Goal: Task Accomplishment & Management: Manage account settings

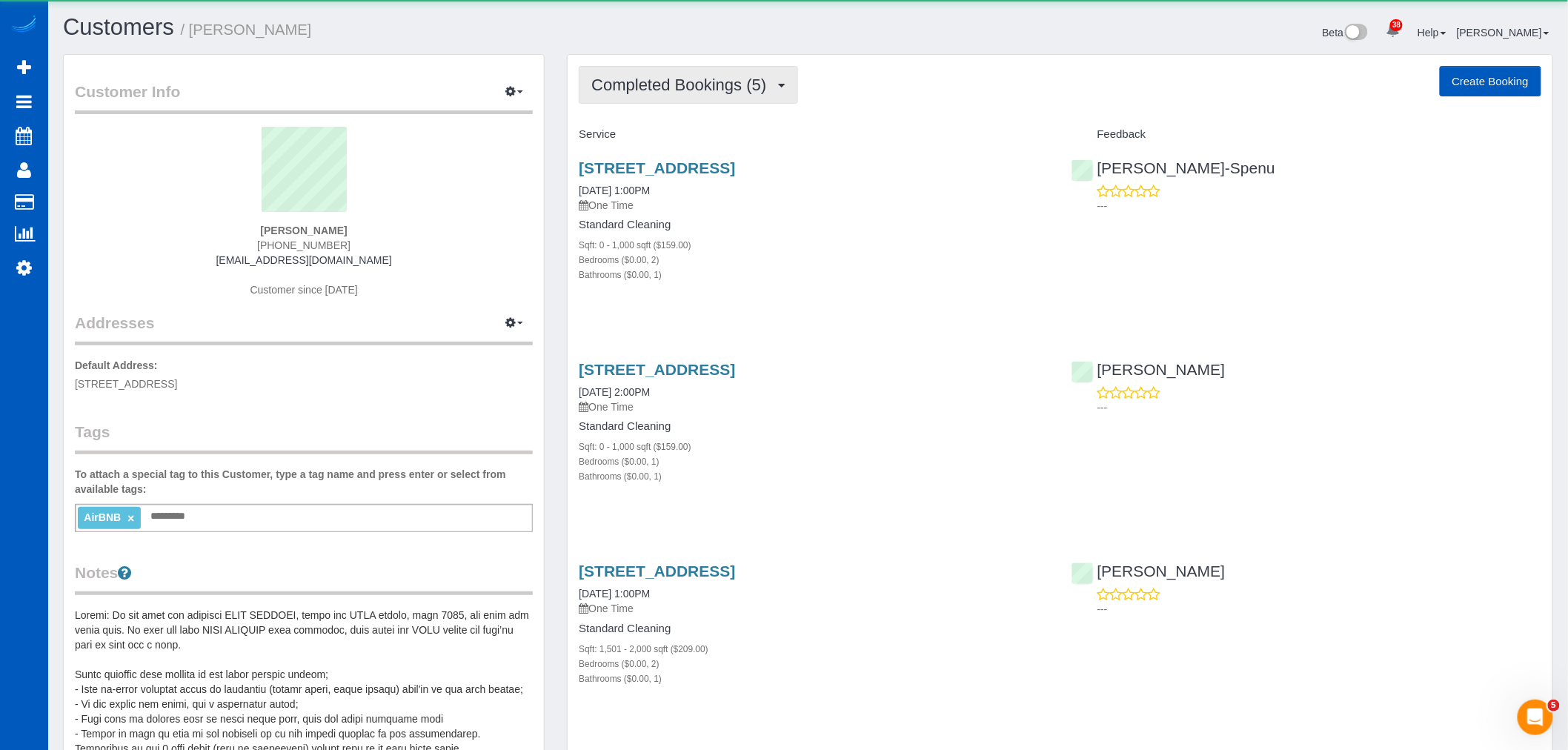
click at [674, 87] on span "Completed Bookings (5)" at bounding box center [683, 85] width 182 height 19
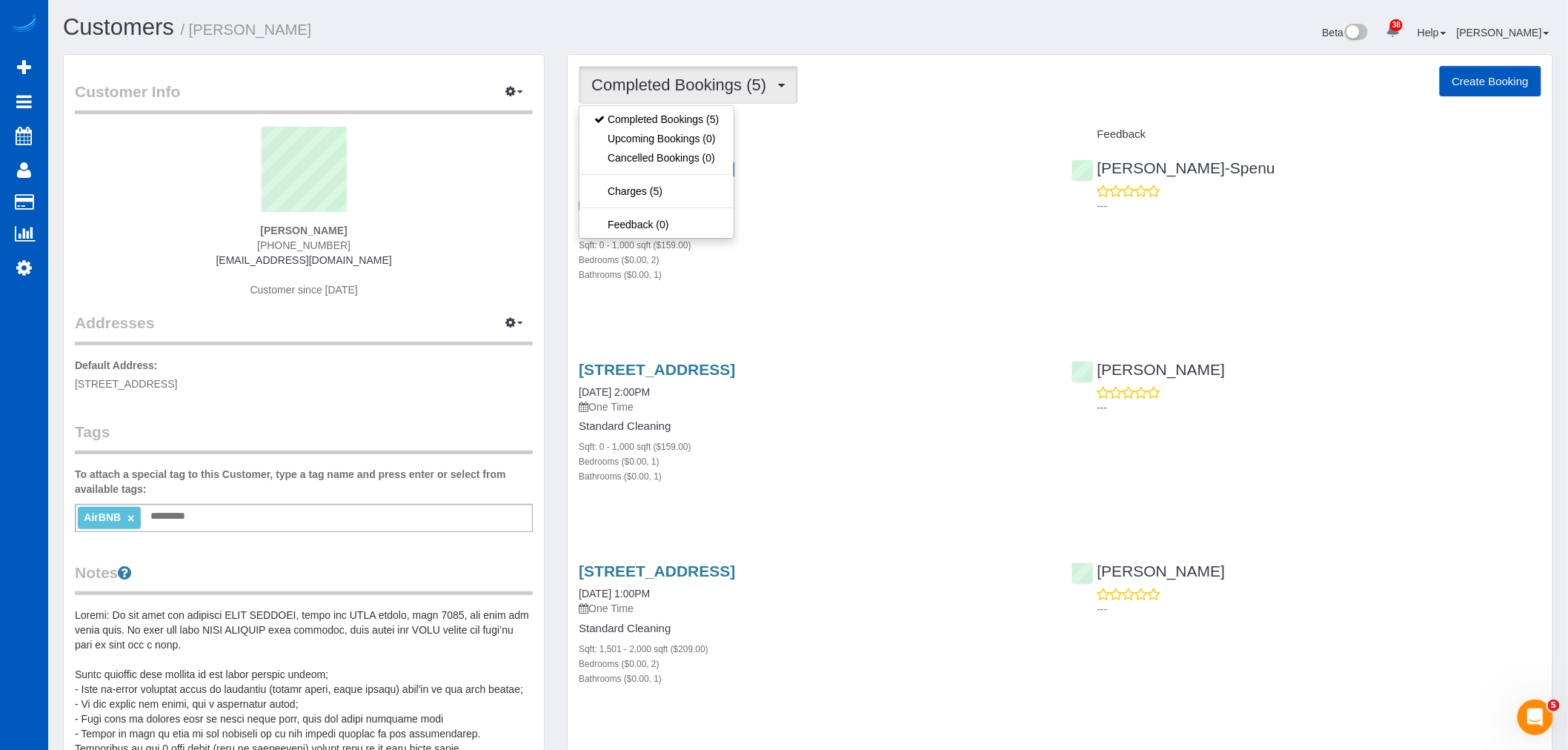
click at [810, 235] on div "Standard Cleaning Sqft: 0 - 1,000 sqft ($159.00) Bedrooms ($0.00, 2) Bathrooms …" at bounding box center [813, 249] width 470 height 63
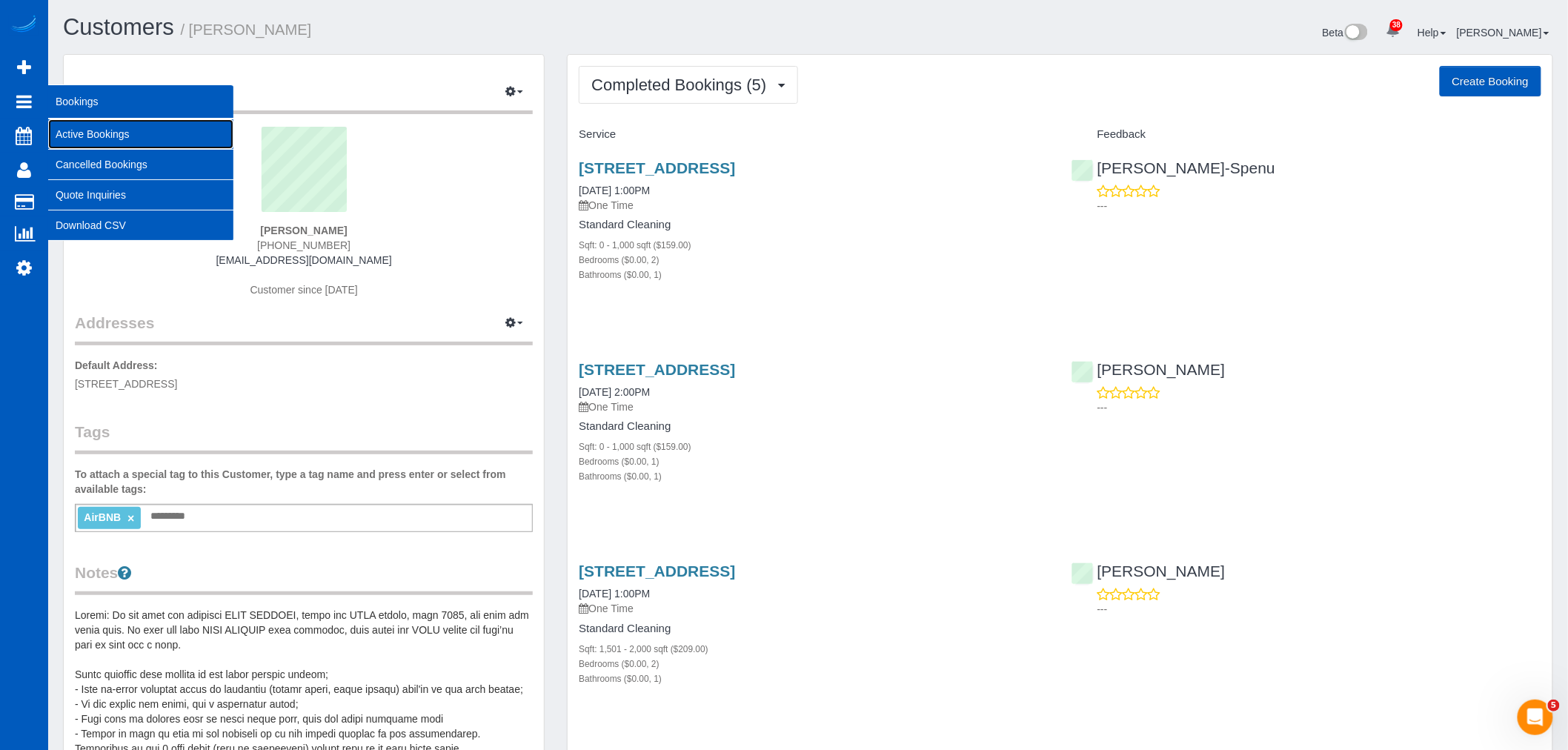
click at [105, 134] on link "Active Bookings" at bounding box center [140, 134] width 185 height 29
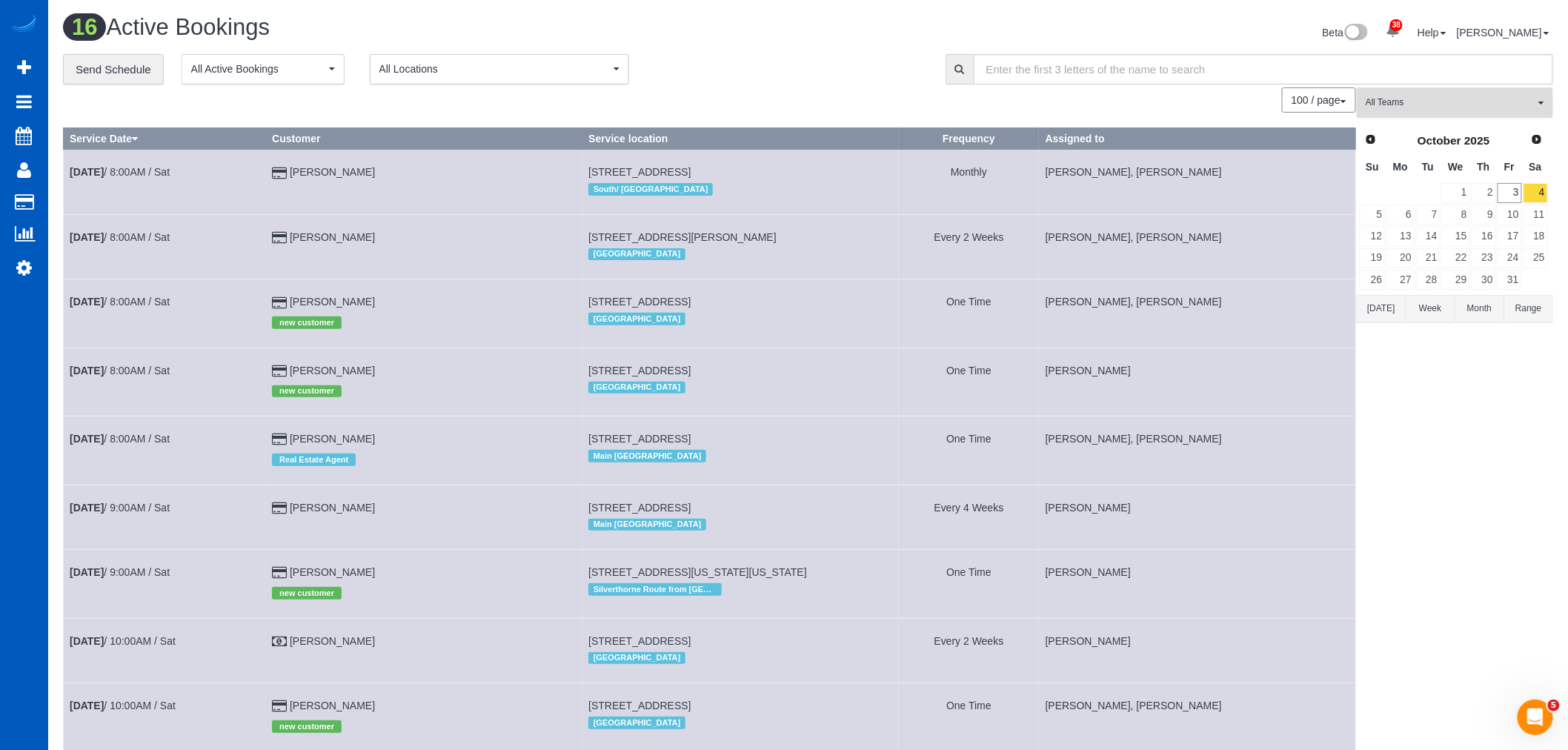
drag, startPoint x: 1495, startPoint y: 102, endPoint x: 1517, endPoint y: 301, distance: 200.2
click at [1494, 102] on span "All Teams" at bounding box center [1449, 102] width 169 height 12
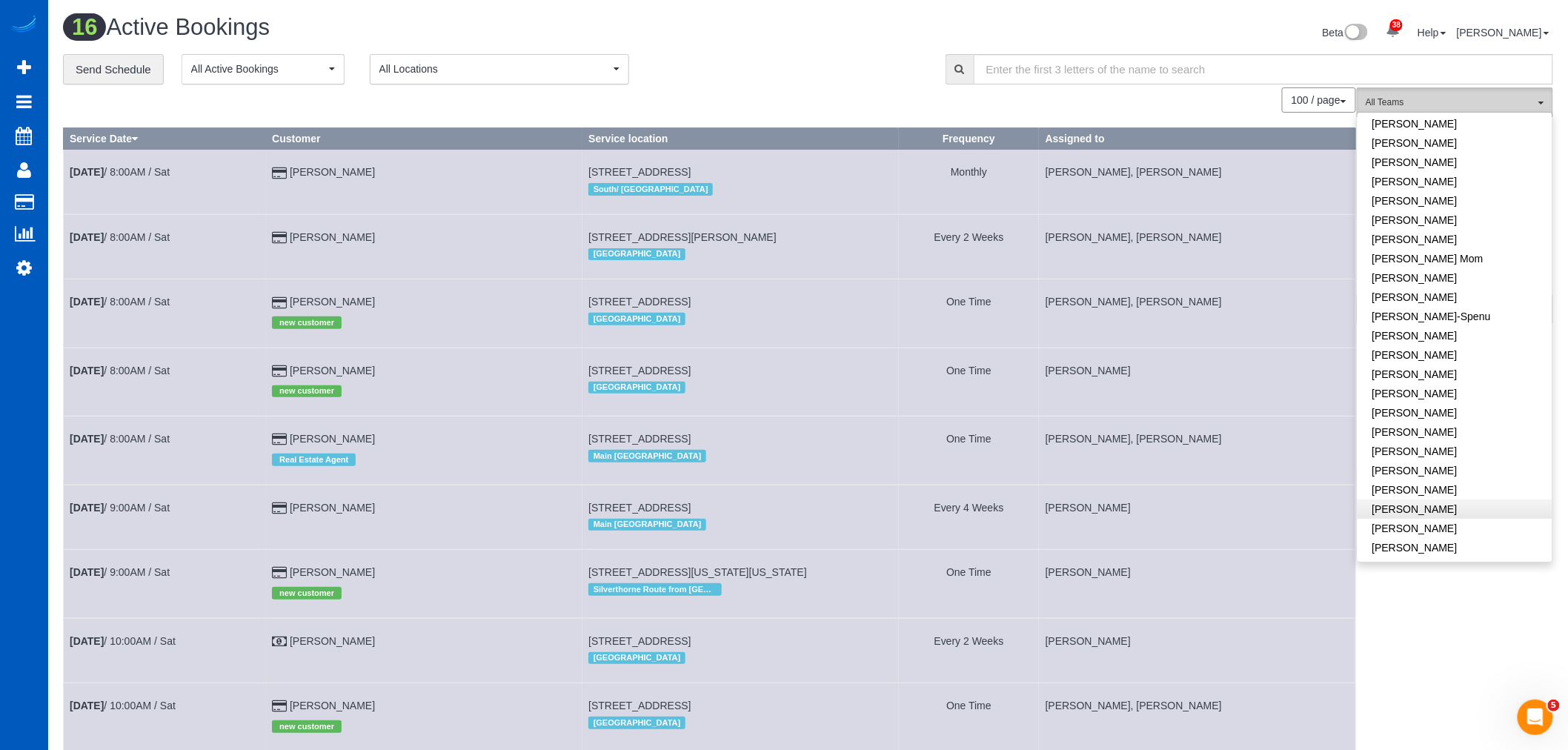
scroll to position [247, 0]
click at [1483, 376] on link "[PERSON_NAME]" at bounding box center [1454, 375] width 195 height 20
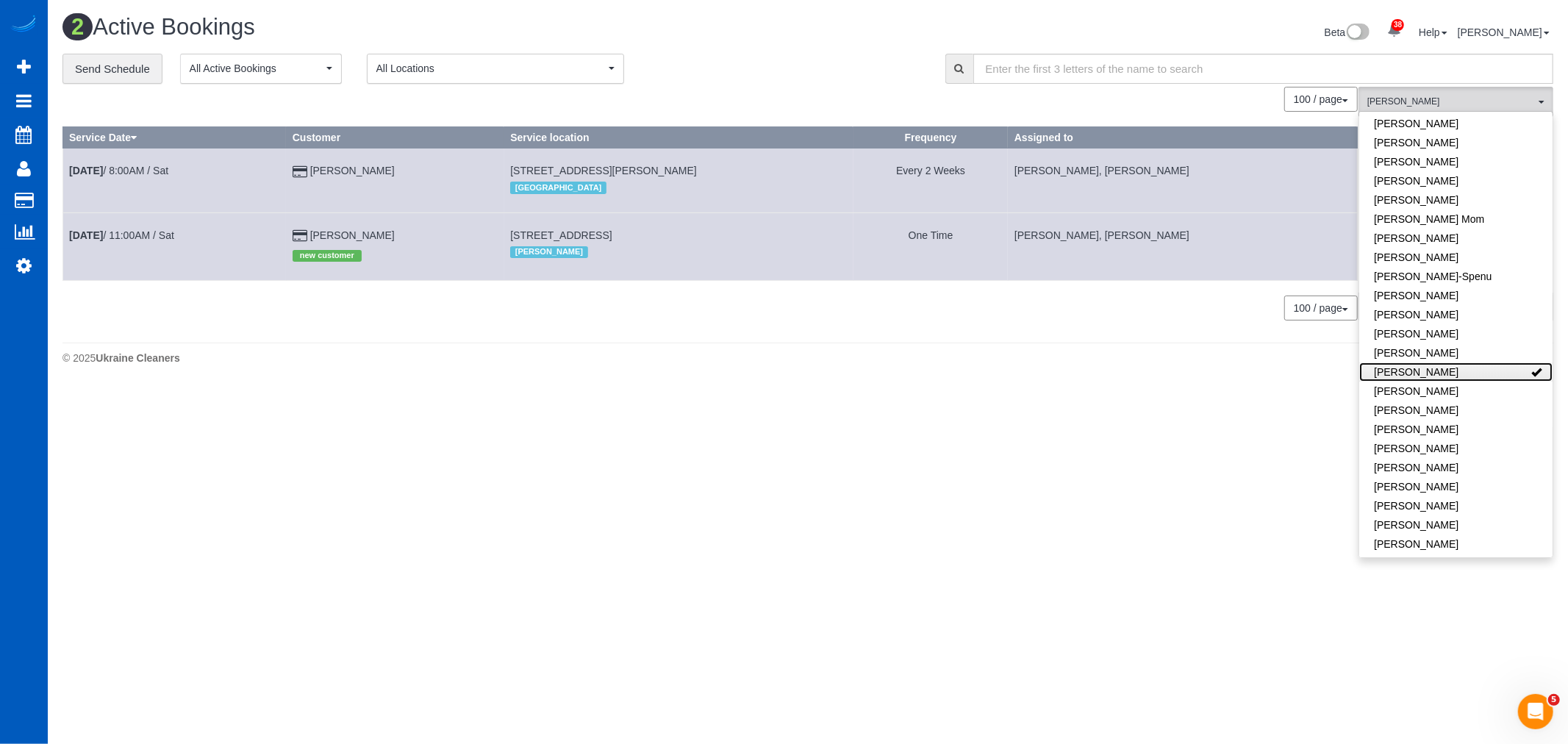
click at [1472, 373] on link "[PERSON_NAME]" at bounding box center [1456, 372] width 193 height 19
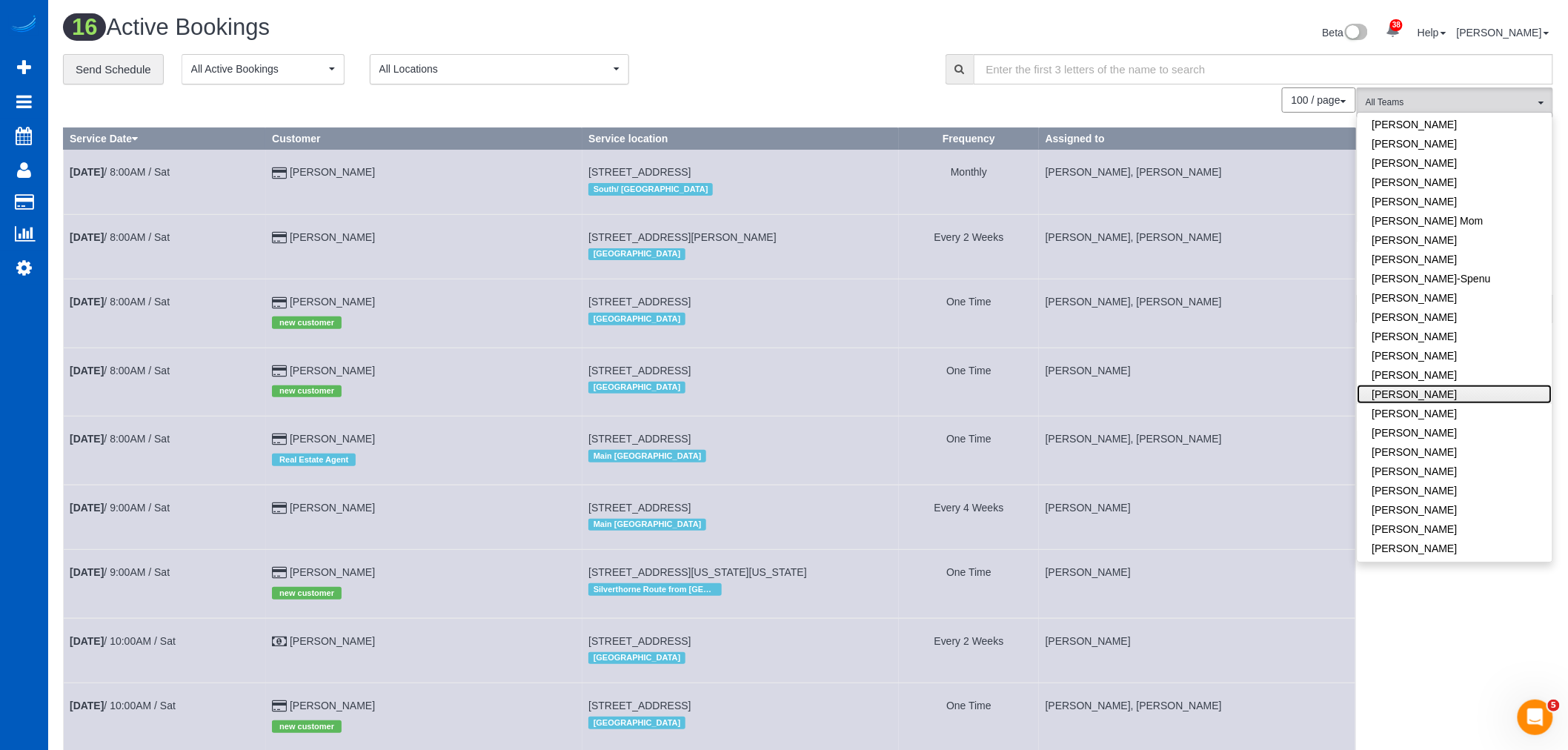
click at [1480, 388] on link "[PERSON_NAME]" at bounding box center [1454, 394] width 195 height 20
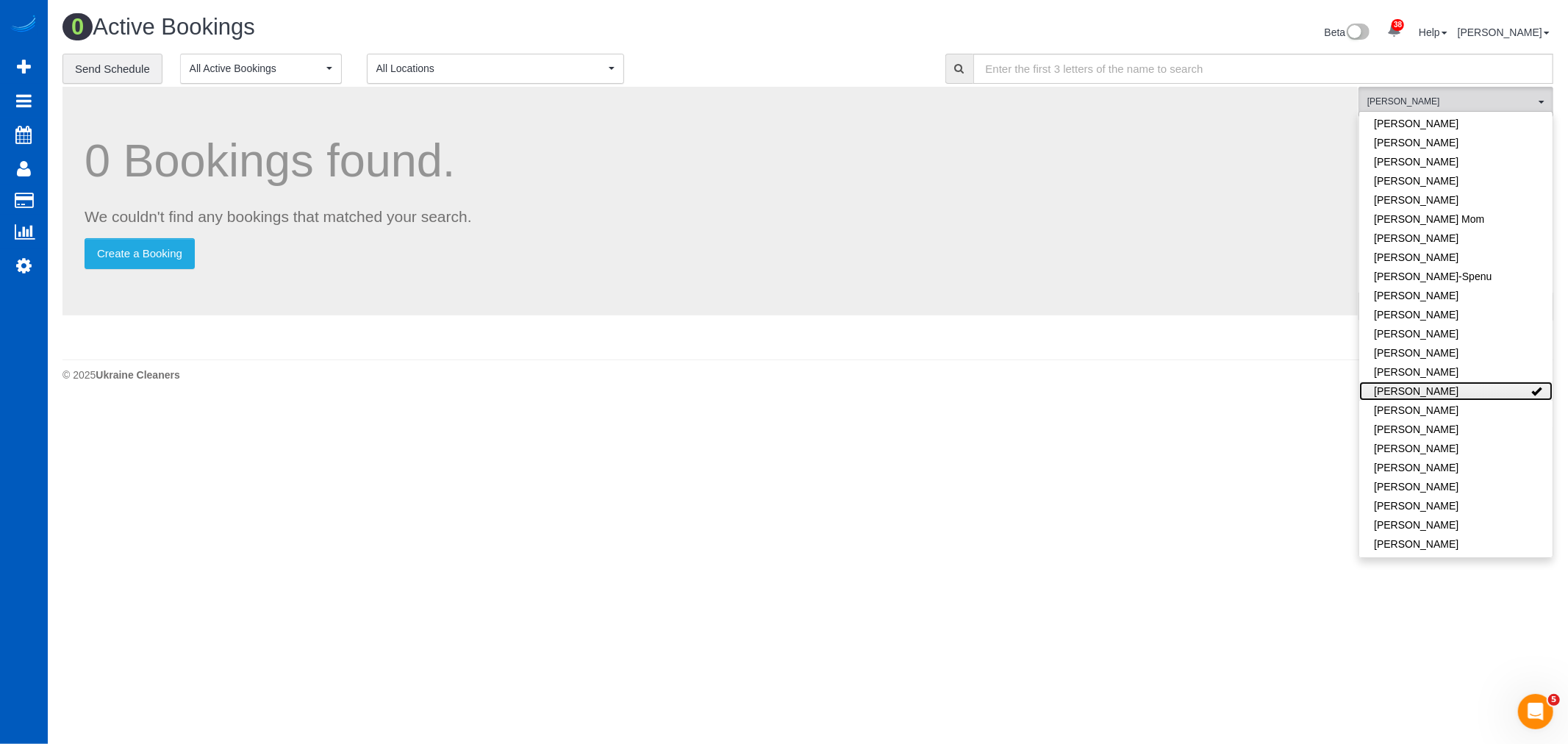
click at [1469, 385] on link "[PERSON_NAME]" at bounding box center [1456, 391] width 193 height 19
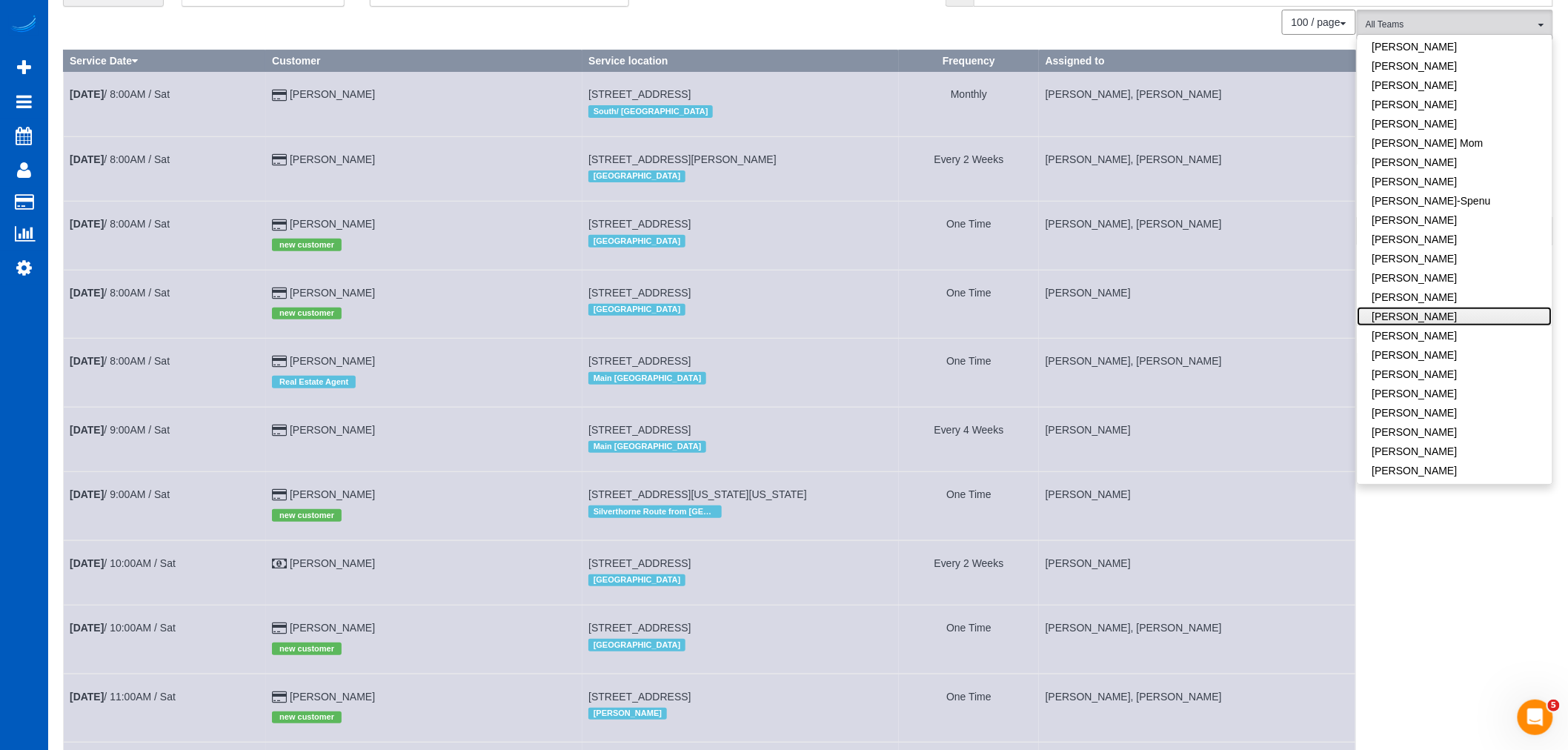
scroll to position [82, 0]
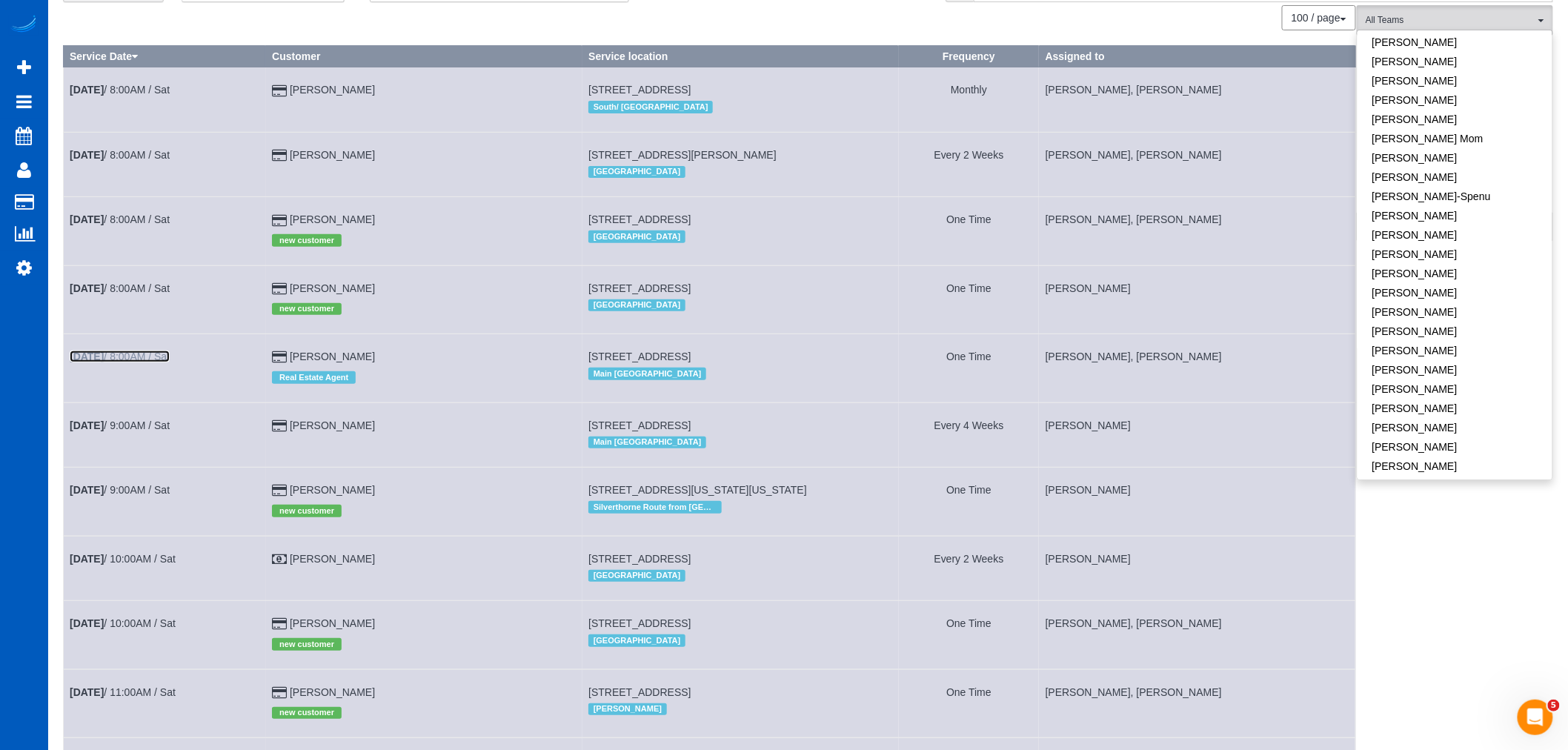
click at [134, 362] on link "[DATE] 8:00AM / Sat" at bounding box center [120, 356] width 100 height 12
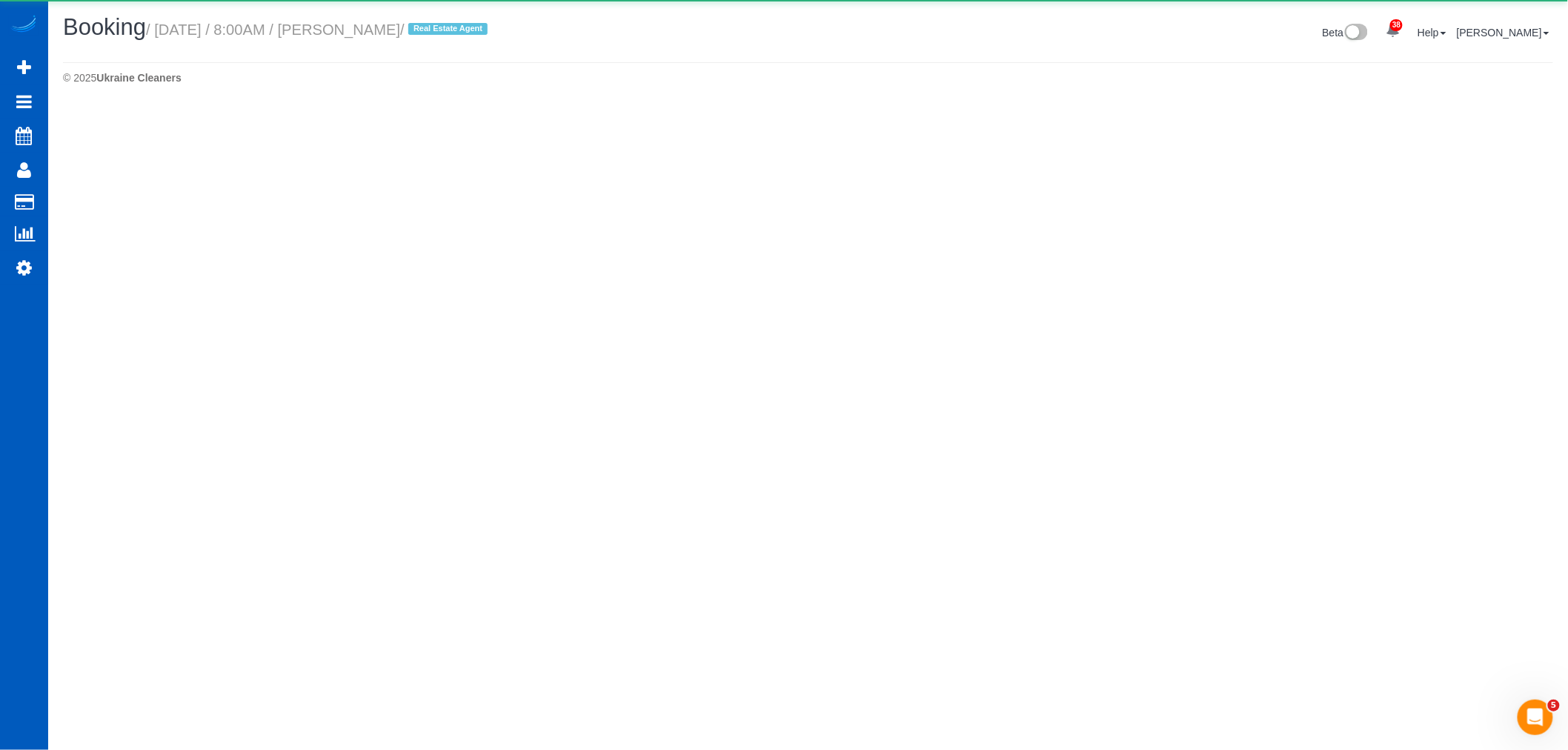
select select "WA"
select select "199"
select select "1501"
select select "3"
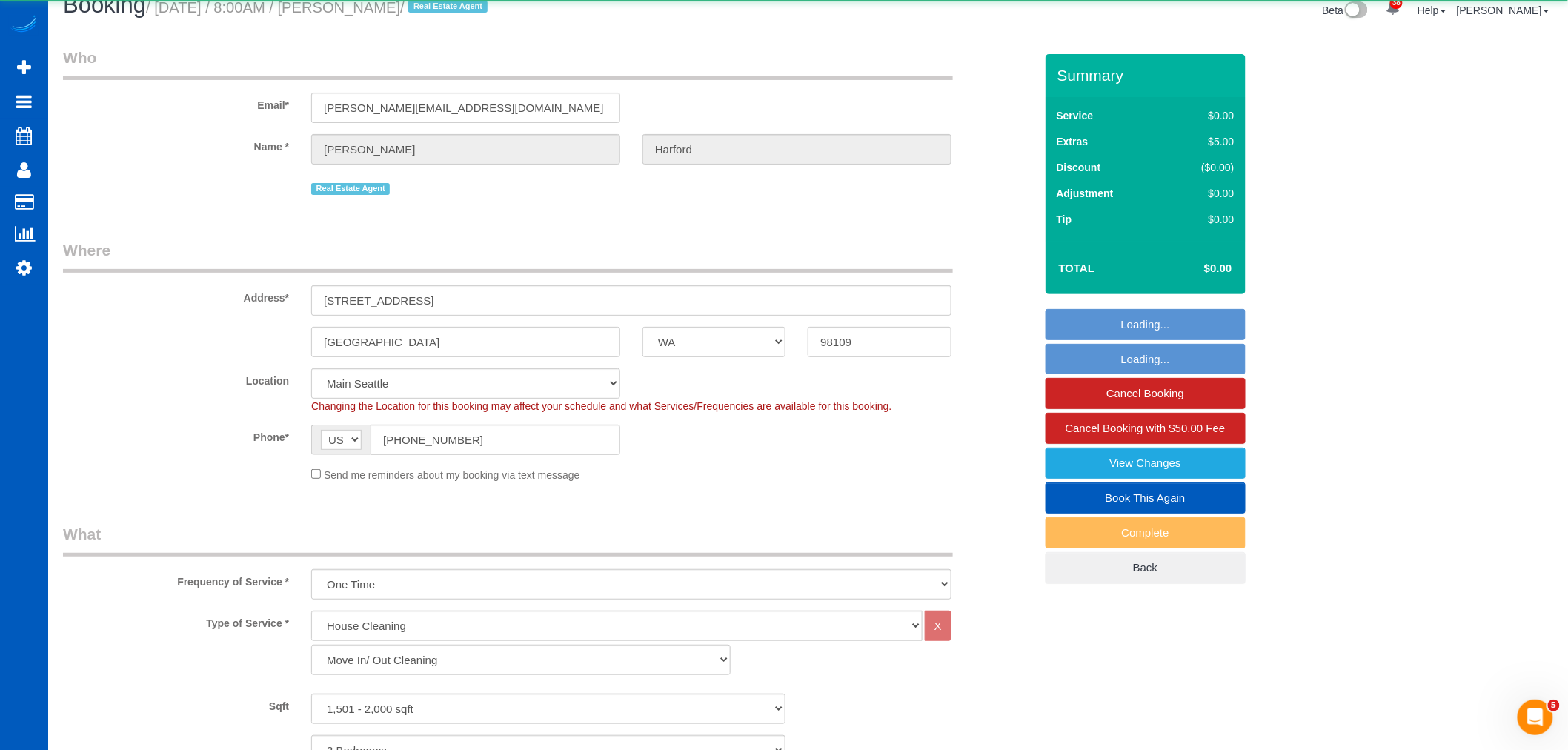
select select "object:5279"
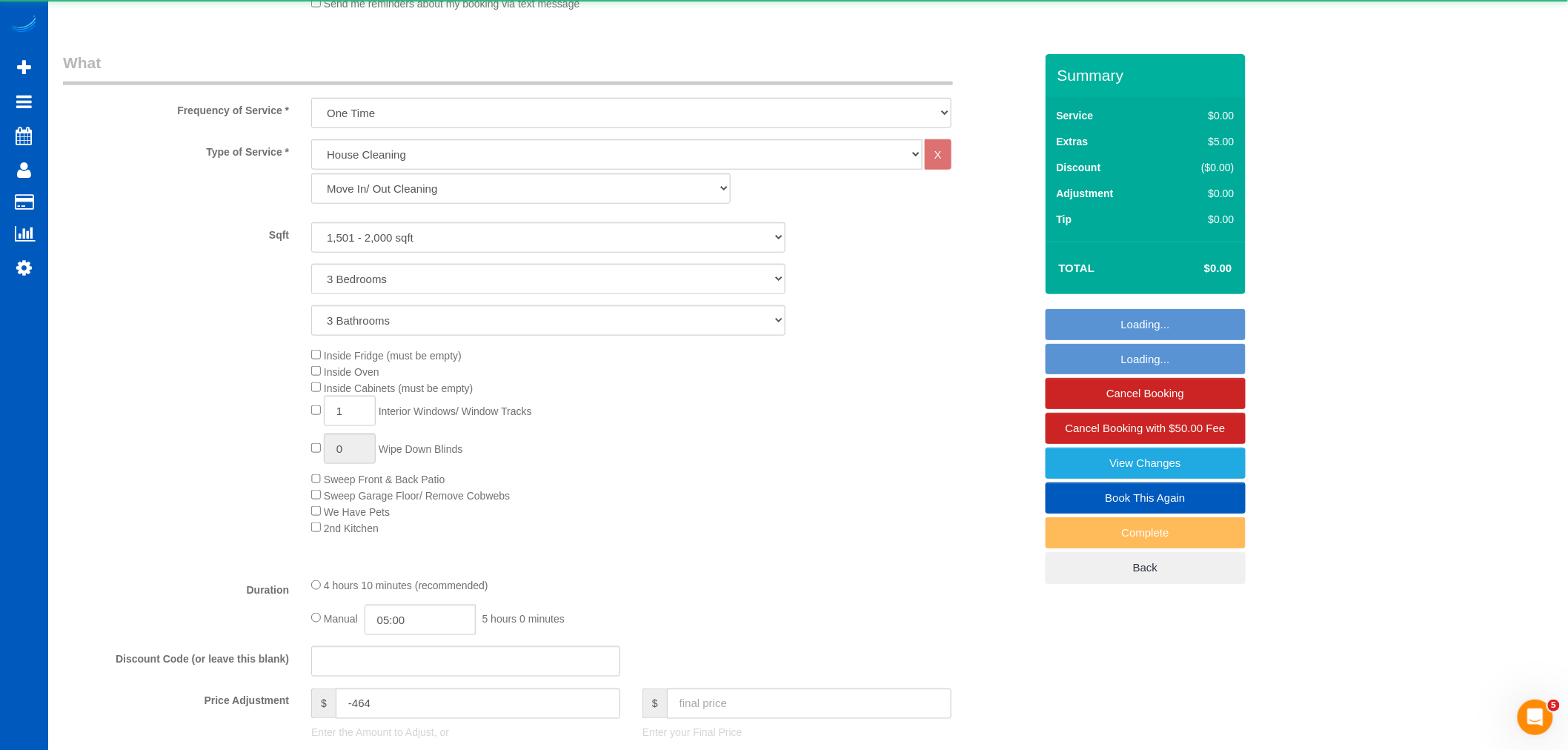
select select "1501"
select select "3"
select select "spot18"
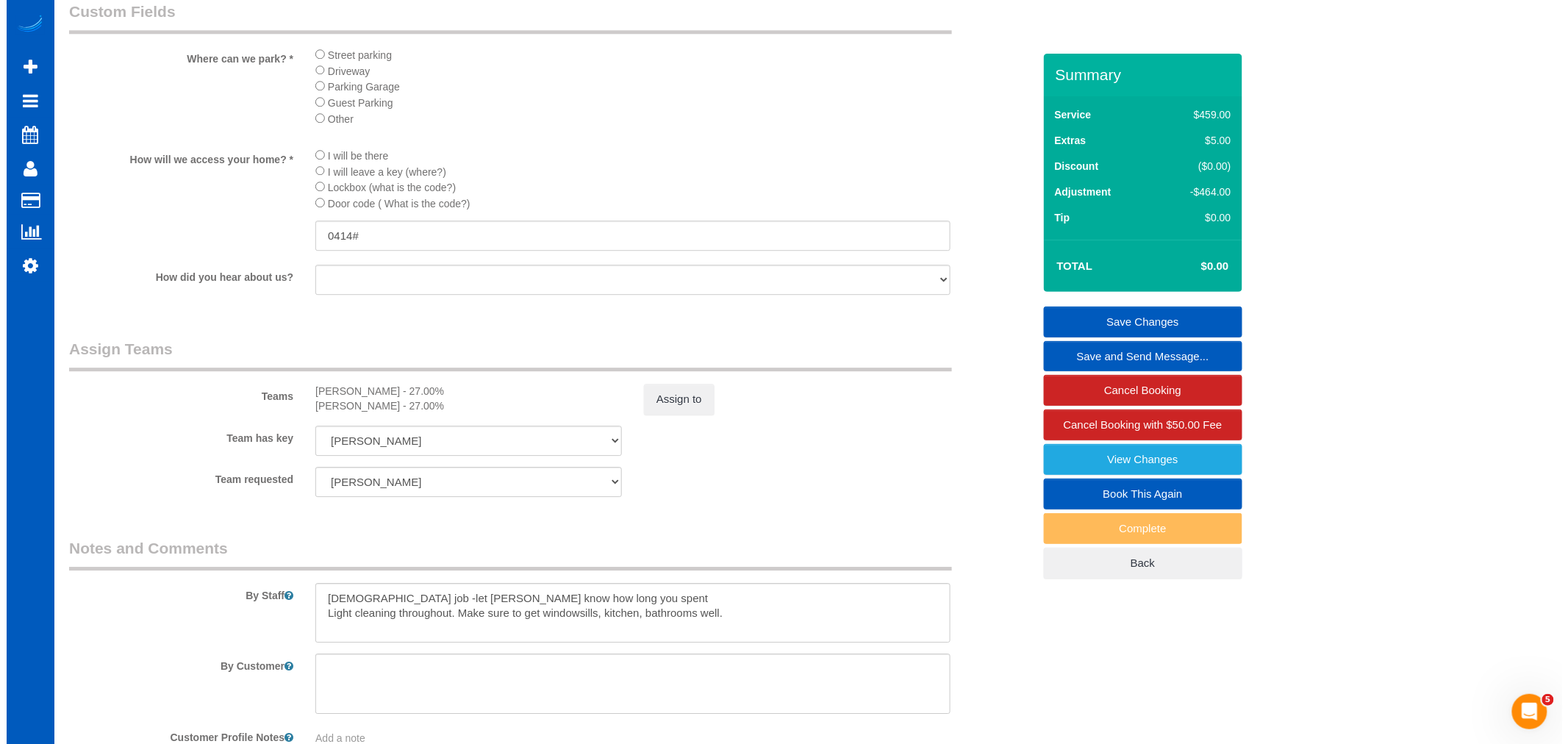
scroll to position [1633, 0]
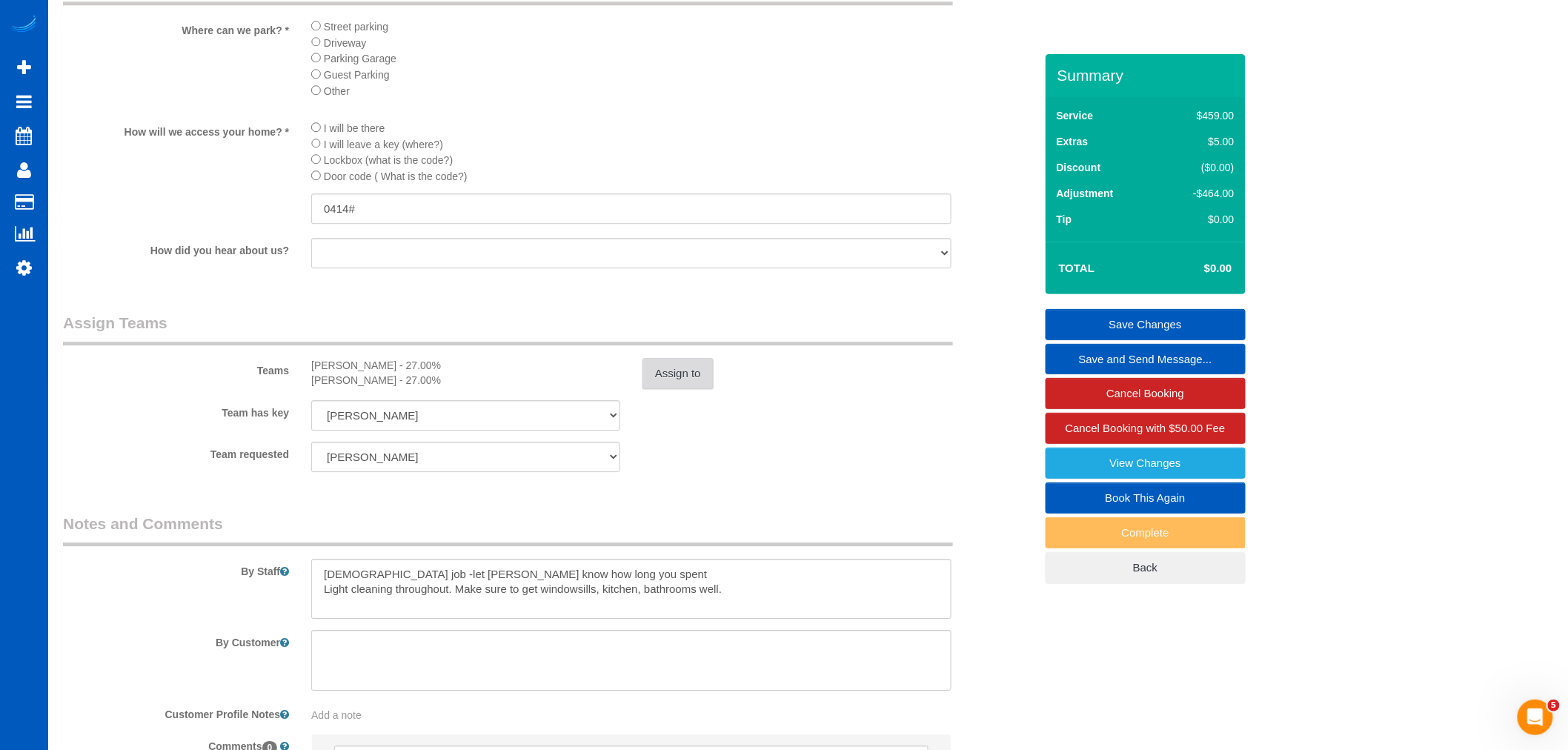
click at [696, 389] on button "Assign to" at bounding box center [678, 373] width 71 height 31
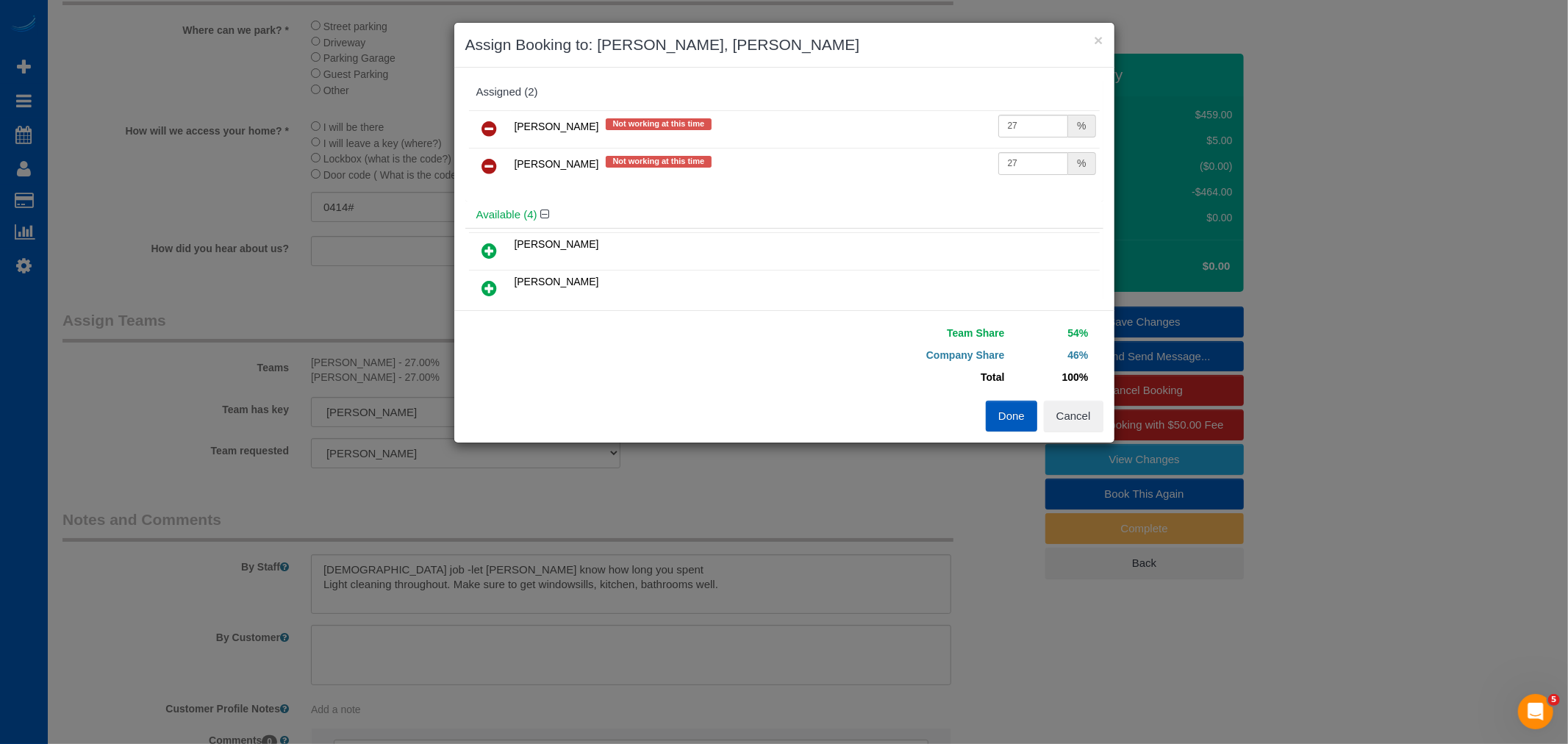
click at [484, 173] on icon at bounding box center [490, 166] width 15 height 18
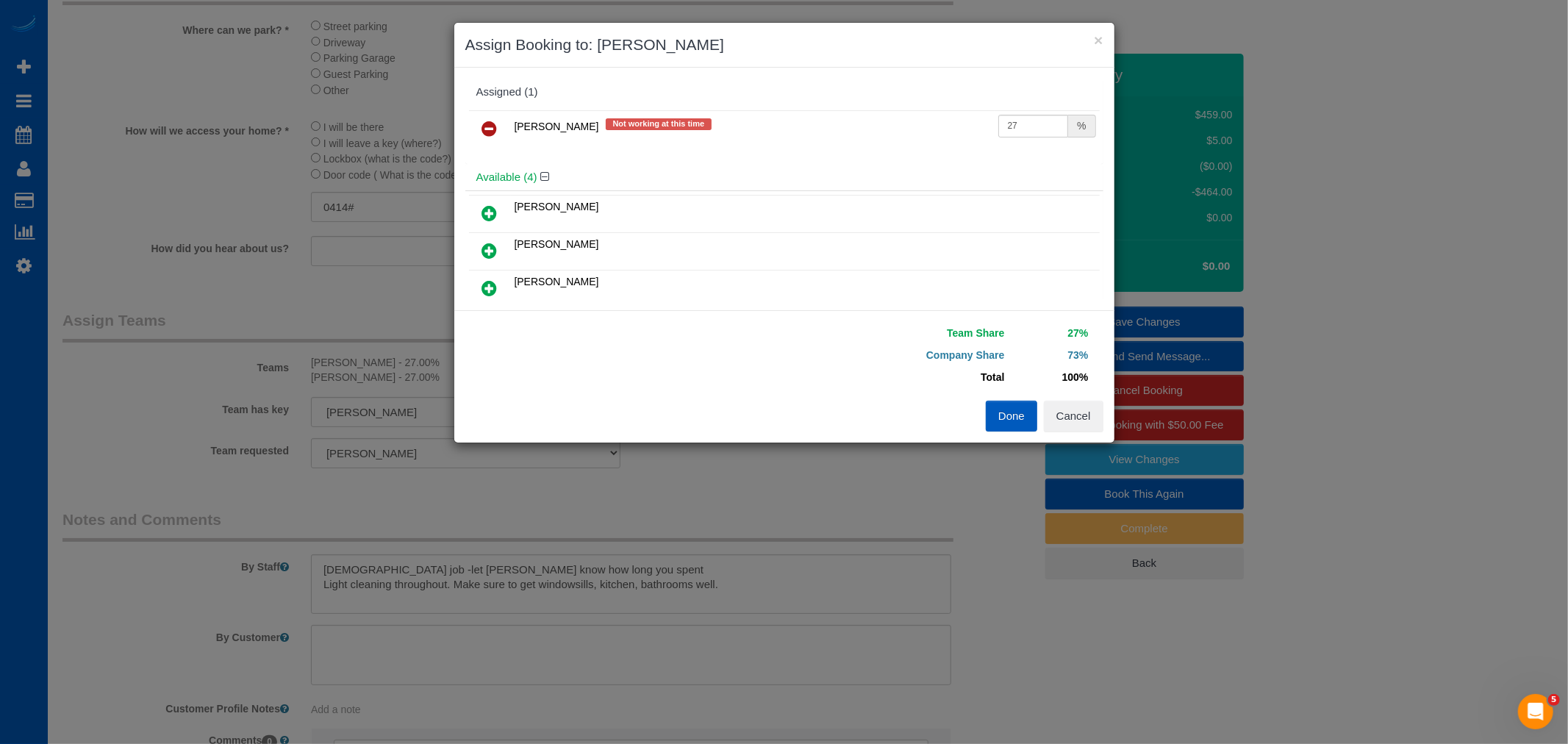
click at [487, 126] on icon at bounding box center [490, 128] width 15 height 18
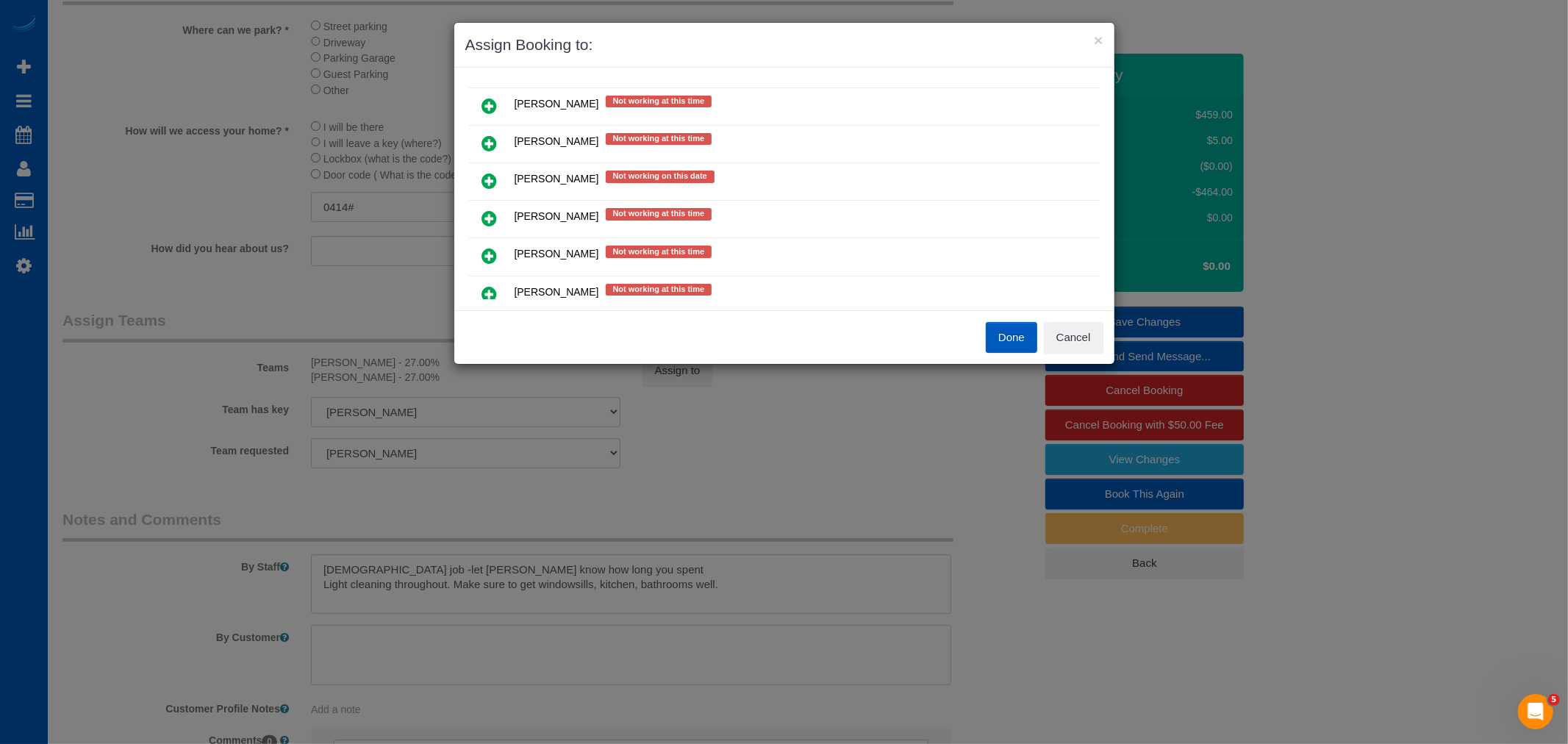
scroll to position [408, 0]
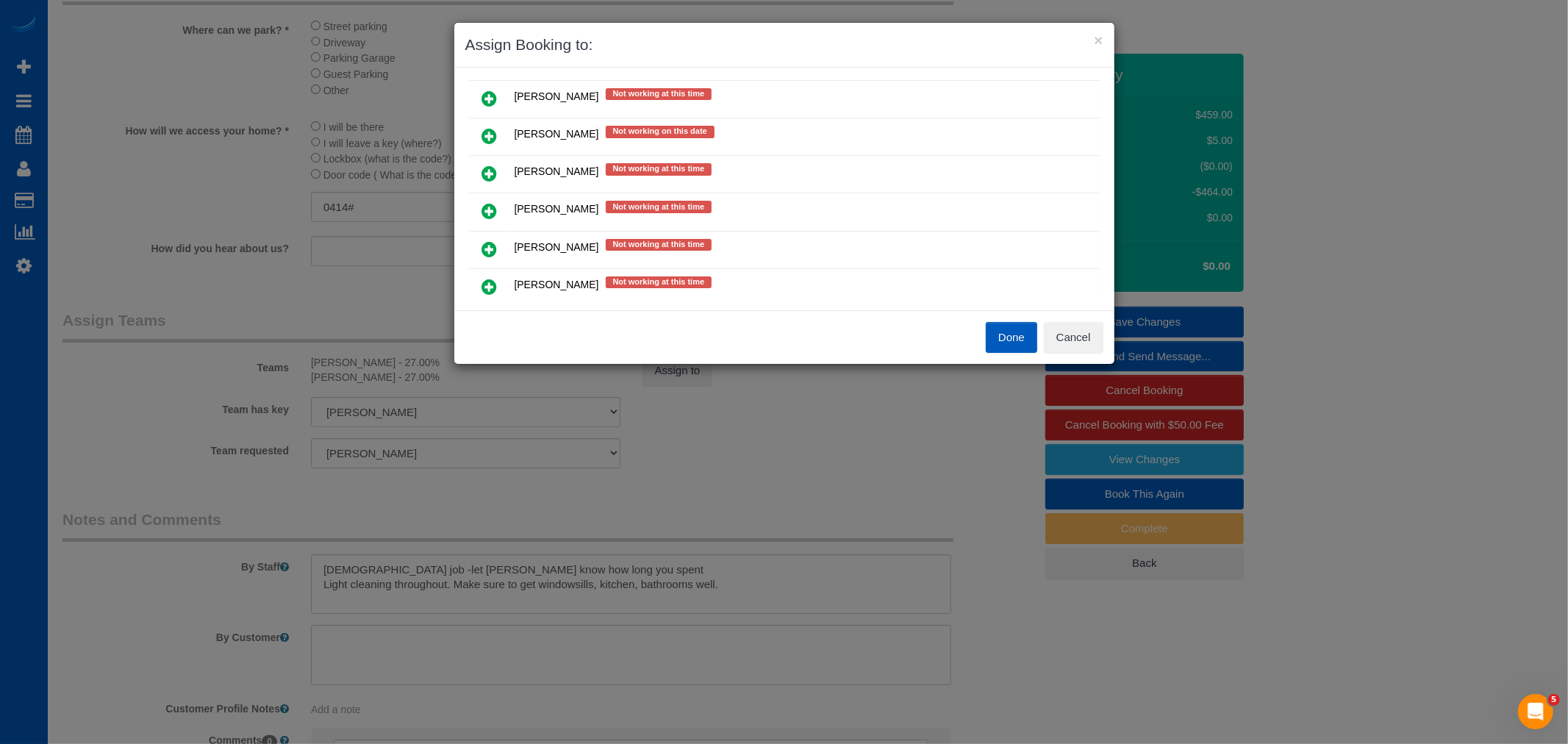
drag, startPoint x: 499, startPoint y: 174, endPoint x: 1127, endPoint y: 98, distance: 632.6
click at [500, 174] on link at bounding box center [490, 174] width 35 height 29
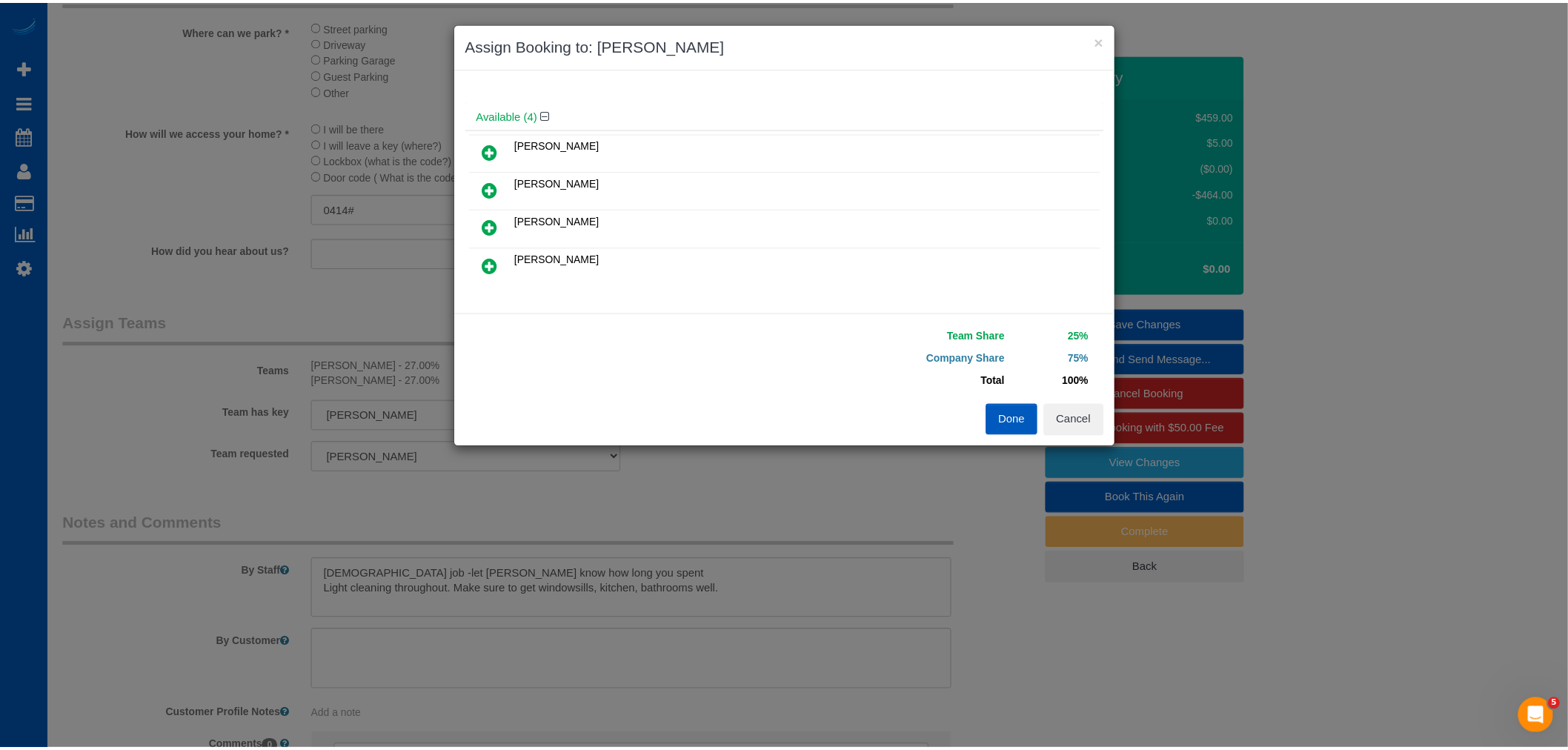
scroll to position [0, 0]
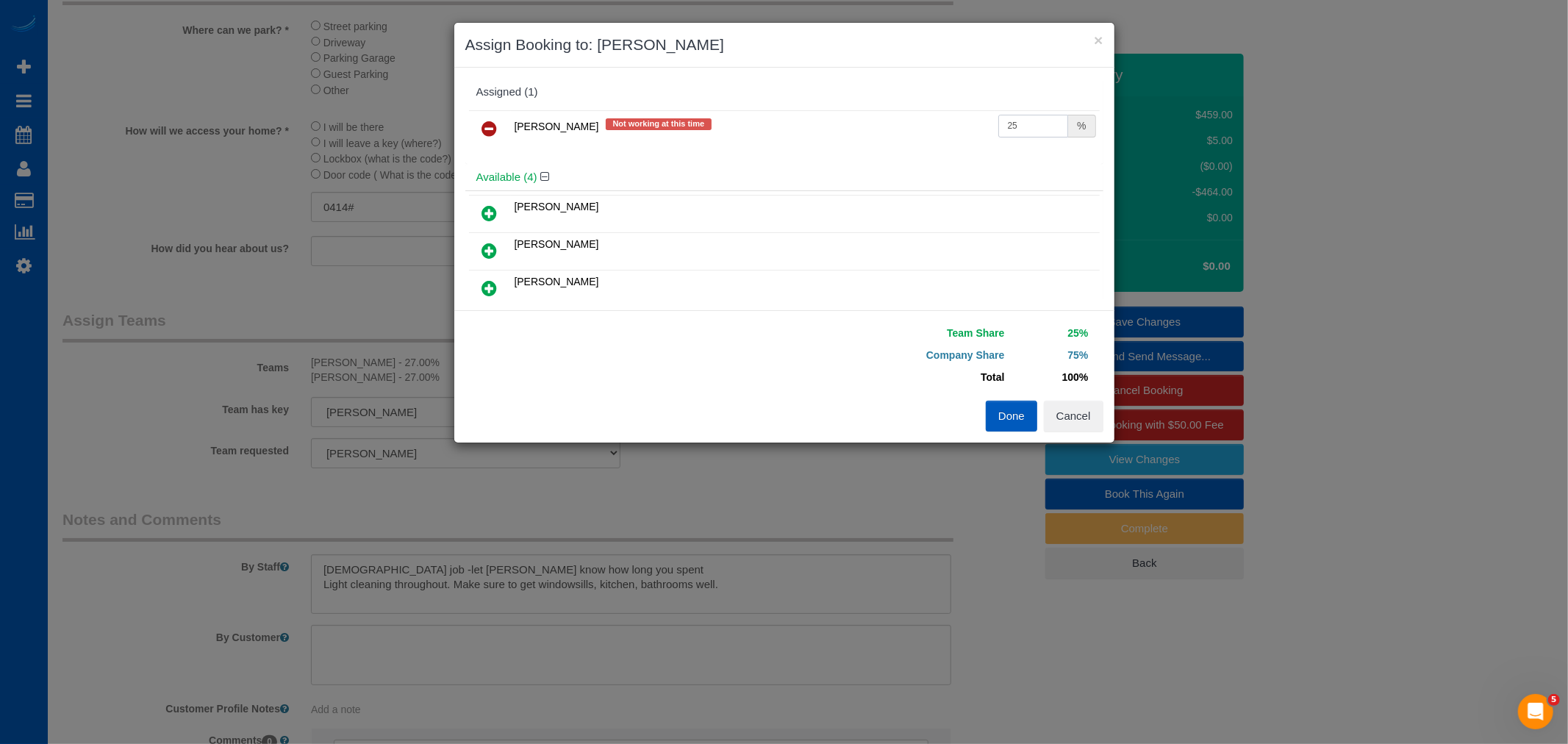
drag, startPoint x: 1031, startPoint y: 116, endPoint x: 755, endPoint y: 142, distance: 277.2
click at [755, 142] on tr "[PERSON_NAME] Not working at this time 25 %" at bounding box center [784, 128] width 630 height 37
type input "55"
click at [998, 397] on div "Team Share 55% Company Share 45% Total 100% Warning: The Company share is 0%. I…" at bounding box center [944, 360] width 319 height 78
click at [1008, 413] on button "Done" at bounding box center [1012, 416] width 52 height 31
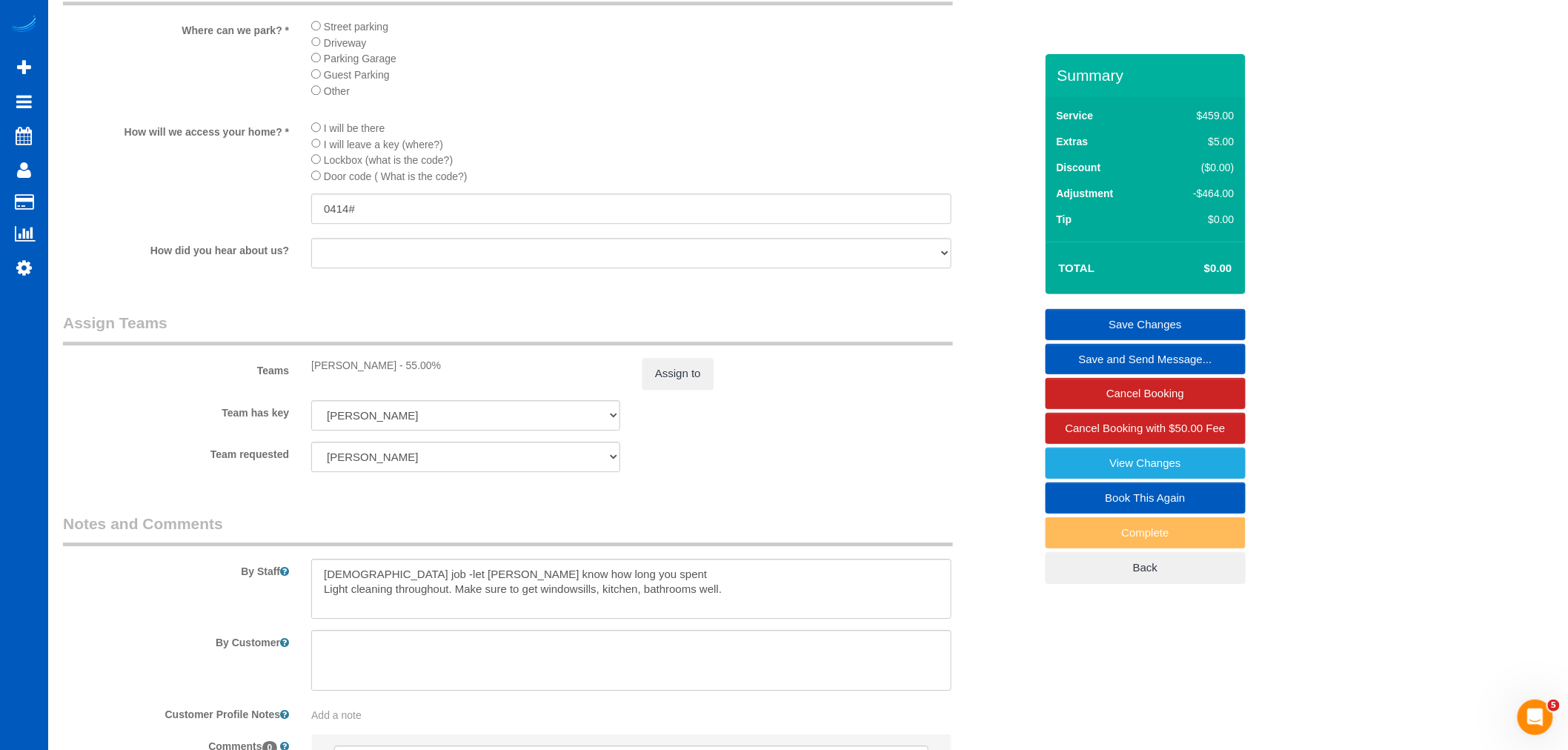
click at [1161, 320] on link "Save Changes" at bounding box center [1146, 324] width 200 height 31
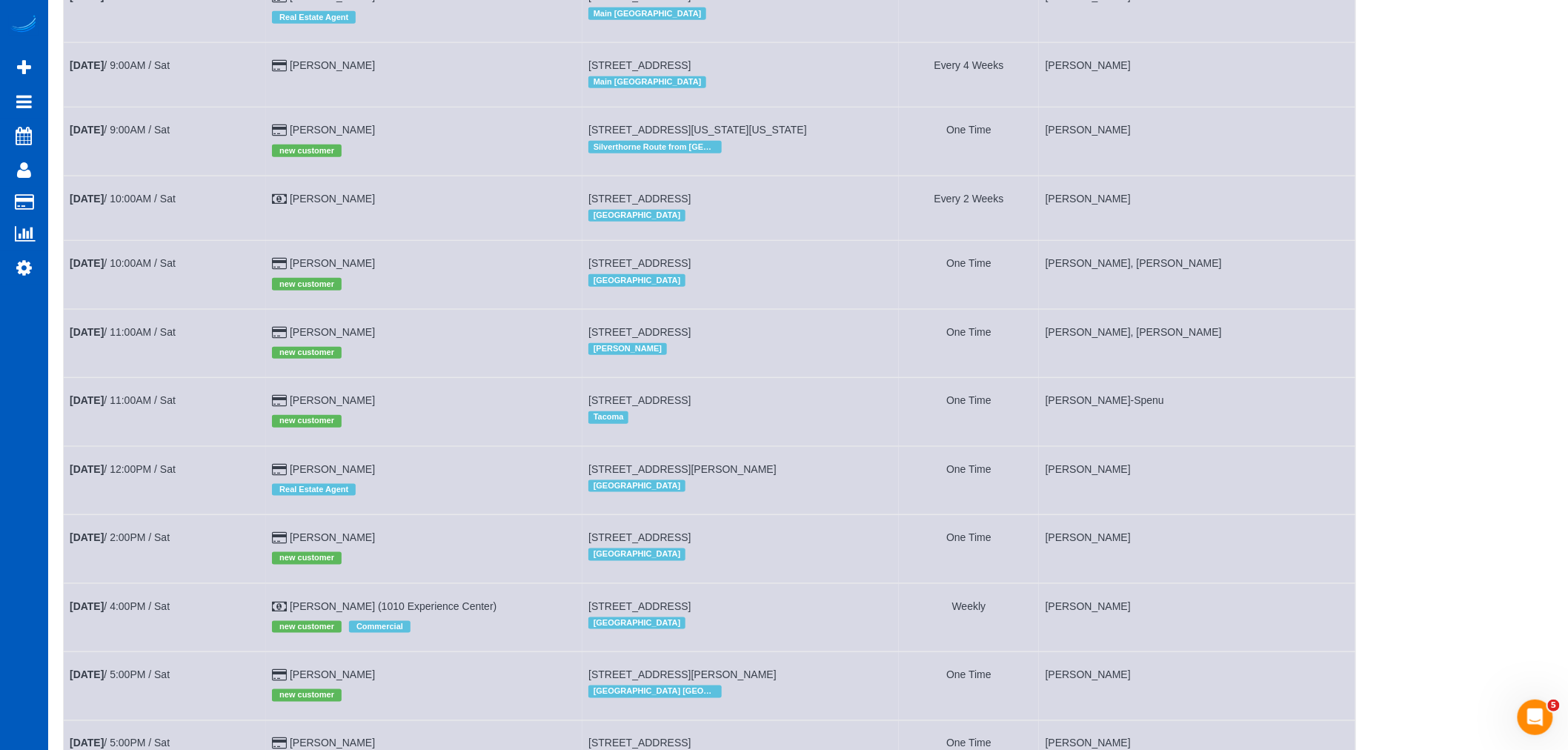
scroll to position [446, 0]
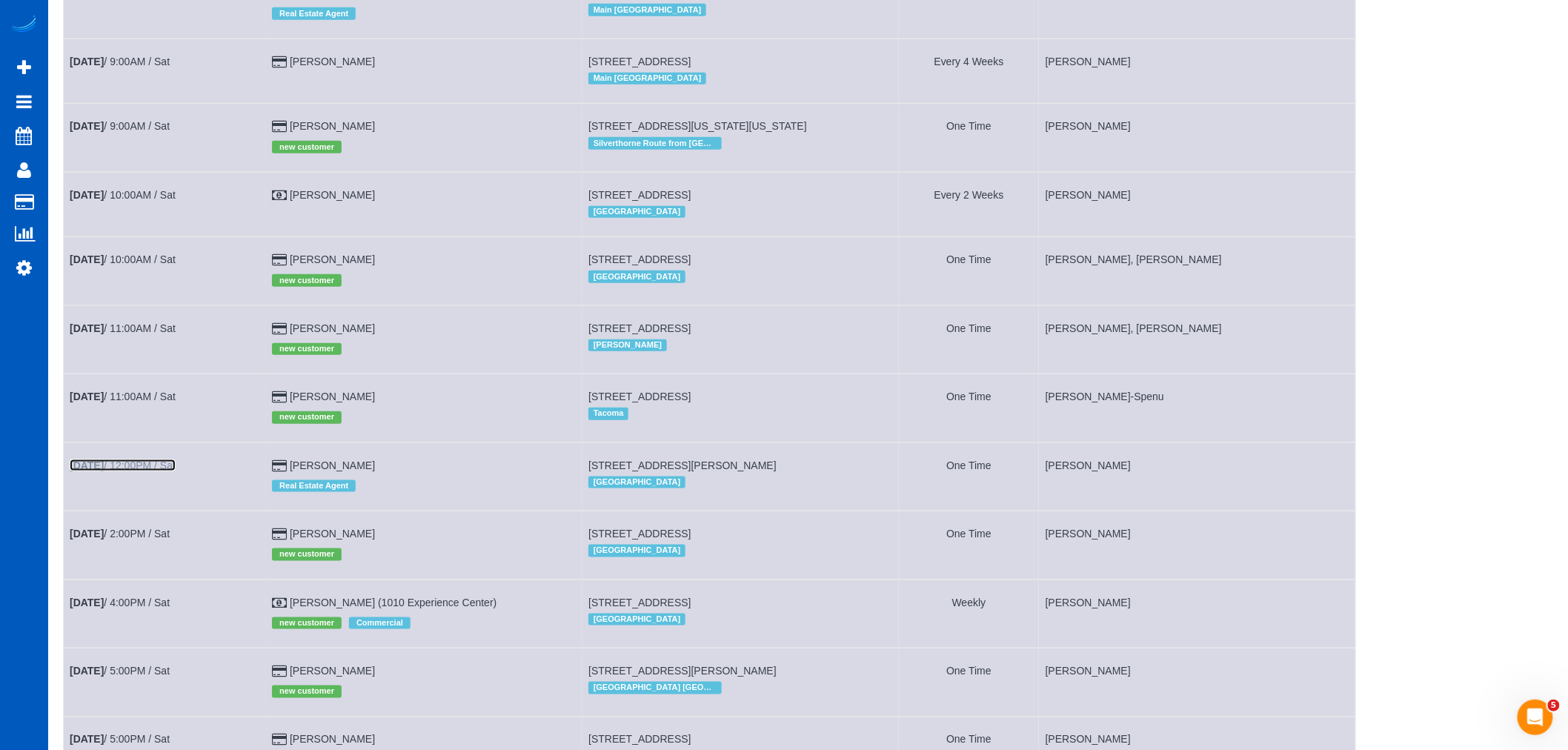
click at [149, 471] on link "[DATE] 12:00PM / Sat" at bounding box center [123, 465] width 106 height 12
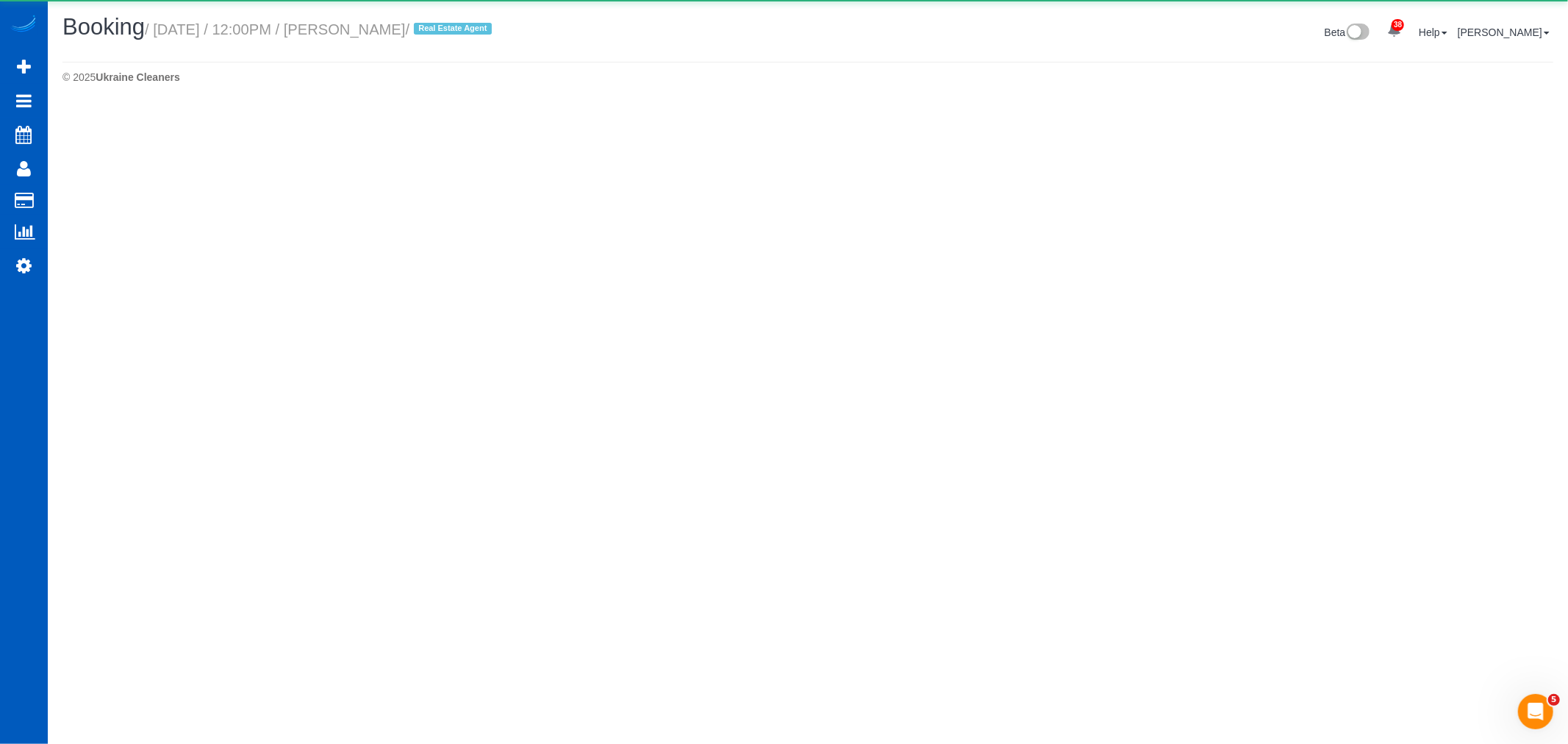
select select "WA"
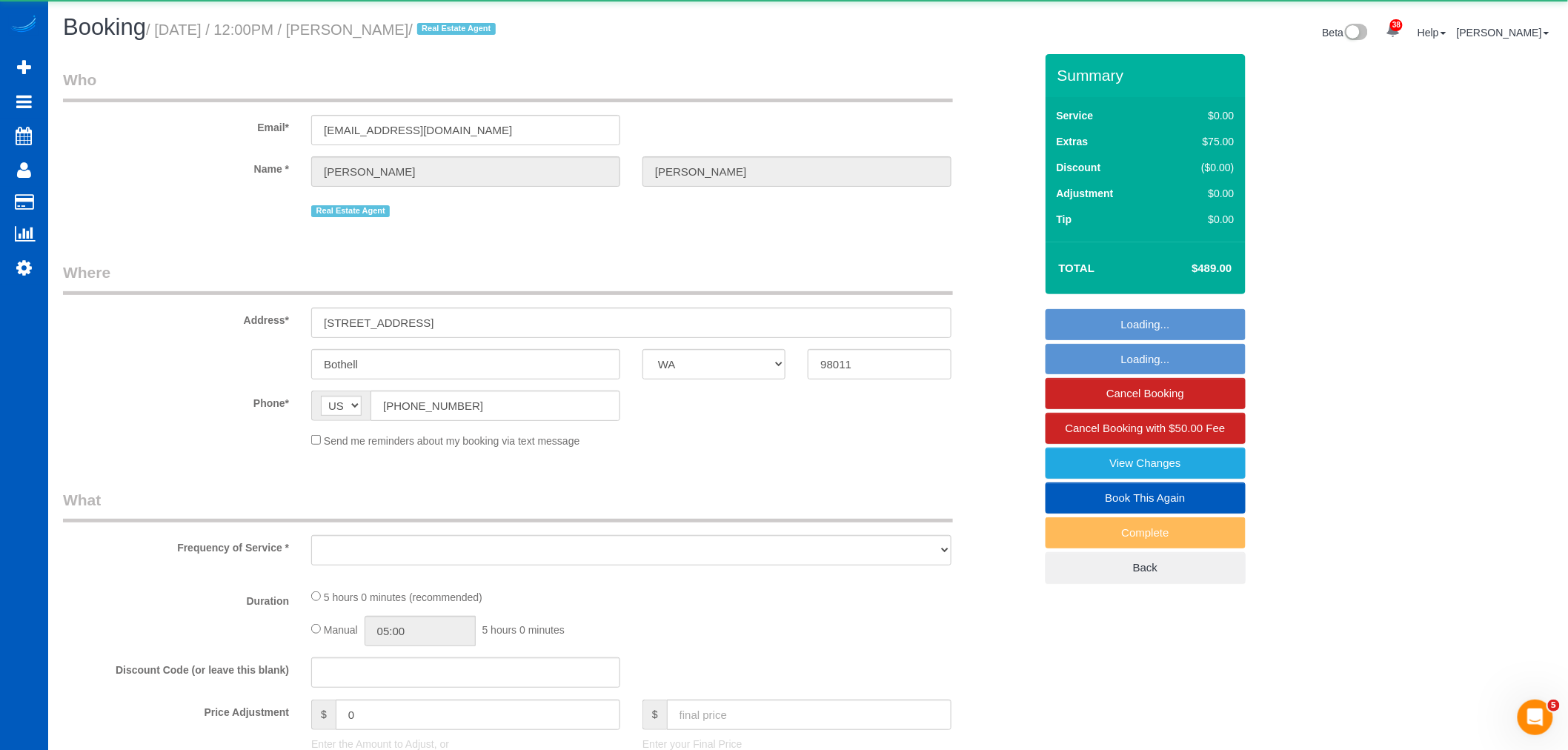
select select "object:6981"
select select "199"
select select "1001"
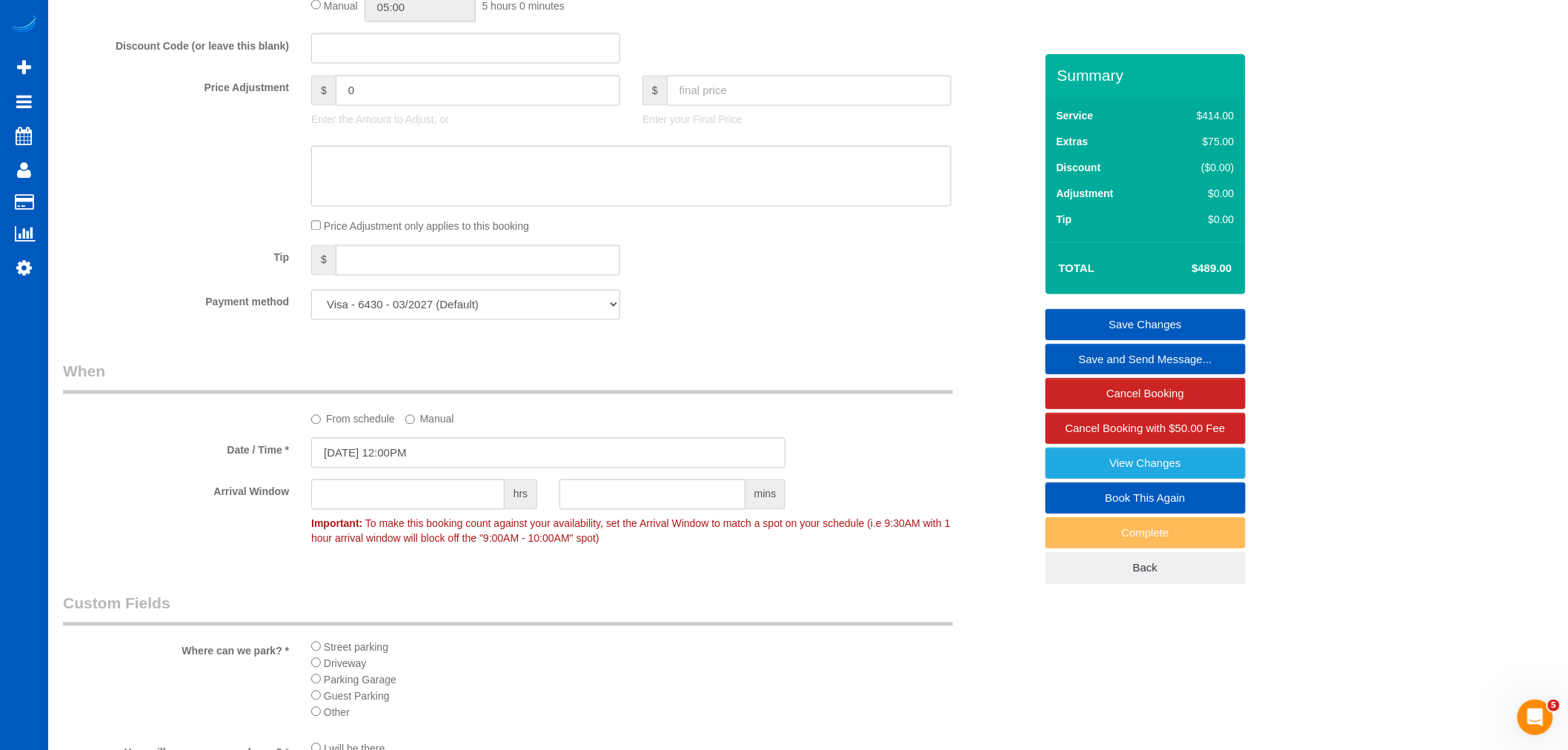
scroll to position [1152, 0]
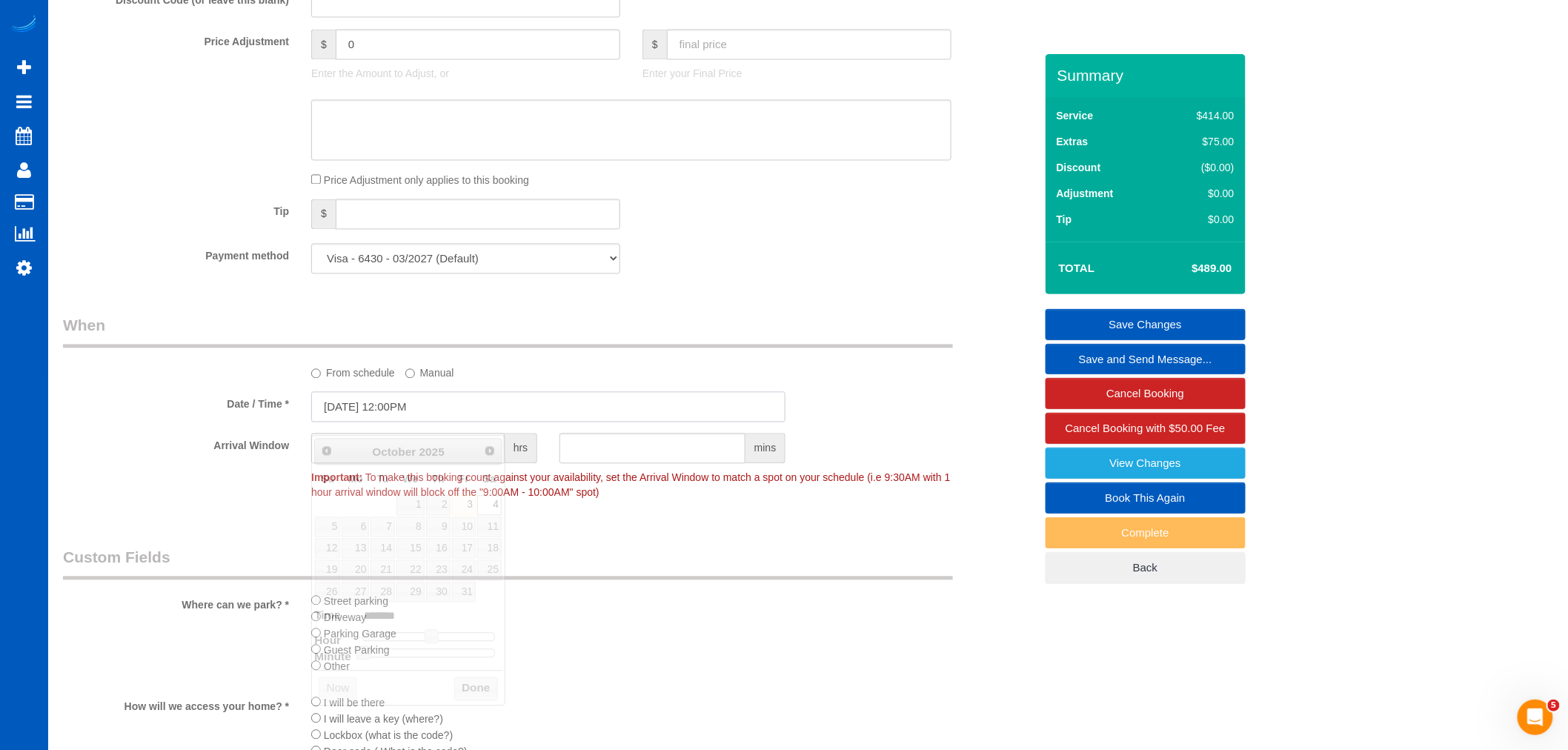
click at [395, 423] on input "[DATE] 12:00PM" at bounding box center [548, 406] width 474 height 30
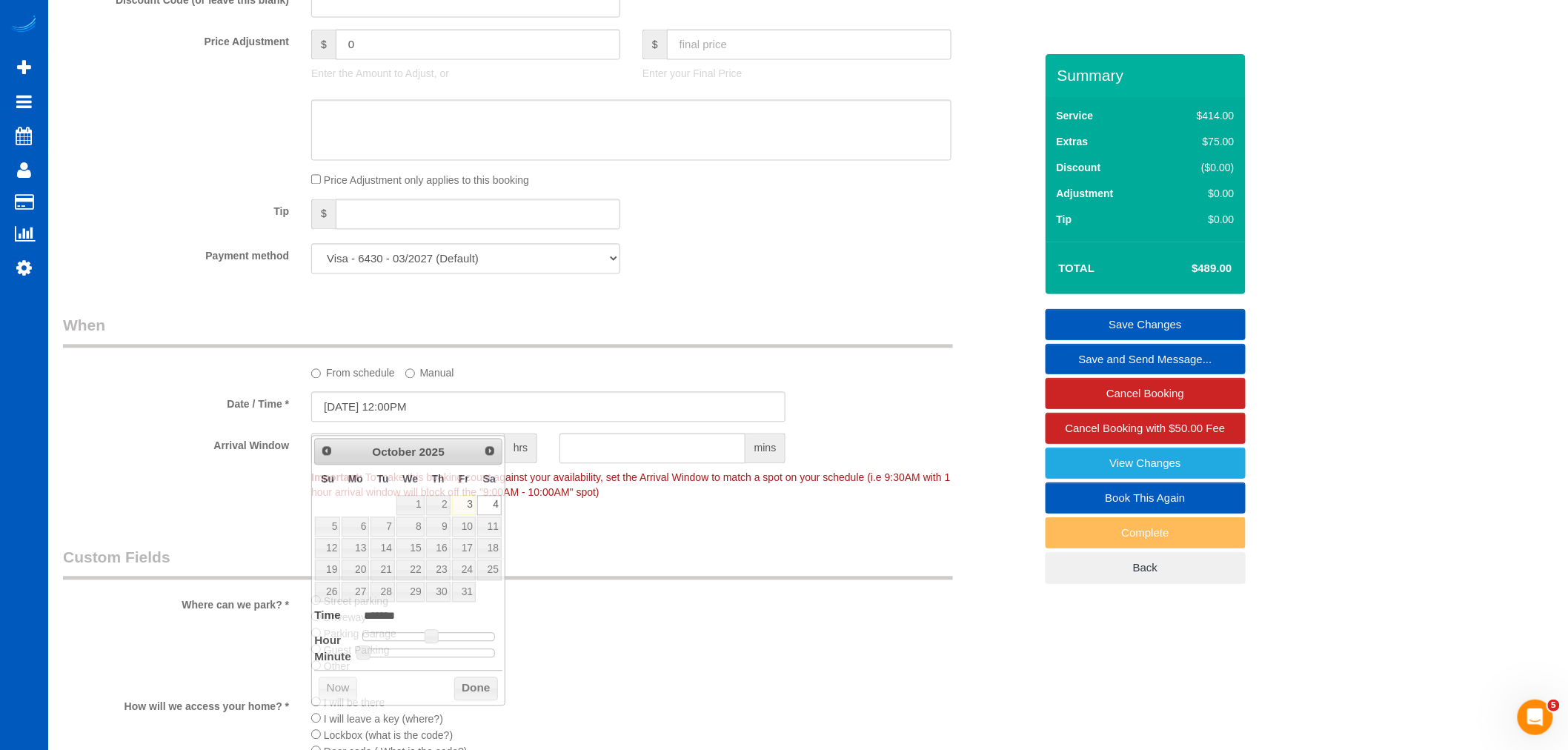
click at [584, 381] on div "From schedule Manual" at bounding box center [630, 371] width 662 height 20
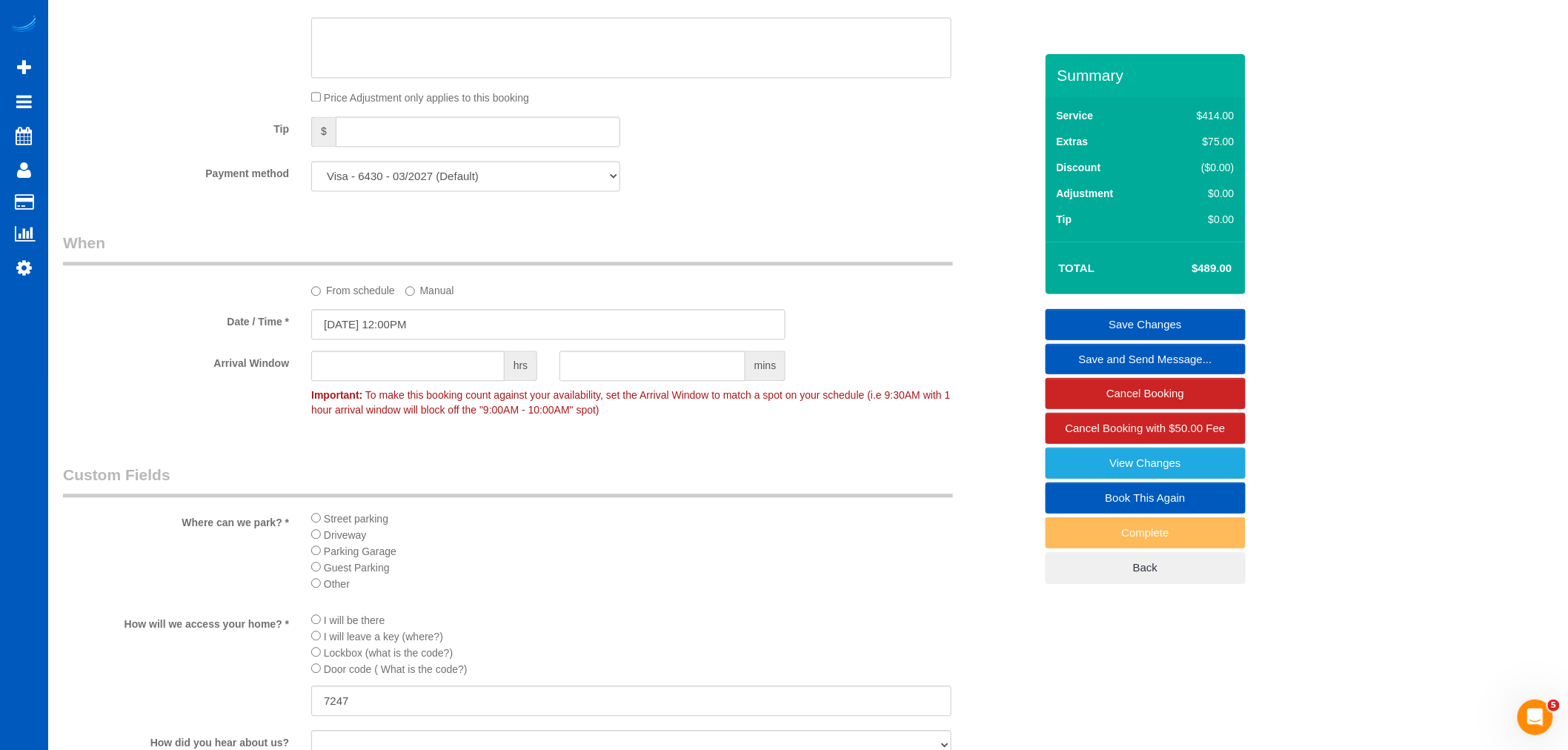
scroll to position [1234, 0]
click at [382, 340] on input "[DATE] 12:00PM" at bounding box center [548, 324] width 474 height 30
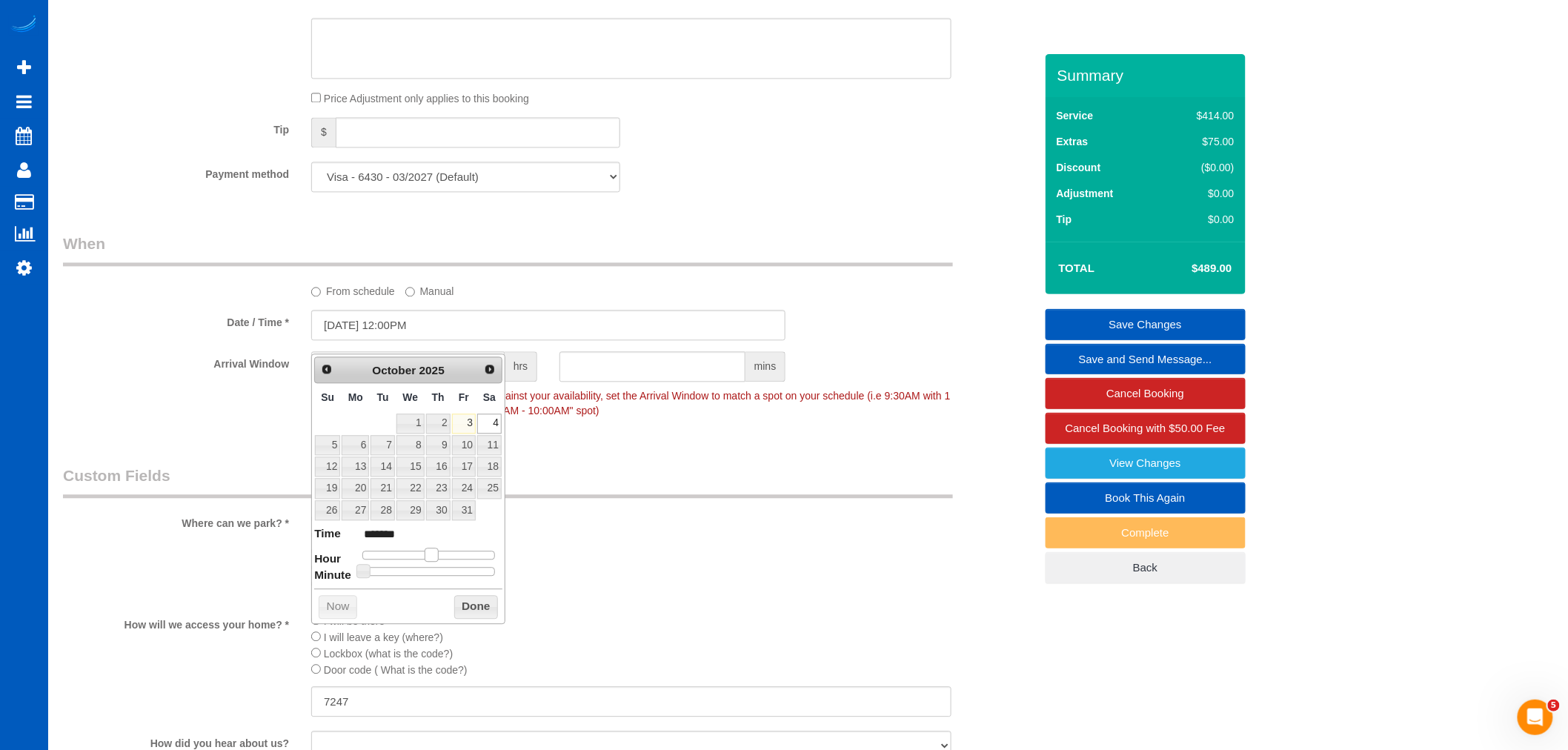
type input "[DATE] 1:00PM"
type input "******"
type input "[DATE] 2:00PM"
type input "******"
type input "[DATE] 3:00PM"
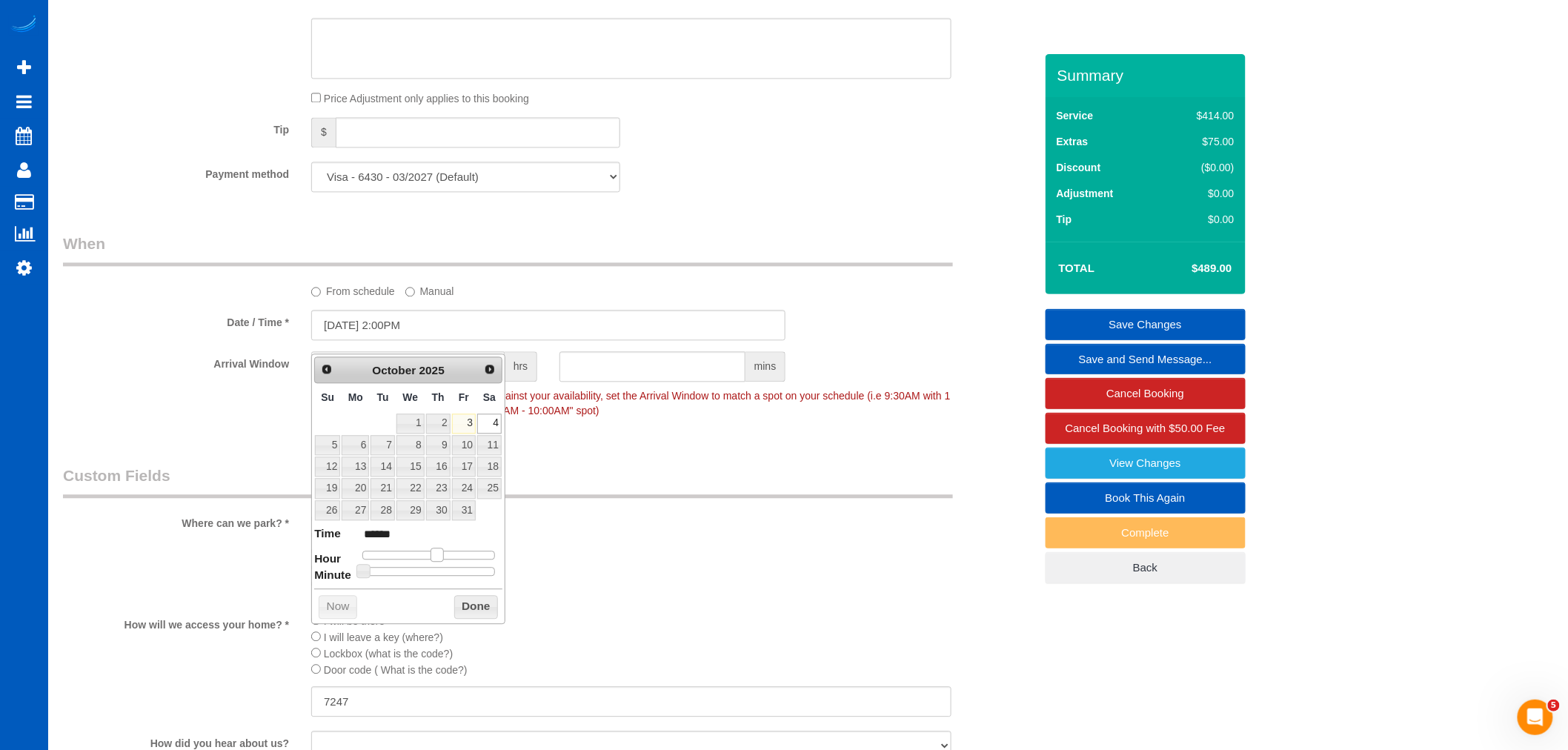
type input "******"
type input "[DATE] 2:00PM"
type input "******"
drag, startPoint x: 433, startPoint y: 552, endPoint x: 446, endPoint y: 552, distance: 13.0
click at [446, 552] on span at bounding box center [443, 554] width 13 height 13
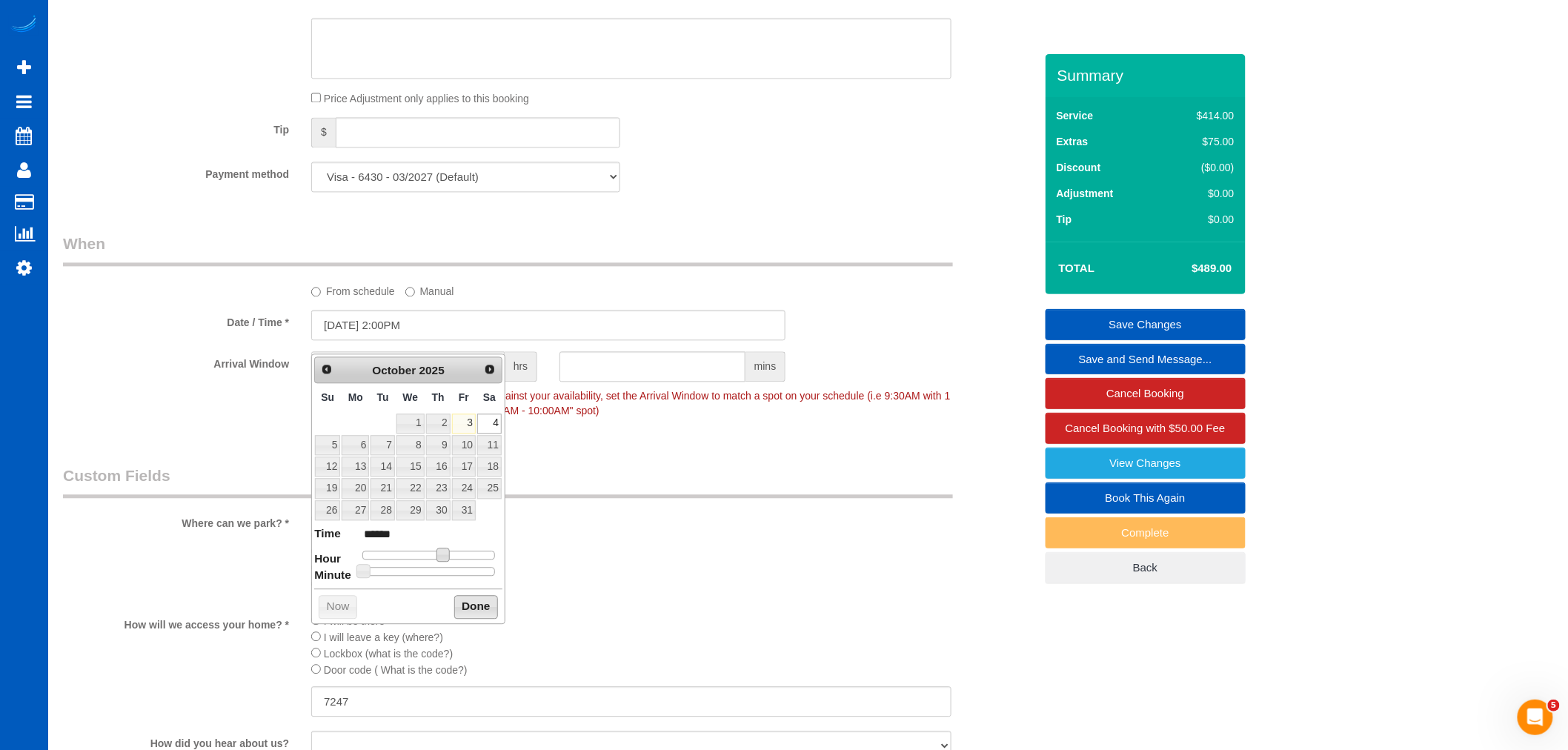
click at [490, 611] on button "Done" at bounding box center [477, 606] width 44 height 24
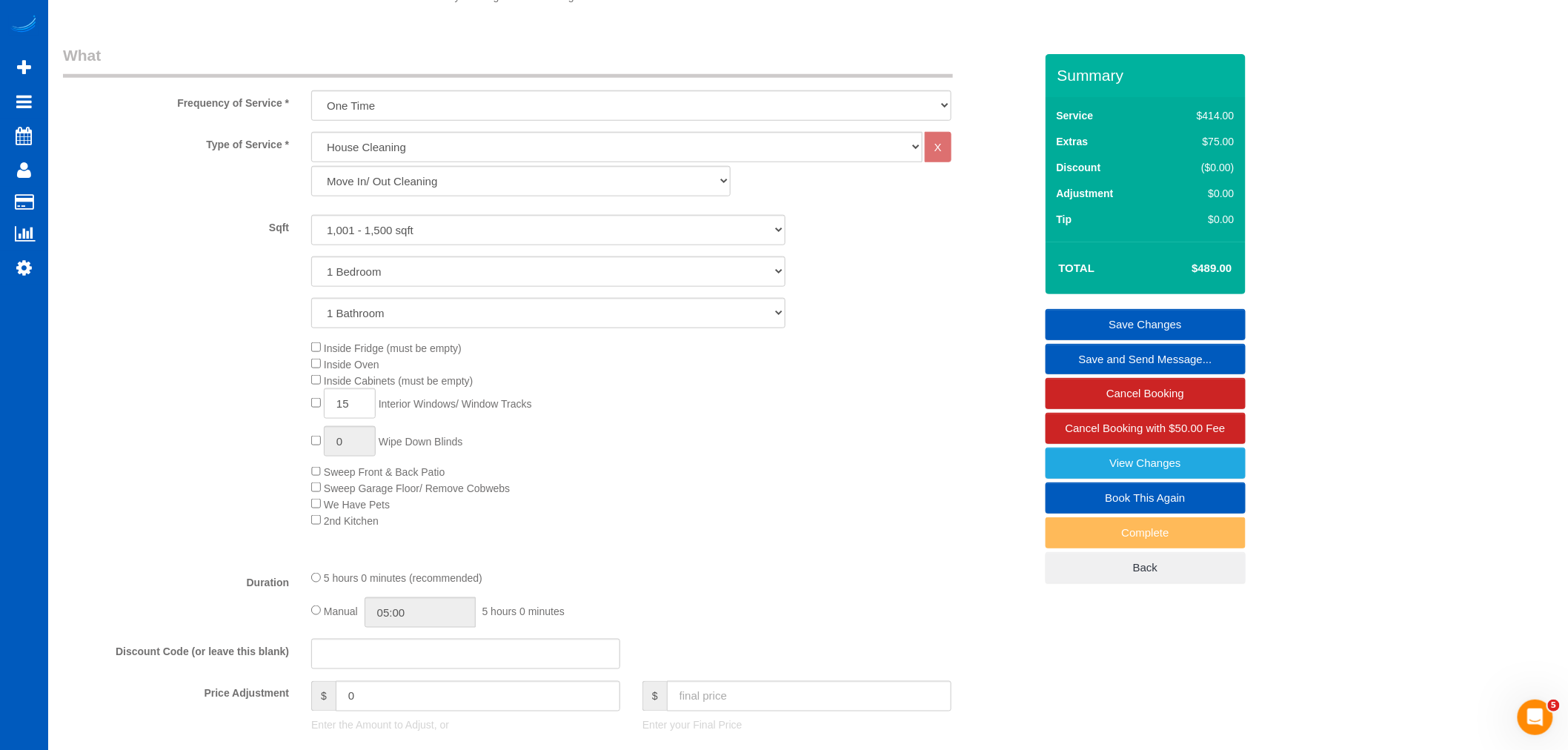
scroll to position [493, 0]
click at [1129, 330] on link "Save Changes" at bounding box center [1146, 324] width 200 height 31
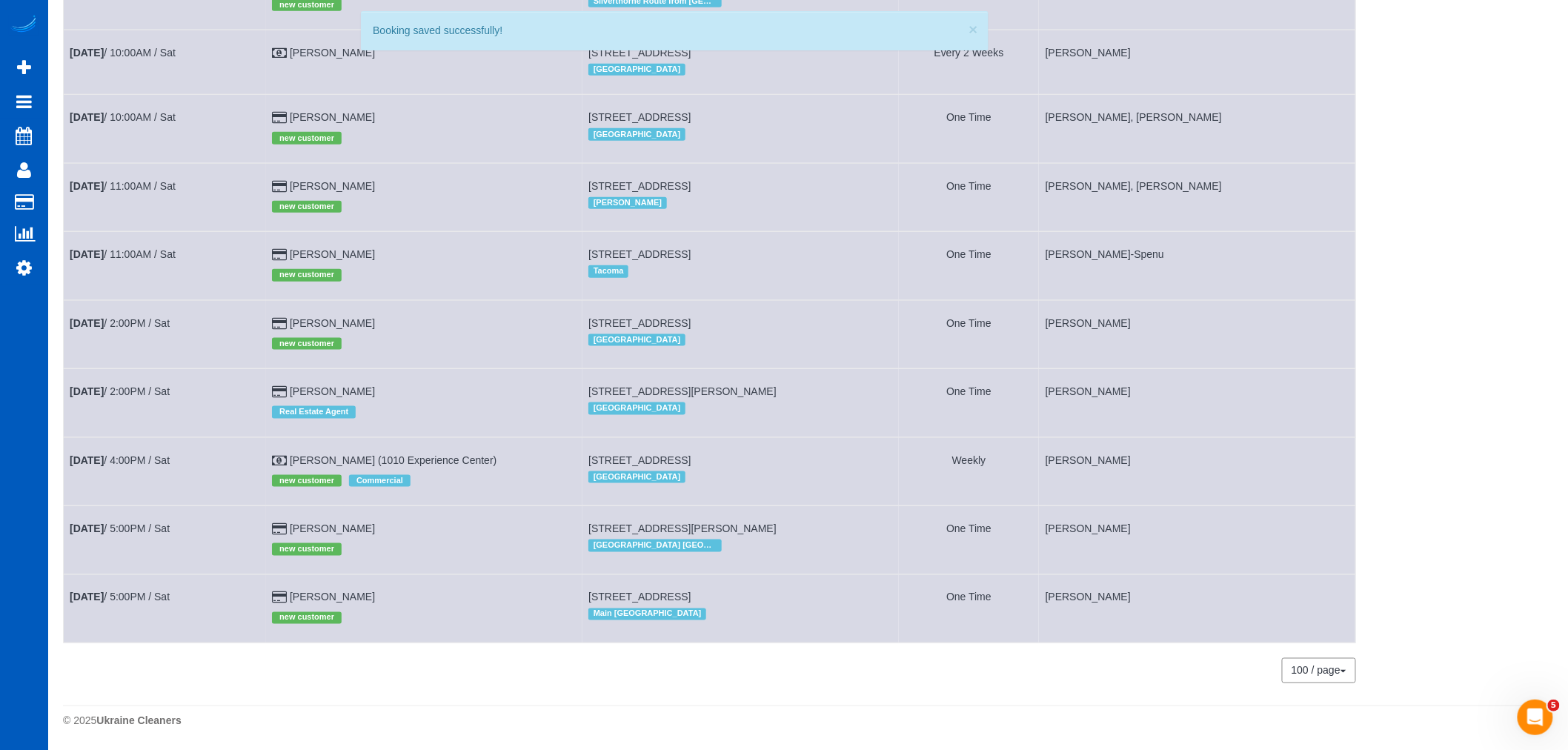
scroll to position [611, 0]
click at [309, 591] on link "[PERSON_NAME]" at bounding box center [332, 597] width 86 height 12
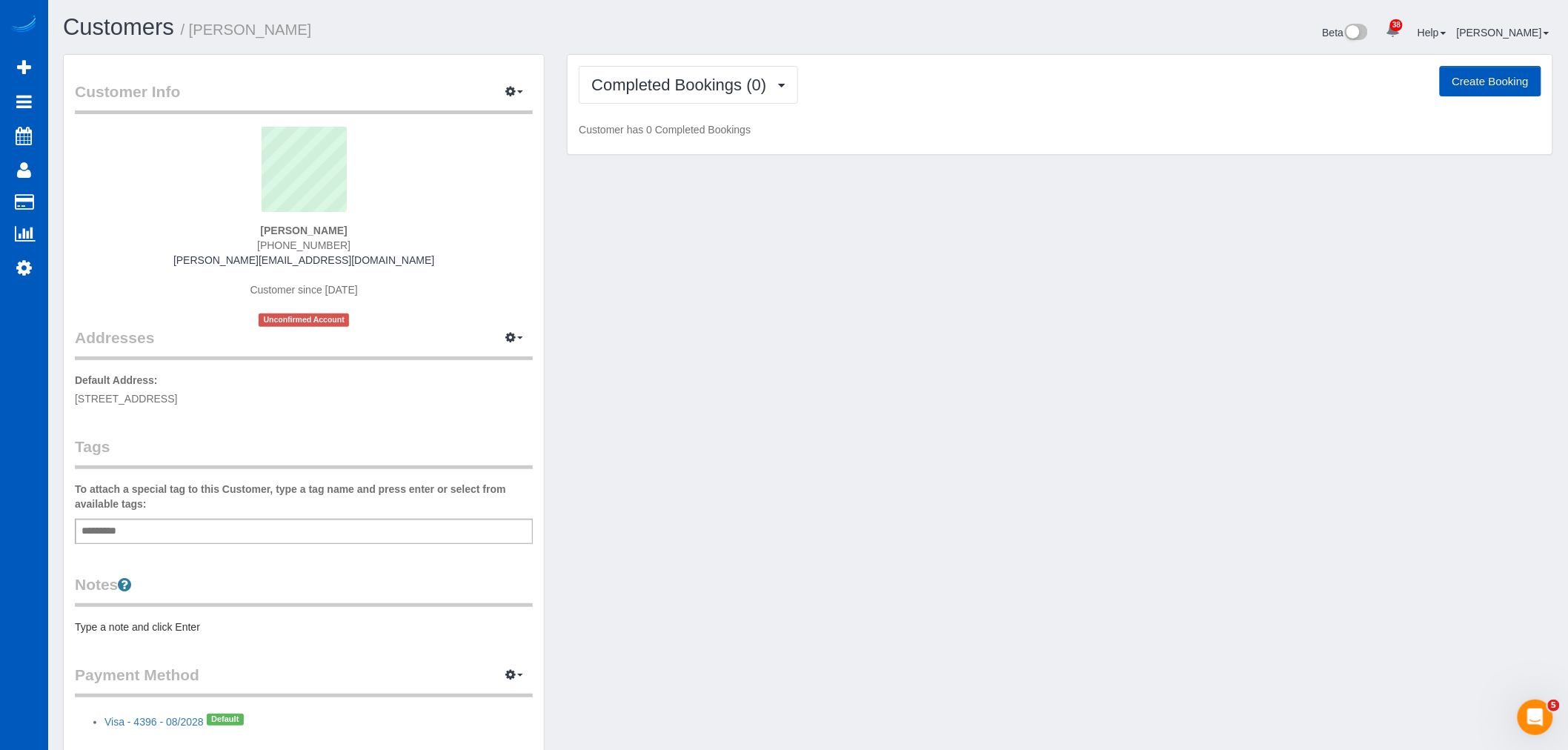
click at [721, 115] on div "Completed Bookings (0) Completed Bookings (0) Upcoming Bookings (1) Cancelled B…" at bounding box center [1060, 104] width 985 height 100
click at [741, 107] on div "Completed Bookings (0) Completed Bookings (0) Upcoming Bookings (1) Cancelled B…" at bounding box center [1060, 104] width 985 height 100
drag, startPoint x: 758, startPoint y: 75, endPoint x: 697, endPoint y: 129, distance: 81.5
click at [758, 76] on button "Completed Bookings (0)" at bounding box center [687, 85] width 219 height 37
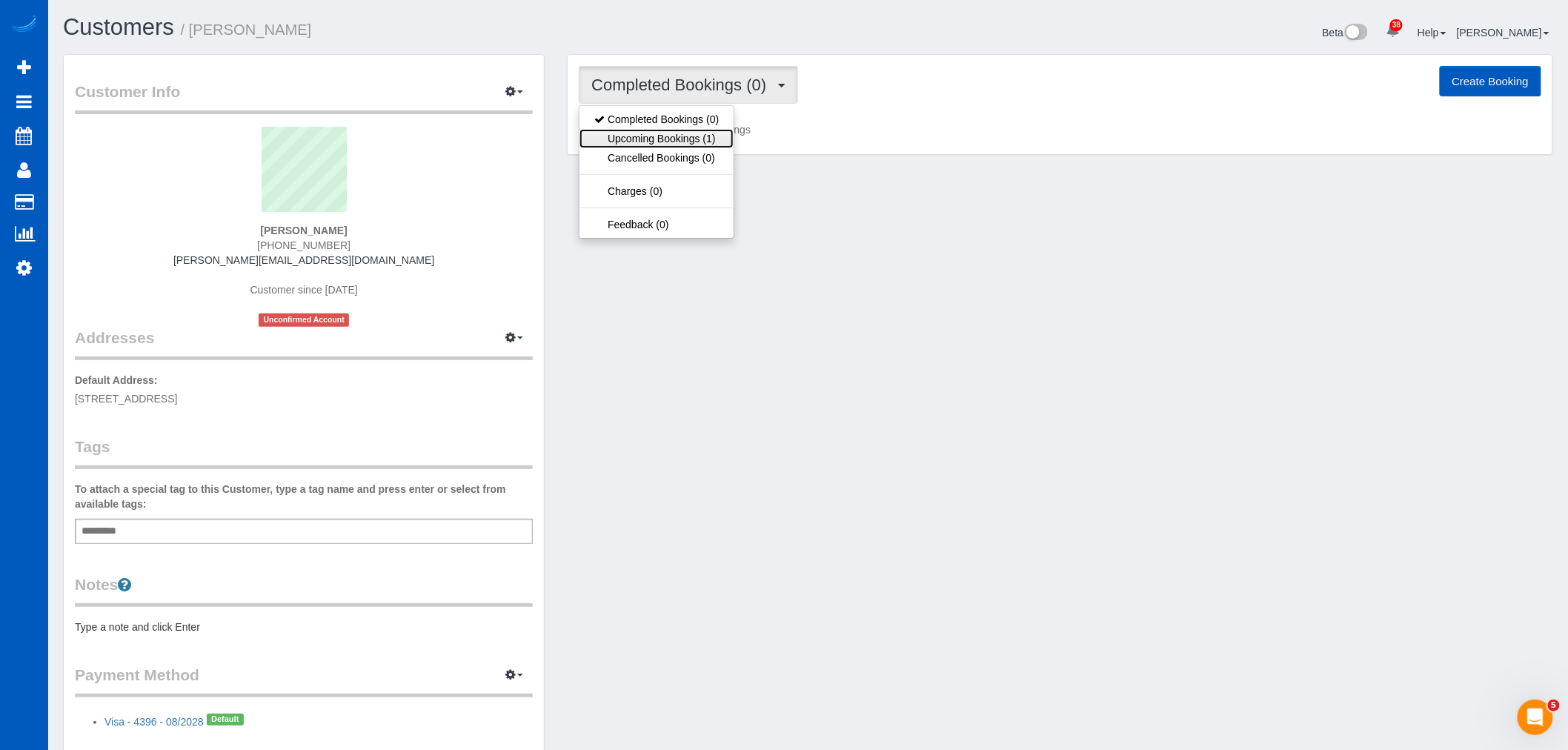
click at [693, 132] on link "Upcoming Bookings (1)" at bounding box center [656, 138] width 154 height 20
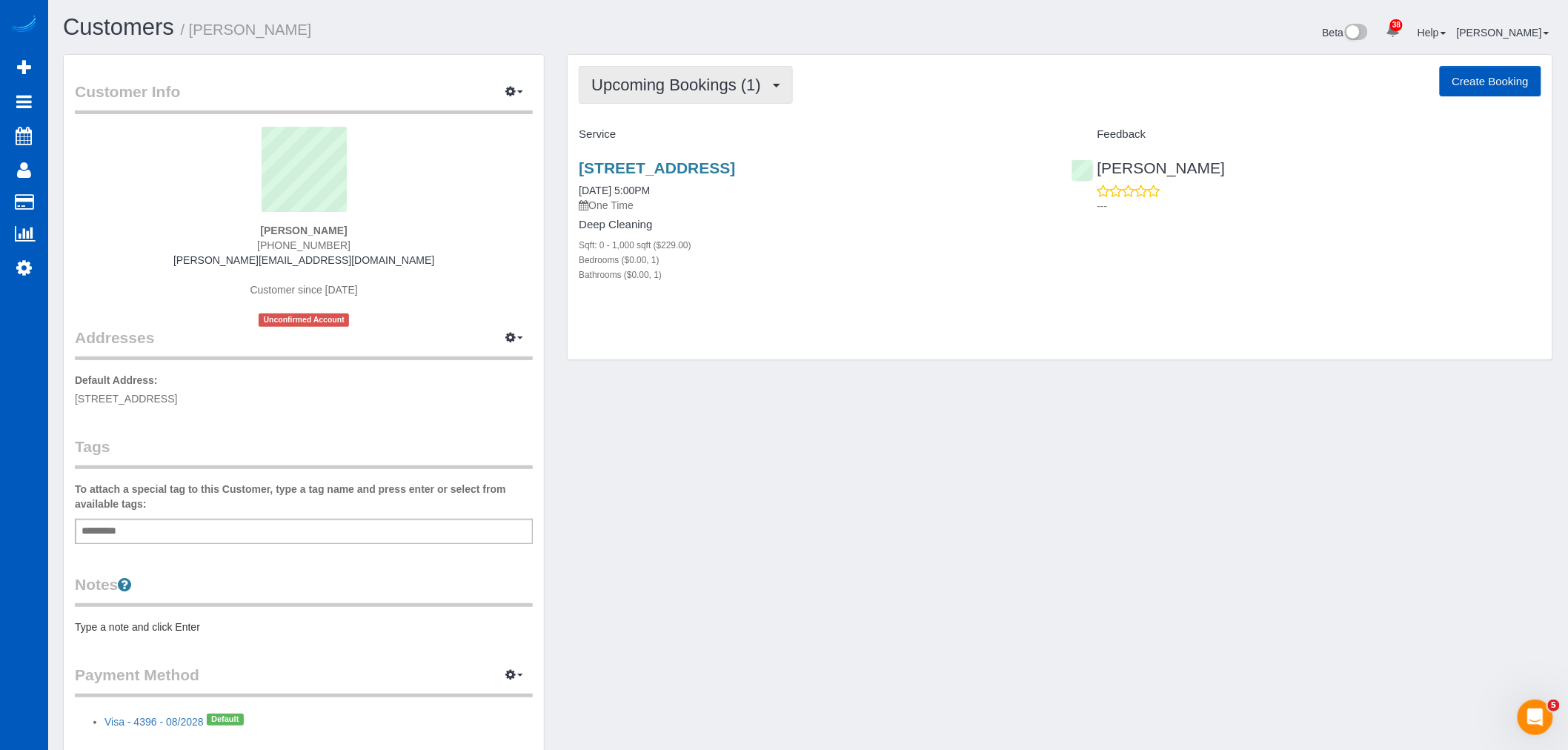
click at [673, 94] on button "Upcoming Bookings (1)" at bounding box center [685, 85] width 214 height 37
click at [658, 129] on link "Upcoming Bookings (1)" at bounding box center [656, 138] width 154 height 20
click at [651, 167] on link "[STREET_ADDRESS]" at bounding box center [657, 168] width 156 height 17
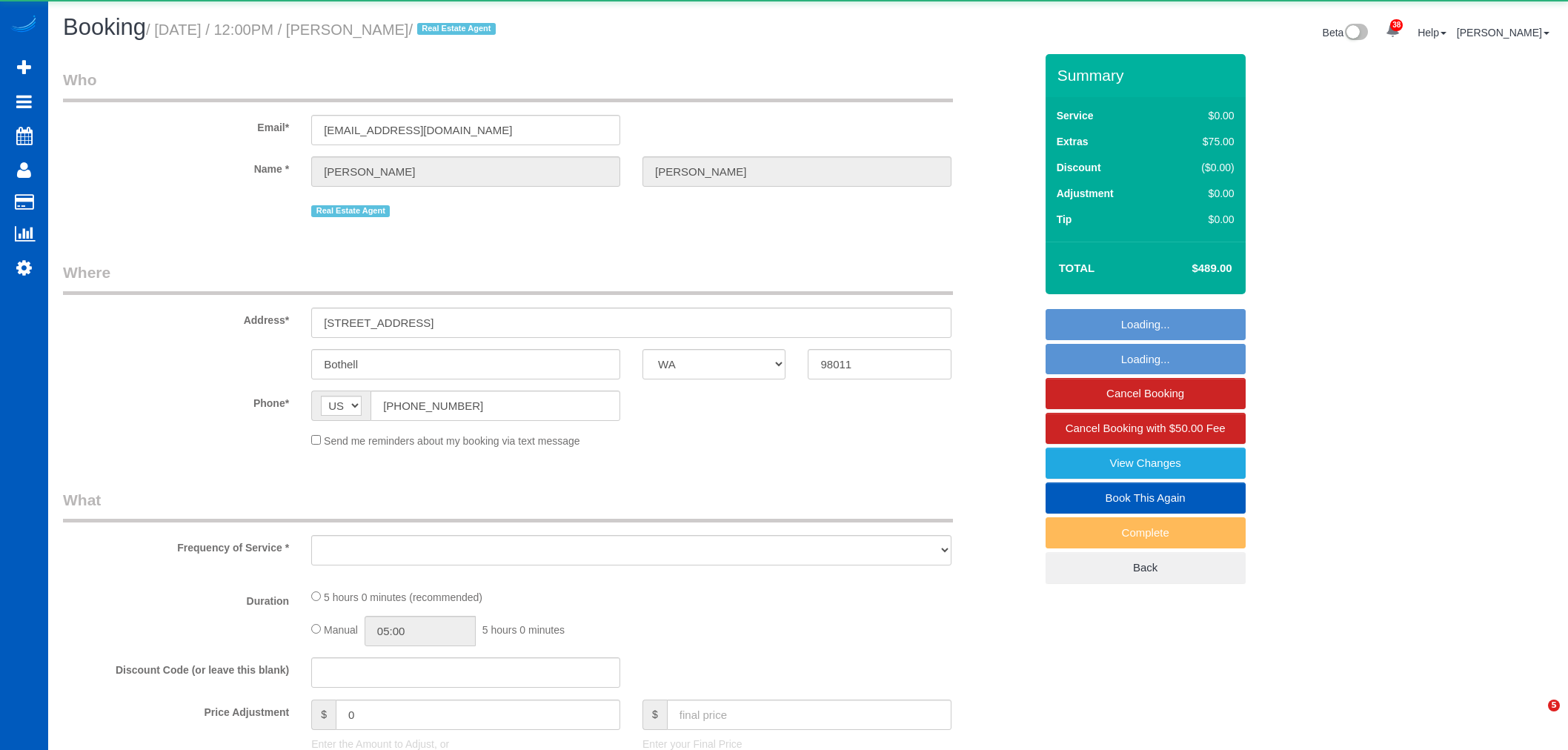
select select "WA"
select select "object:4623"
select select "string:fspay-050c7915-2568-494f-bb35-d1f5b0712017"
select select "199"
select select "1001"
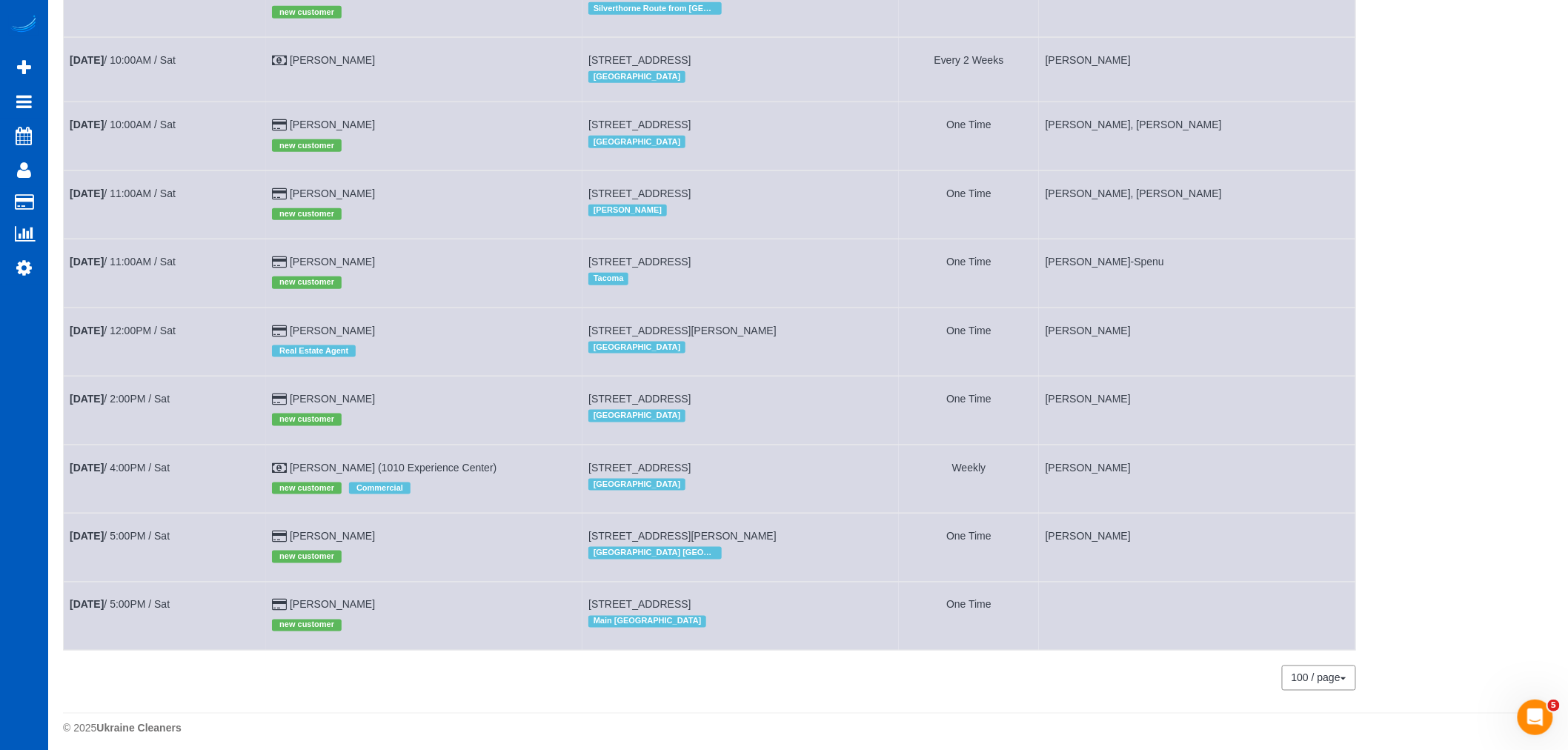
scroll to position [611, 0]
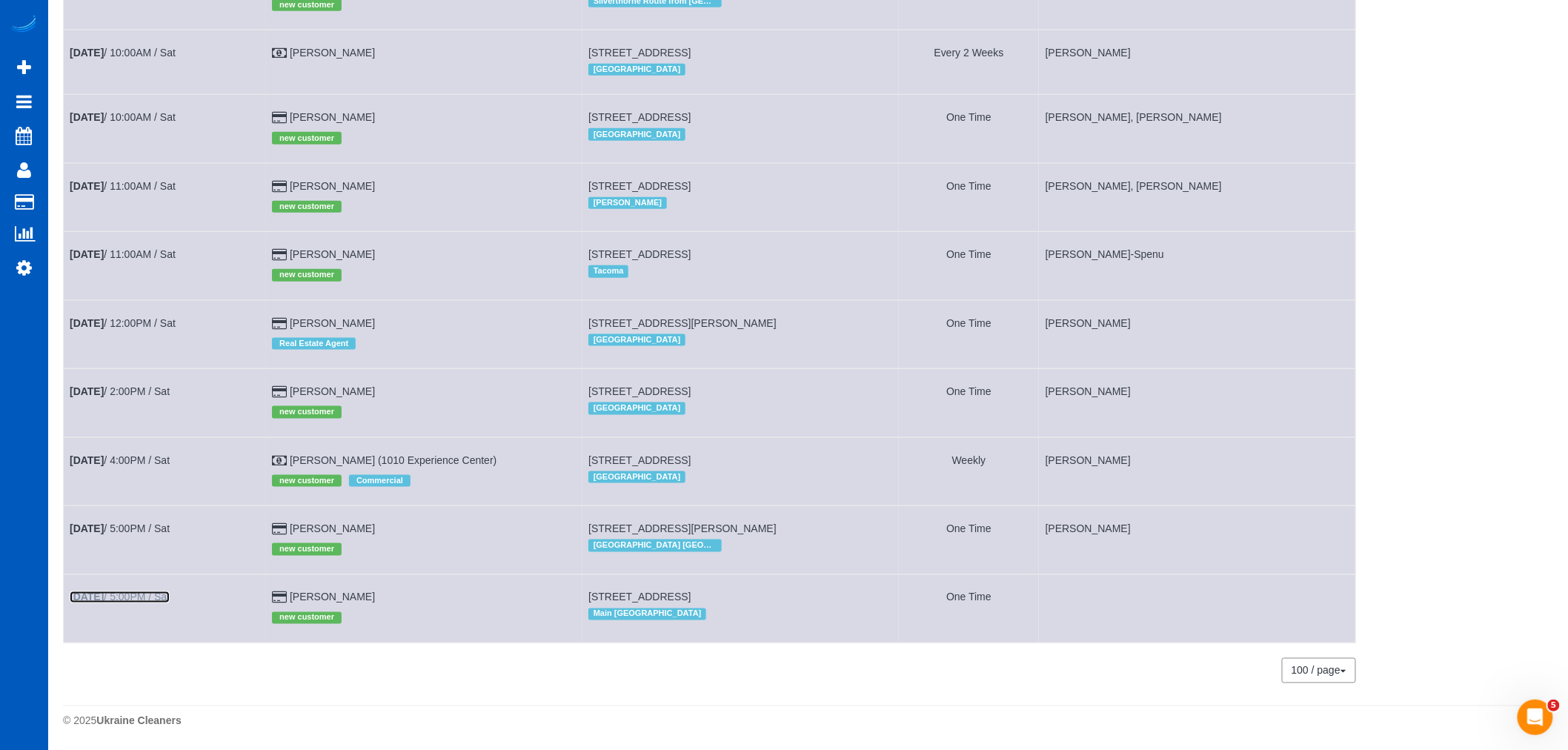
click at [144, 595] on link "Oct 4th / 5:00PM / Sat" at bounding box center [120, 597] width 100 height 12
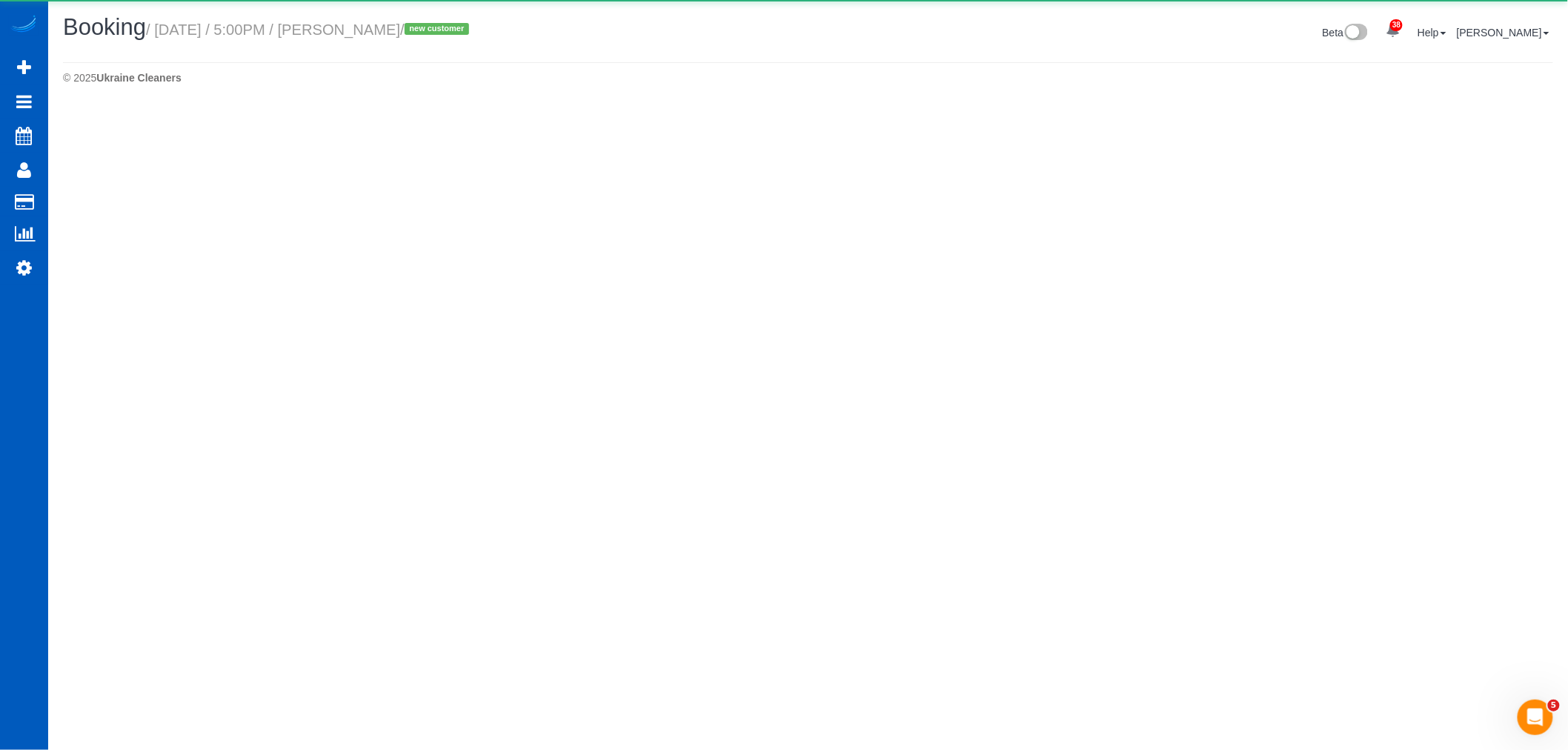
select select "WA"
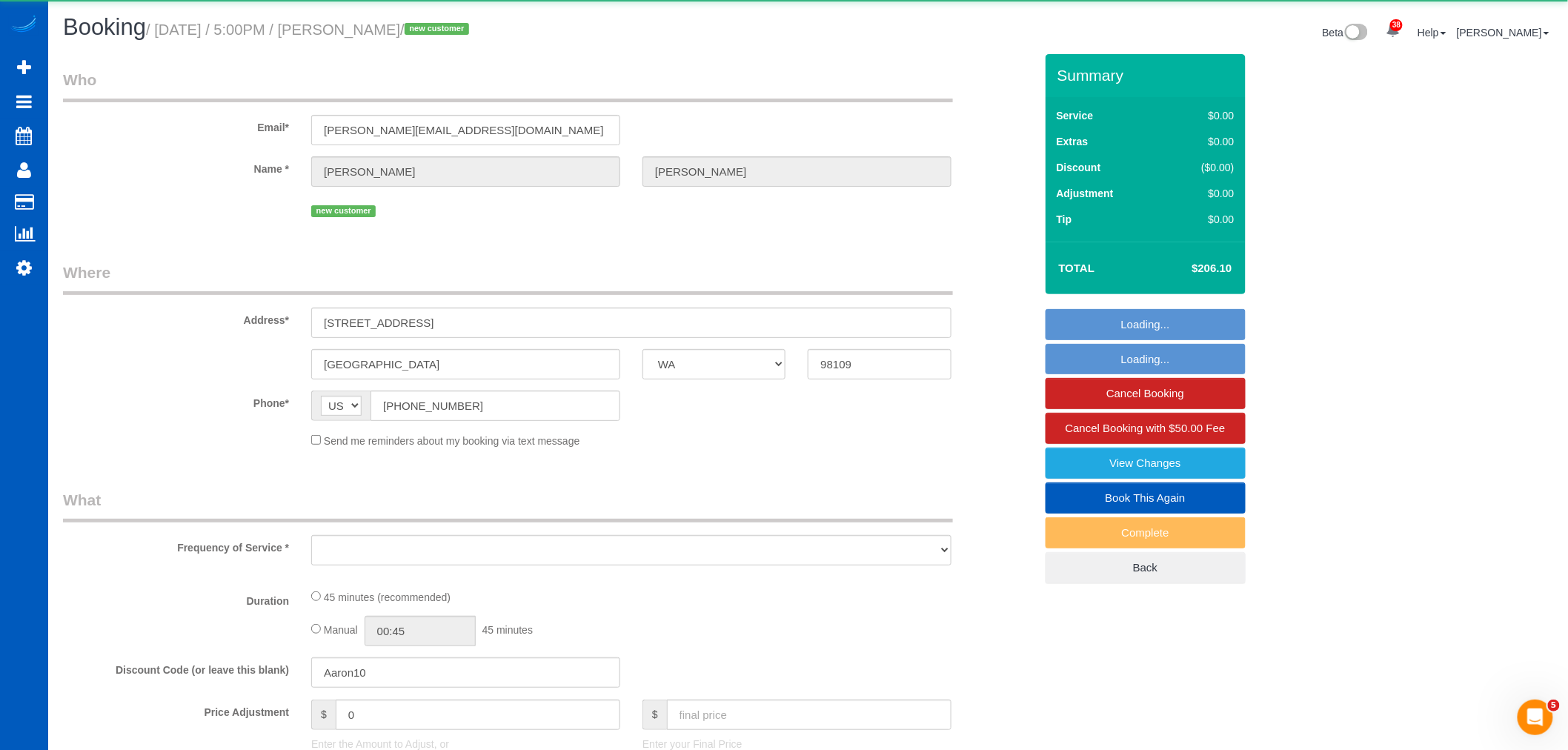
select select "object:5896"
select select "199"
select select "spot36"
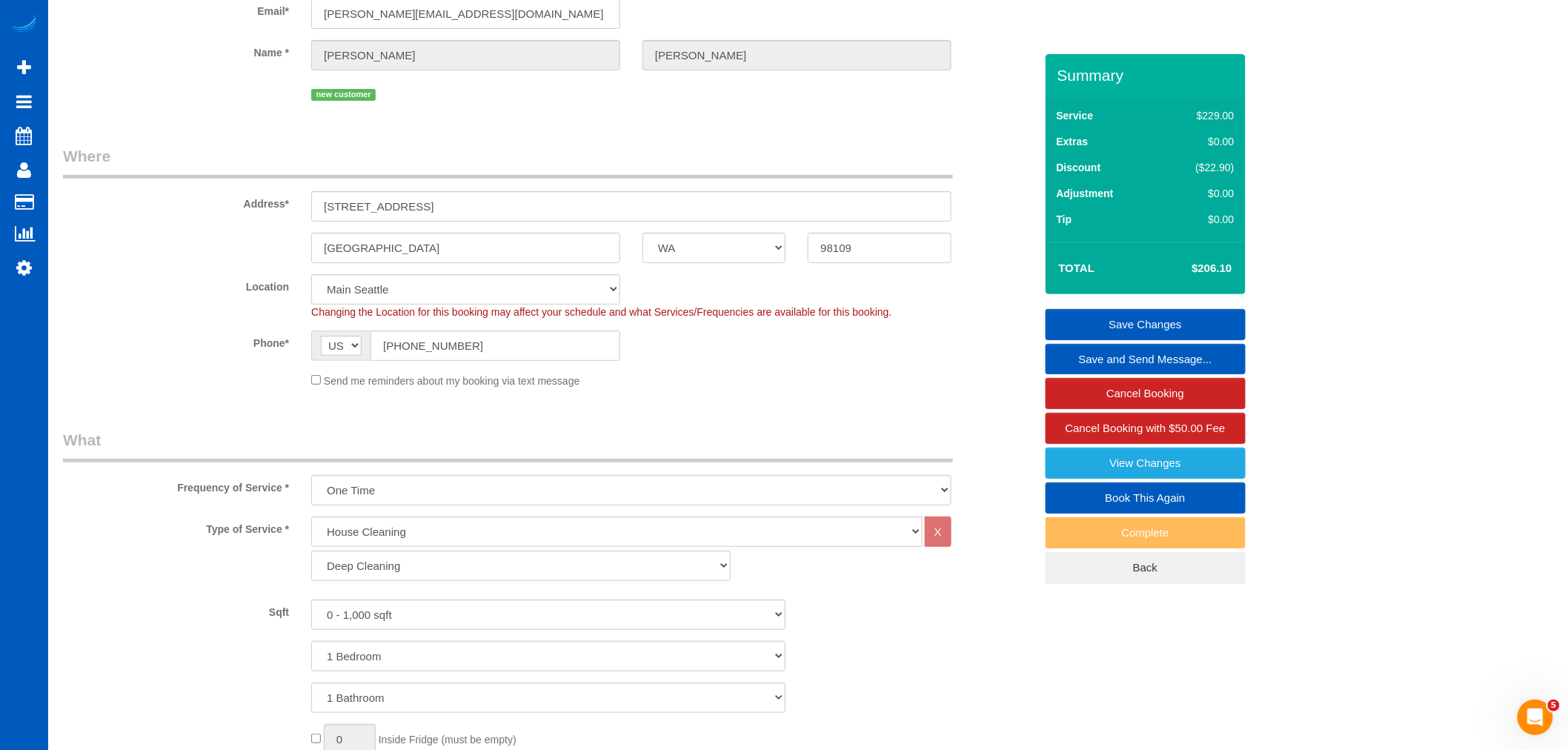
scroll to position [110, 0]
drag, startPoint x: 457, startPoint y: 217, endPoint x: 319, endPoint y: 205, distance: 138.5
click at [319, 205] on input "120 Westlake Ave N, 512" at bounding box center [631, 213] width 640 height 30
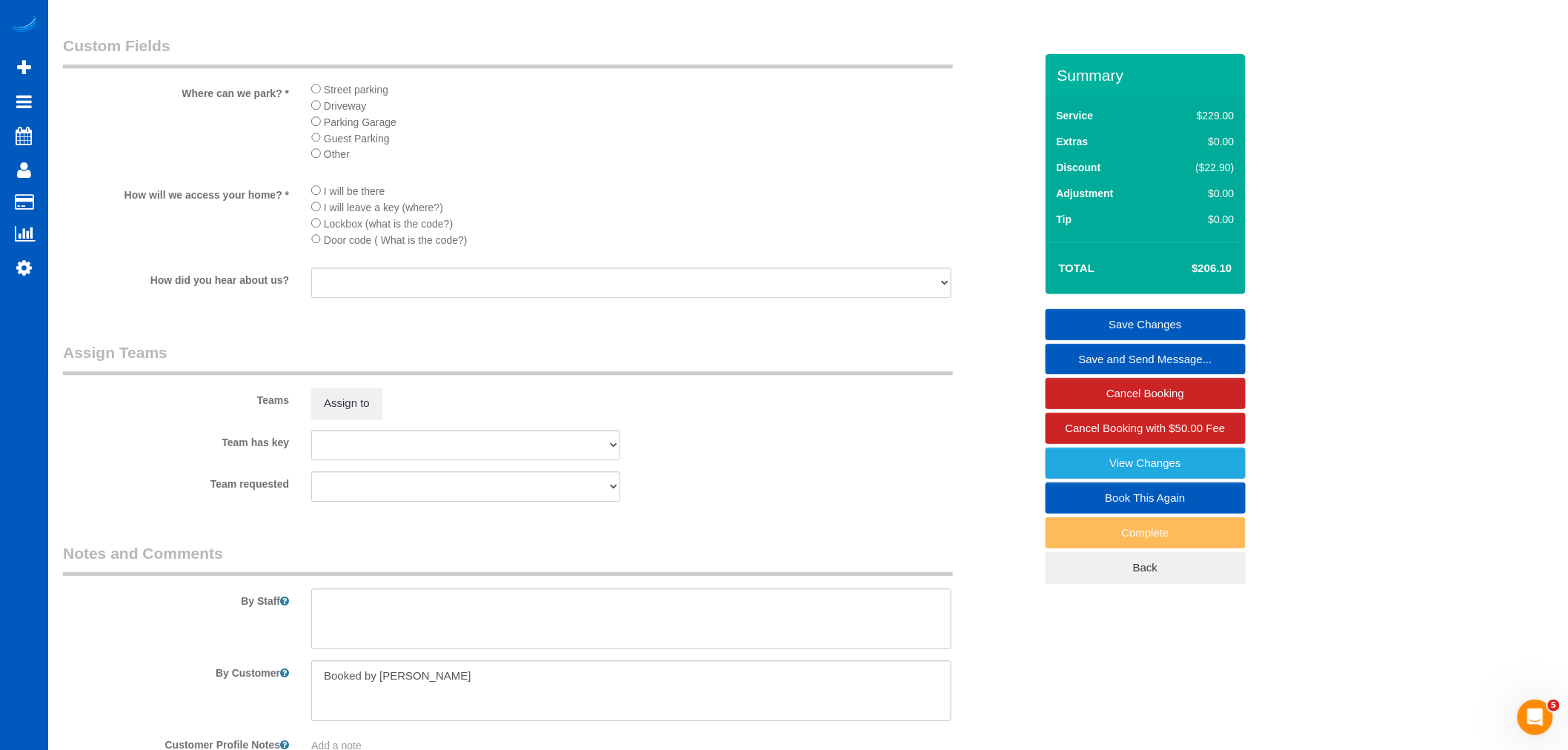
scroll to position [1839, 0]
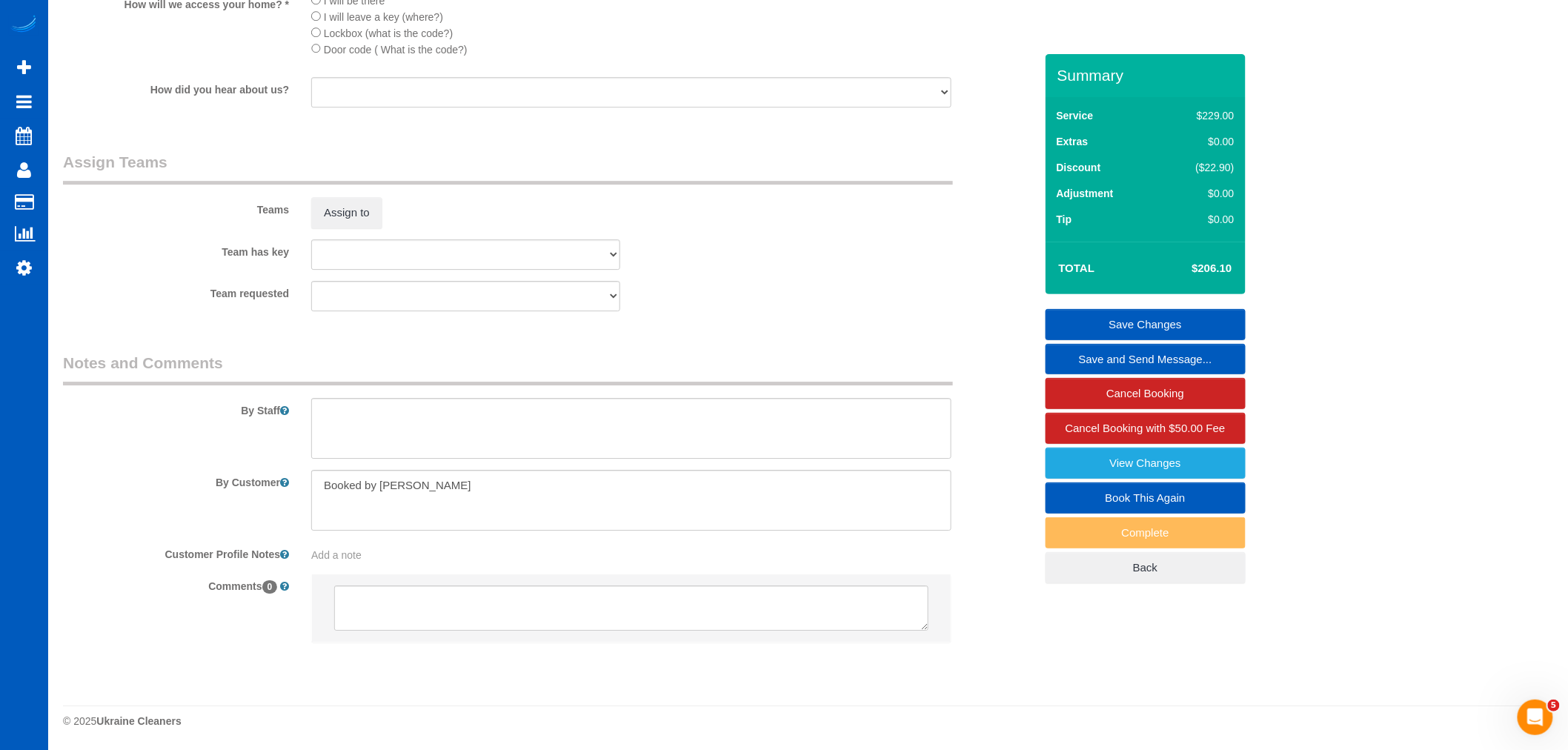
click at [345, 191] on div "Teams Assign to" at bounding box center [549, 190] width 994 height 77
click at [344, 206] on button "Assign to" at bounding box center [346, 213] width 71 height 31
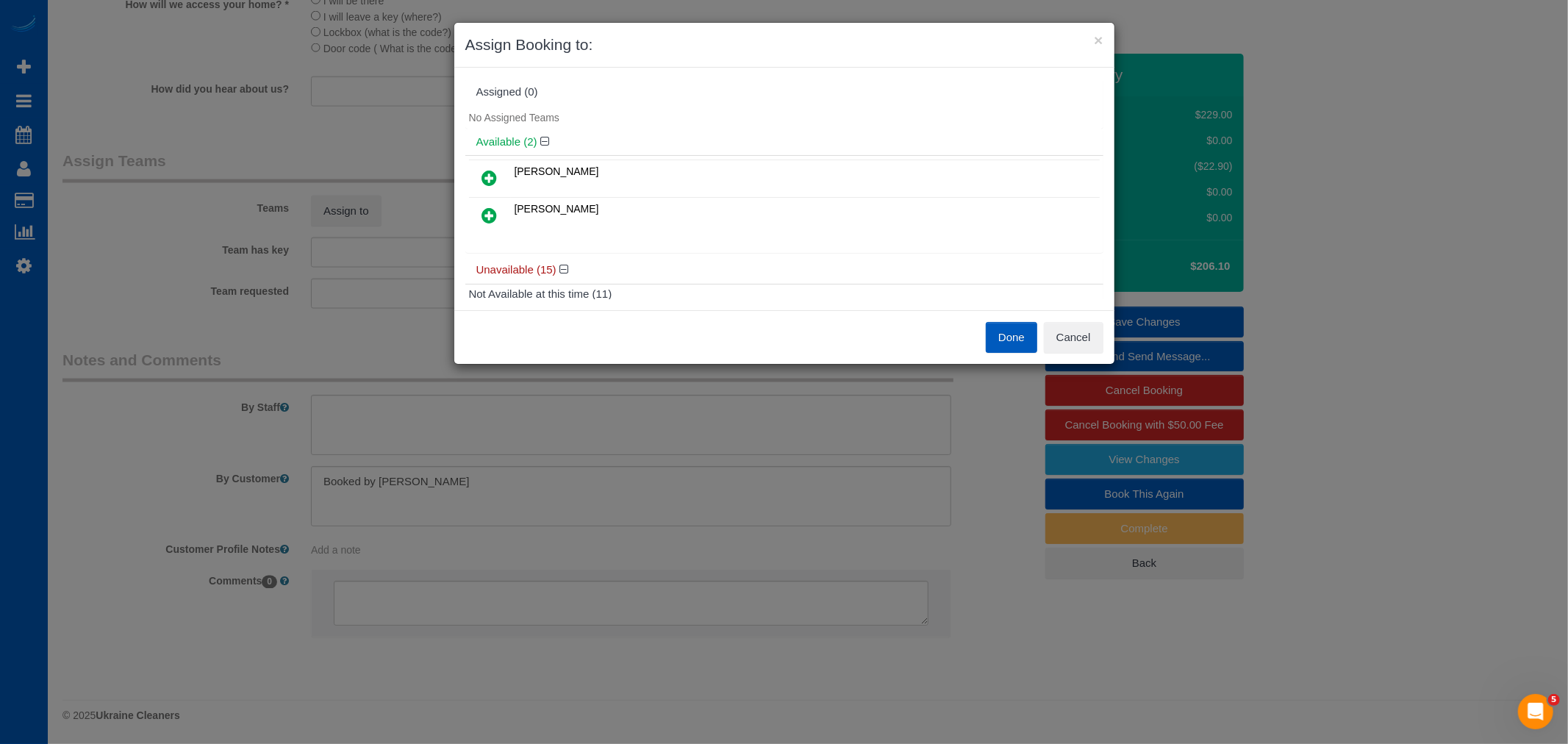
click at [493, 166] on link at bounding box center [490, 179] width 35 height 29
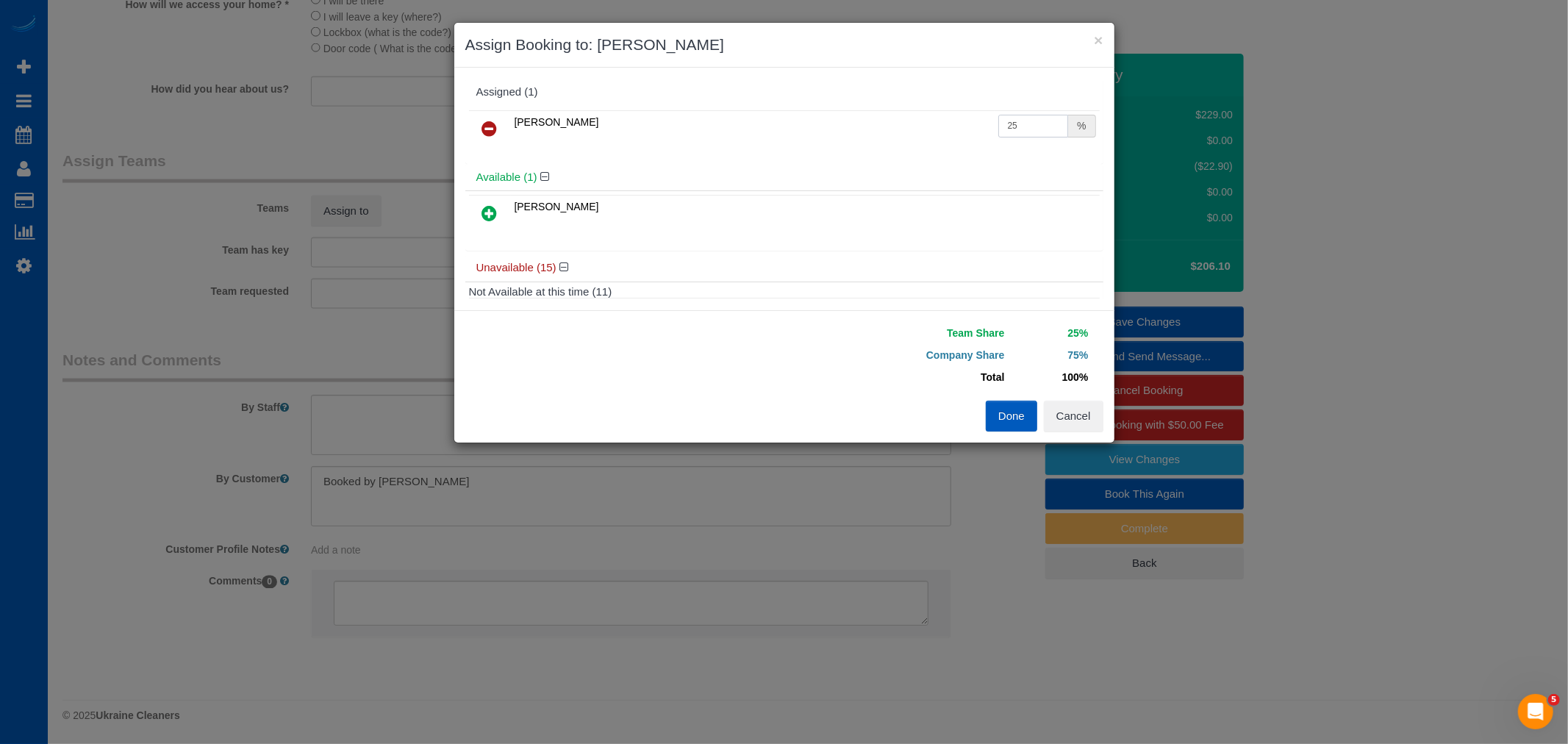
drag, startPoint x: 1010, startPoint y: 128, endPoint x: 979, endPoint y: 133, distance: 31.4
click at [979, 133] on tr "Alona Tarasiuk 25 %" at bounding box center [784, 128] width 630 height 37
type input "55"
click at [1027, 419] on button "Done" at bounding box center [1012, 416] width 52 height 31
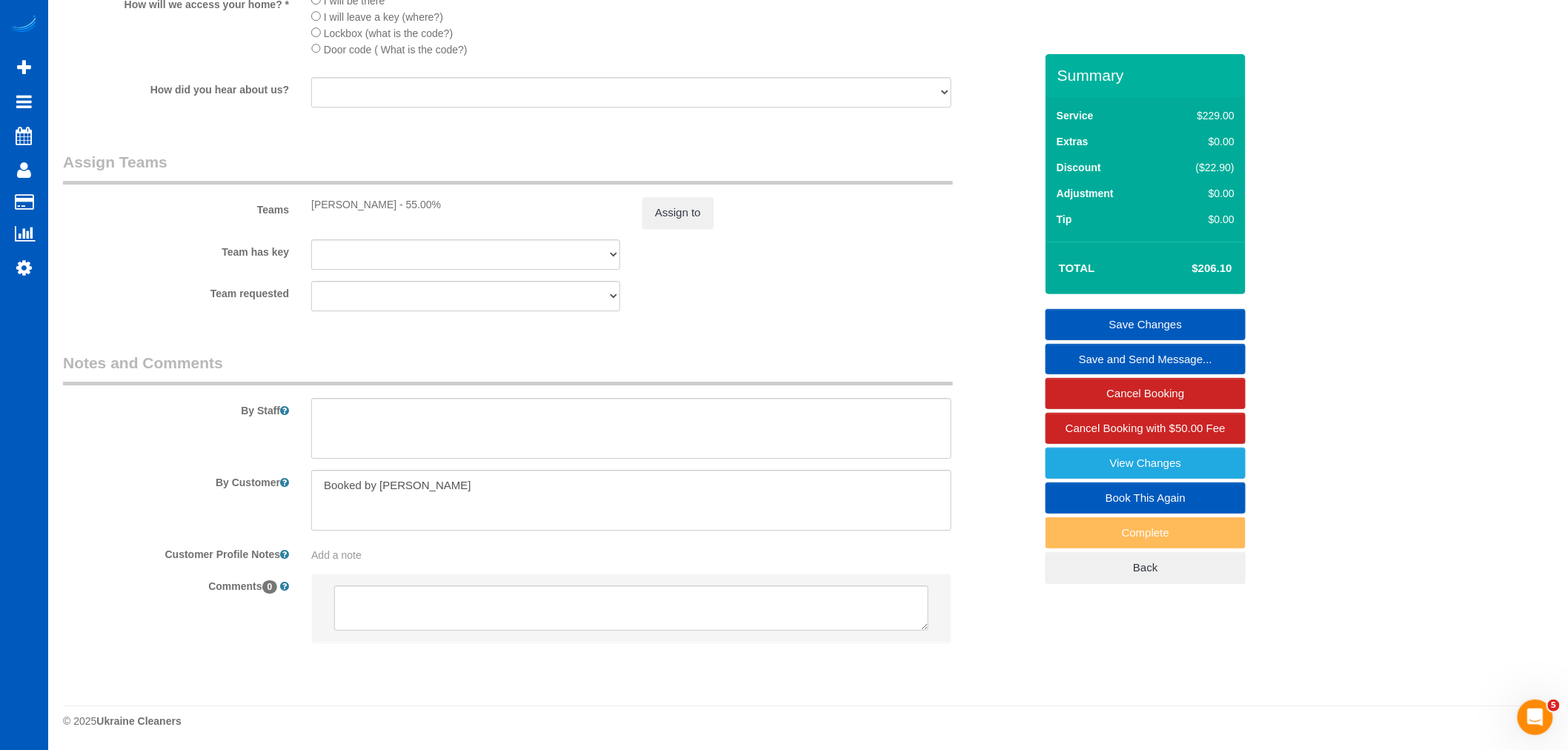
click at [1128, 327] on link "Save Changes" at bounding box center [1146, 324] width 200 height 31
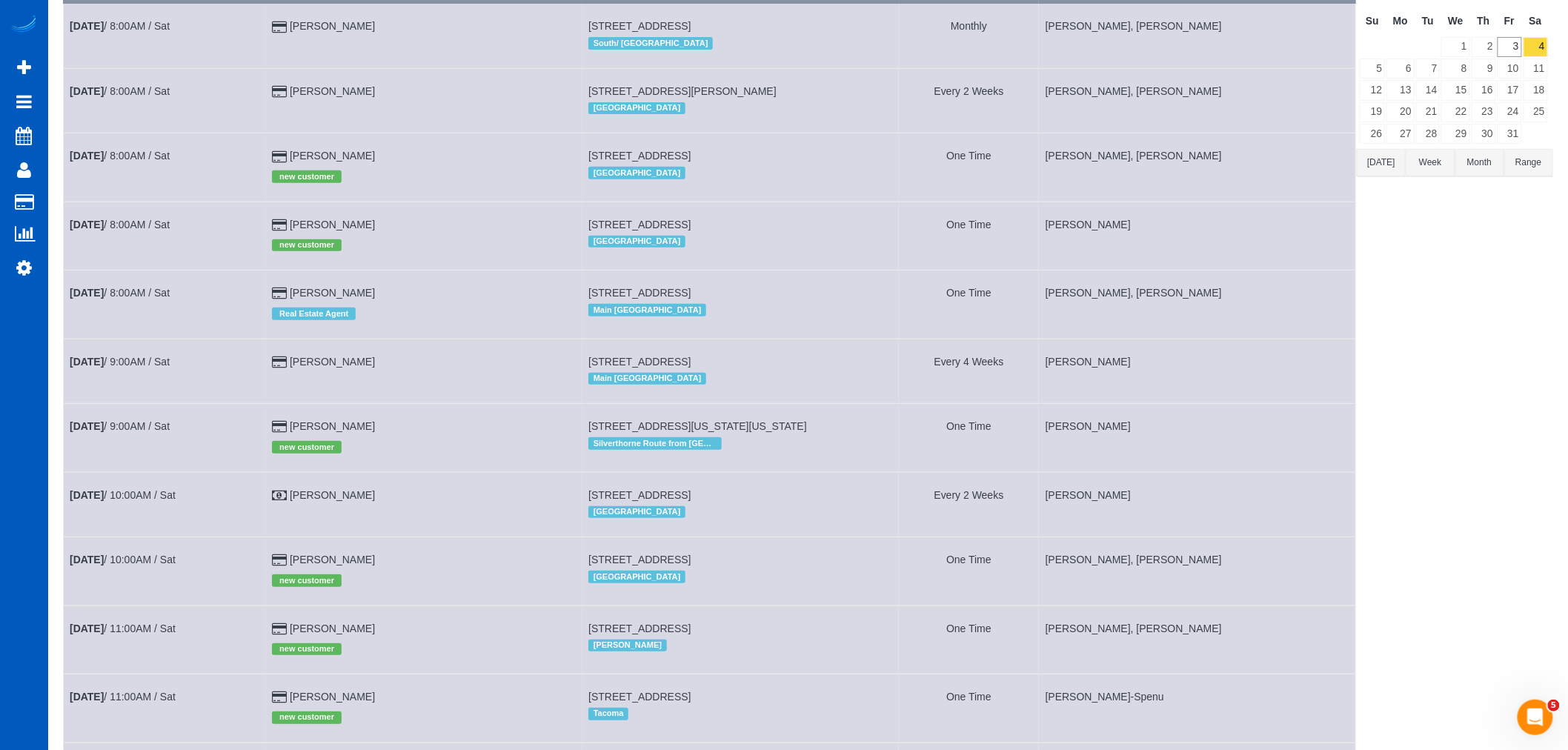
scroll to position [116, 0]
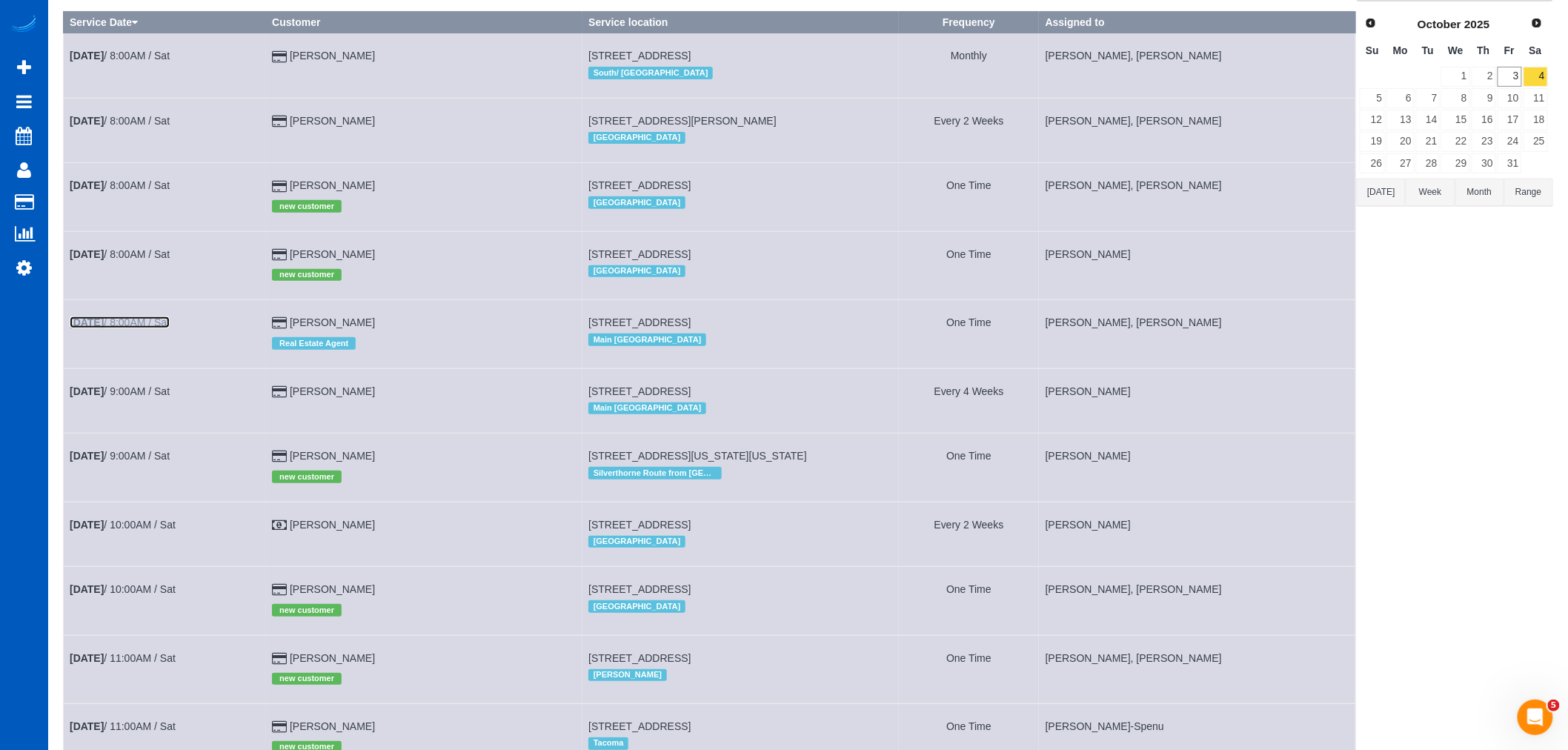
click at [143, 324] on link "[DATE] 8:00AM / Sat" at bounding box center [120, 322] width 100 height 12
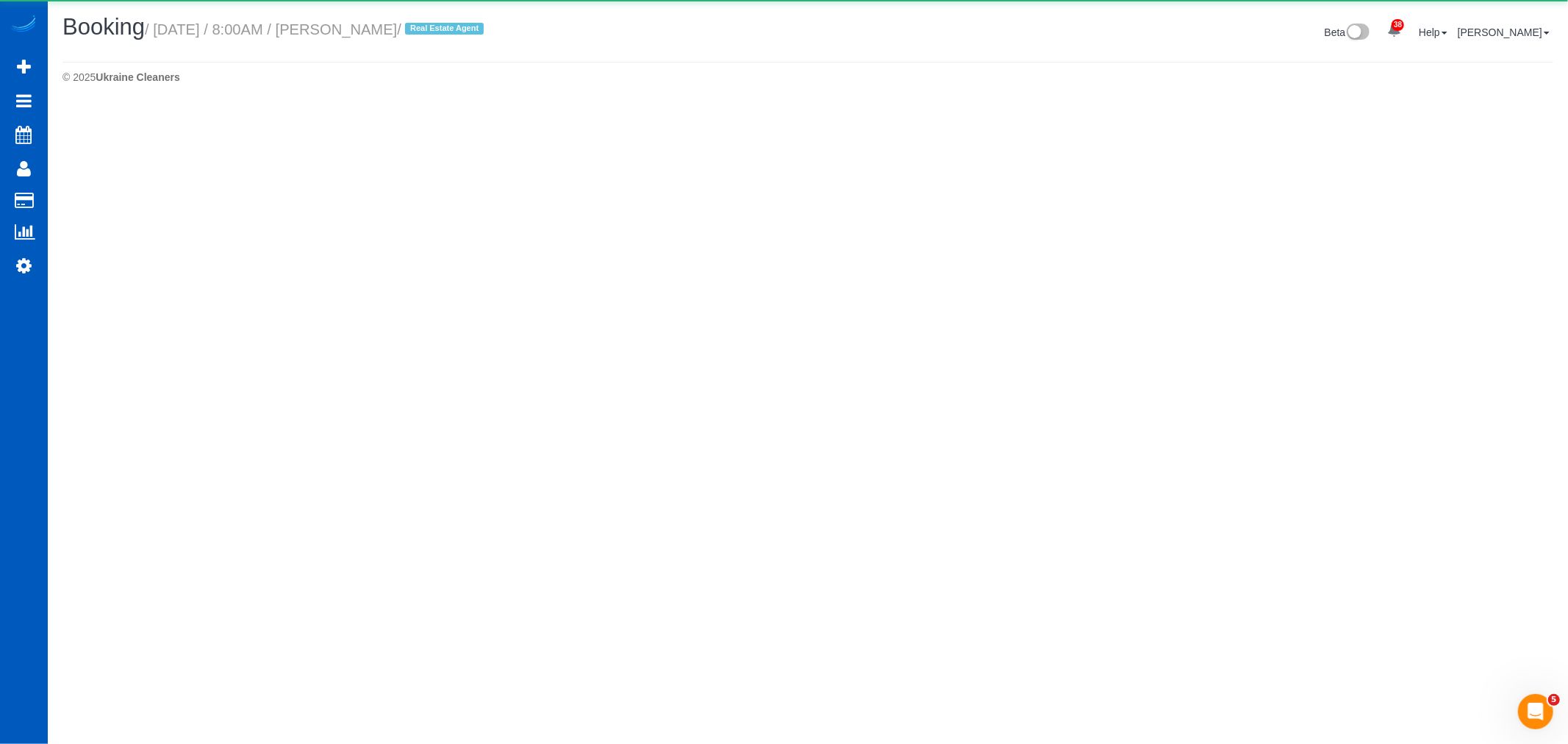
select select "WA"
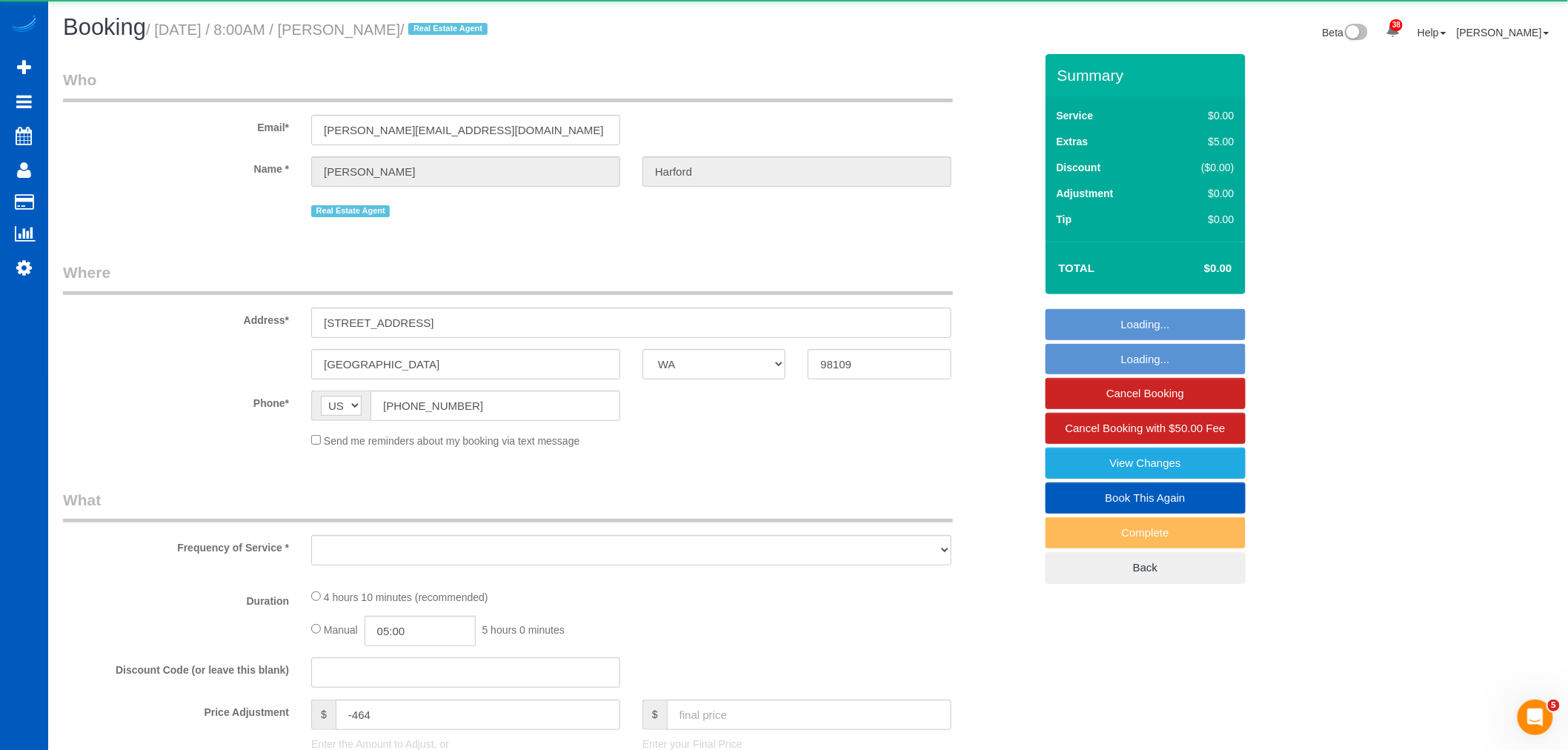
select select "object:7542"
select select "string:fspay-e0366ecf-f802-4967-a000-1bfca719be9a"
select select "199"
select select "spot47"
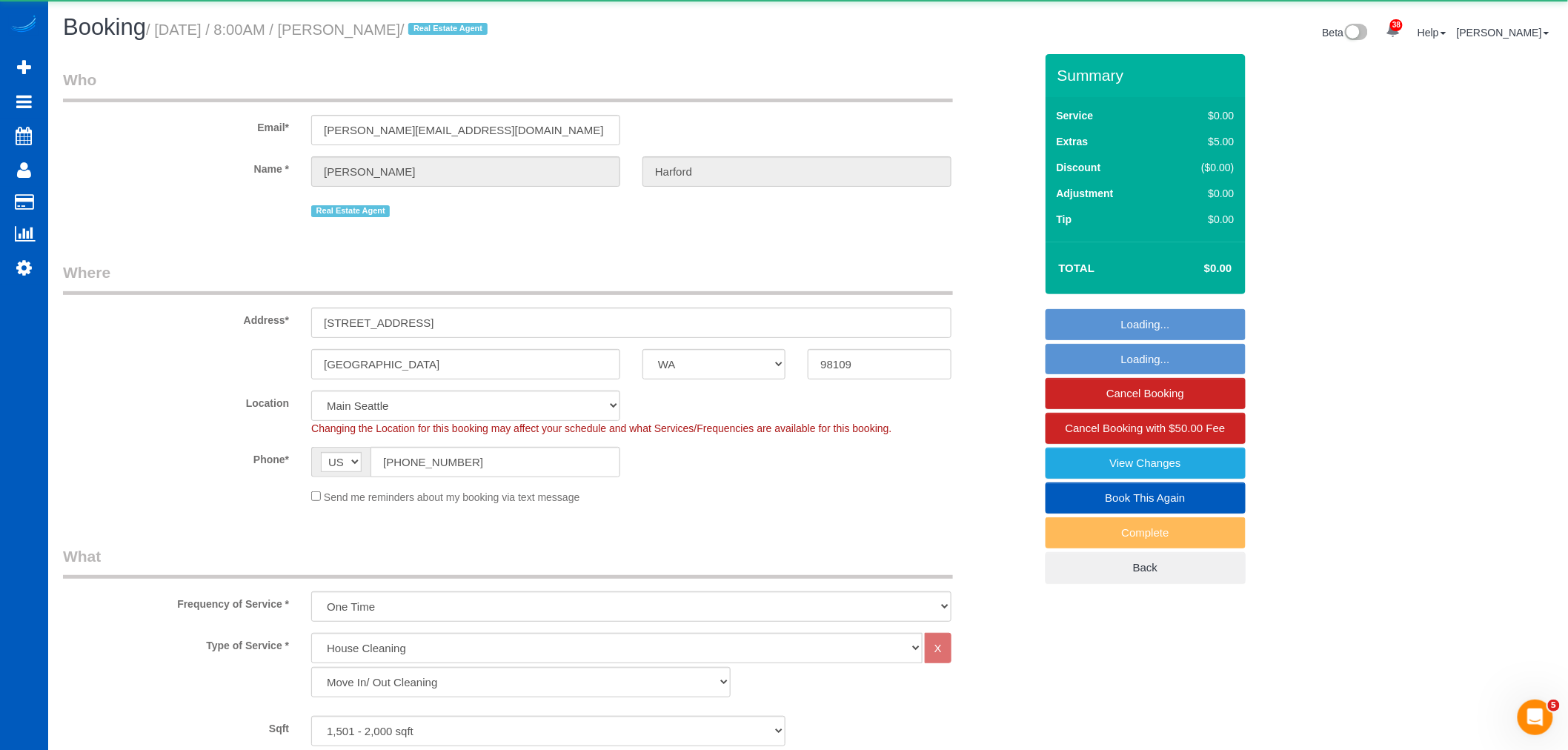
select select "1501"
select select "3"
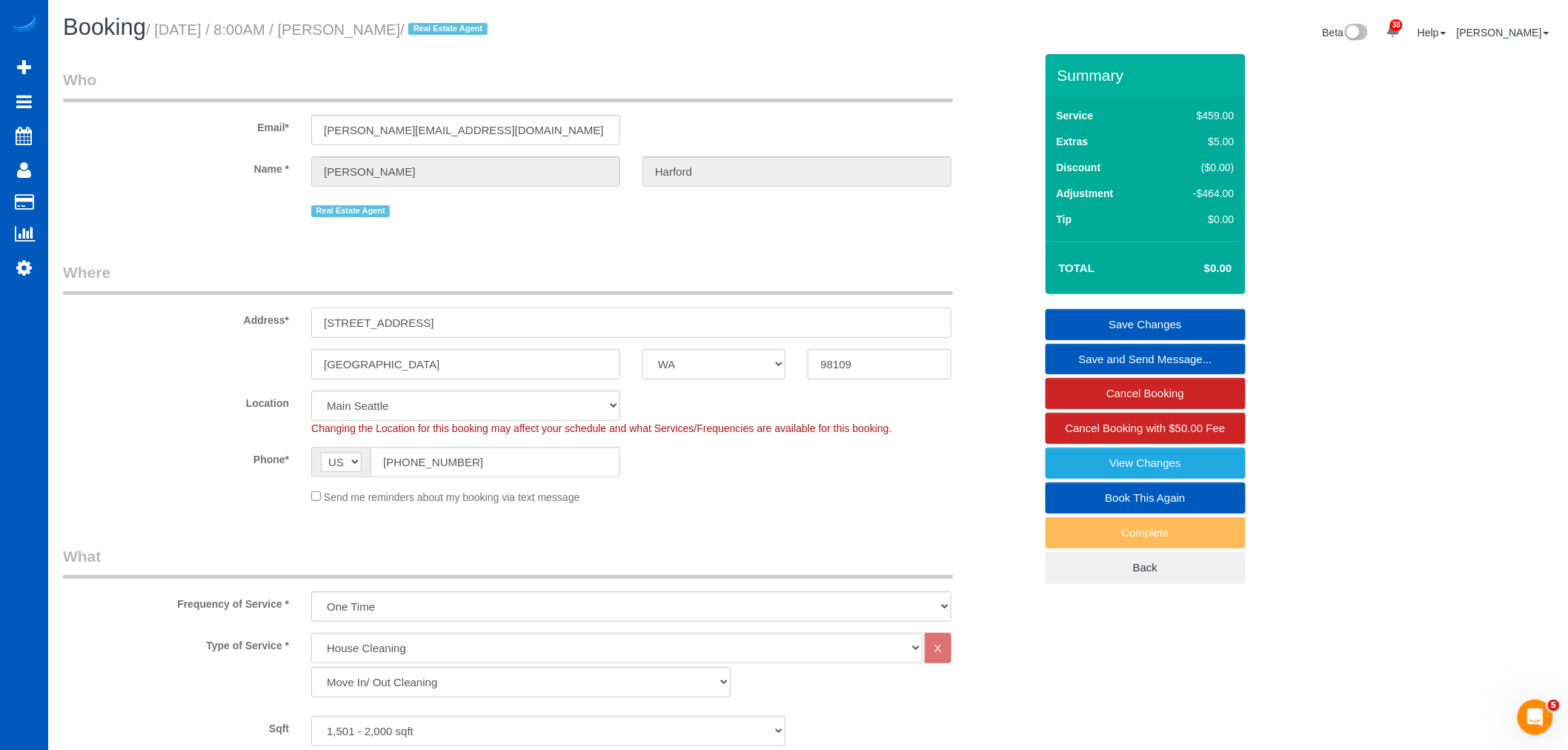
drag, startPoint x: 463, startPoint y: 309, endPoint x: 297, endPoint y: 330, distance: 167.3
click at [297, 330] on div "Address* 33 Etruria Street Unit C" at bounding box center [549, 300] width 994 height 77
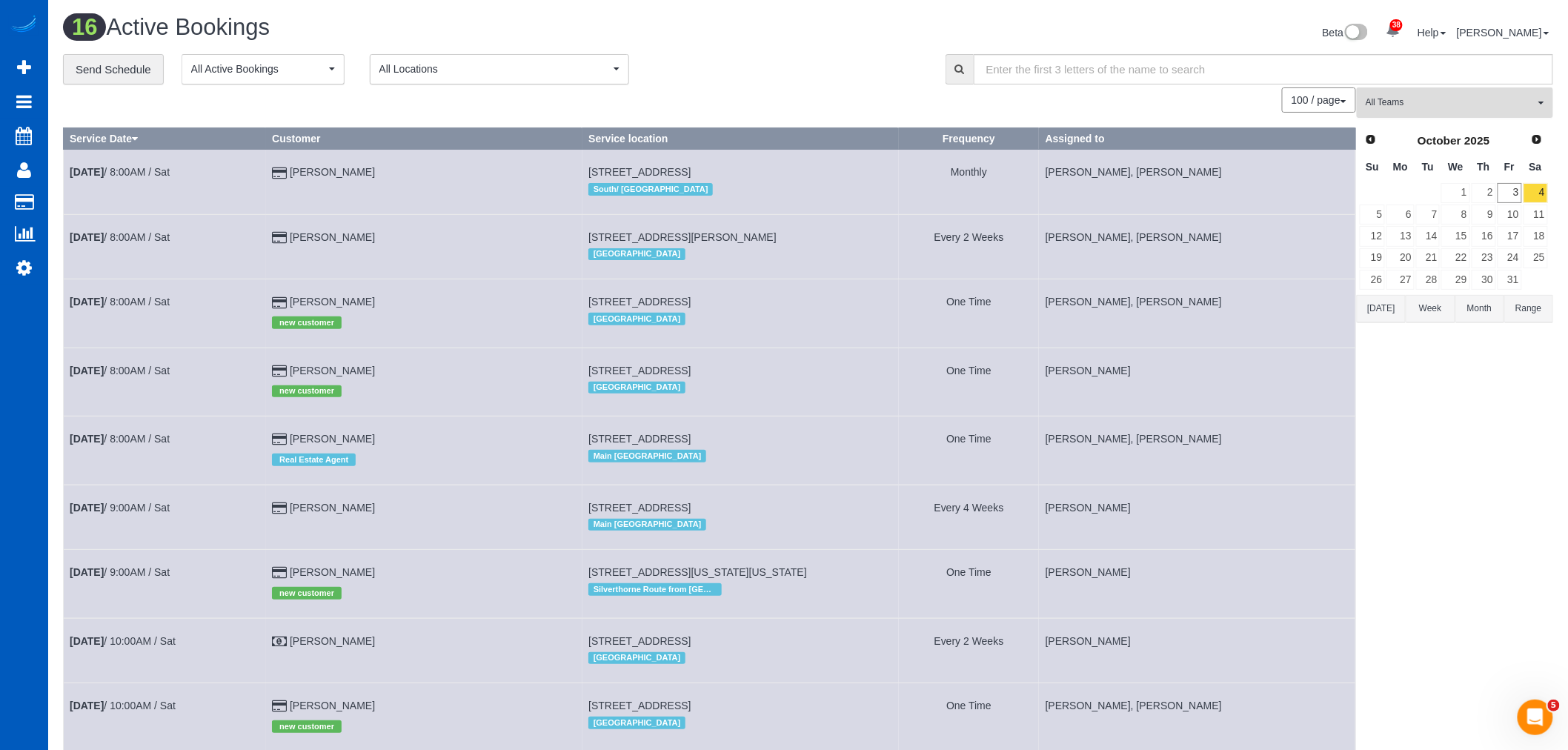
click at [1421, 103] on span "All Teams" at bounding box center [1449, 102] width 169 height 12
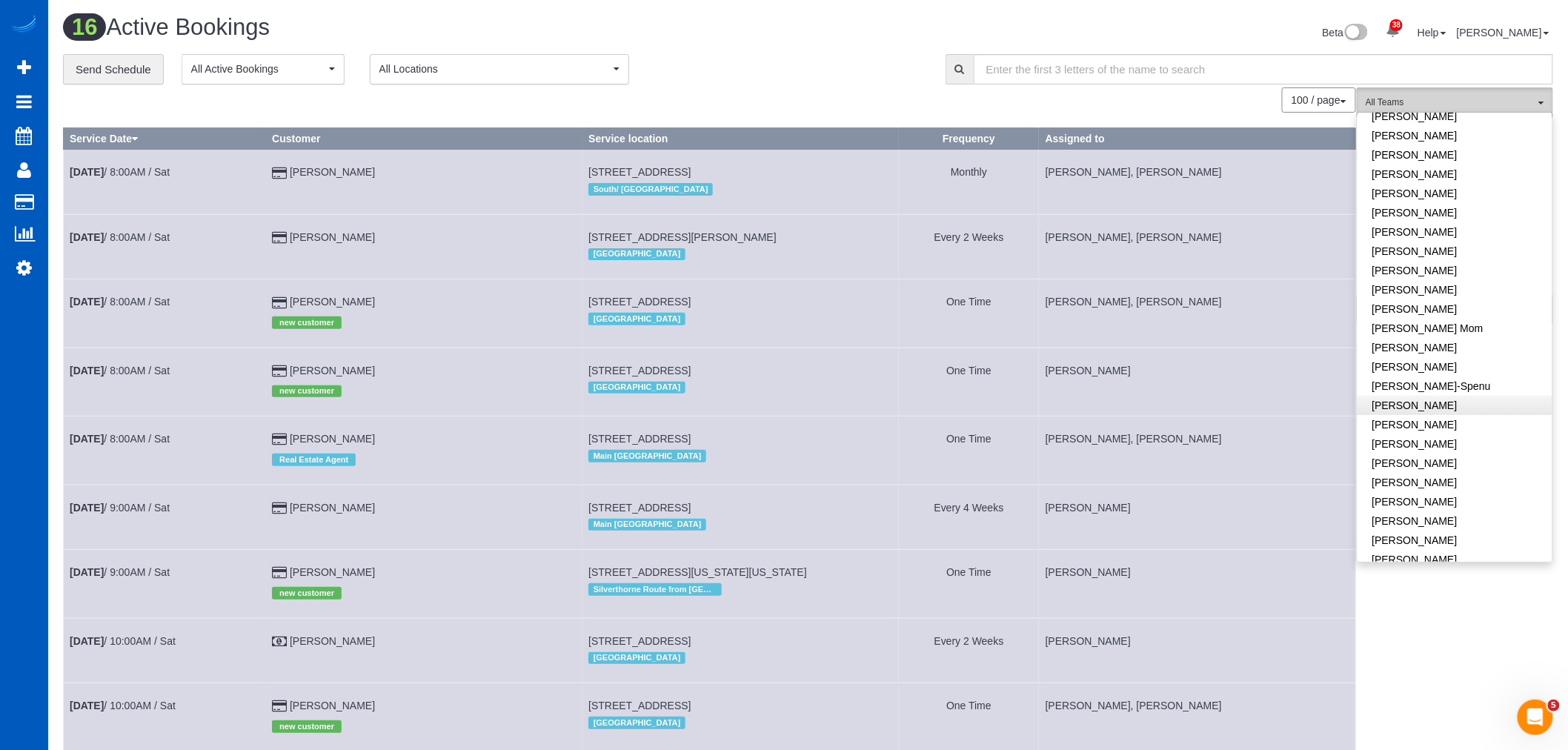
scroll to position [164, 0]
click at [1451, 531] on link "[PERSON_NAME]" at bounding box center [1454, 534] width 195 height 20
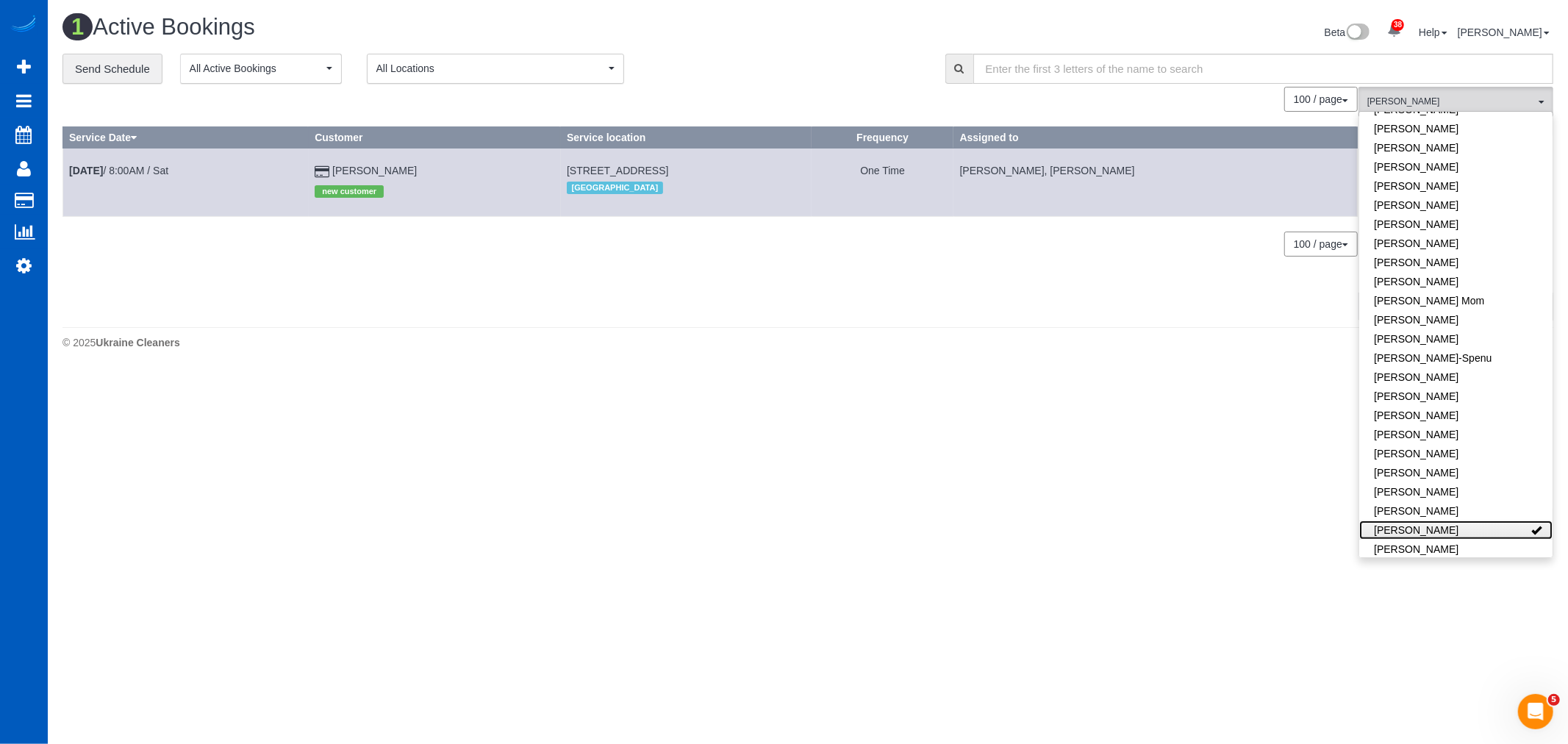
click at [1439, 527] on link "[PERSON_NAME]" at bounding box center [1456, 530] width 193 height 19
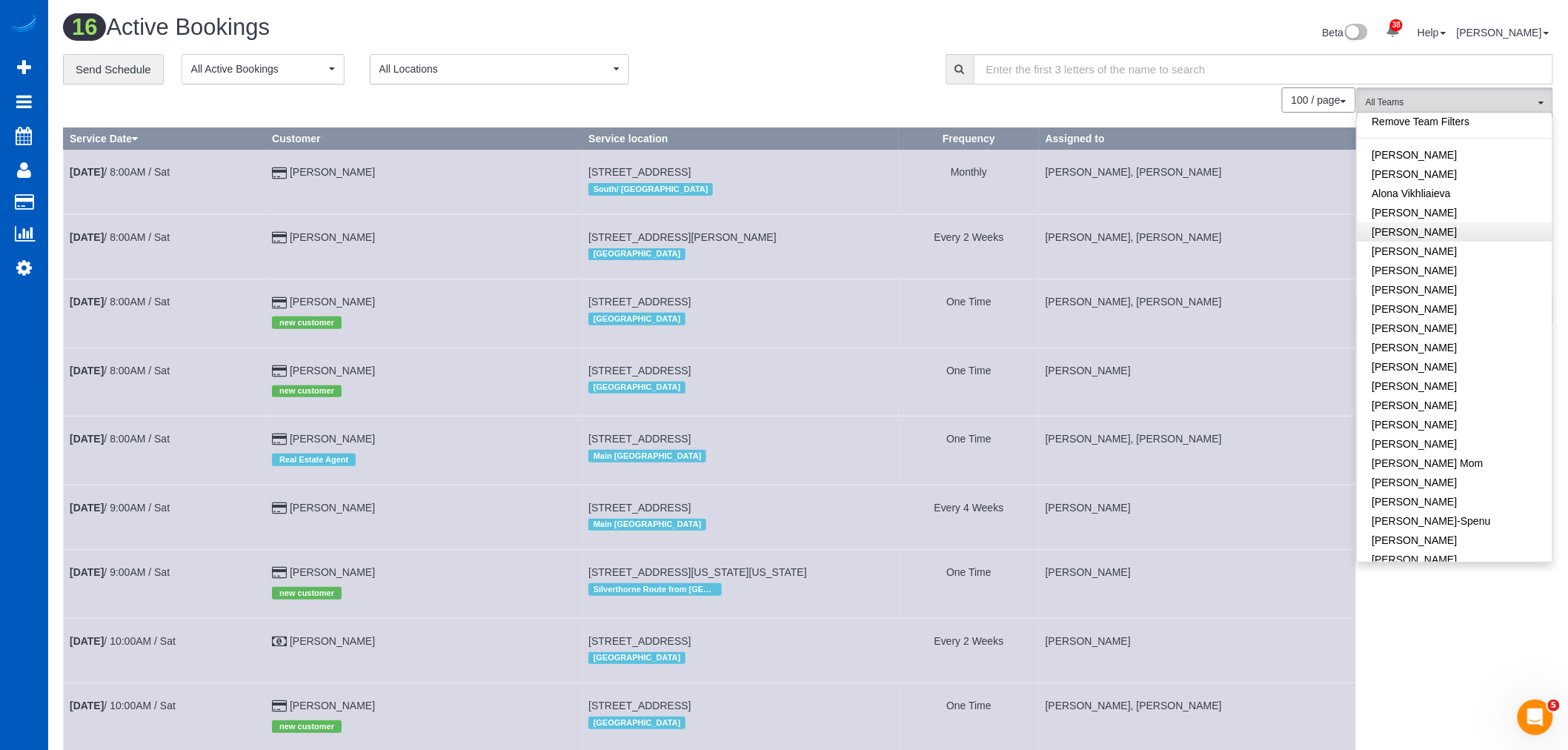
scroll to position [0, 0]
click at [1464, 178] on link "[PERSON_NAME]" at bounding box center [1454, 178] width 195 height 20
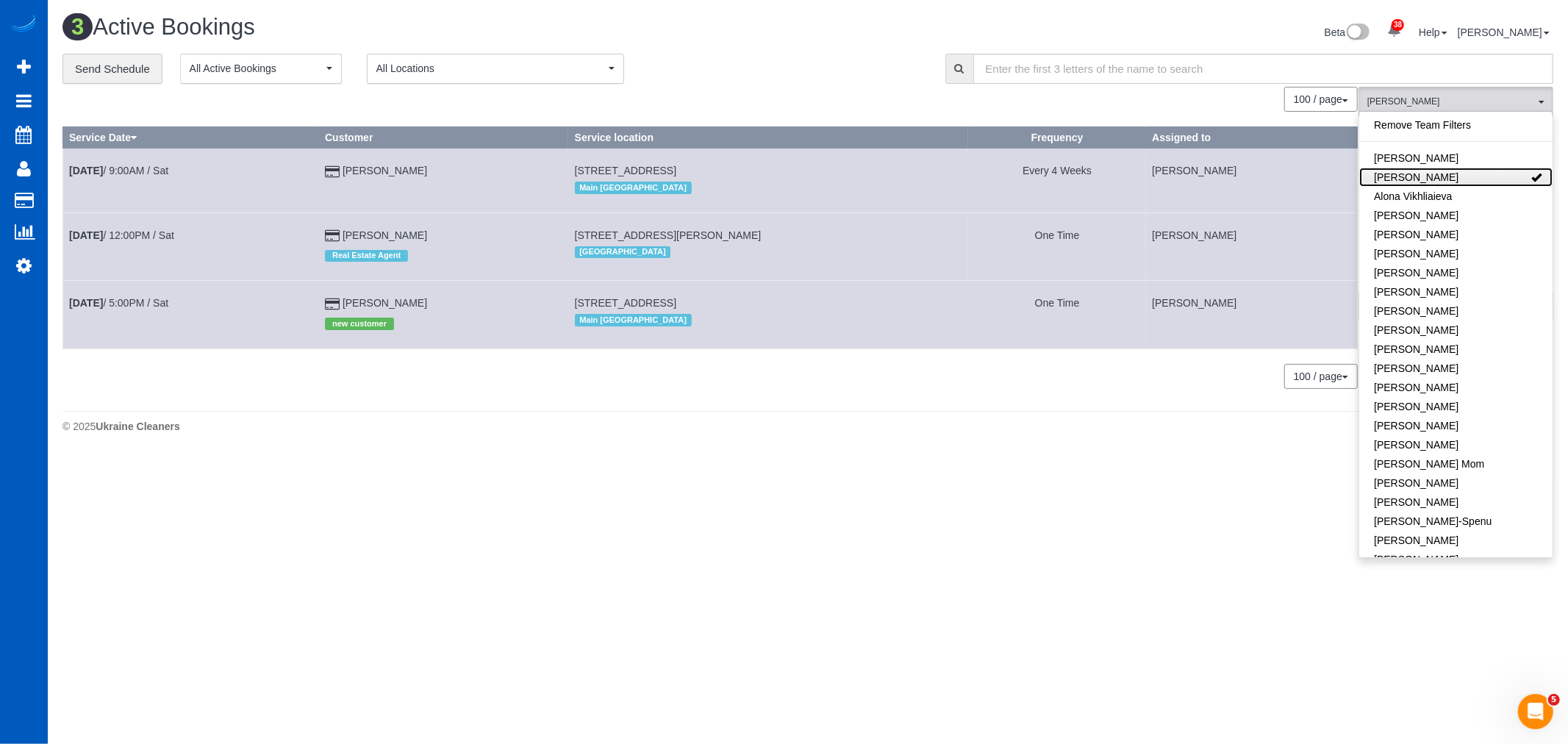
click at [1452, 177] on link "[PERSON_NAME]" at bounding box center [1456, 177] width 193 height 19
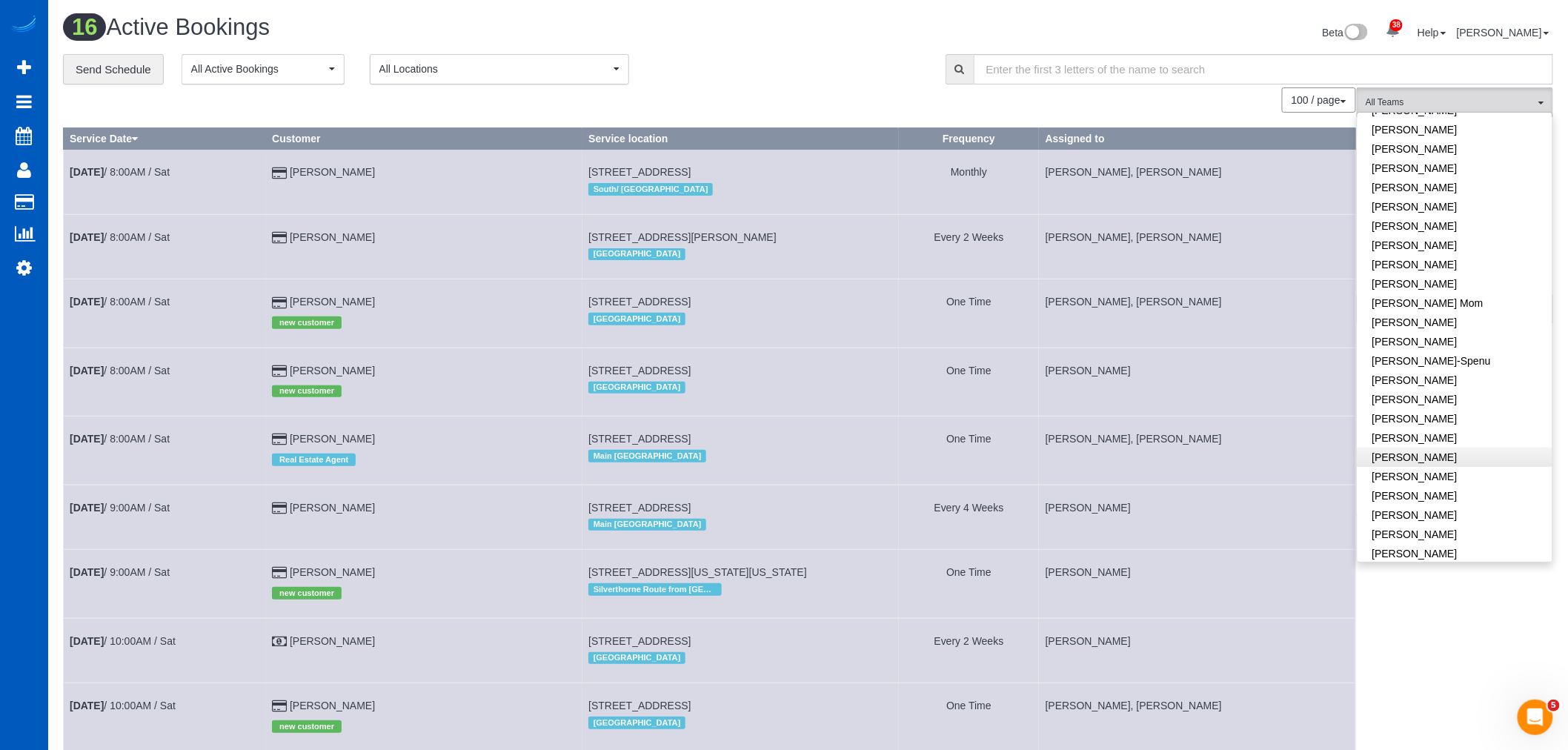
scroll to position [247, 0]
click at [1456, 395] on link "[PERSON_NAME]" at bounding box center [1454, 394] width 195 height 20
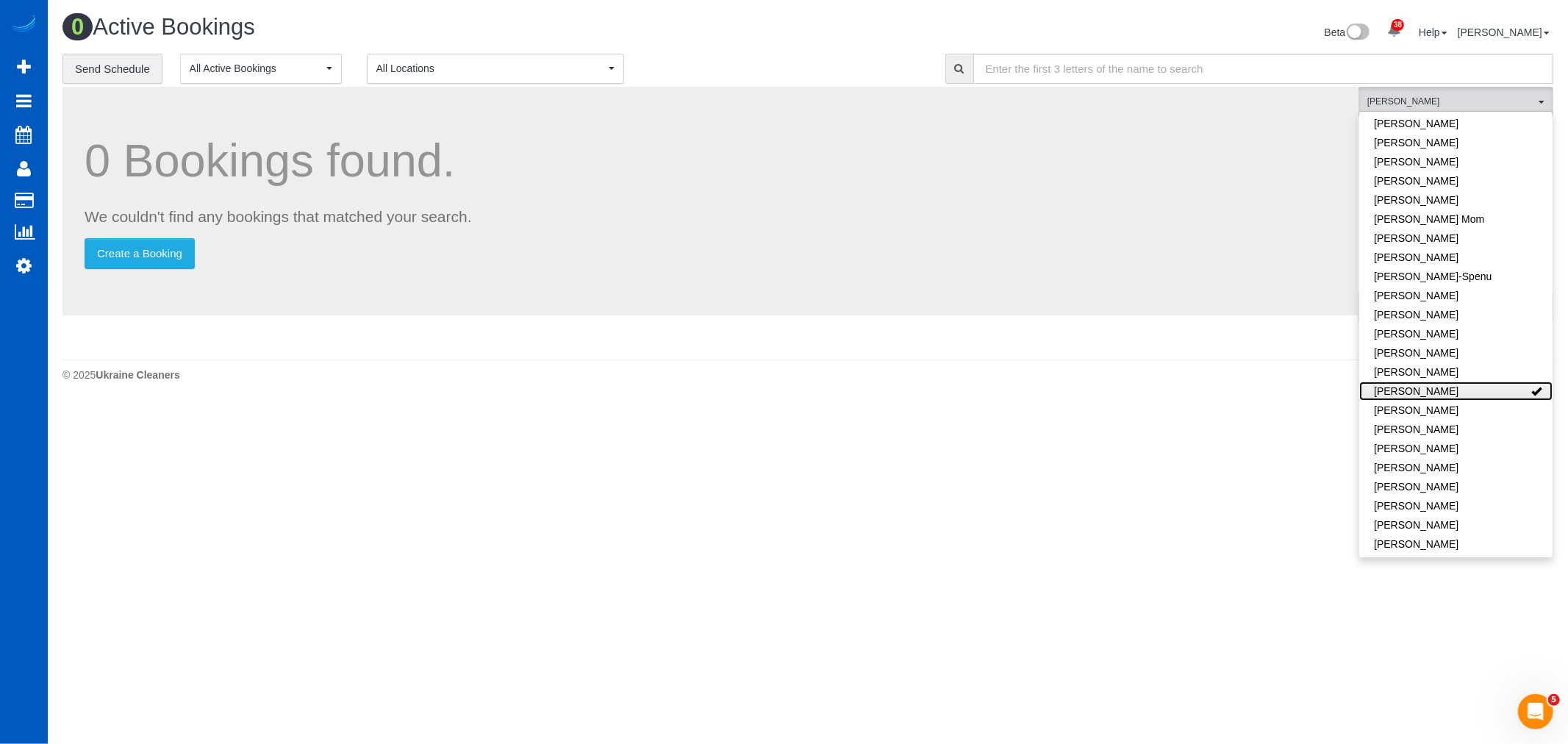
click at [1445, 392] on link "[PERSON_NAME]" at bounding box center [1456, 391] width 193 height 19
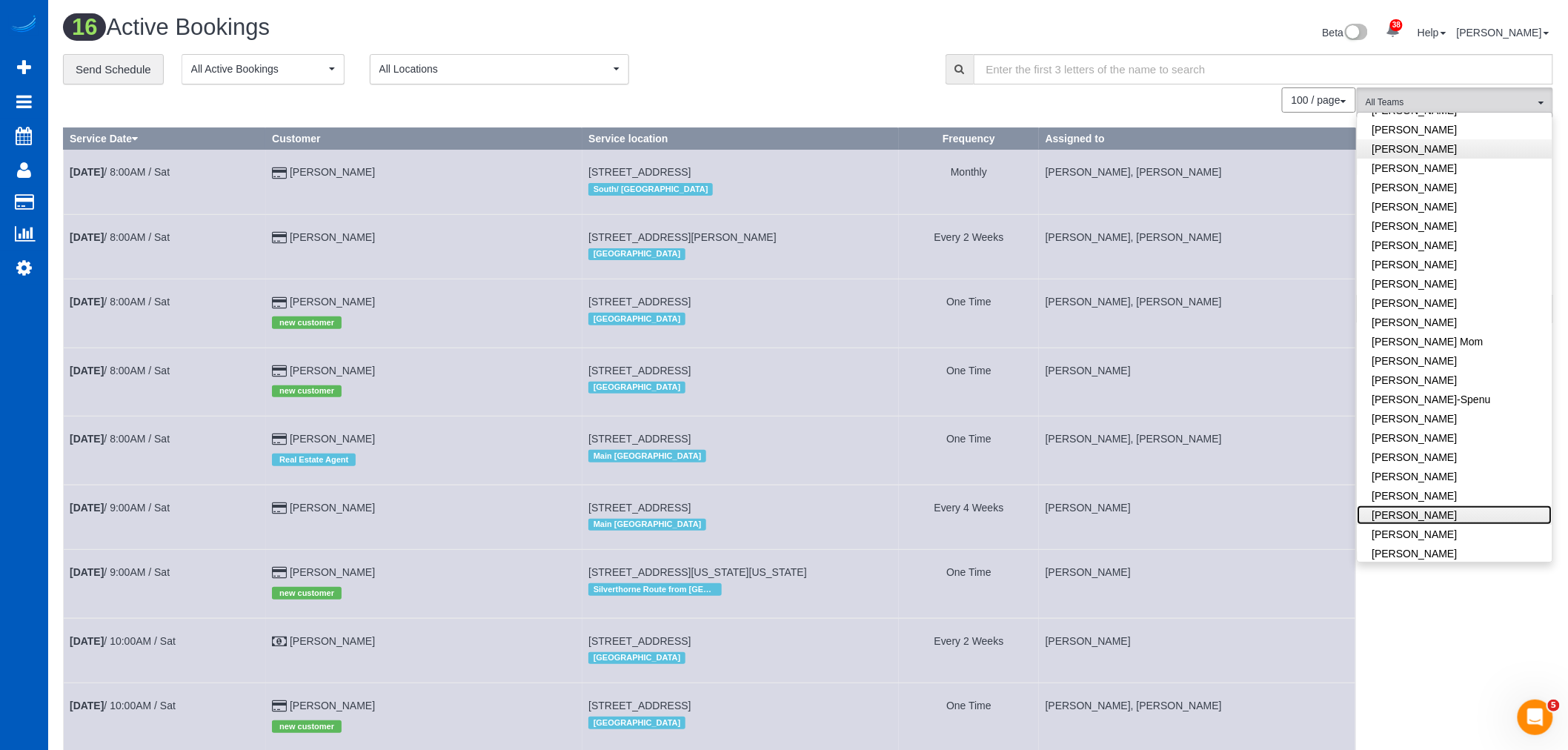
scroll to position [0, 0]
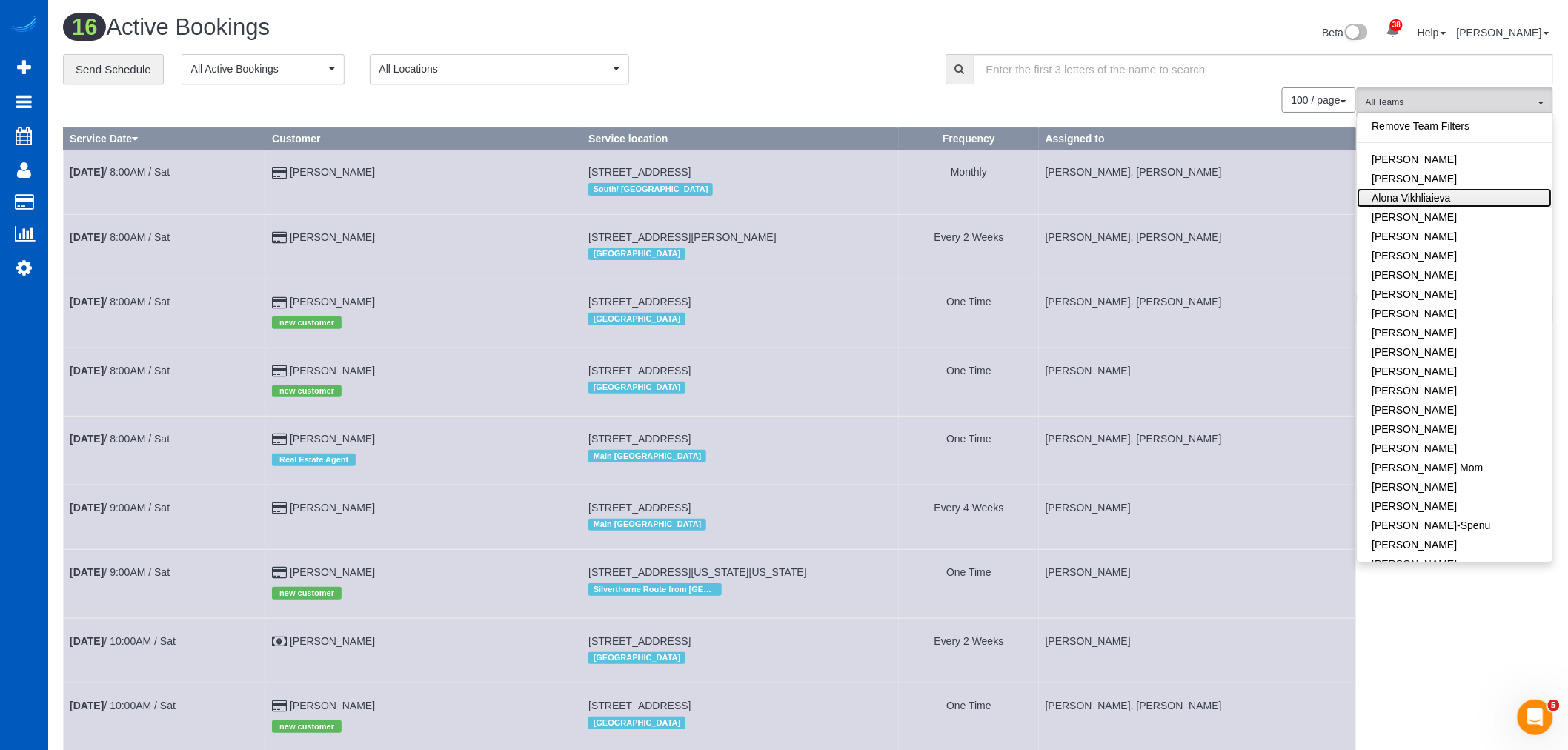
click at [1432, 189] on link "Alona Vikhliaieva" at bounding box center [1454, 198] width 195 height 20
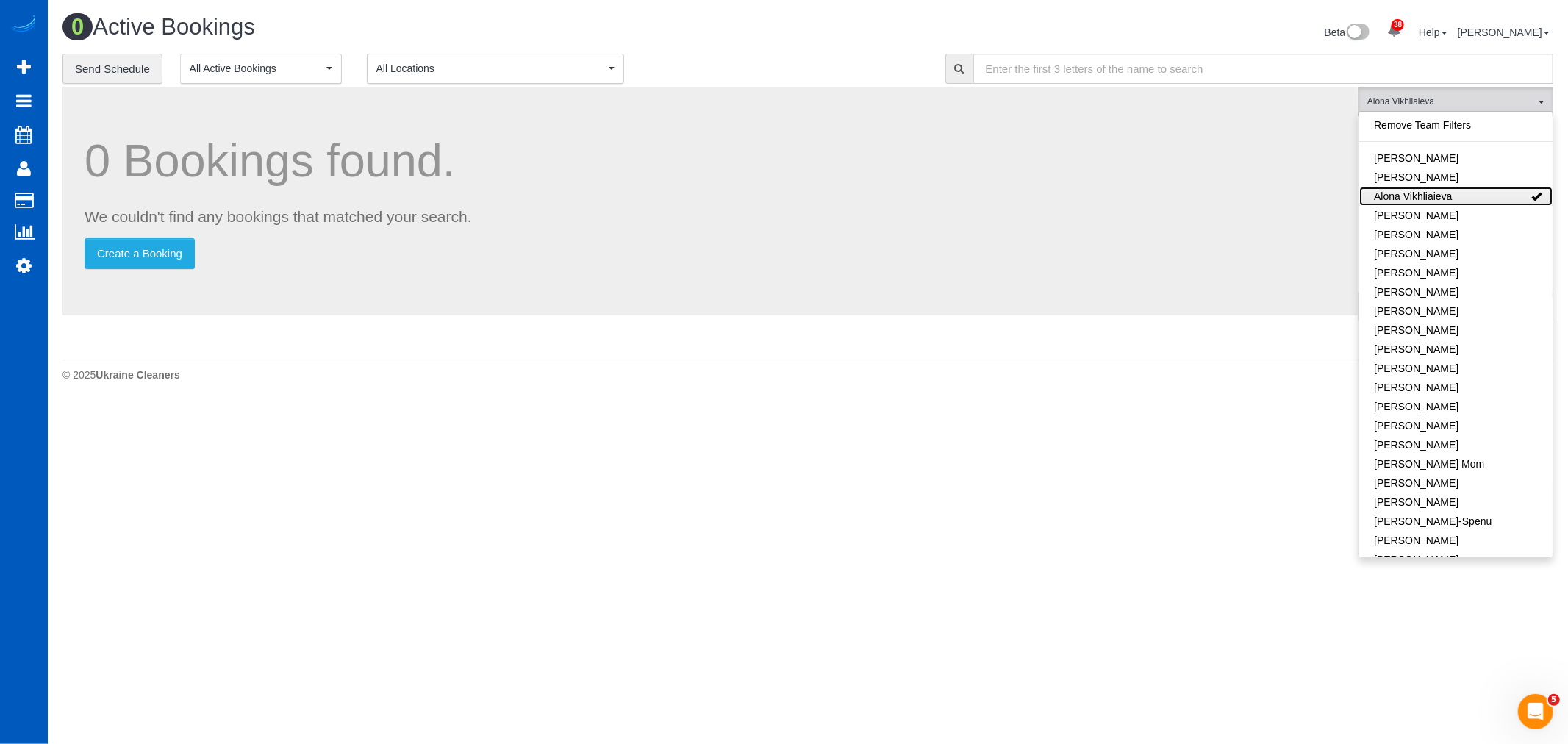
click at [1419, 187] on link "Alona Vikhliaieva" at bounding box center [1456, 196] width 193 height 19
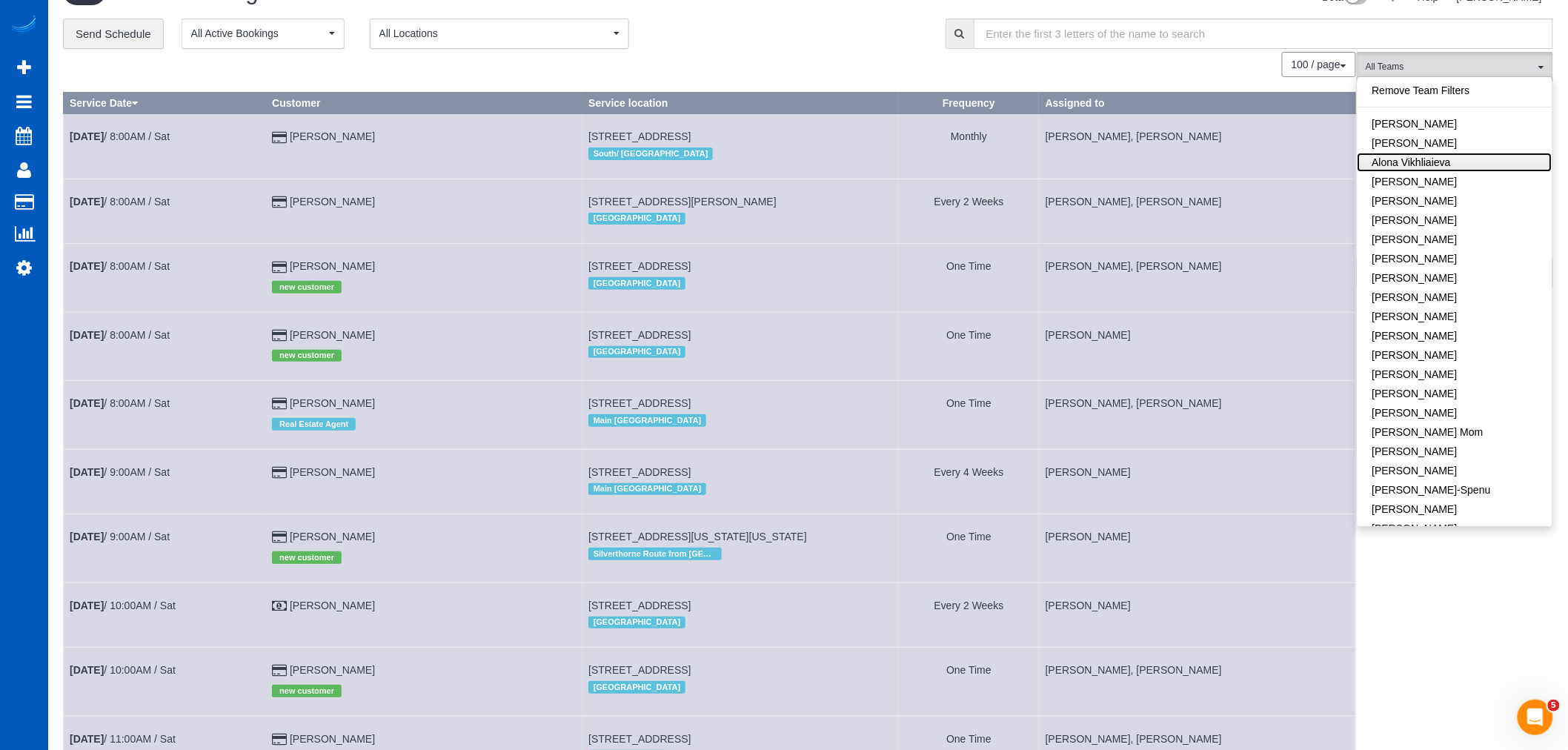
scroll to position [34, 0]
drag, startPoint x: 591, startPoint y: 406, endPoint x: 801, endPoint y: 401, distance: 210.1
click at [801, 401] on td "33 Etruria Street Unit C, Seattle, WA 98109 Main Seattle" at bounding box center [740, 416] width 316 height 68
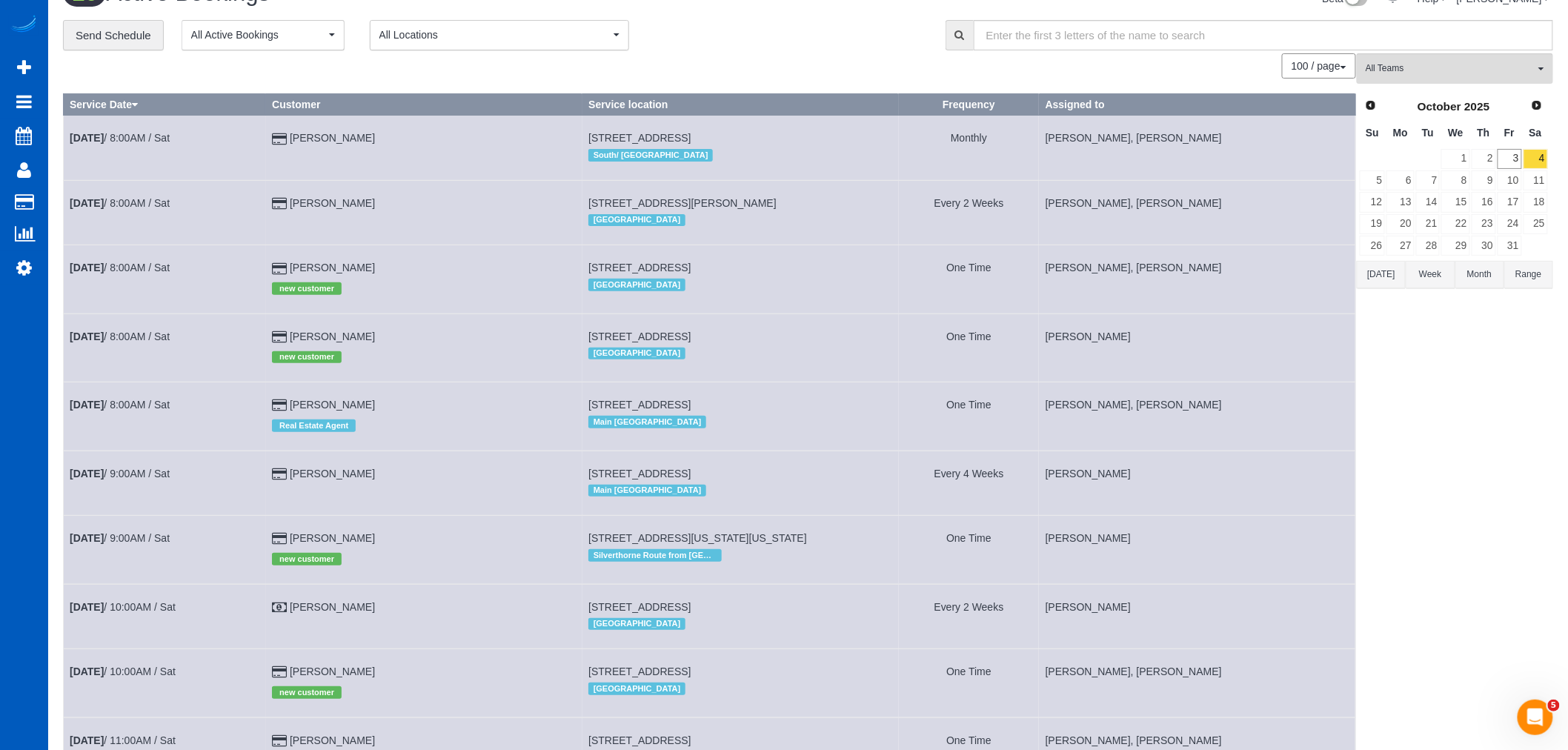
drag, startPoint x: 794, startPoint y: 403, endPoint x: 769, endPoint y: 408, distance: 25.5
click at [124, 406] on link "[DATE] 8:00AM / Sat" at bounding box center [120, 404] width 100 height 12
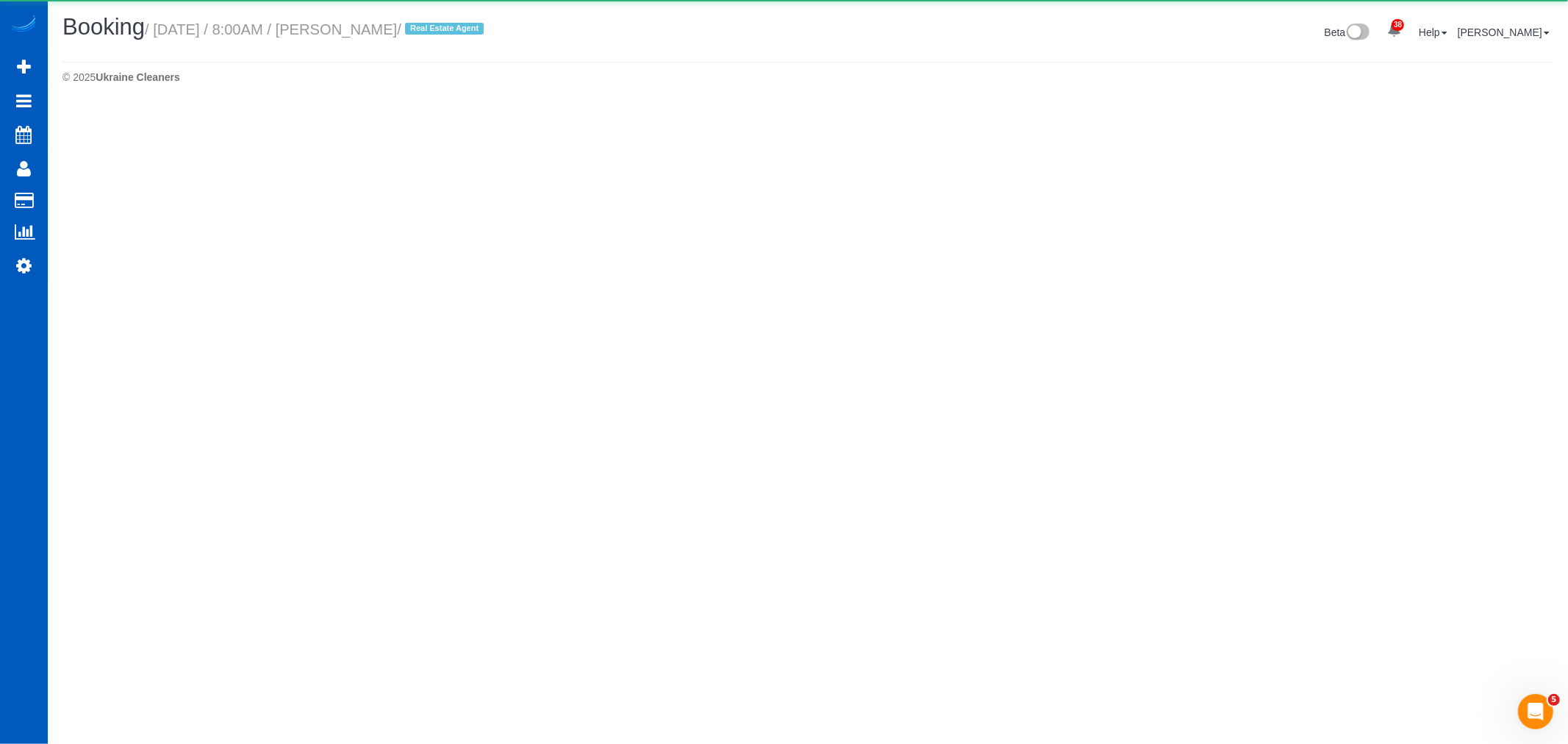
select select "WA"
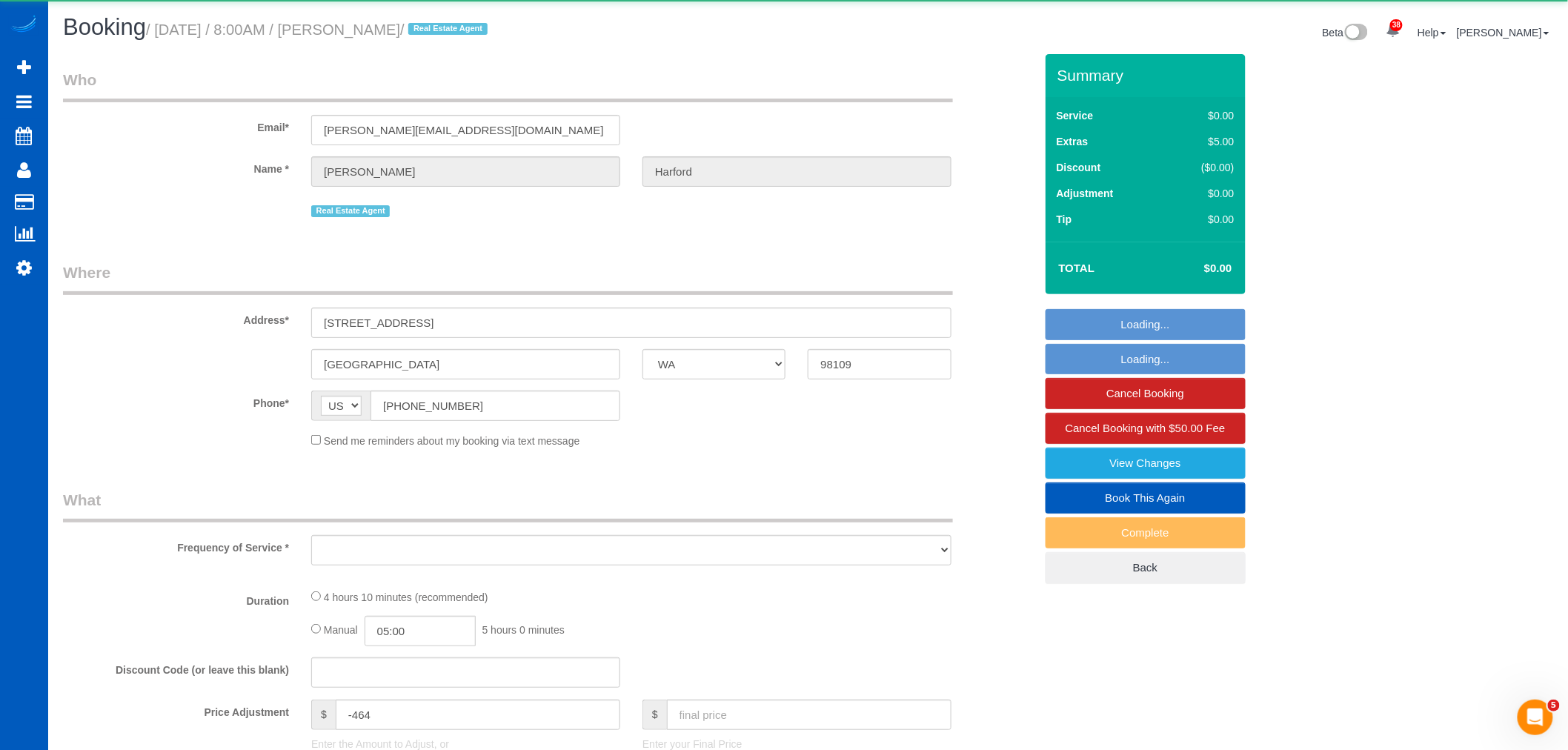
select select "object:9554"
select select "string:fspay-e0366ecf-f802-4967-a000-1bfca719be9a"
select select "199"
select select "spot58"
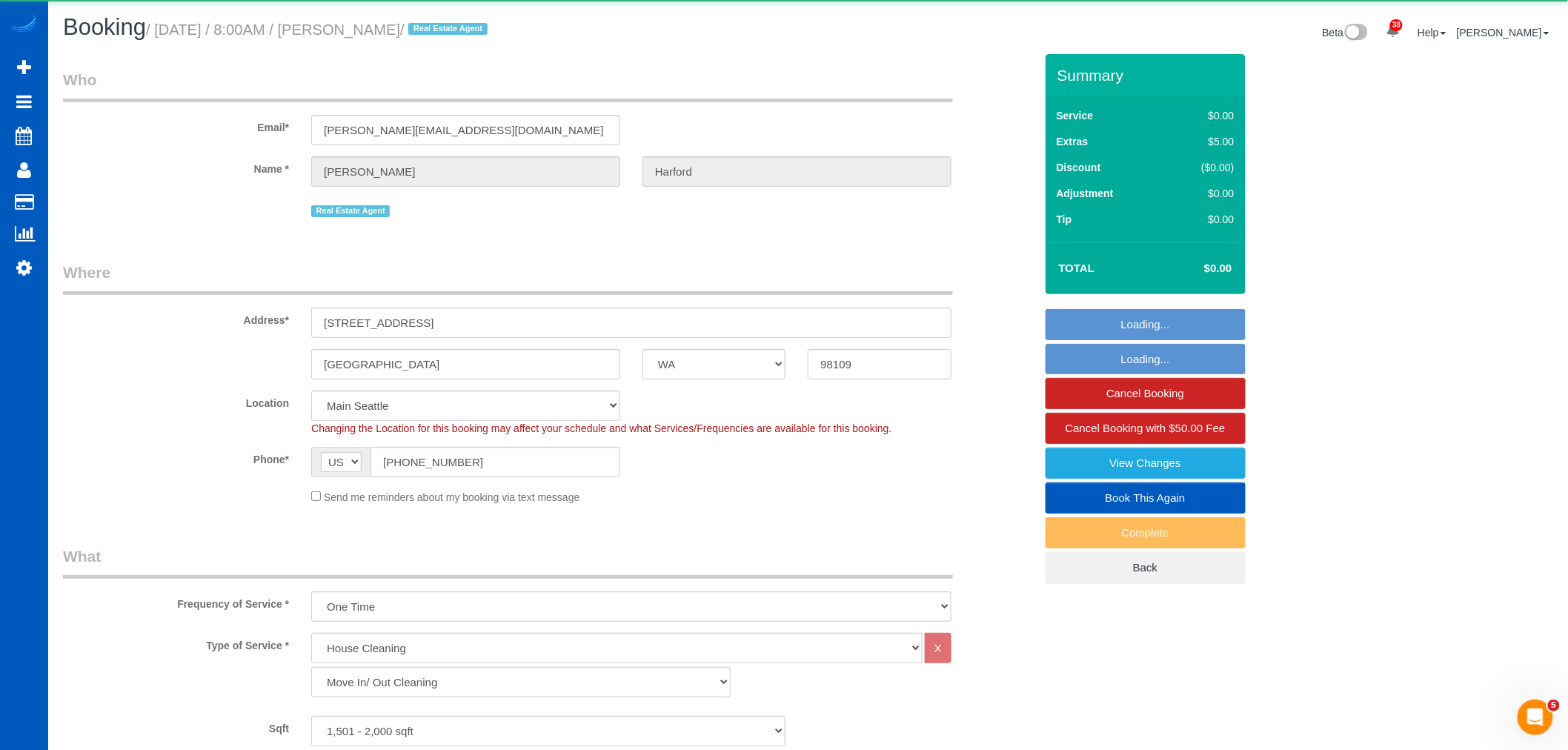
select select "object:9892"
select select "1501"
select select "3"
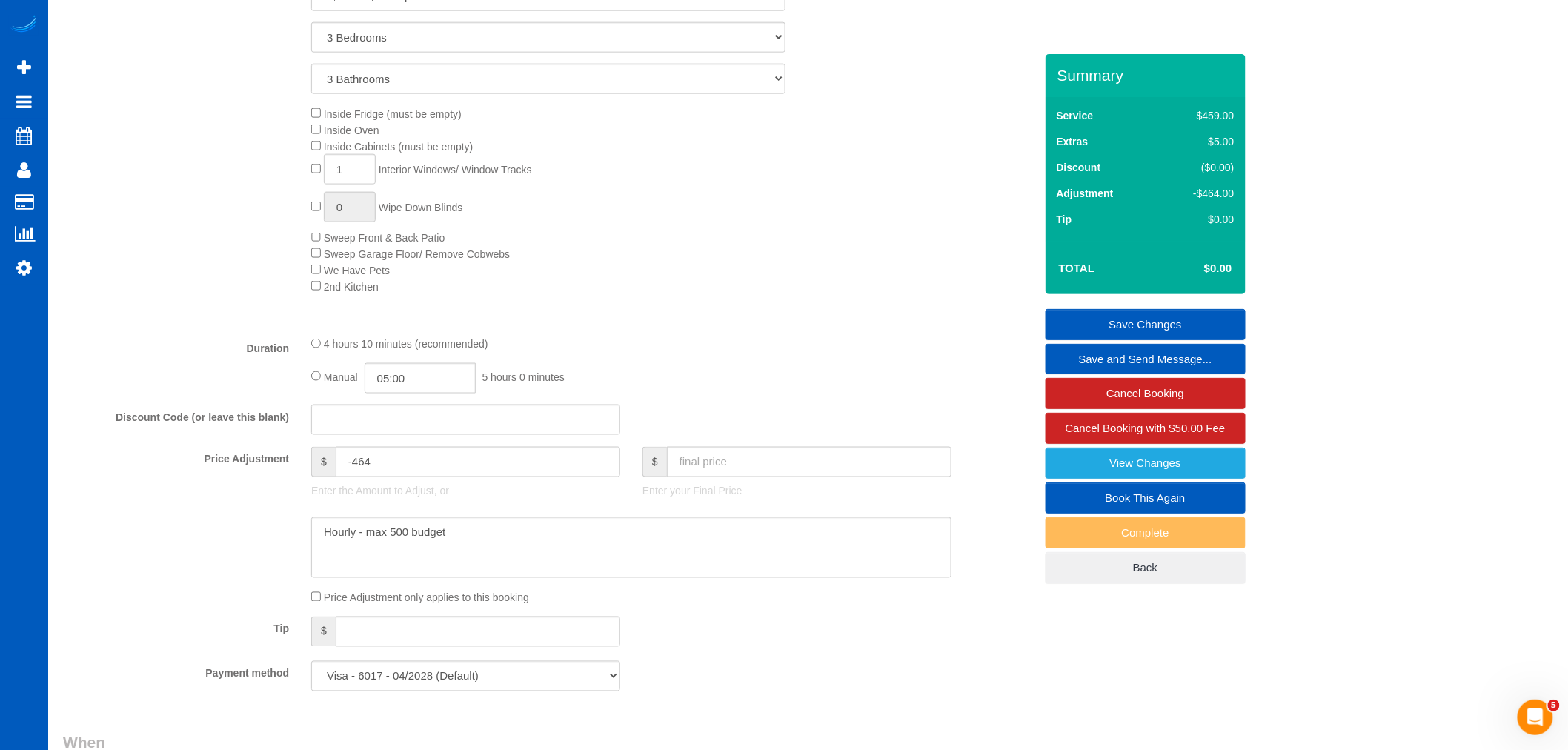
scroll to position [843, 0]
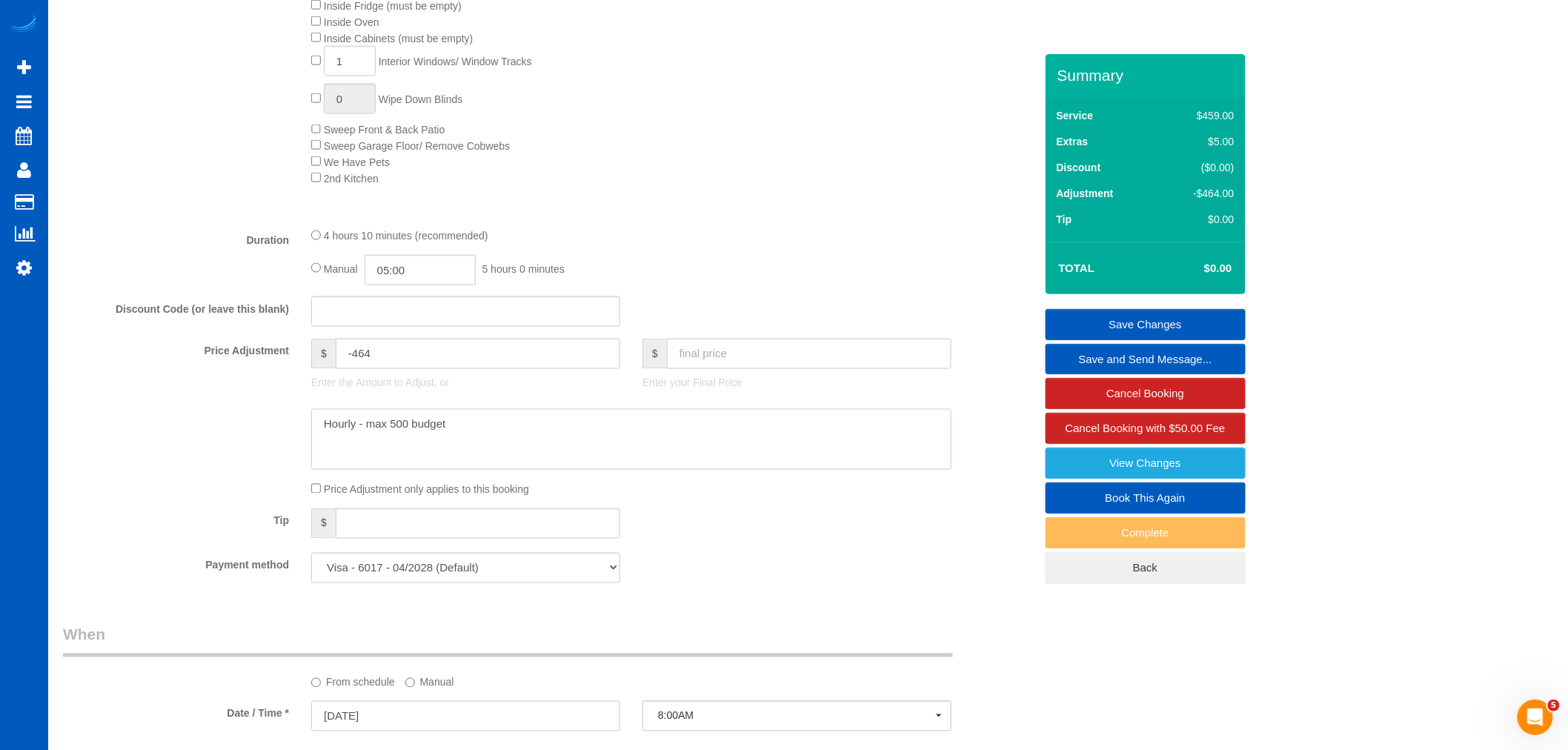
click at [483, 453] on textarea at bounding box center [631, 439] width 640 height 61
drag, startPoint x: 504, startPoint y: 437, endPoint x: 145, endPoint y: 435, distance: 359.0
click at [145, 435] on div at bounding box center [549, 439] width 994 height 61
click at [561, 441] on textarea at bounding box center [631, 439] width 640 height 61
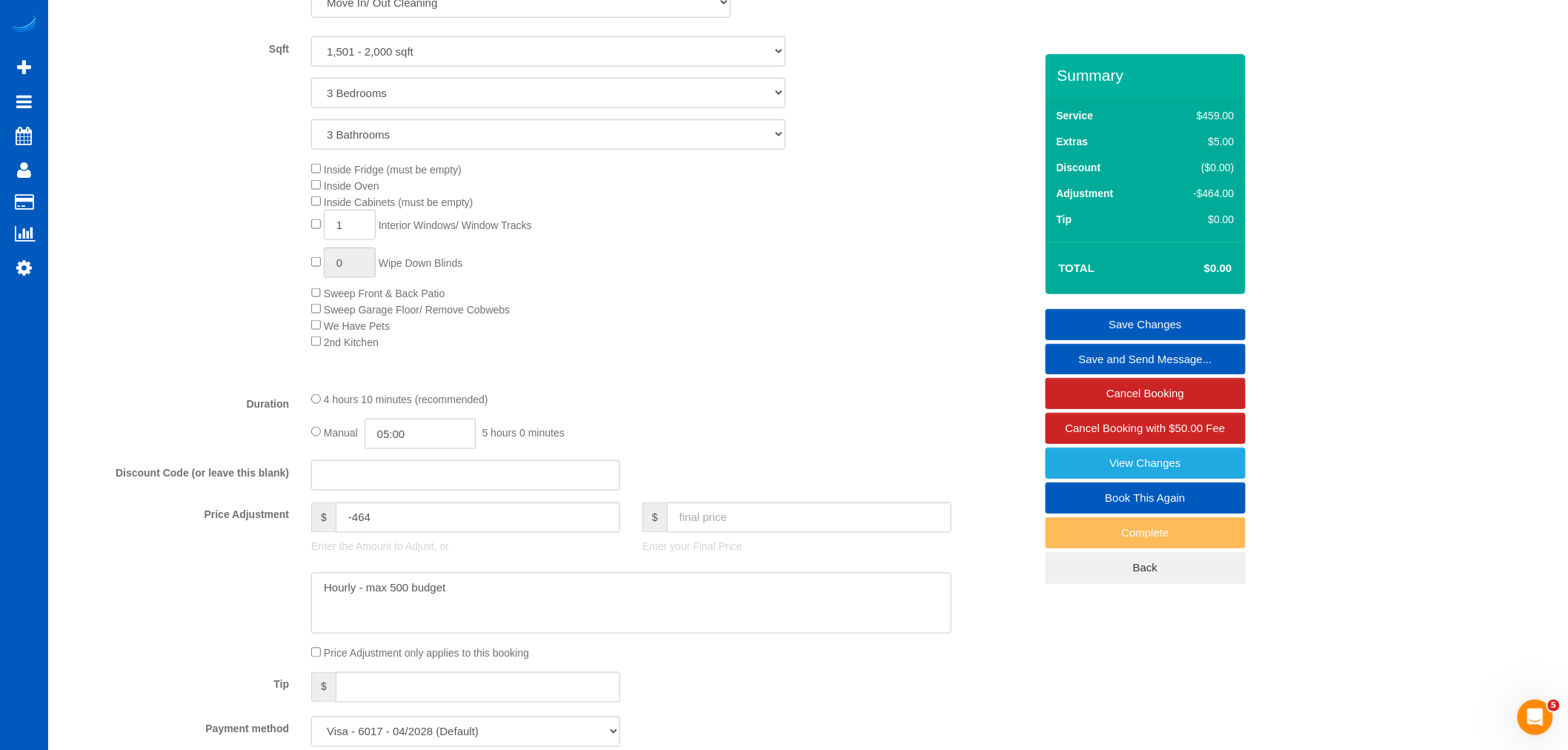
scroll to position [678, 0]
click at [677, 350] on div "Inside Fridge (must be empty) Inside Oven Inside Cabinets (must be empty) 1 Int…" at bounding box center [672, 256] width 744 height 189
drag, startPoint x: 352, startPoint y: 532, endPoint x: 99, endPoint y: 551, distance: 253.7
click at [99, 551] on div "Price Adjustment $ -464 Enter the Amount to Adjust, or $ Enter your Final Price" at bounding box center [549, 533] width 994 height 59
click at [714, 533] on input "text" at bounding box center [809, 518] width 284 height 30
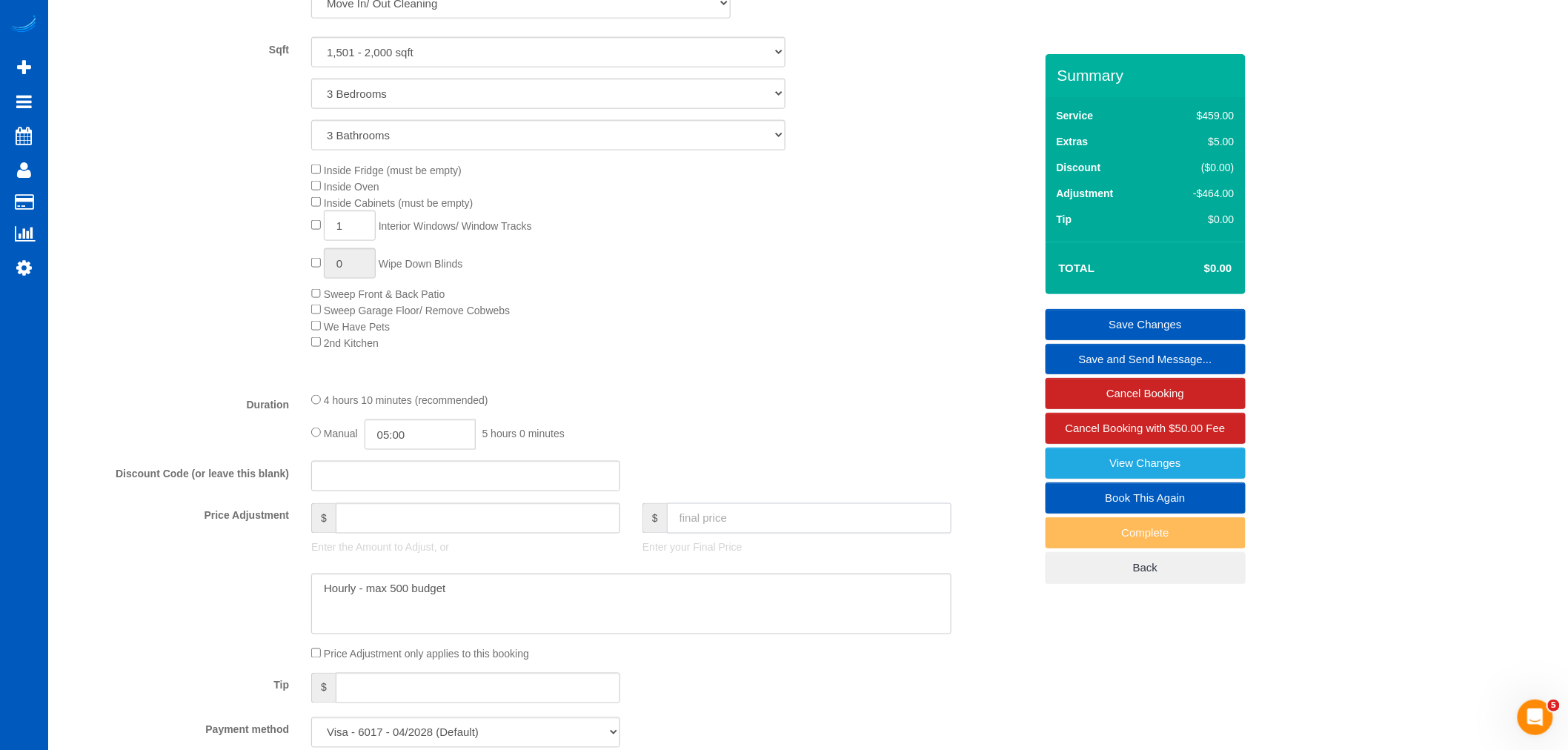
type input "0"
click at [700, 532] on input "0" at bounding box center [809, 518] width 284 height 30
type input "-464"
click at [761, 520] on input "text" at bounding box center [809, 518] width 284 height 30
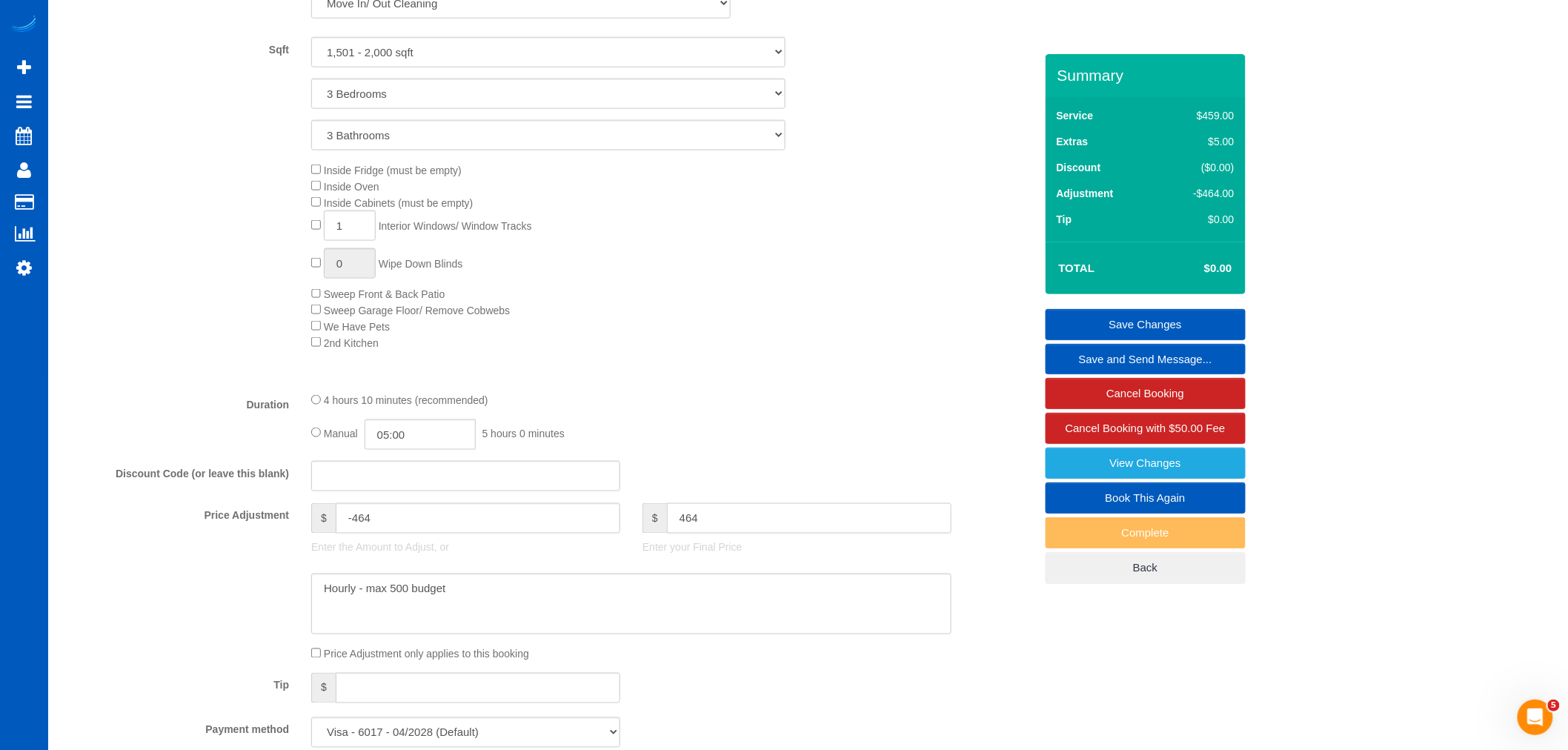
type input "464"
click at [756, 472] on div "Discount Code (or leave this blank)" at bounding box center [549, 476] width 994 height 31
type input "0"
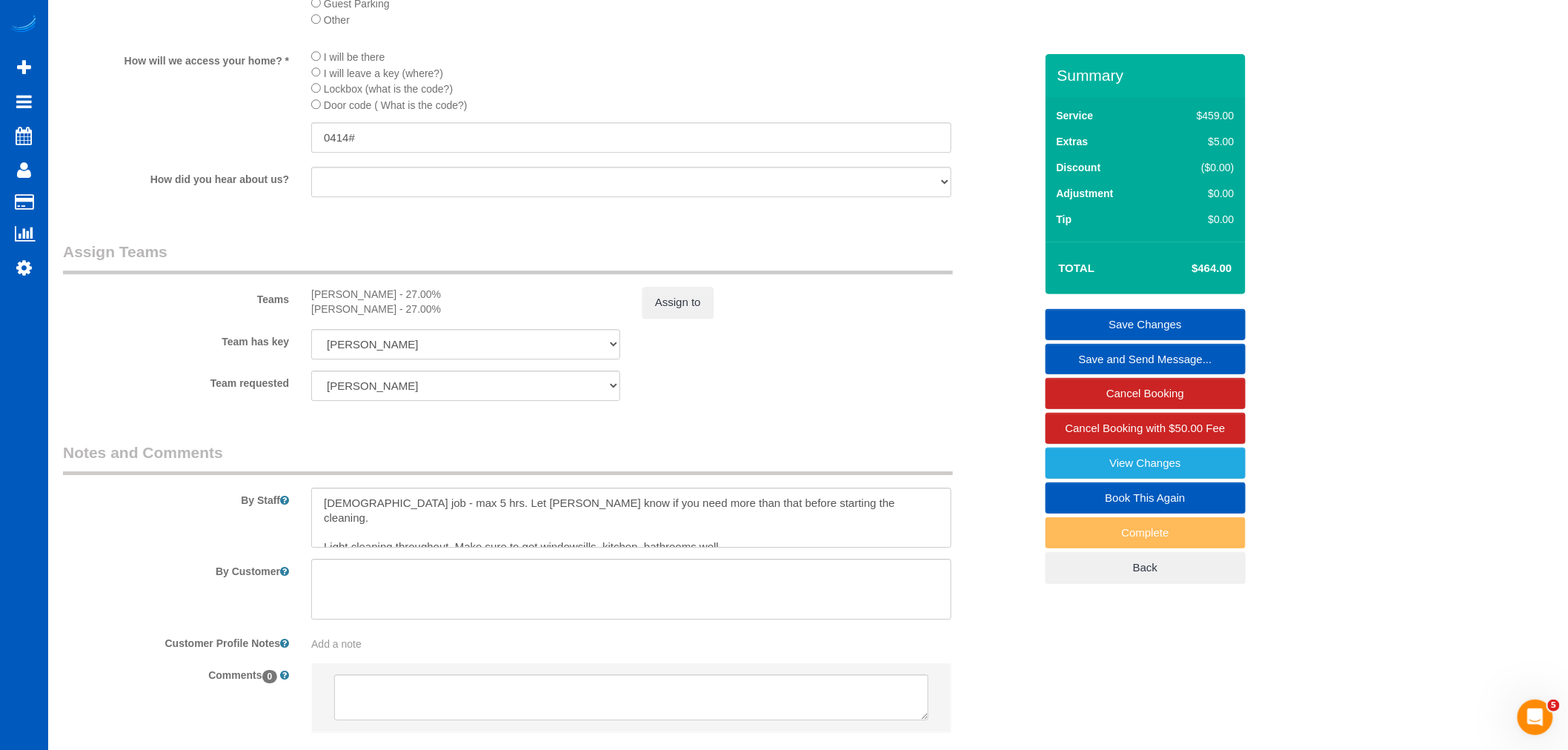
scroll to position [1831, 0]
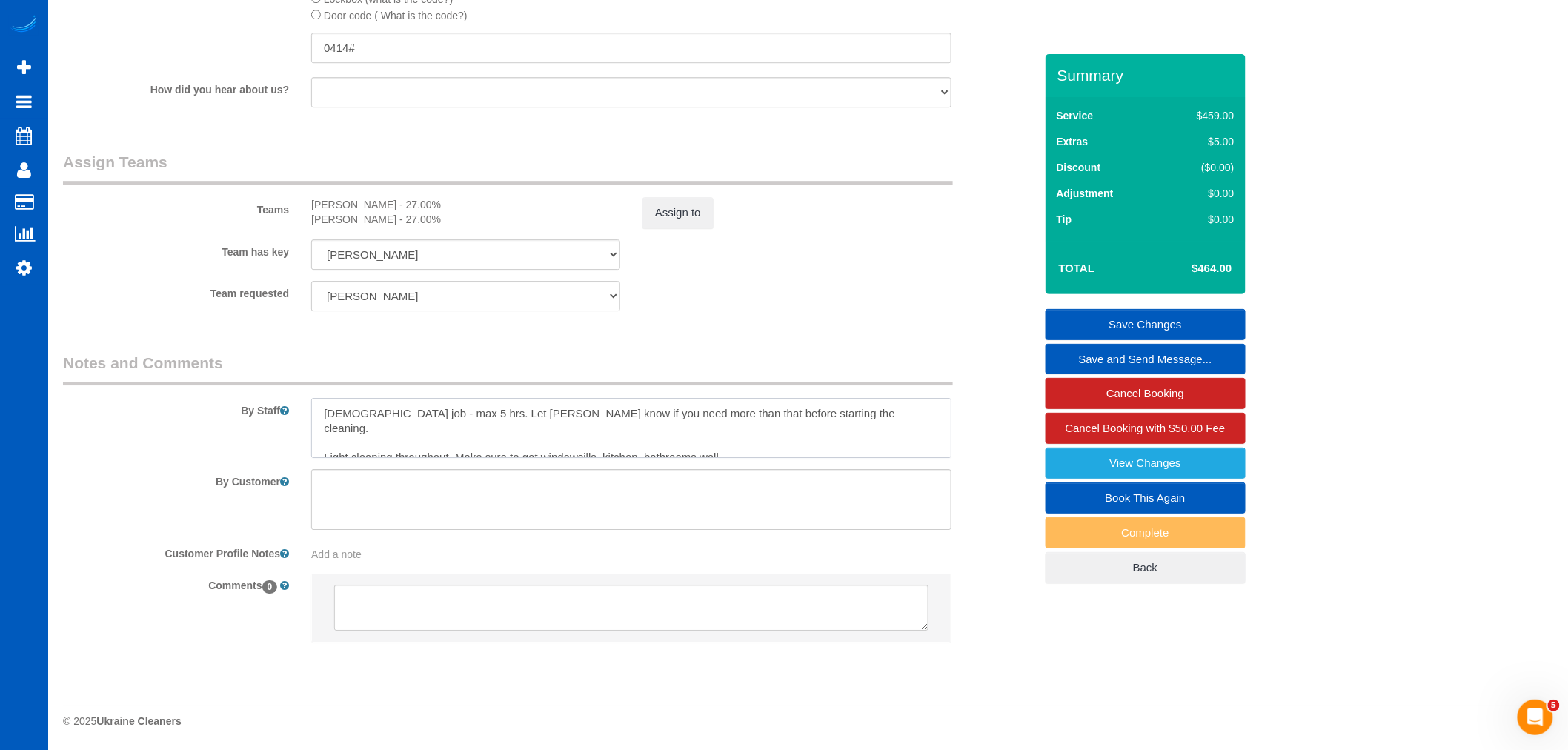
click at [556, 401] on textarea at bounding box center [631, 428] width 640 height 61
click at [749, 413] on textarea at bounding box center [631, 428] width 640 height 61
drag, startPoint x: 438, startPoint y: 414, endPoint x: 412, endPoint y: 417, distance: 26.2
click at [412, 417] on textarea at bounding box center [631, 428] width 640 height 61
click at [430, 416] on textarea at bounding box center [631, 428] width 640 height 61
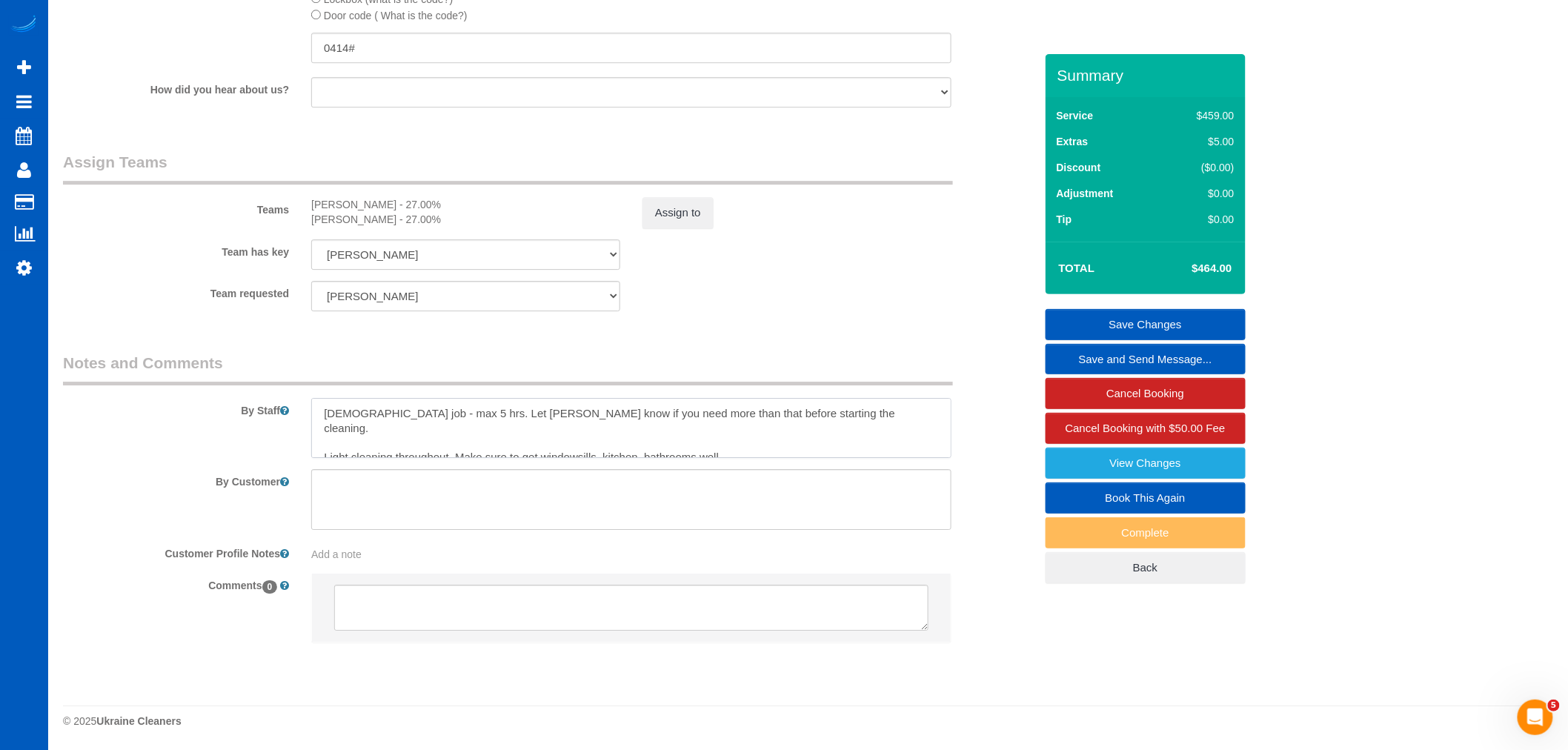
drag, startPoint x: 389, startPoint y: 410, endPoint x: 815, endPoint y: 394, distance: 426.3
click at [845, 401] on textarea at bounding box center [631, 428] width 640 height 61
click at [365, 428] on textarea at bounding box center [631, 428] width 640 height 61
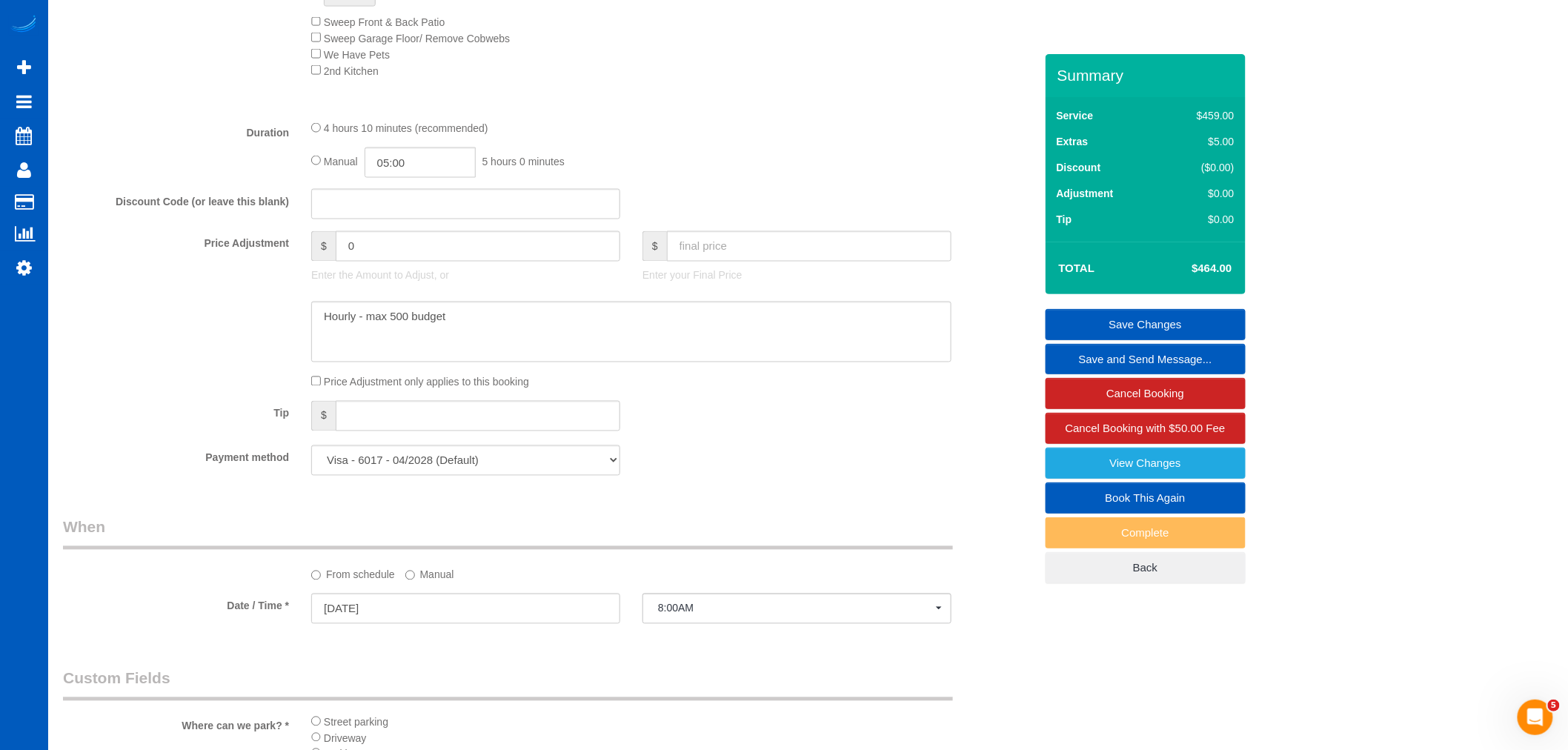
scroll to position [843, 0]
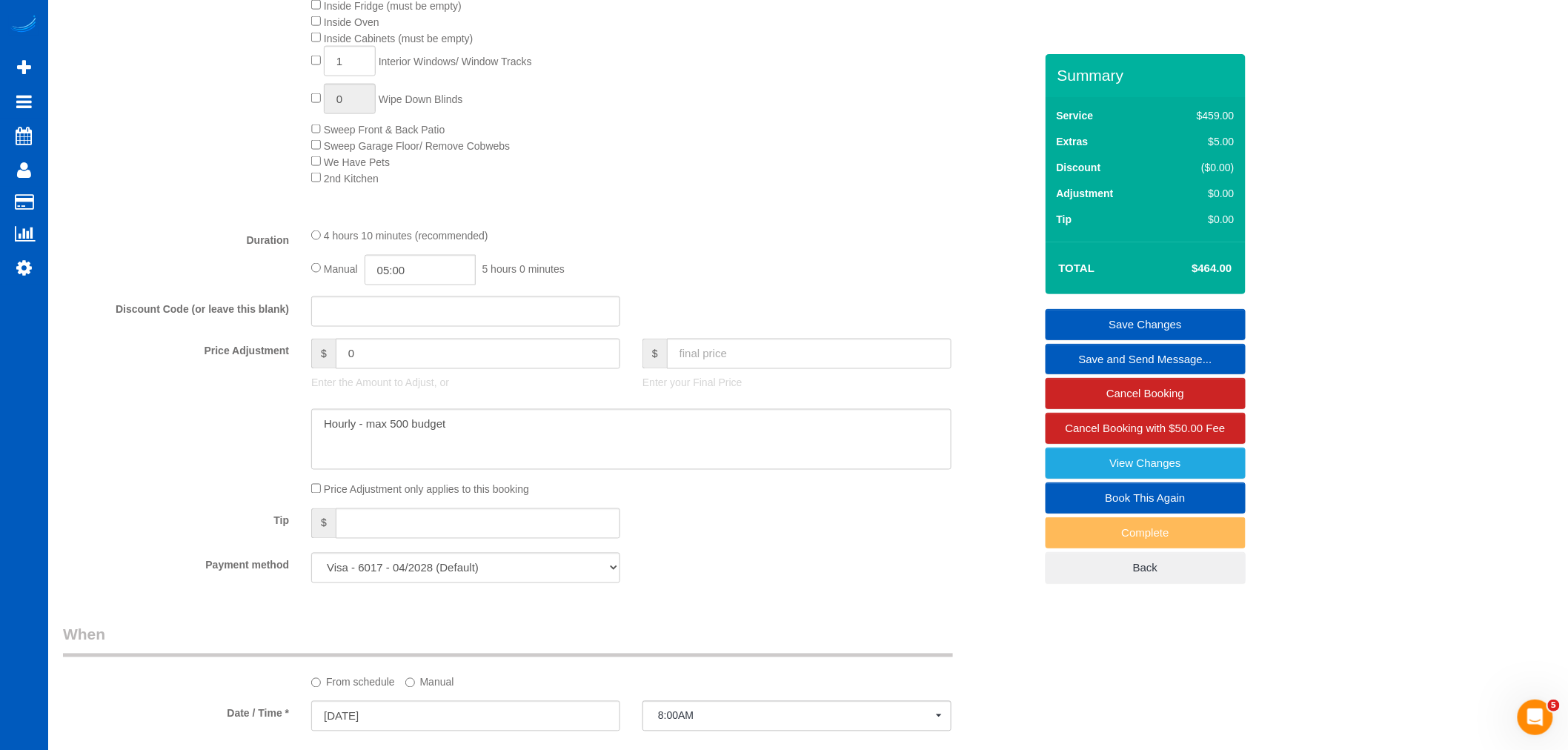
type textarea "[DEMOGRAPHIC_DATA] job -let [PERSON_NAME] know how long you spent Light cleanin…"
drag, startPoint x: 526, startPoint y: 438, endPoint x: 79, endPoint y: 435, distance: 447.0
click at [74, 441] on div at bounding box center [549, 439] width 994 height 61
click at [788, 563] on fieldset "What Frequency of Service * One Time Weekly - 15.00% Every 2 Weeks - 10.00% Eve…" at bounding box center [548, 147] width 972 height 892
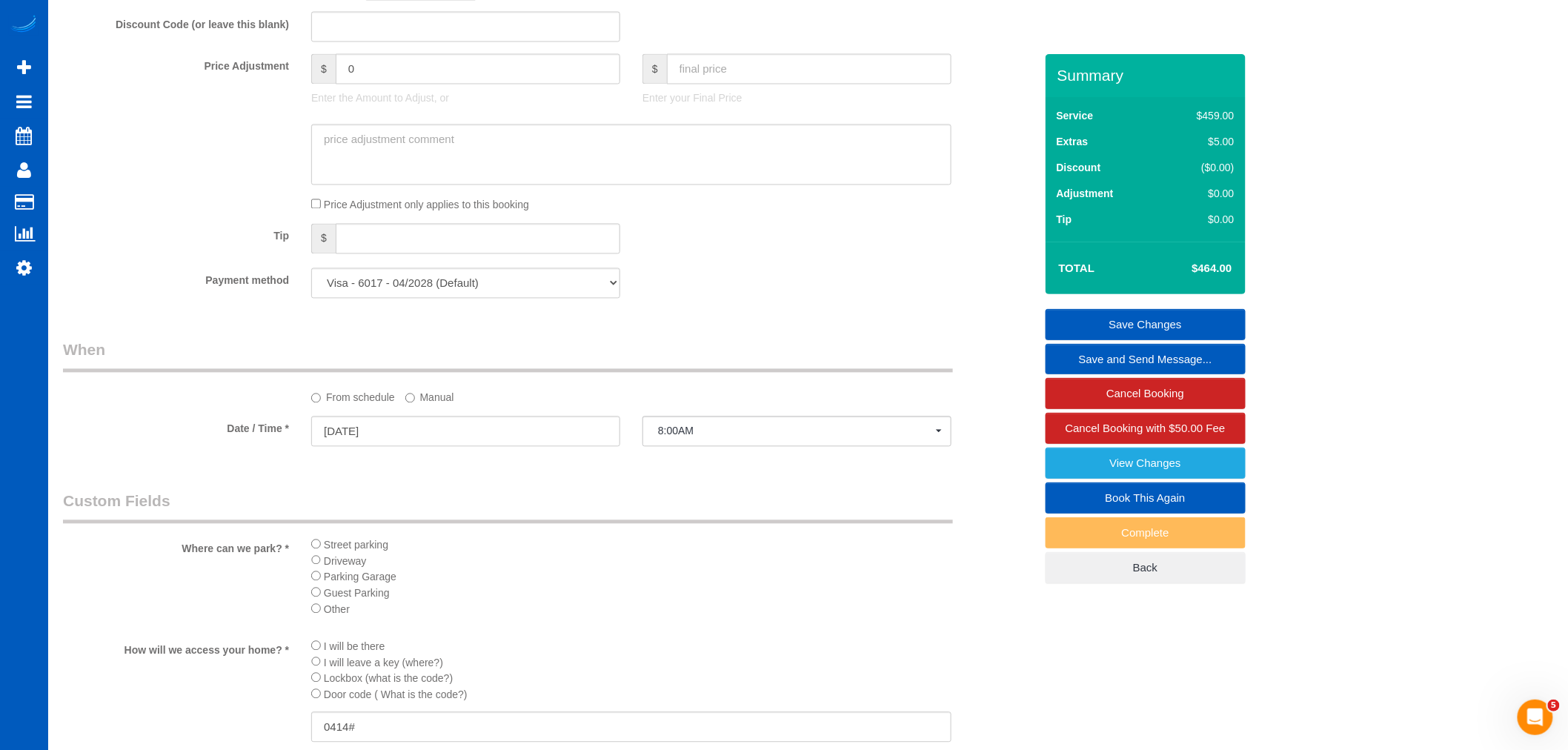
scroll to position [1008, 0]
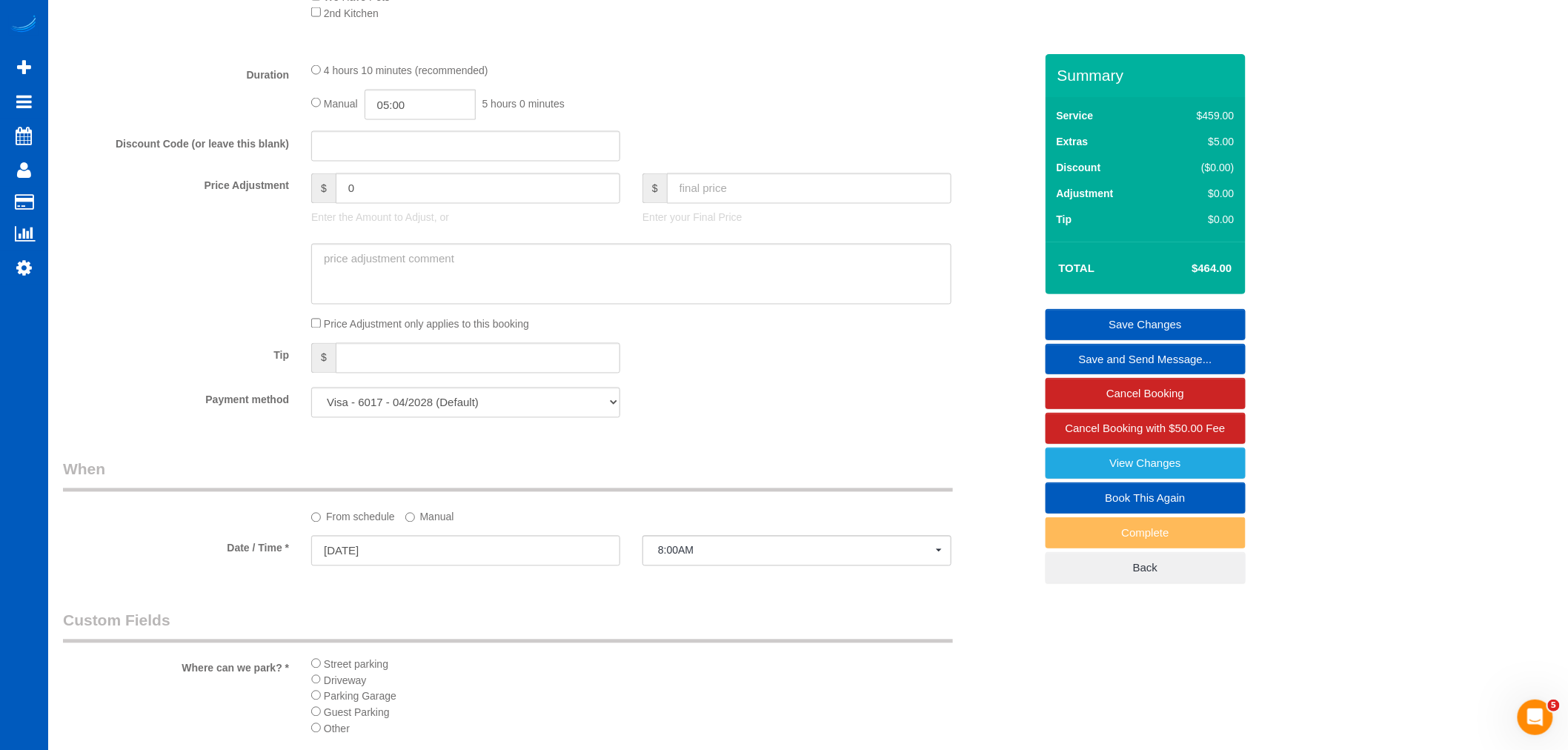
click at [690, 203] on input "text" at bounding box center [809, 188] width 284 height 30
type input "0"
type input "-464"
click at [1119, 316] on link "Save Changes" at bounding box center [1146, 324] width 200 height 31
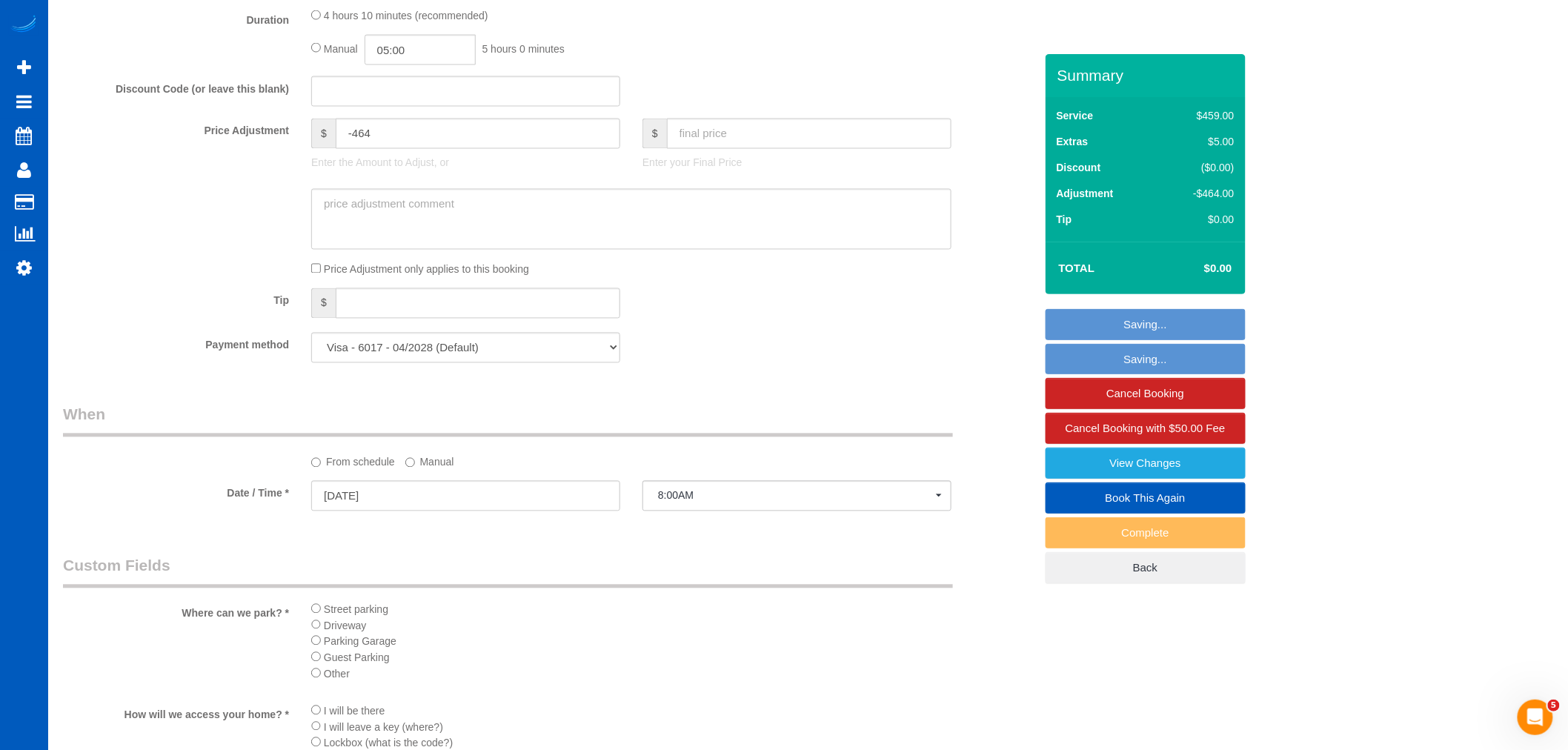
scroll to position [1584, 0]
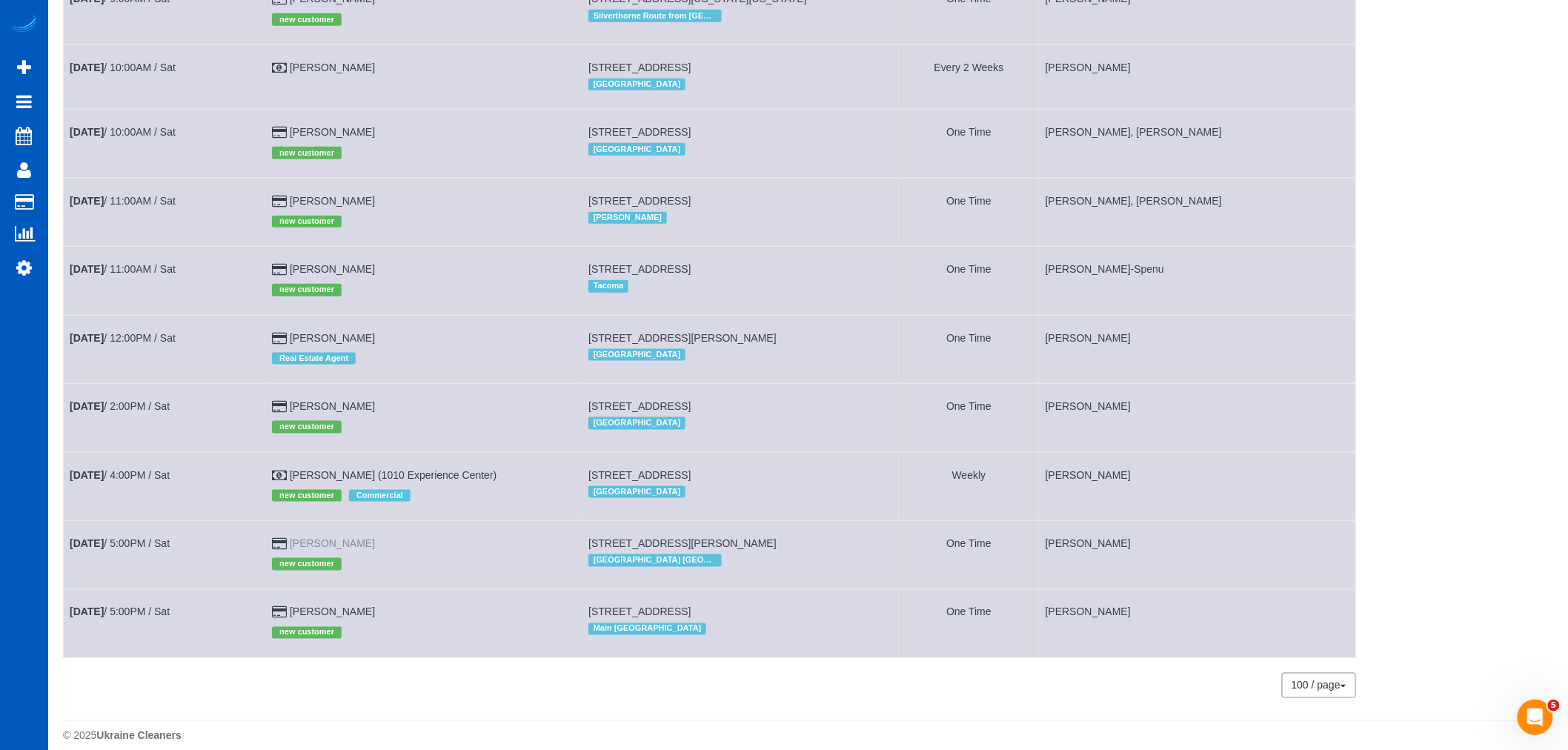
scroll to position [611, 0]
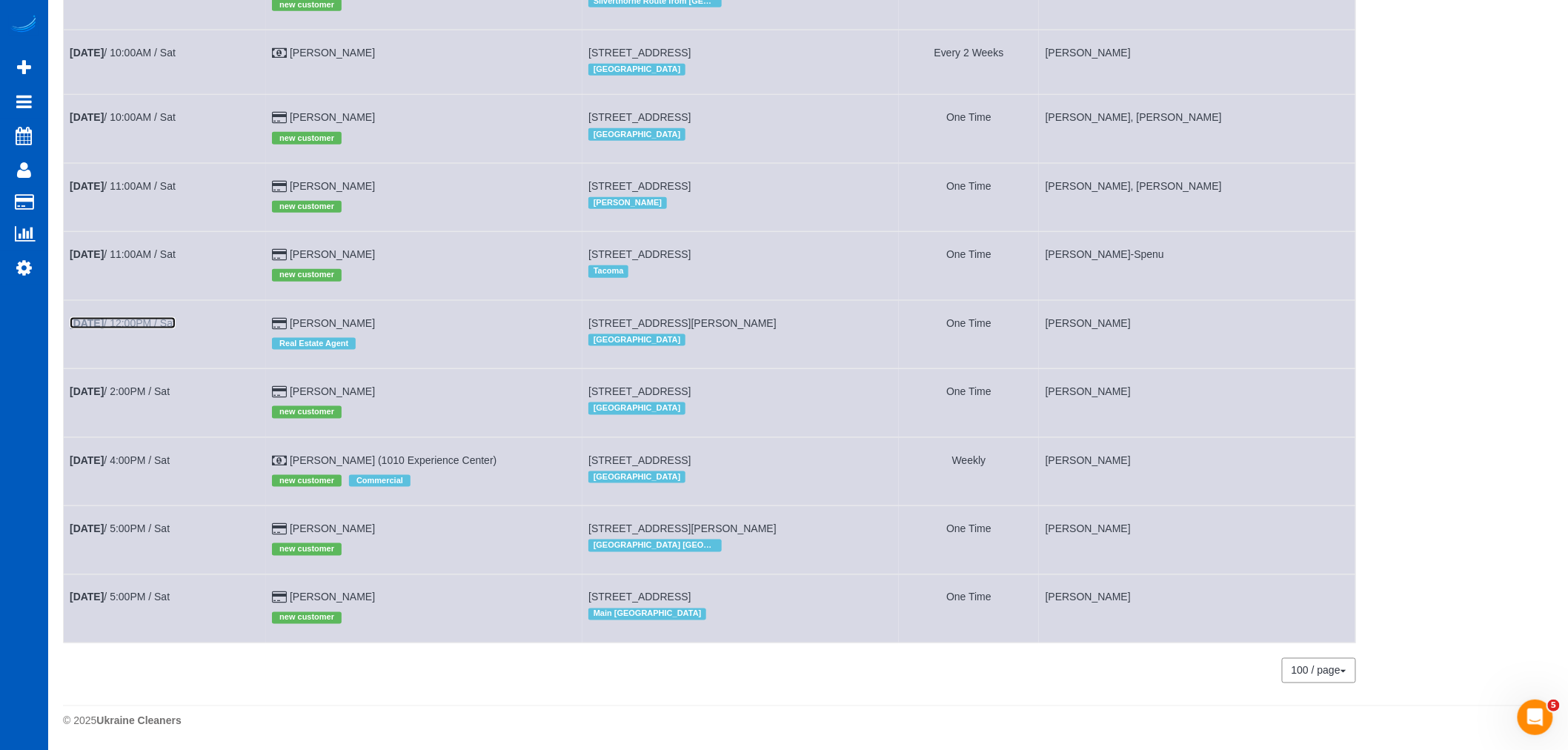
click at [122, 317] on link "[DATE] 12:00PM / Sat" at bounding box center [123, 322] width 106 height 12
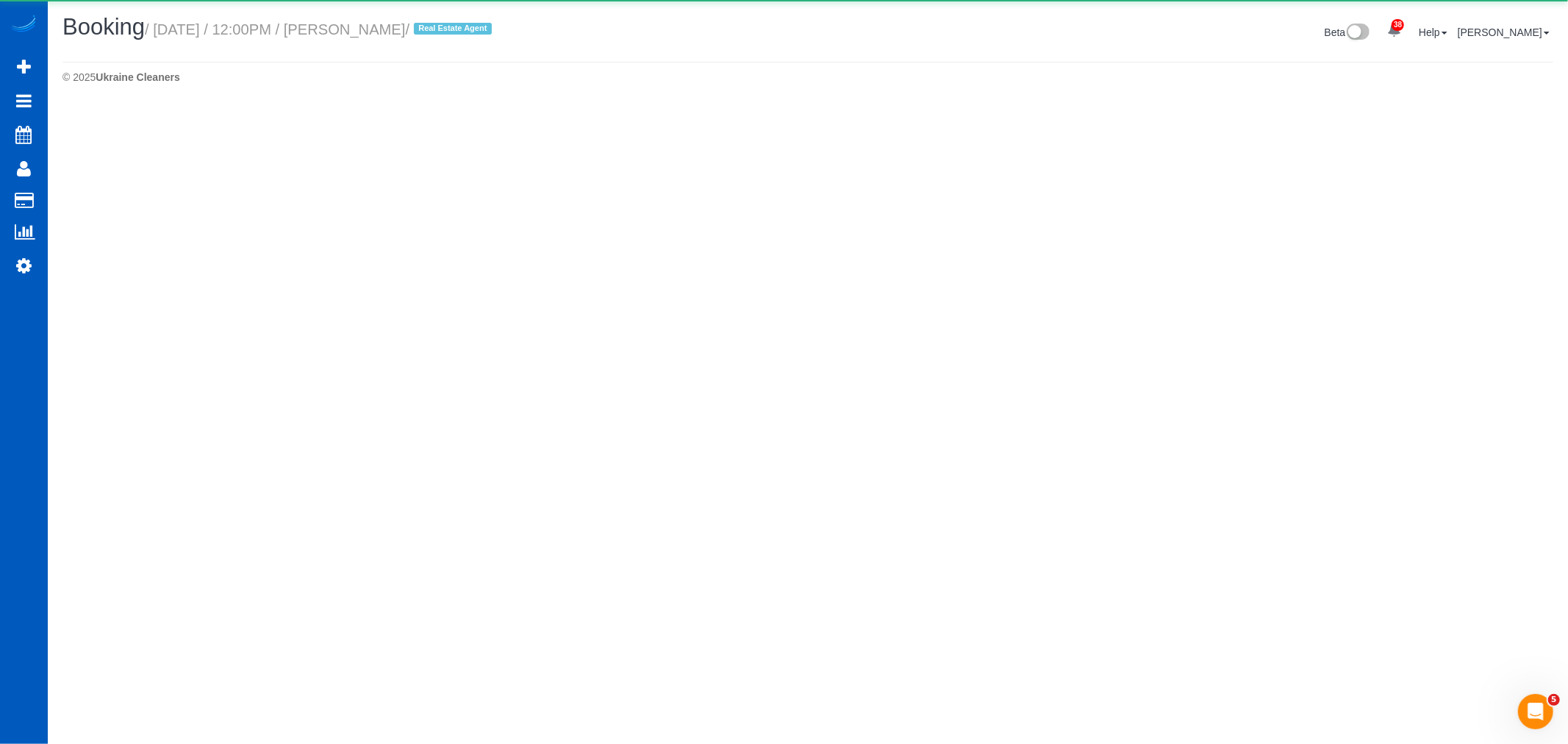
select select "WA"
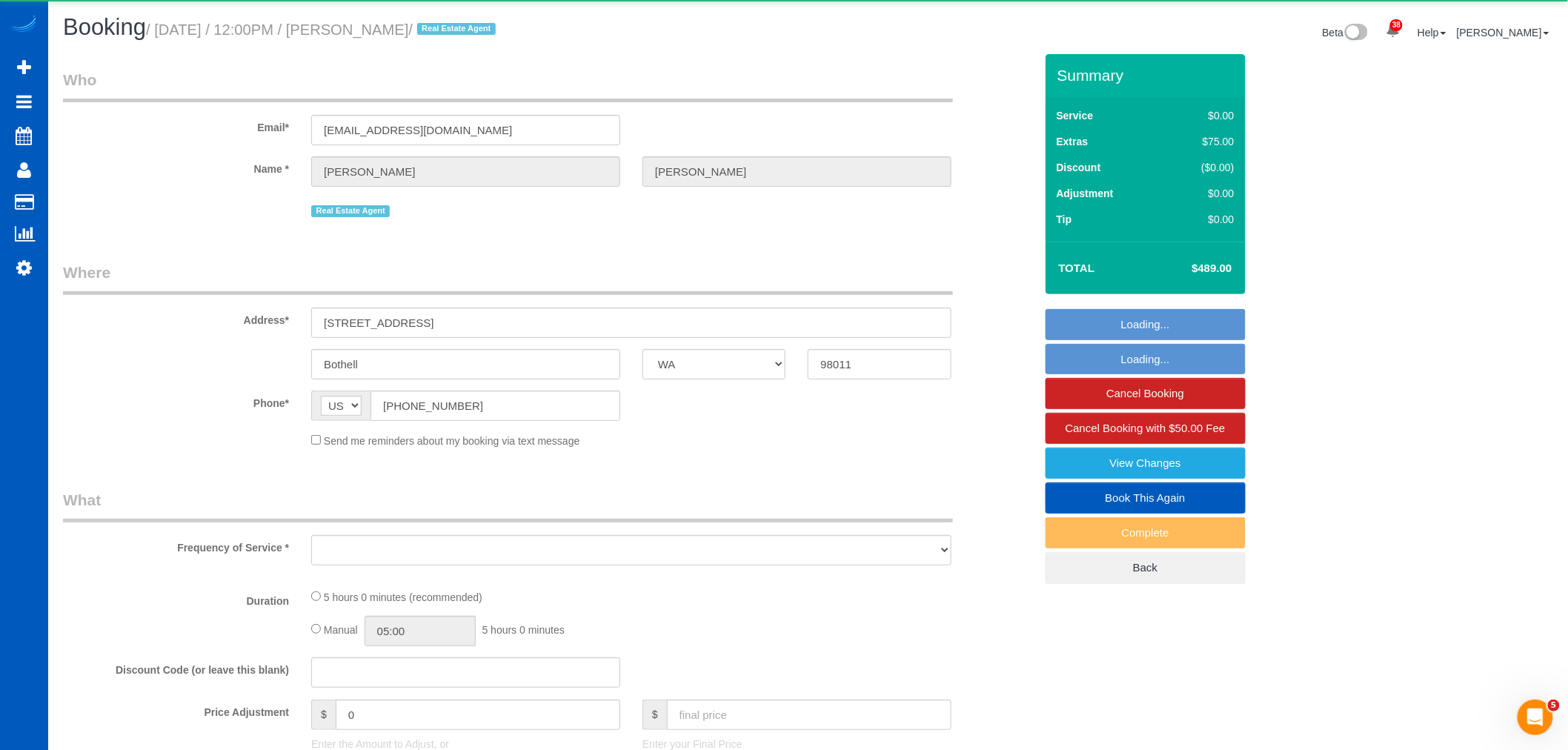
select select "object:11038"
select select "string:fspay-050c7915-2568-494f-bb35-d1f5b0712017"
select select "199"
select select "1001"
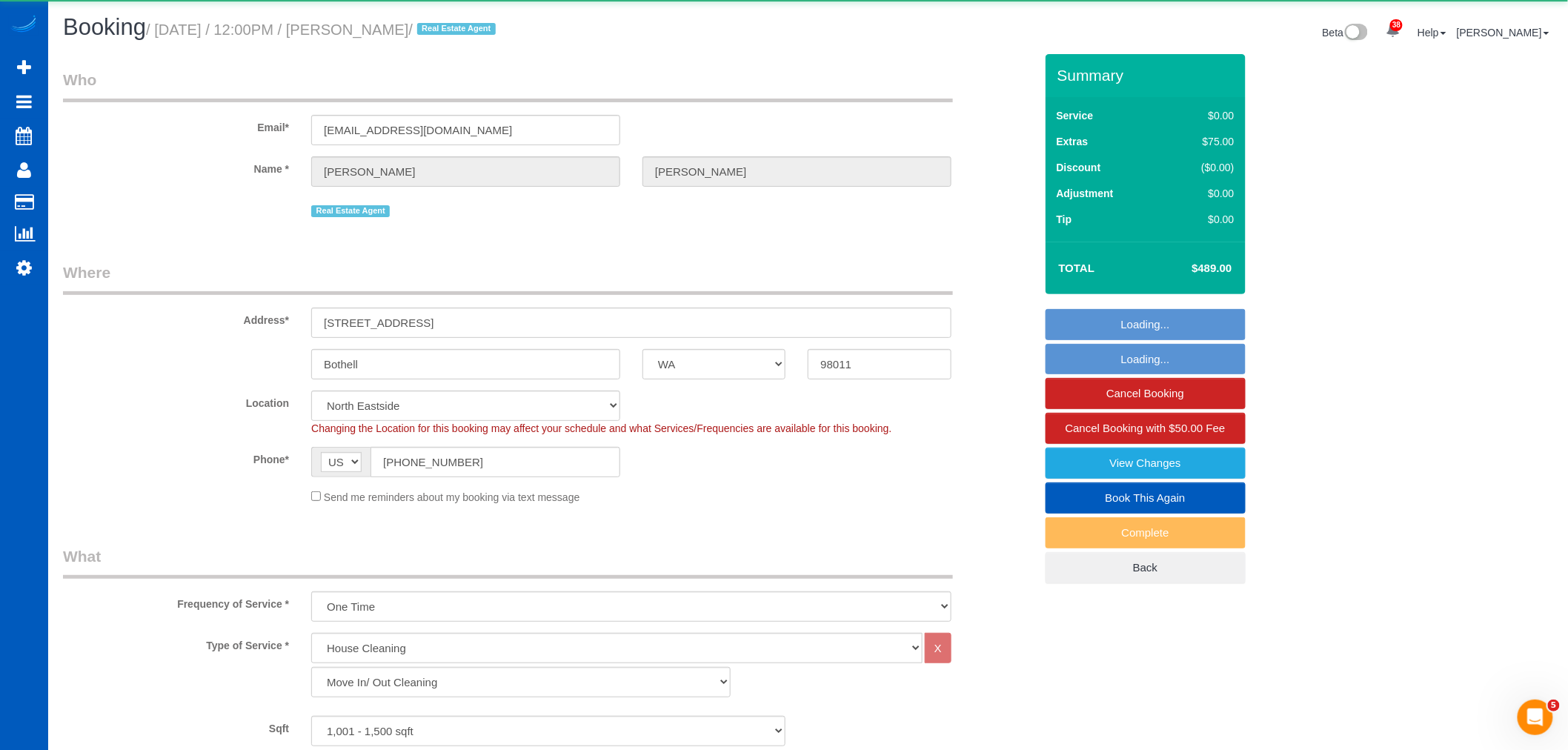
select select "1001"
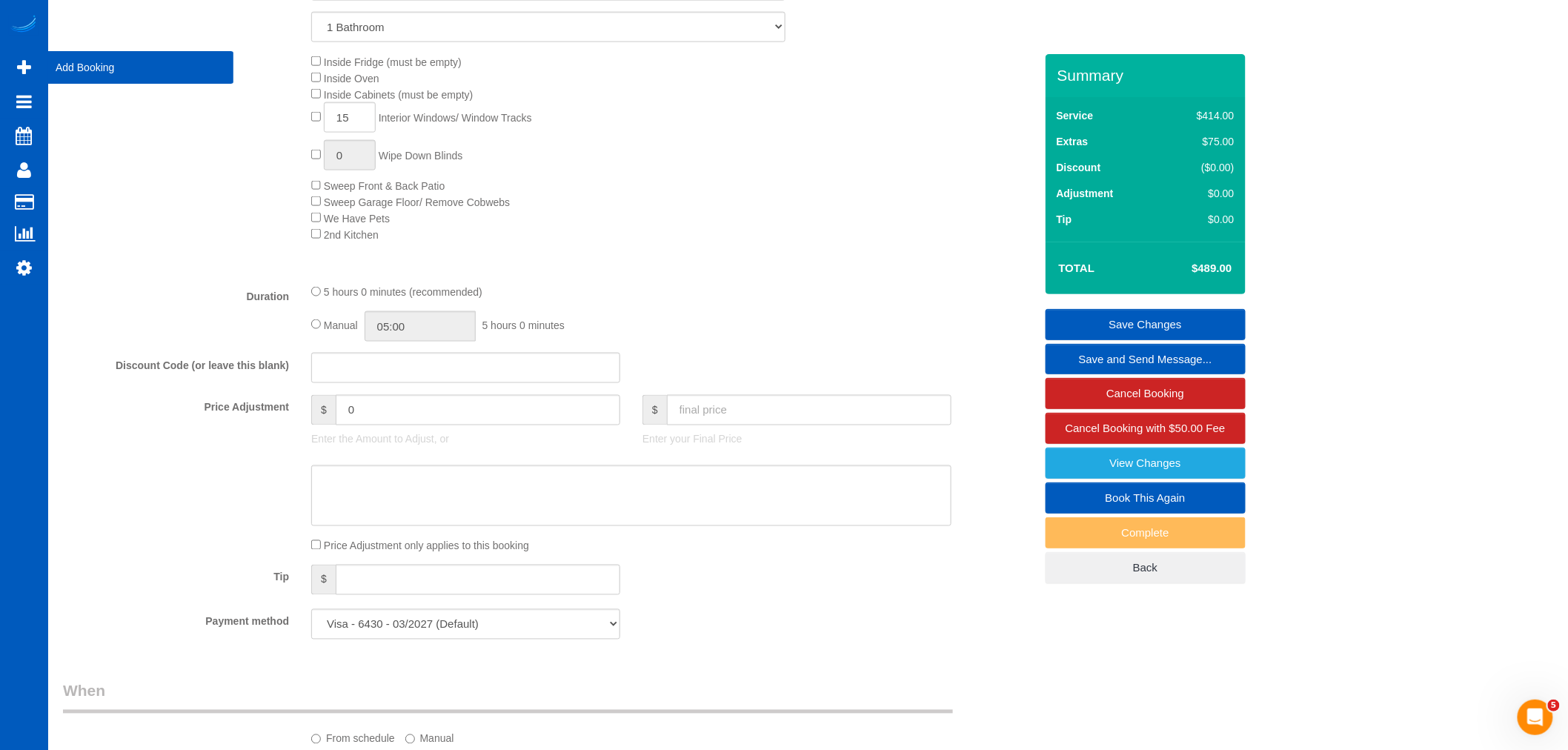
scroll to position [760, 0]
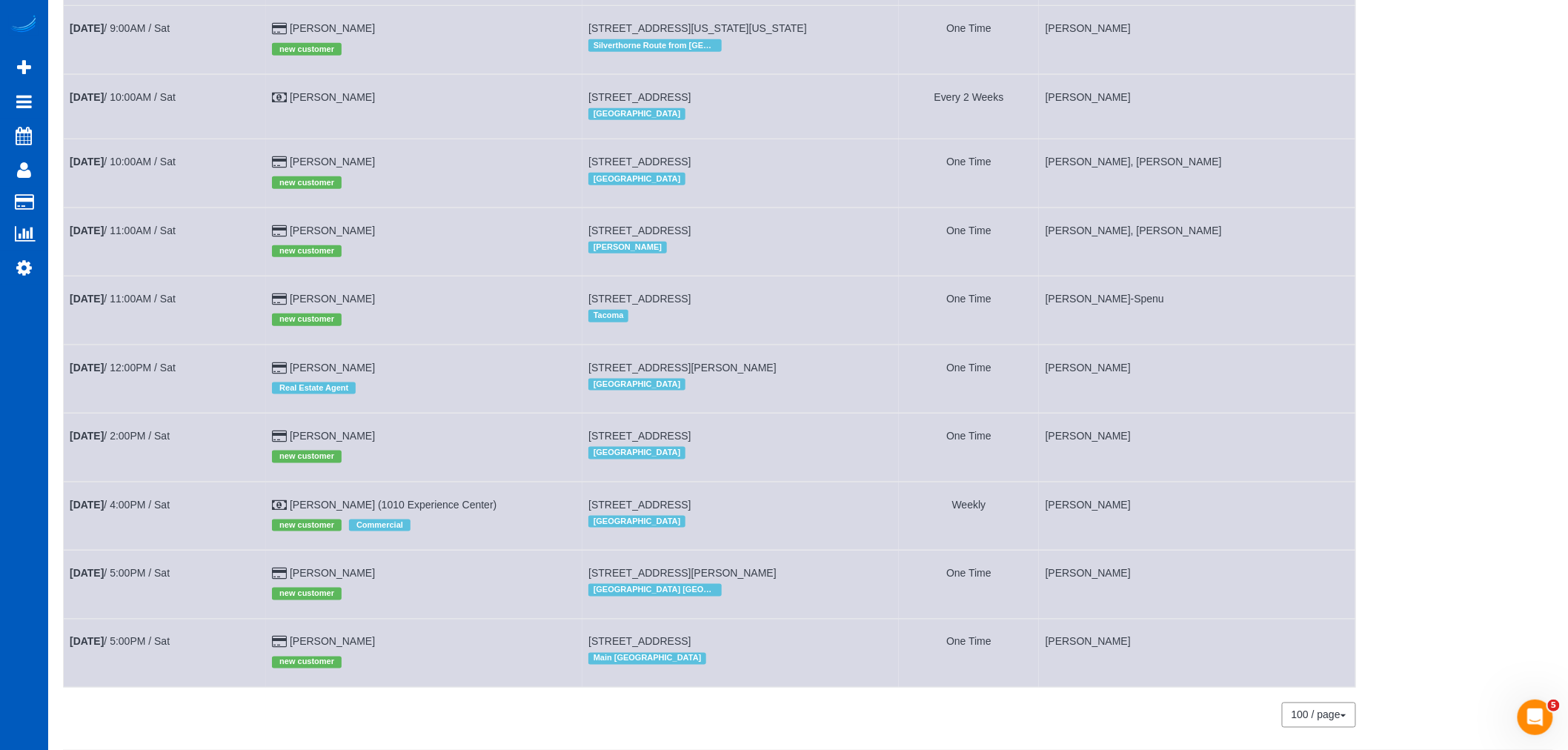
scroll to position [611, 0]
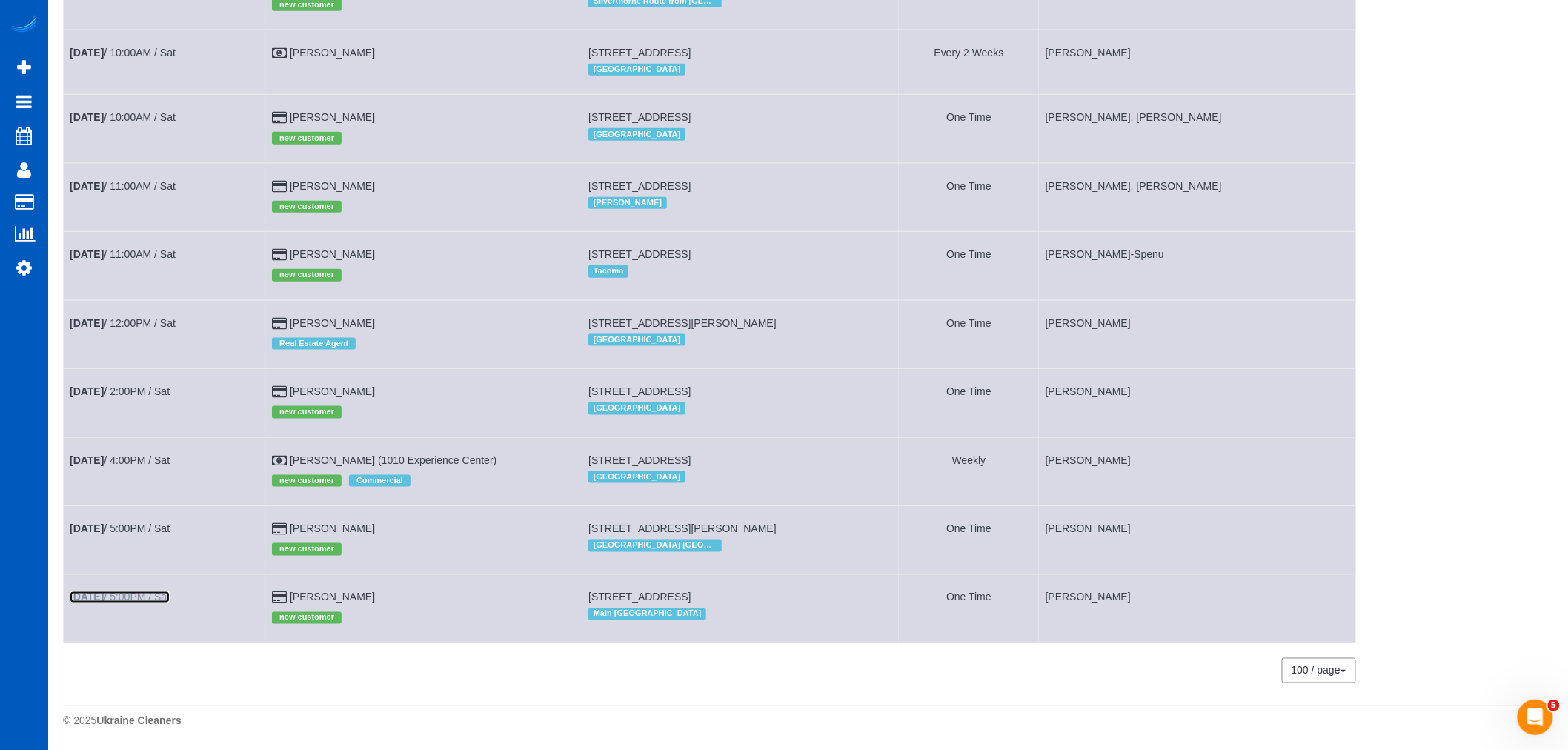
click at [131, 597] on link "Oct 4th / 5:00PM / Sat" at bounding box center [120, 597] width 100 height 12
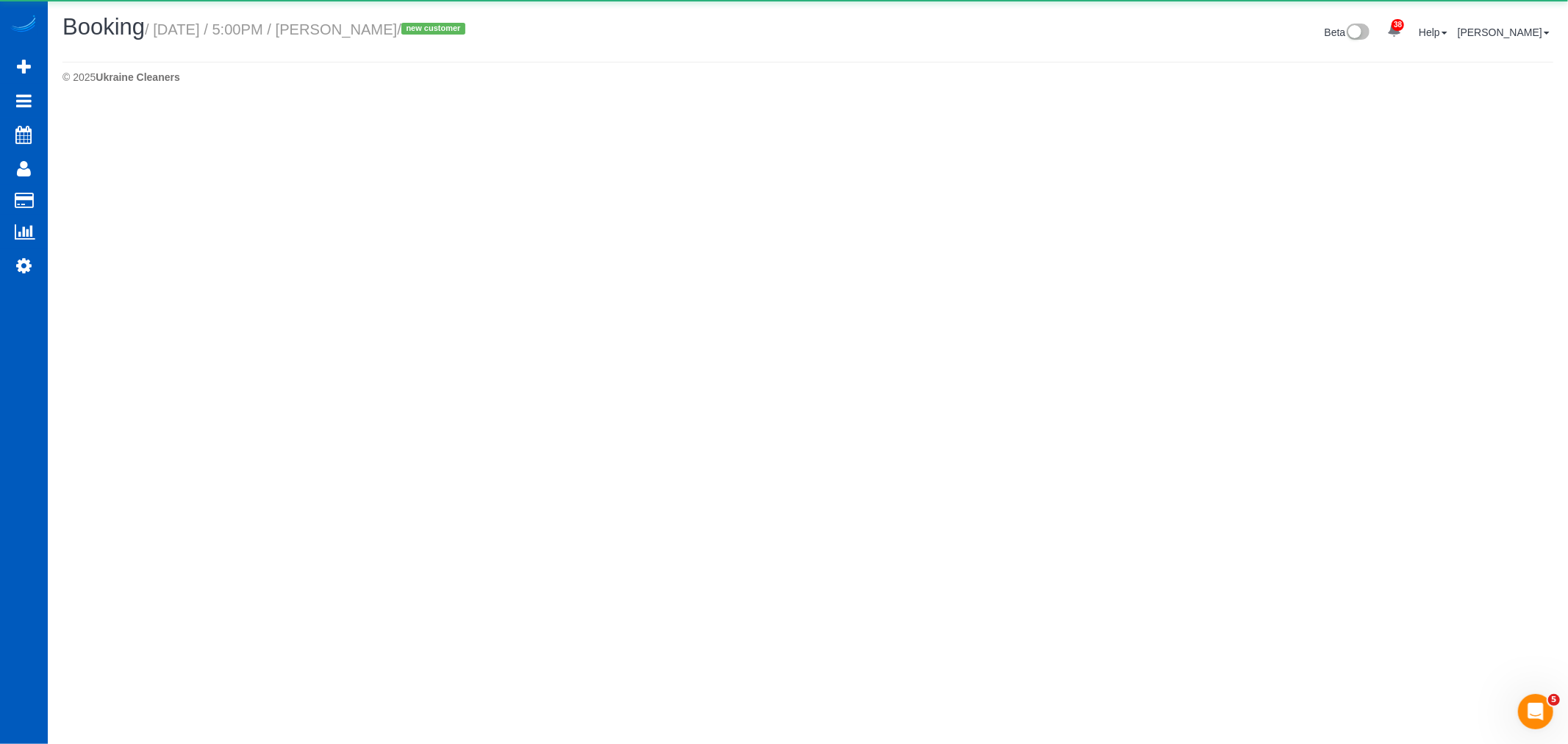
select select "WA"
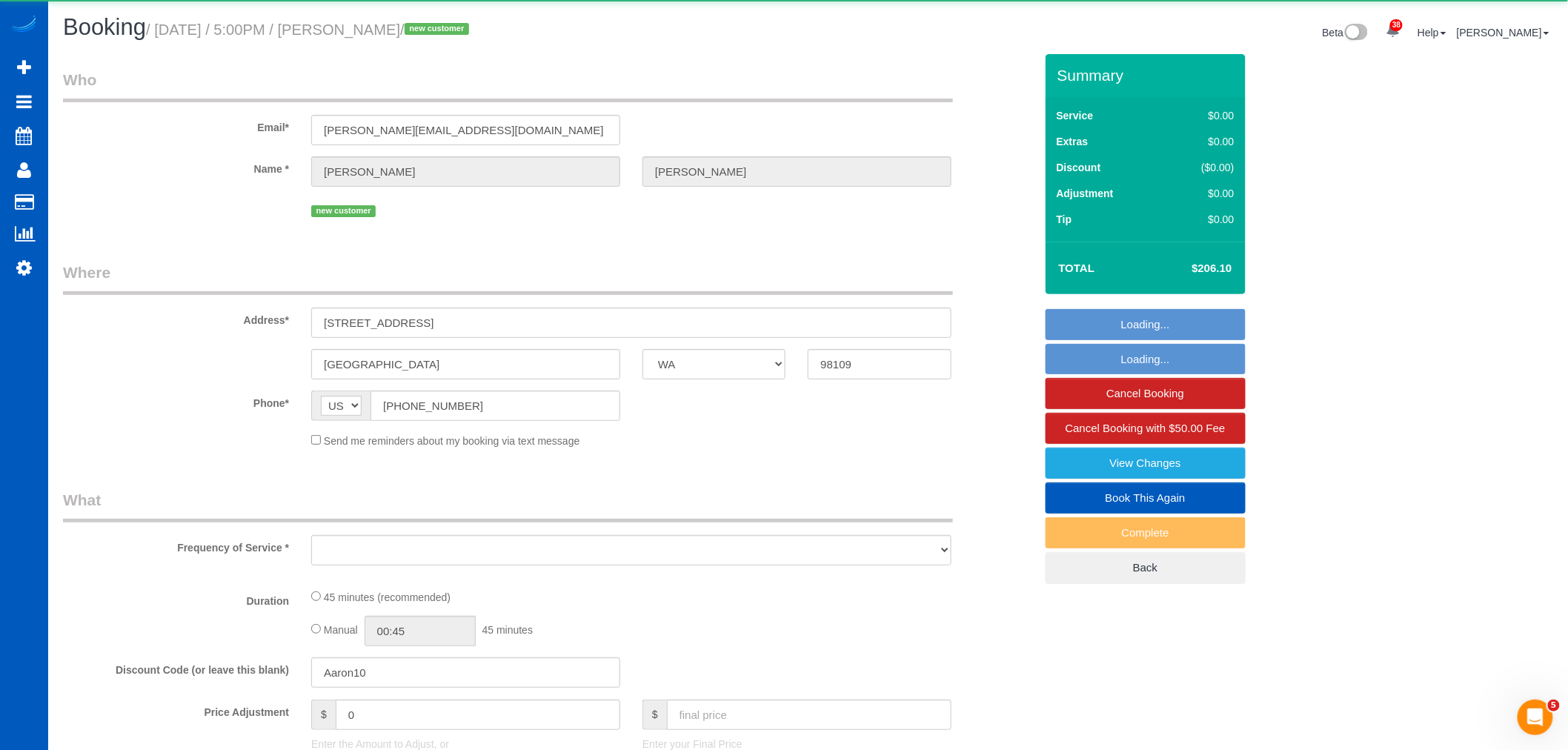
select select "string:fspay-62abe5c5-9688-41c1-8f4a-48a2d0589d7e"
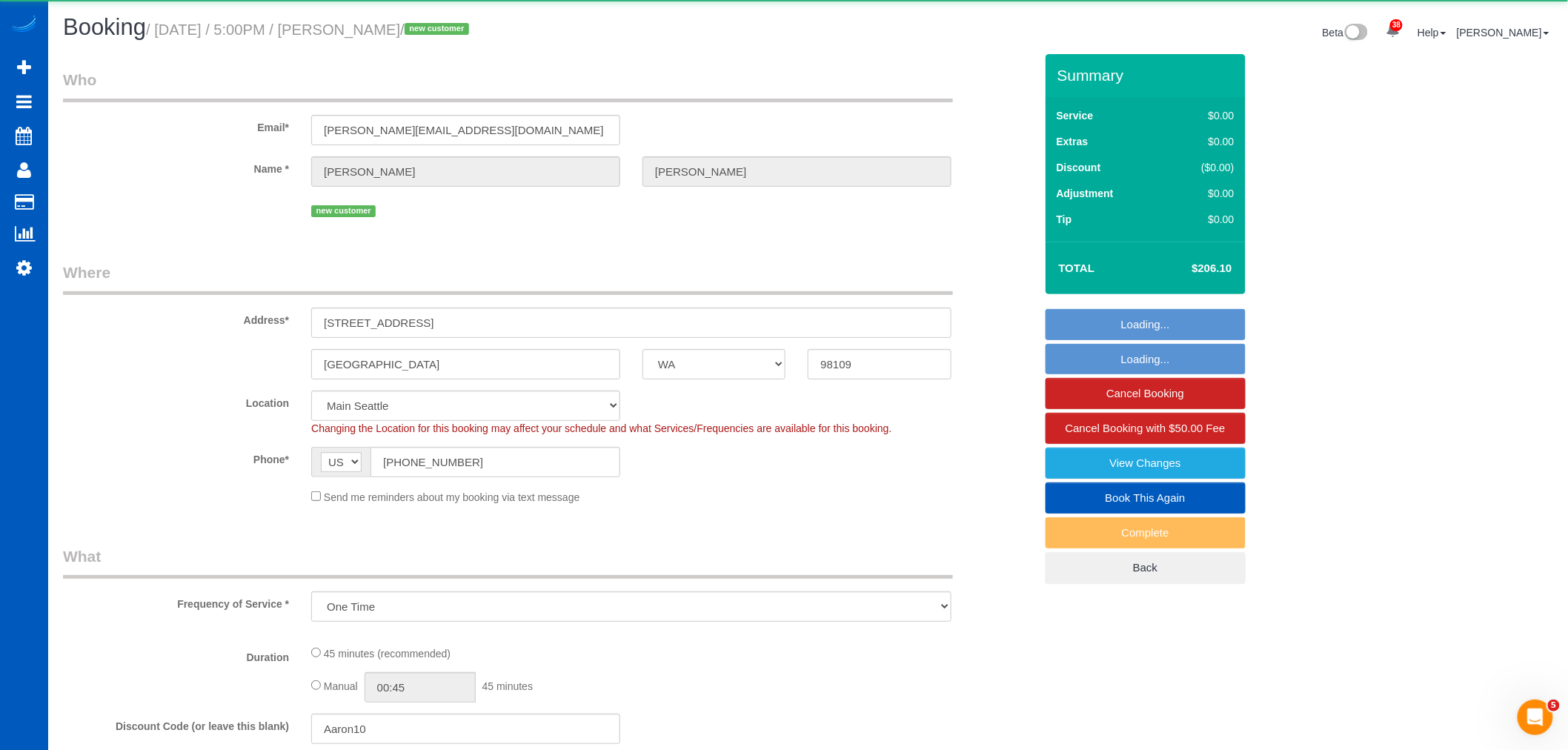
select select "object:12466"
select select "199"
select select "spot82"
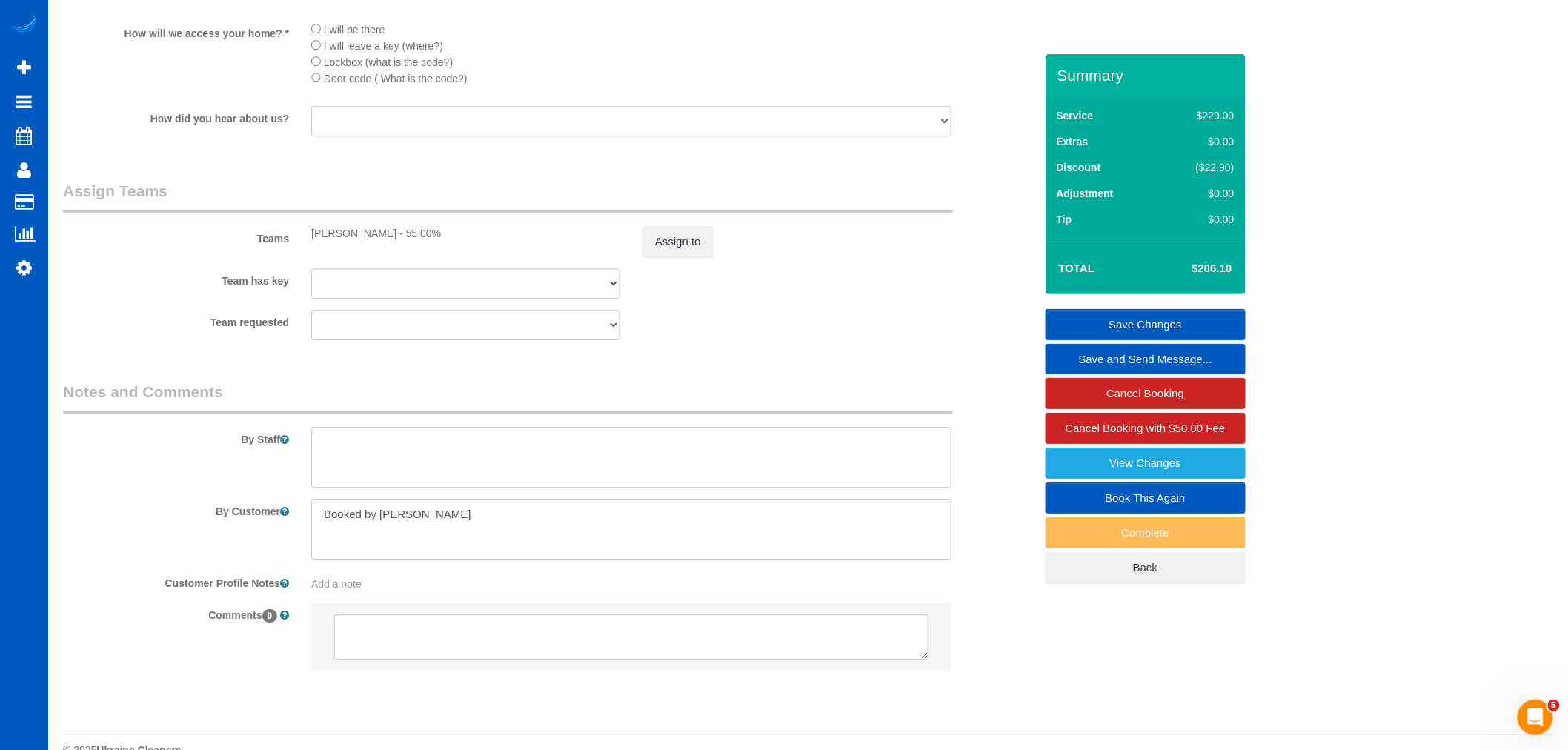
scroll to position [1839, 0]
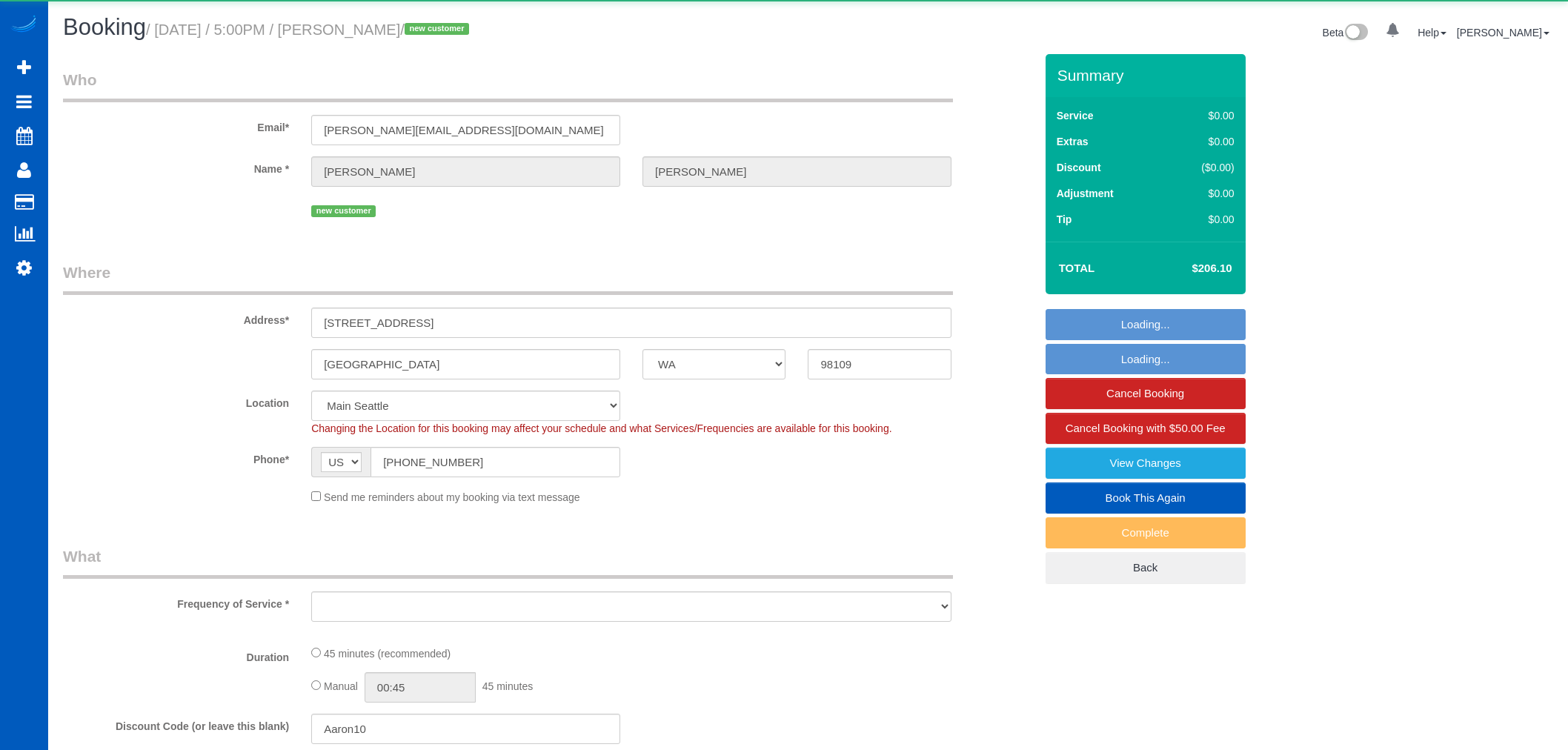
select select "WA"
select select "object:1162"
select select "string:fspay-62abe5c5-9688-41c1-8f4a-48a2d0589d7e"
select select "199"
select select "spot1"
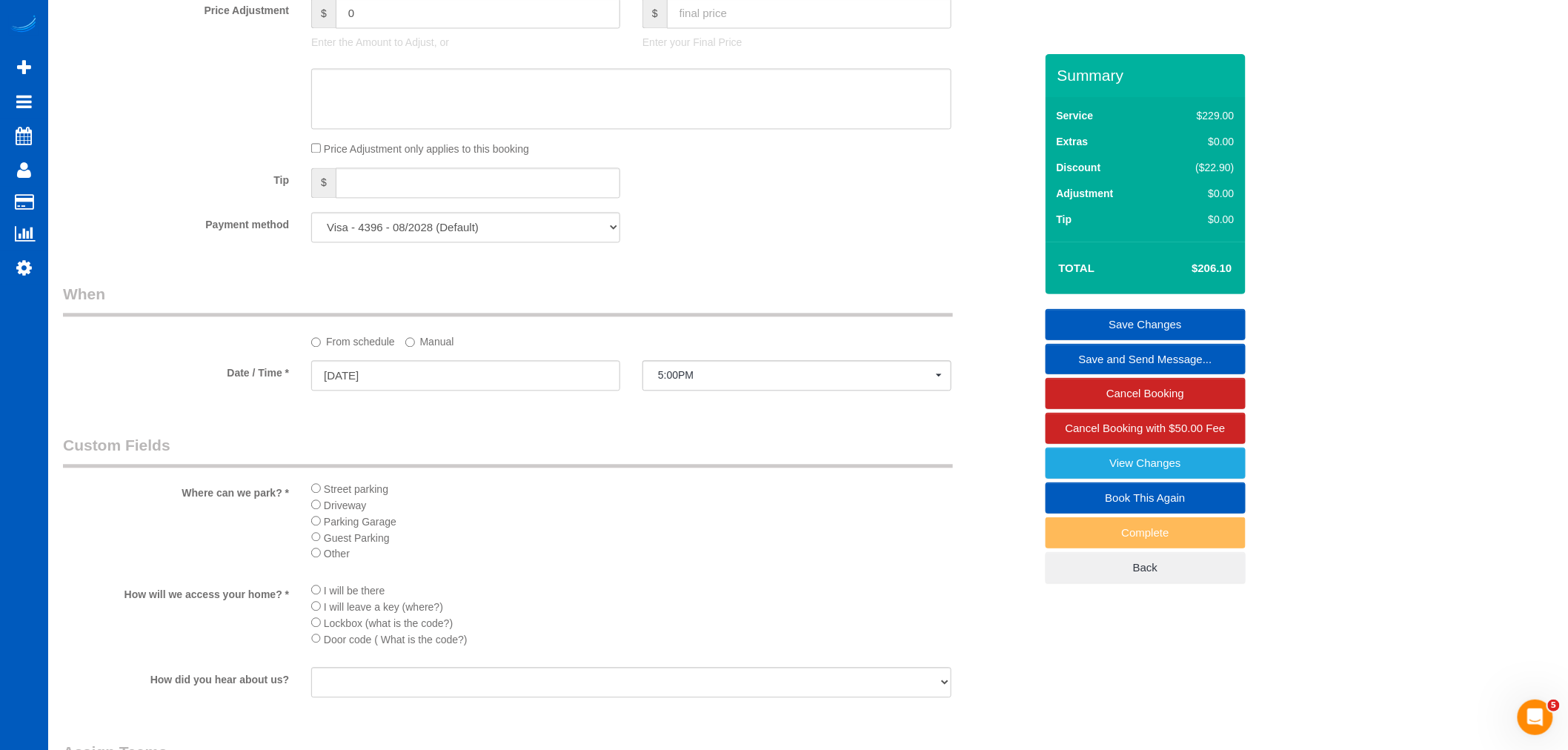
scroll to position [1234, 0]
click at [405, 375] on input "[DATE]" at bounding box center [465, 367] width 309 height 30
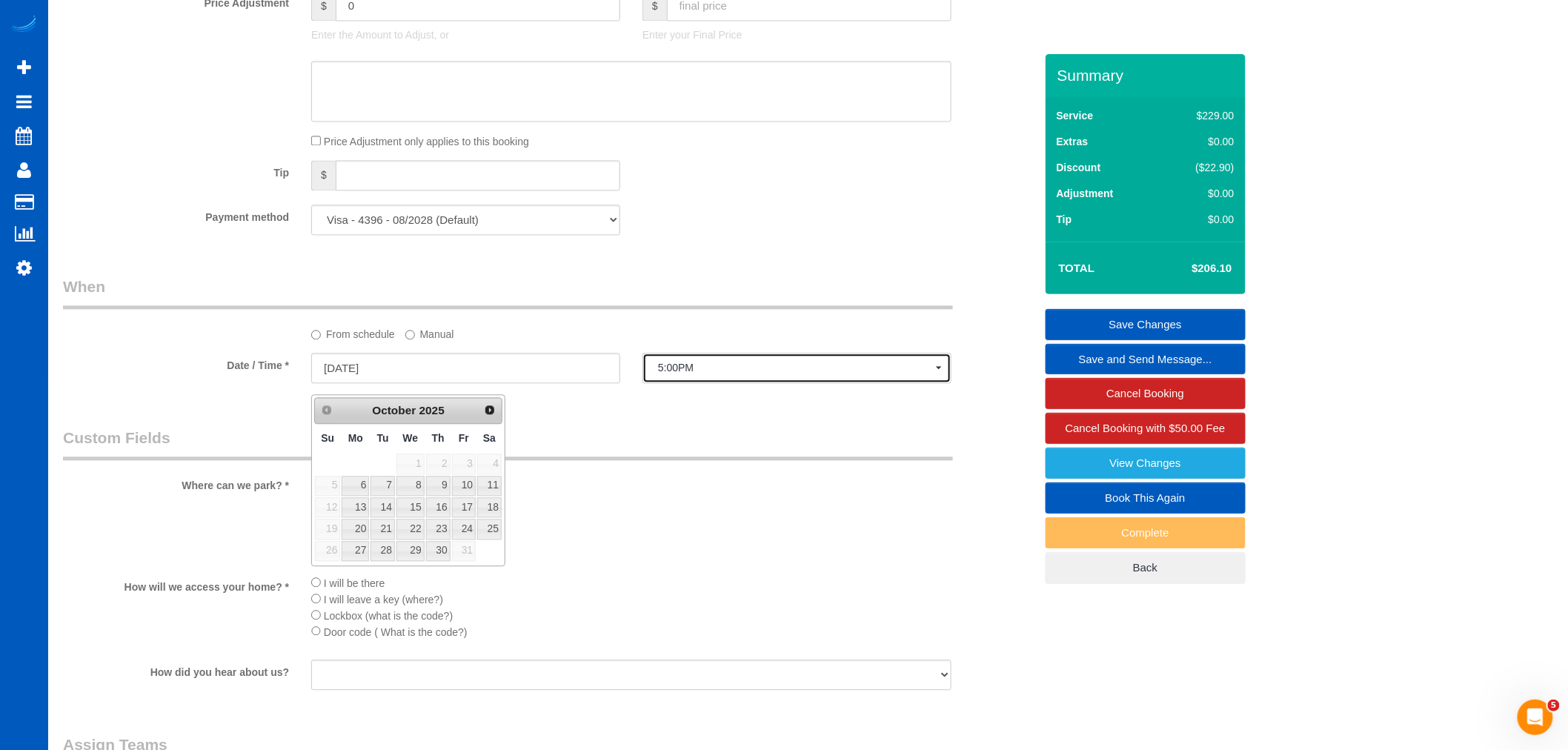
click at [775, 373] on span "5:00PM" at bounding box center [797, 367] width 278 height 12
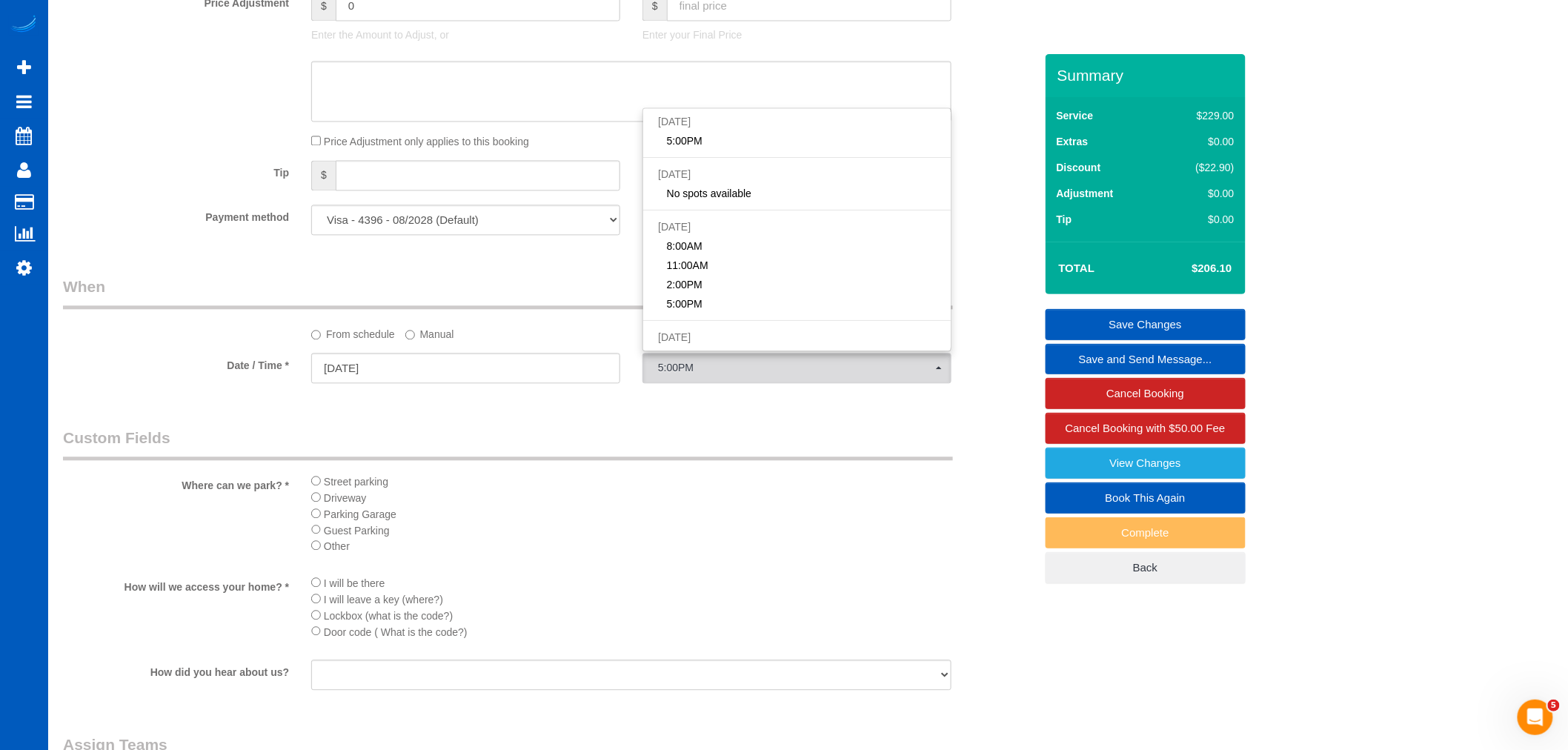
click at [426, 341] on label "Manual" at bounding box center [430, 331] width 49 height 20
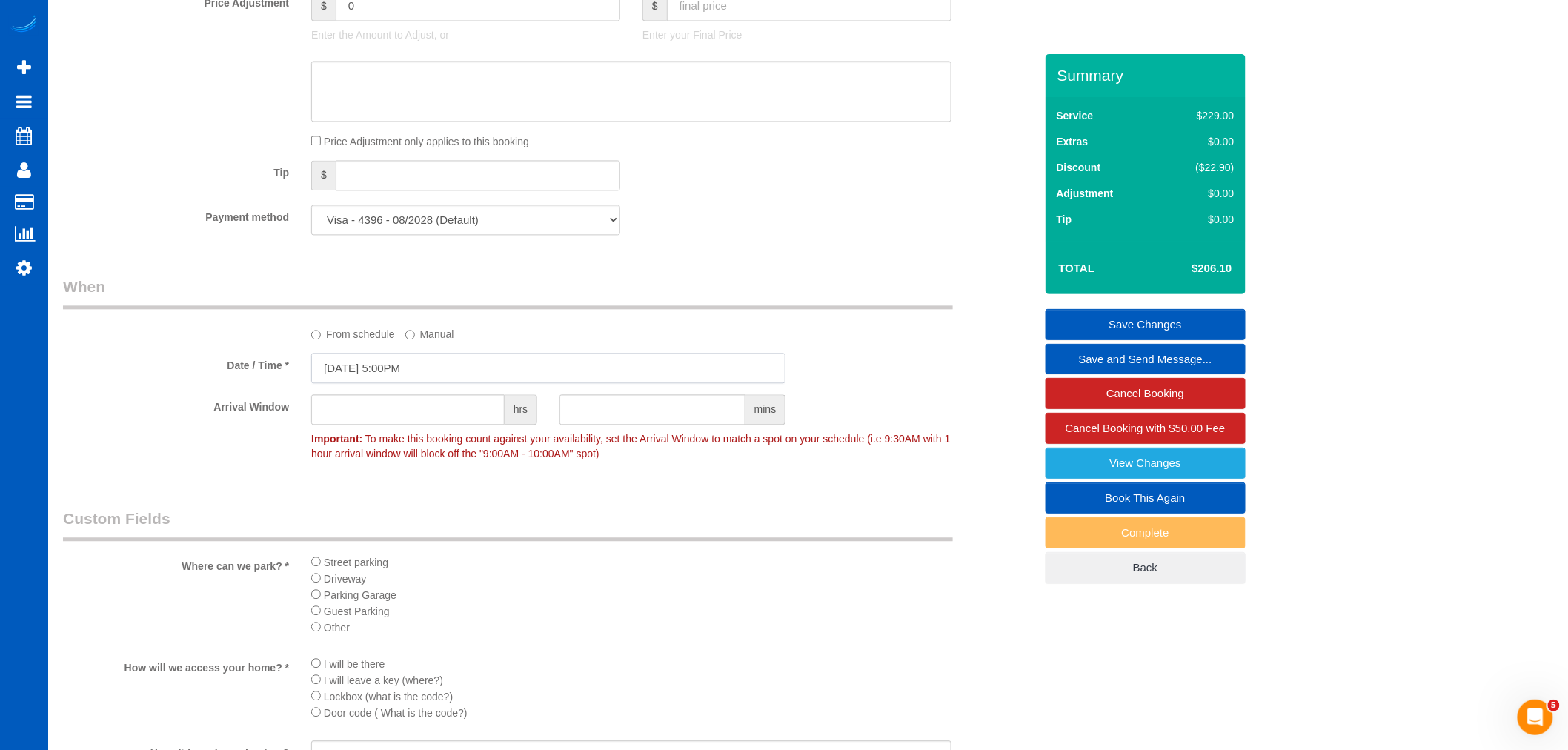
click at [386, 379] on input "[DATE] 5:00PM" at bounding box center [548, 367] width 474 height 30
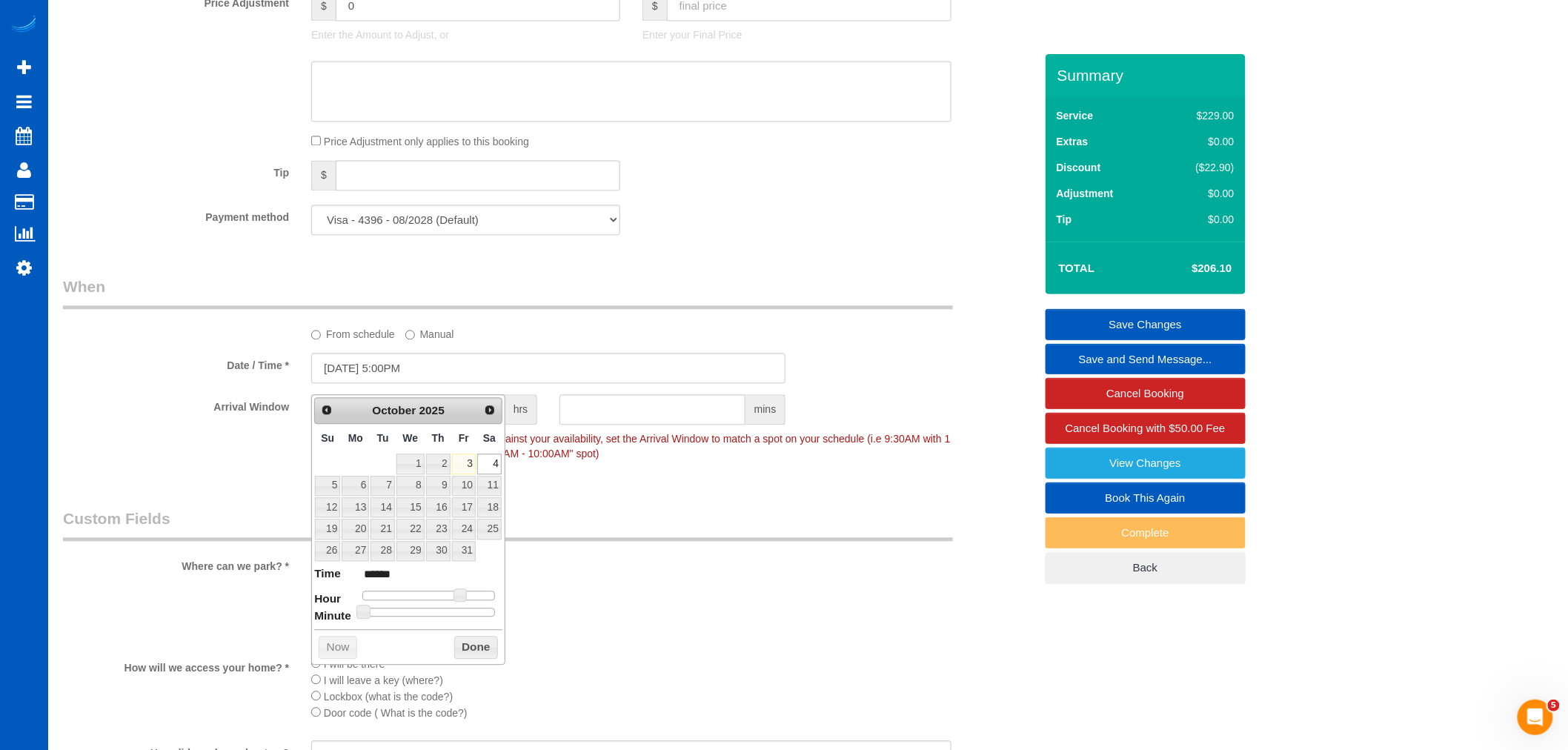
type input "10/04/2025 10:00AM"
type input "*******"
click at [423, 598] on div at bounding box center [428, 594] width 133 height 9
type input "10/04/2025 11:00AM"
type input "*******"
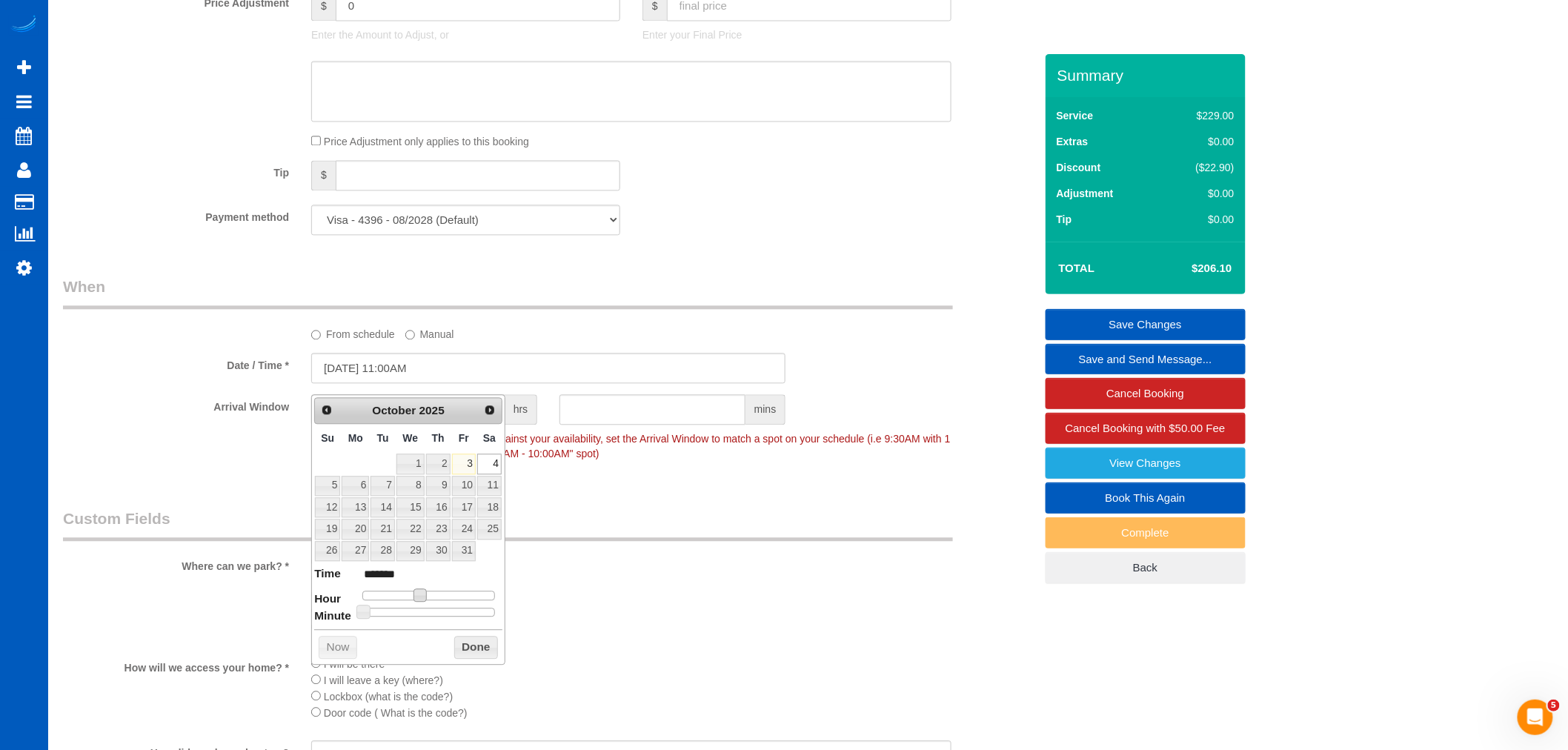
type input "[DATE] 12:00PM"
type input "*******"
click at [434, 596] on div at bounding box center [428, 594] width 133 height 9
click at [461, 646] on button "Done" at bounding box center [477, 647] width 44 height 24
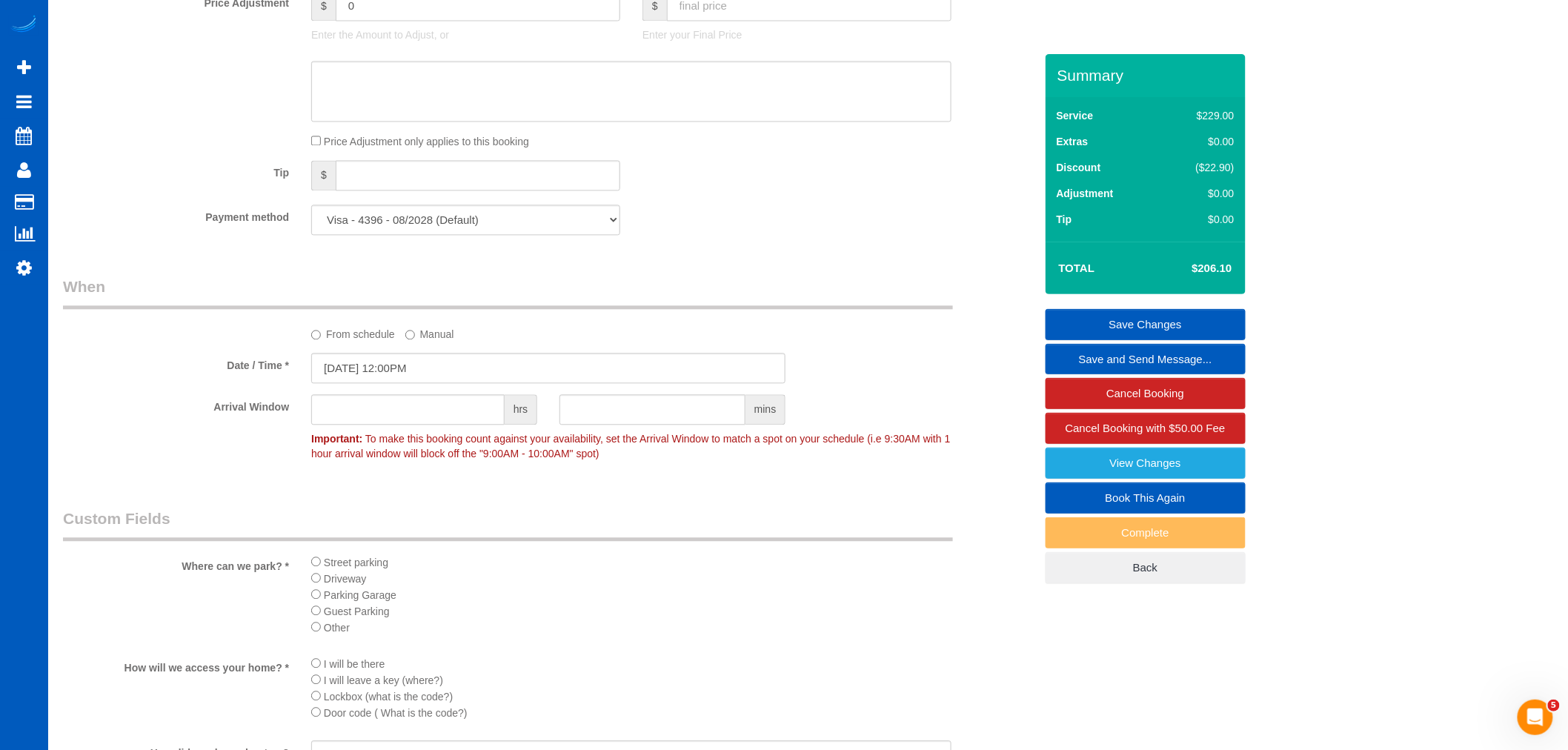
click at [1163, 329] on link "Save Changes" at bounding box center [1146, 324] width 200 height 31
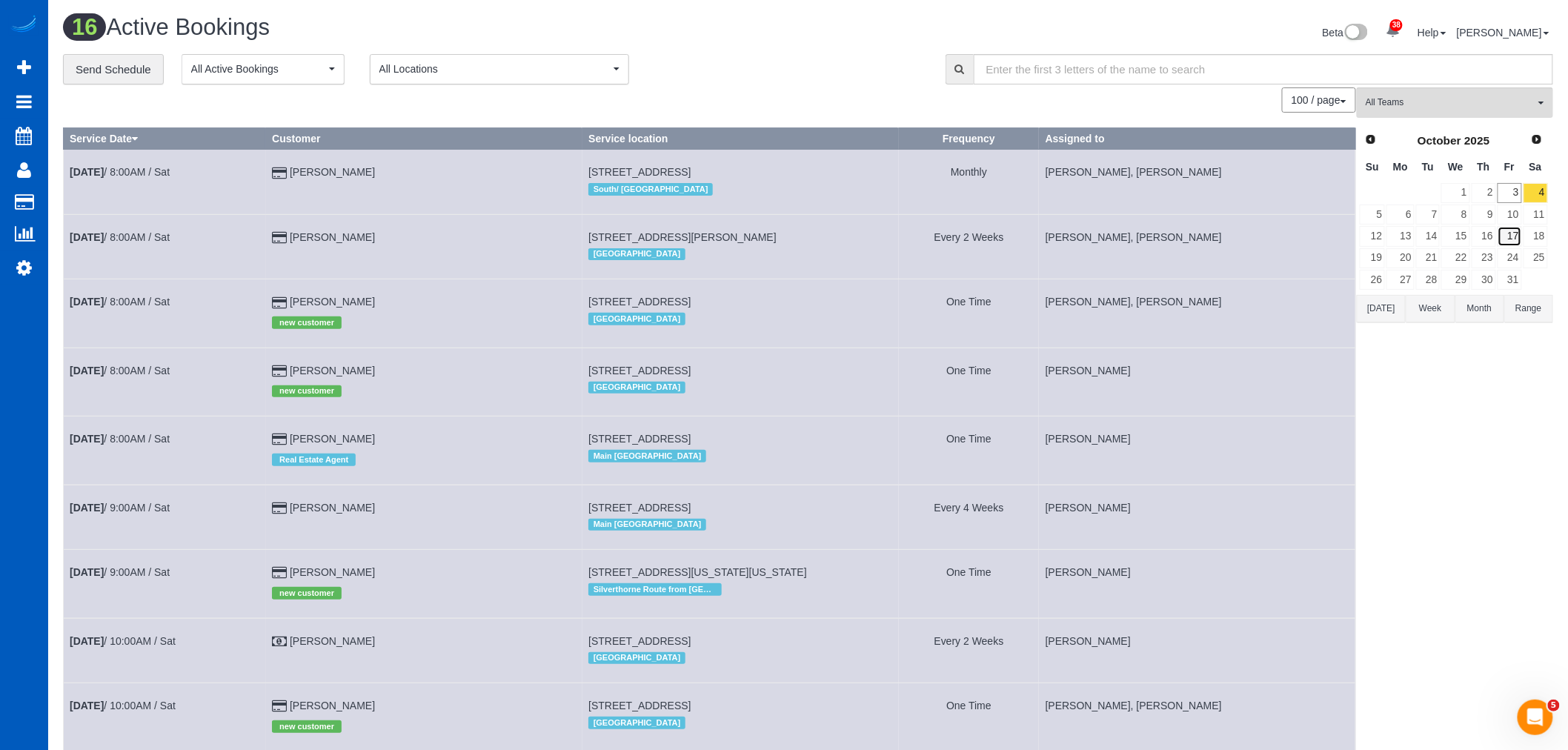
click at [1517, 234] on link "17" at bounding box center [1509, 235] width 24 height 20
click at [1515, 223] on link "10" at bounding box center [1509, 214] width 24 height 20
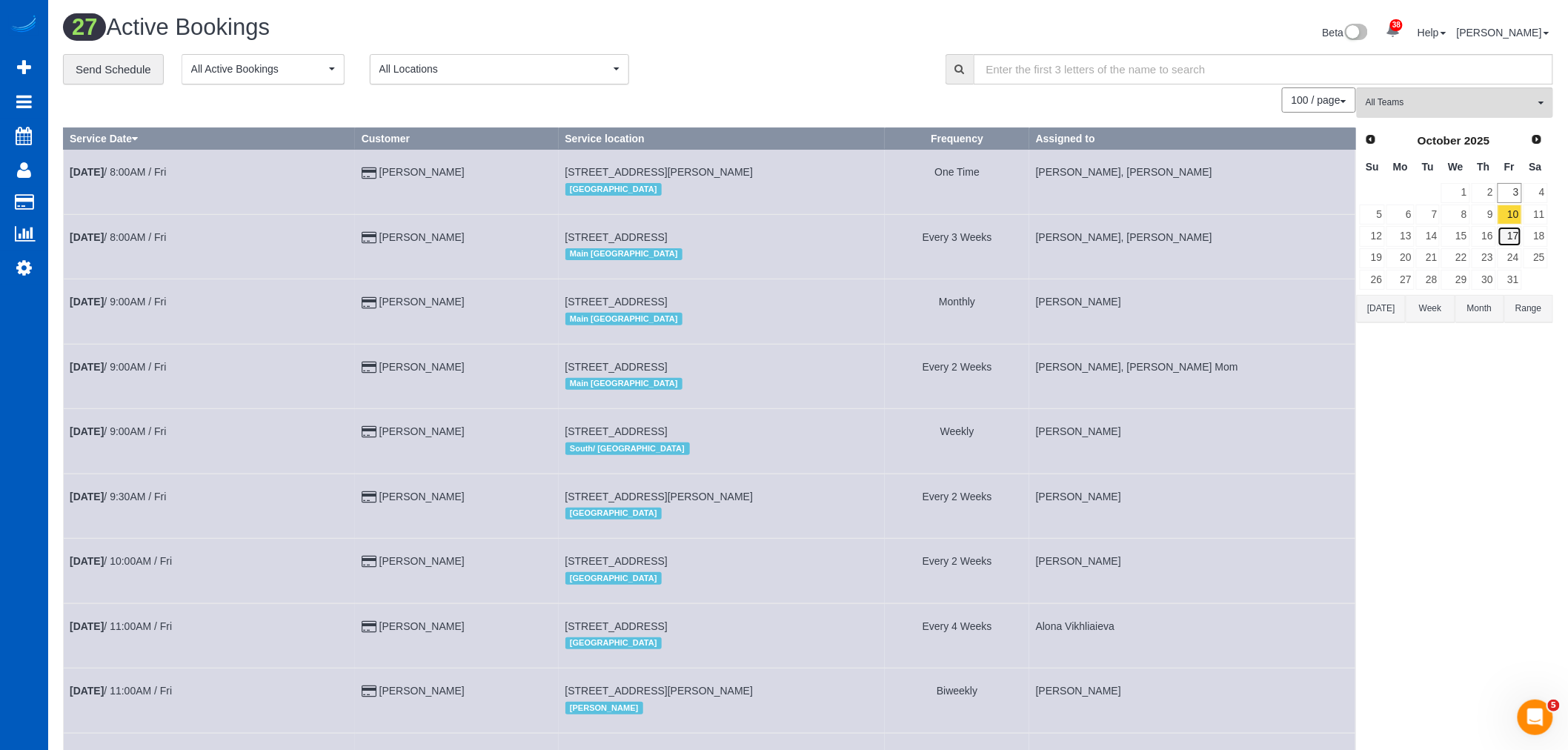
click at [1515, 237] on link "17" at bounding box center [1509, 235] width 24 height 20
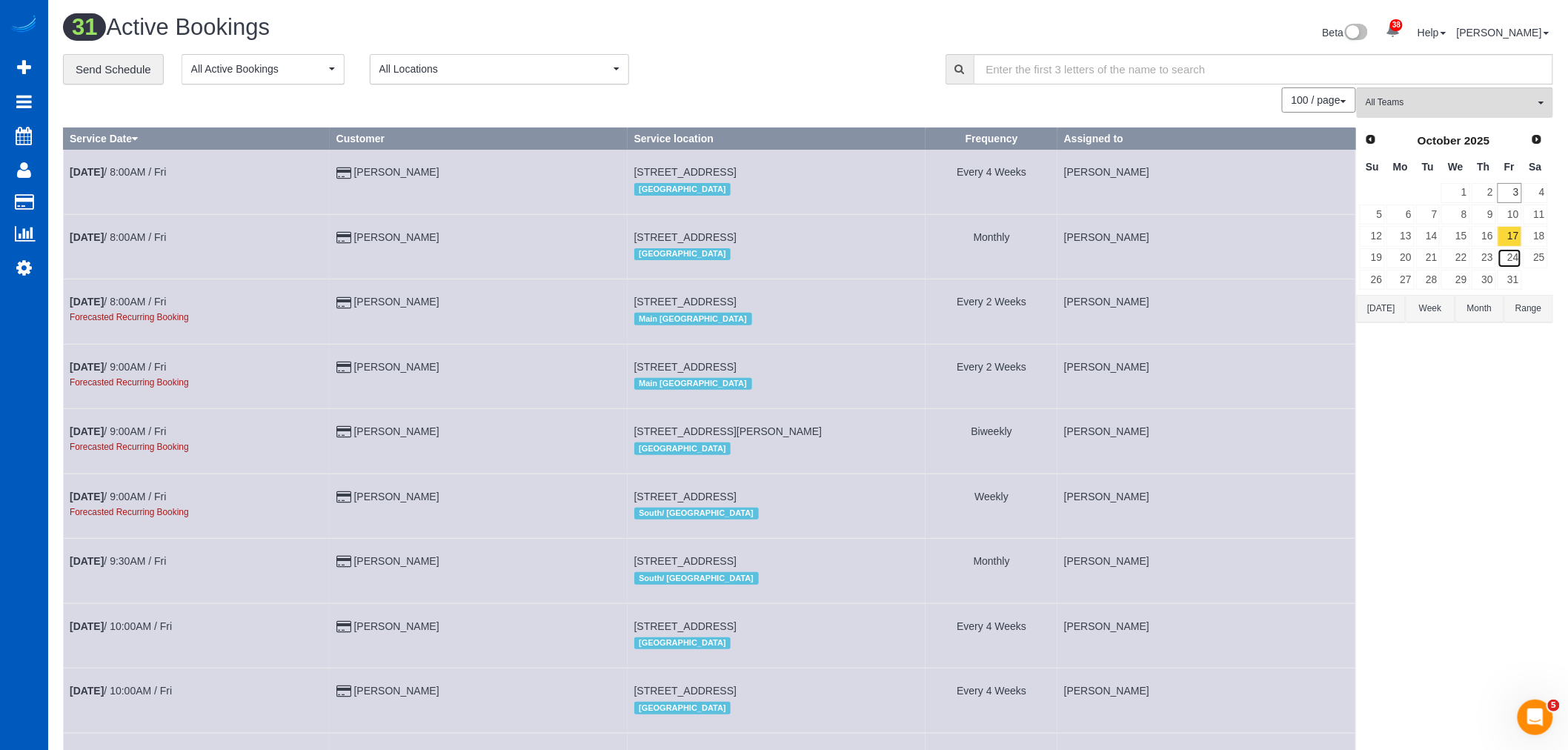
click at [1514, 252] on link "24" at bounding box center [1509, 258] width 24 height 20
click at [1514, 268] on link "24" at bounding box center [1509, 258] width 24 height 20
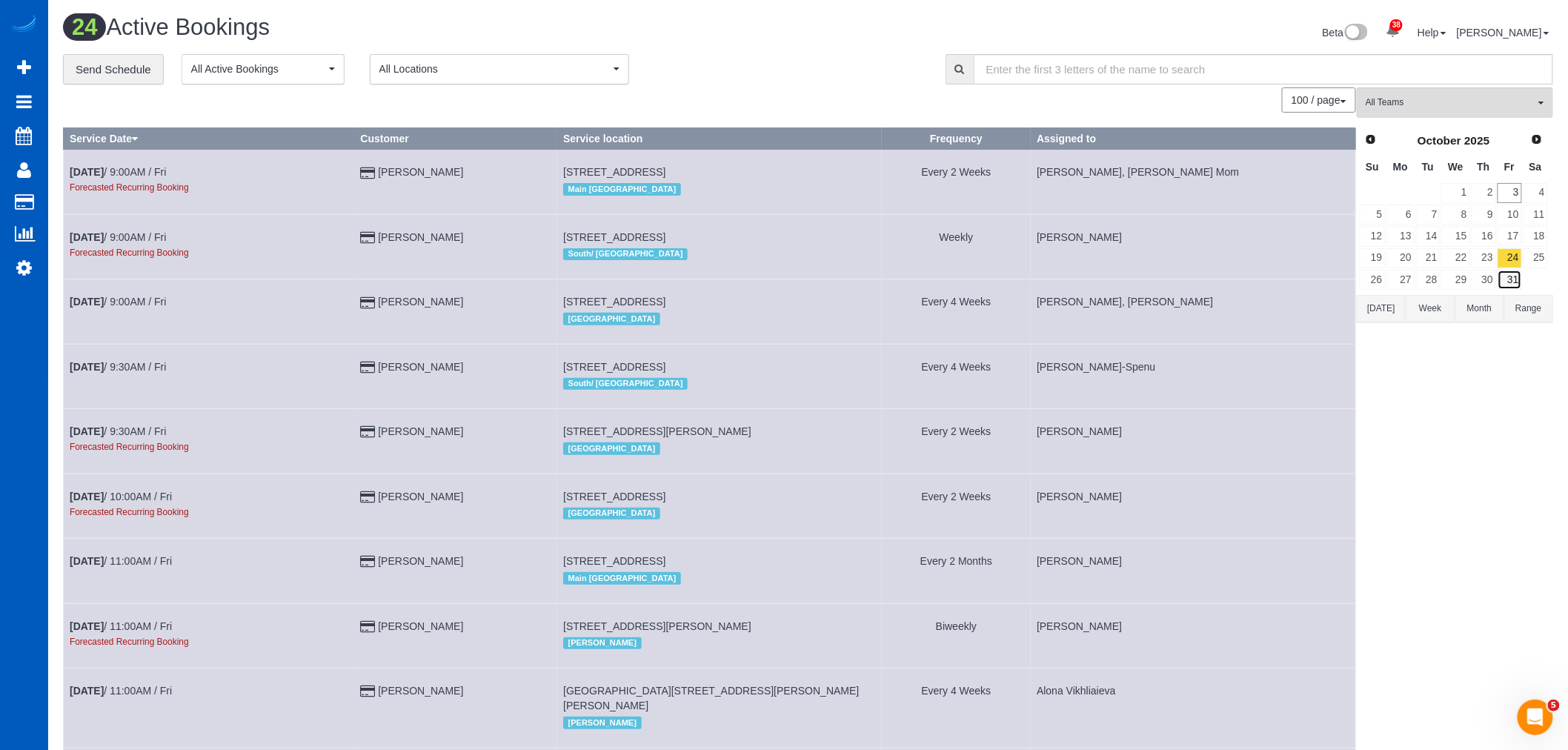
click at [1513, 278] on link "31" at bounding box center [1509, 279] width 24 height 20
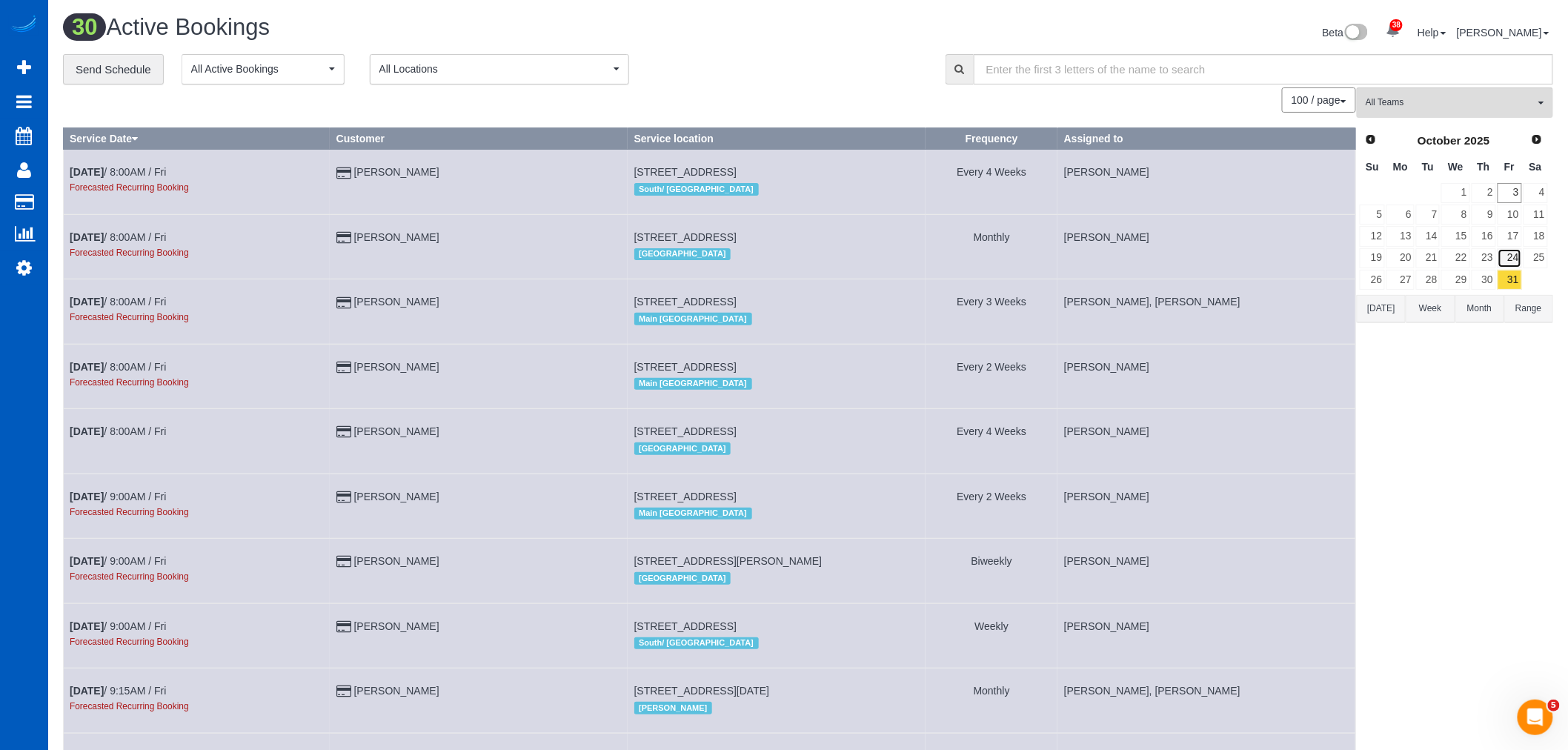
click at [1515, 260] on link "24" at bounding box center [1509, 258] width 24 height 20
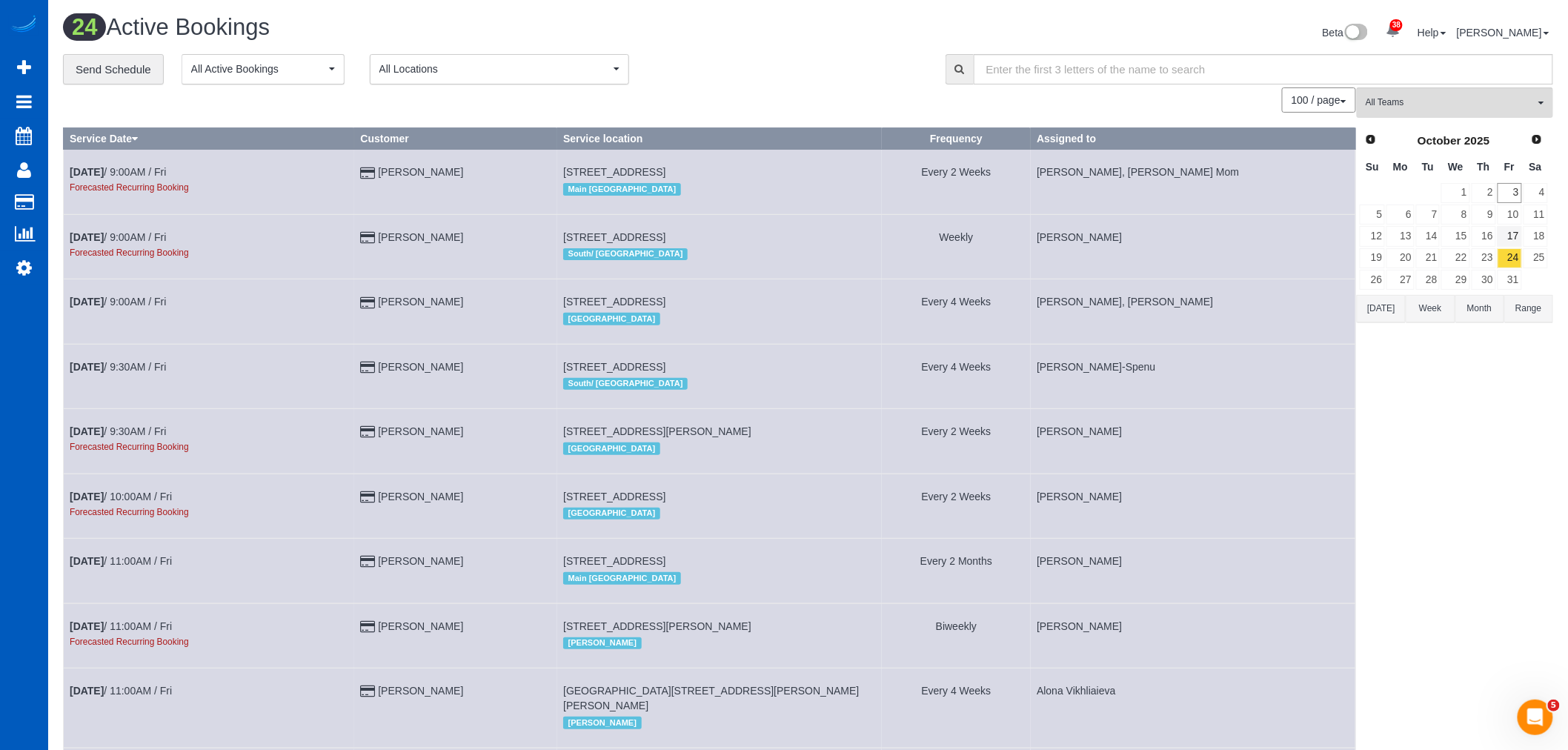
click at [1521, 230] on link "17" at bounding box center [1509, 235] width 24 height 20
click at [1519, 220] on link "10" at bounding box center [1509, 214] width 24 height 20
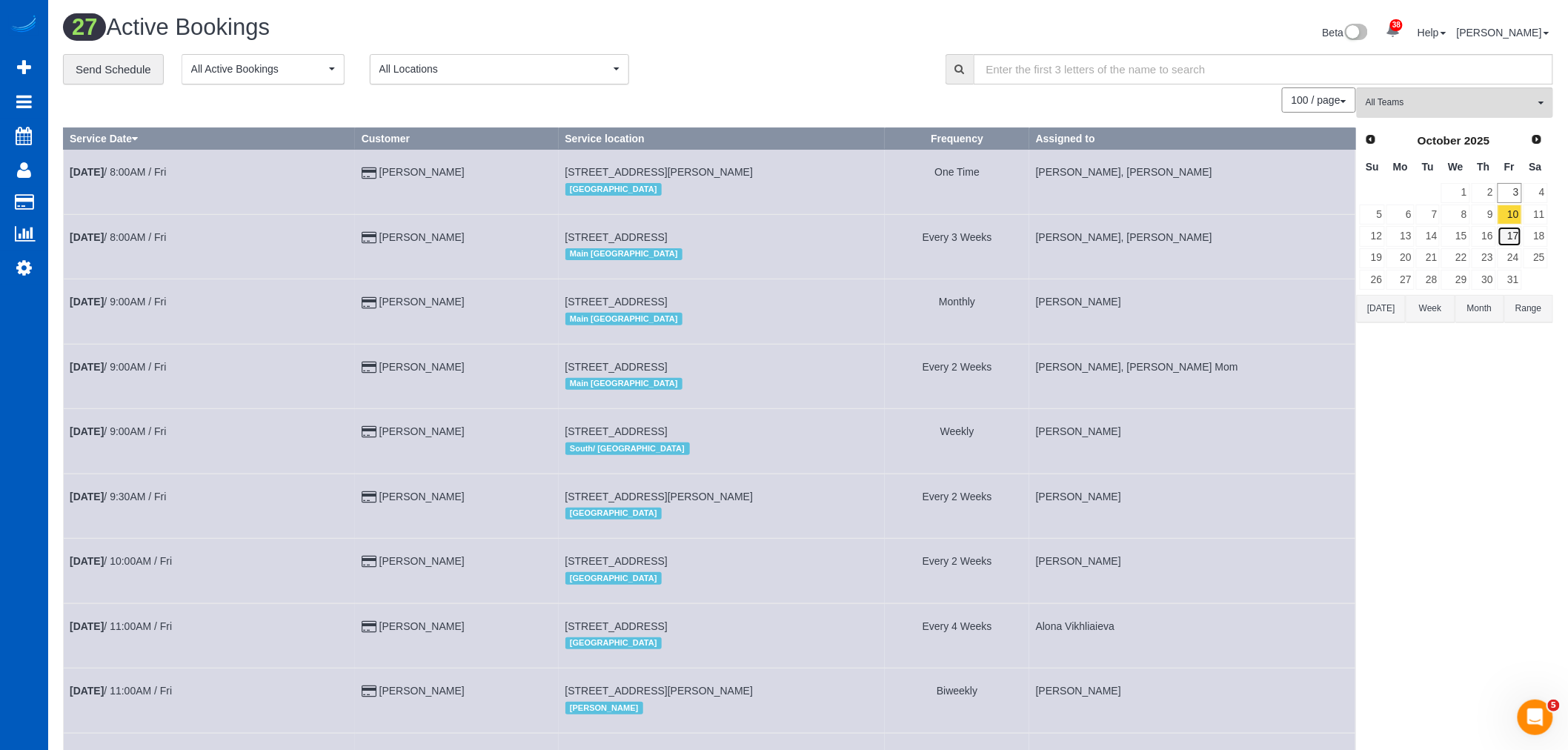
click at [1513, 235] on link "17" at bounding box center [1509, 235] width 24 height 20
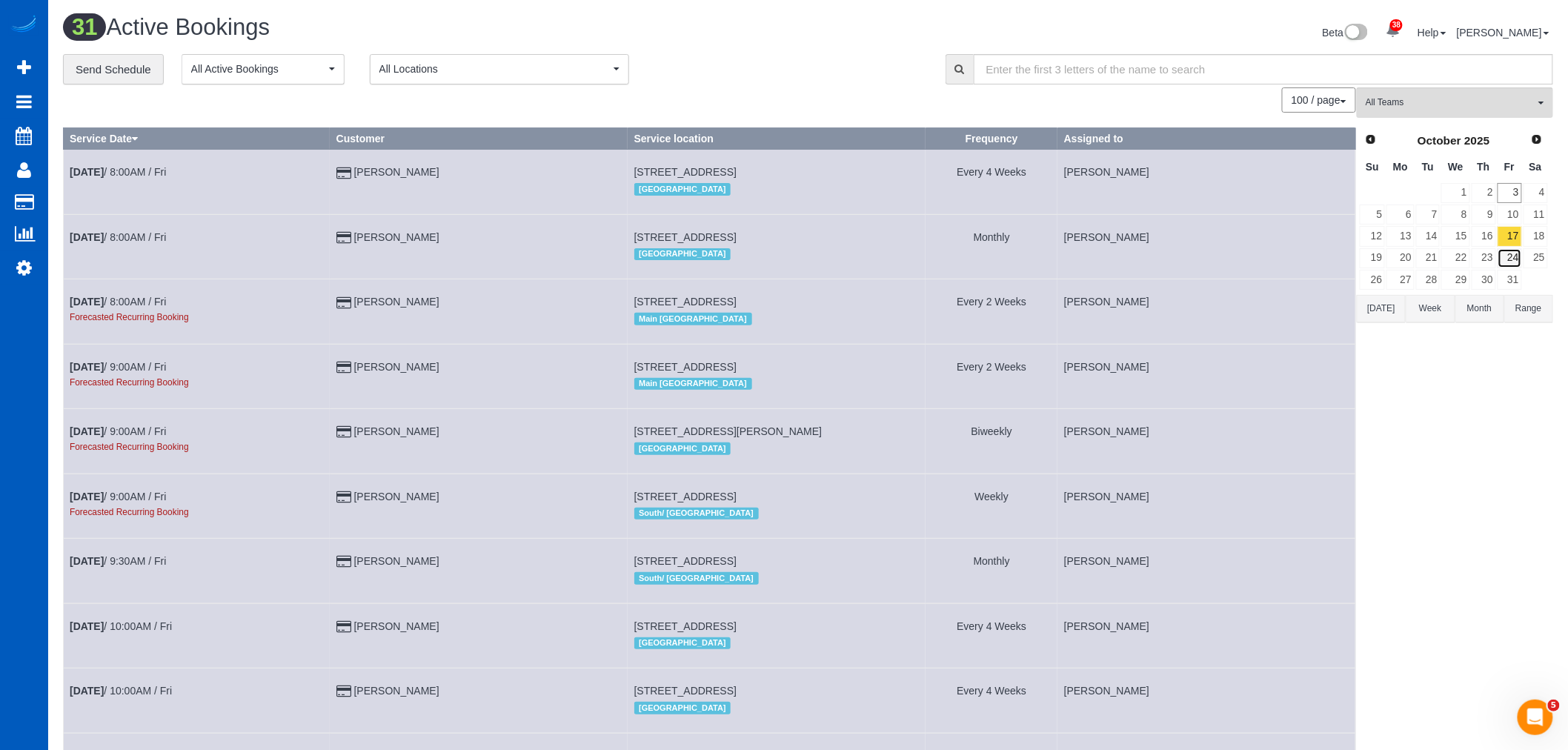
click at [1510, 250] on link "24" at bounding box center [1509, 258] width 24 height 20
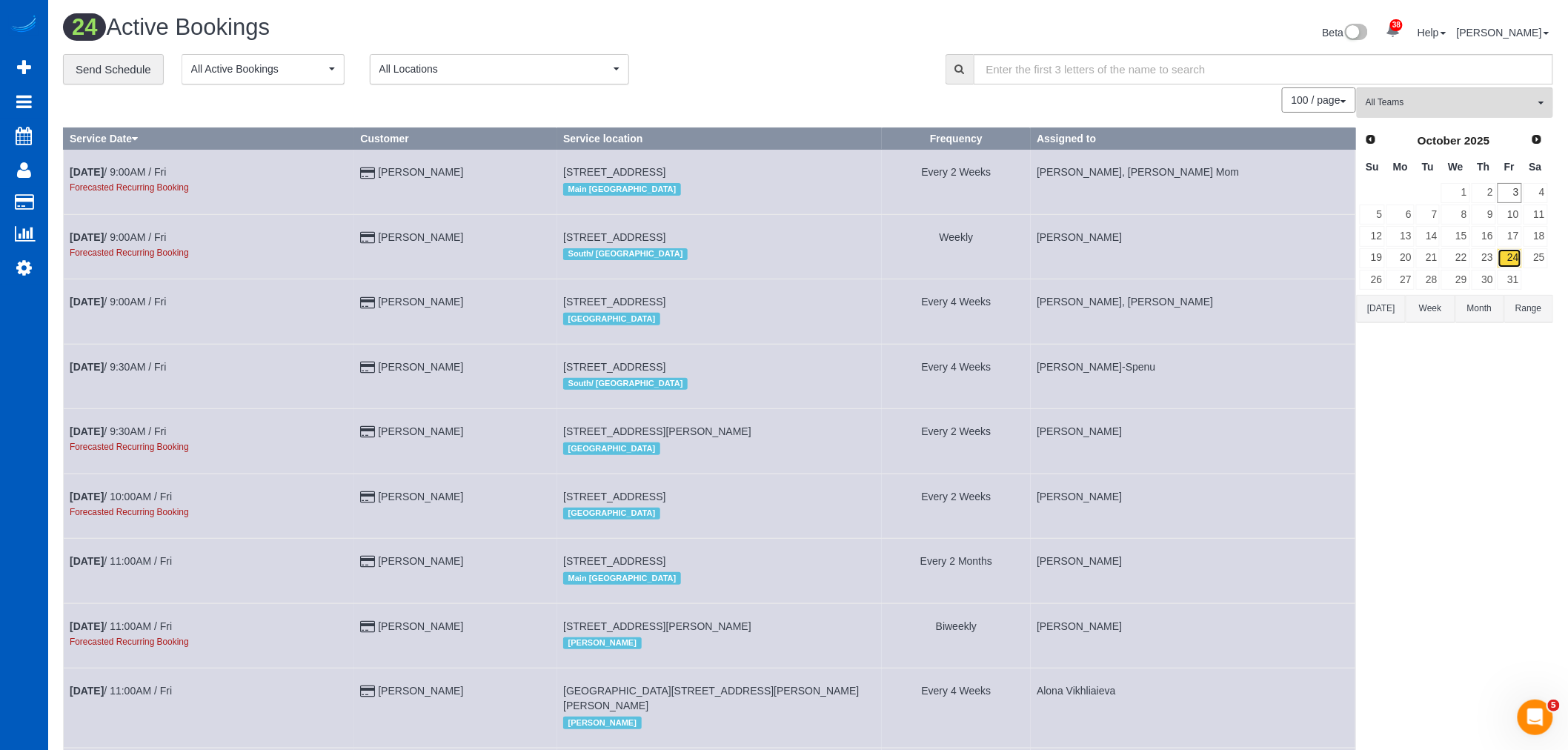
click at [1509, 255] on link "24" at bounding box center [1509, 258] width 24 height 20
click at [1513, 270] on link "31" at bounding box center [1509, 279] width 24 height 20
click at [1512, 261] on link "24" at bounding box center [1509, 258] width 24 height 20
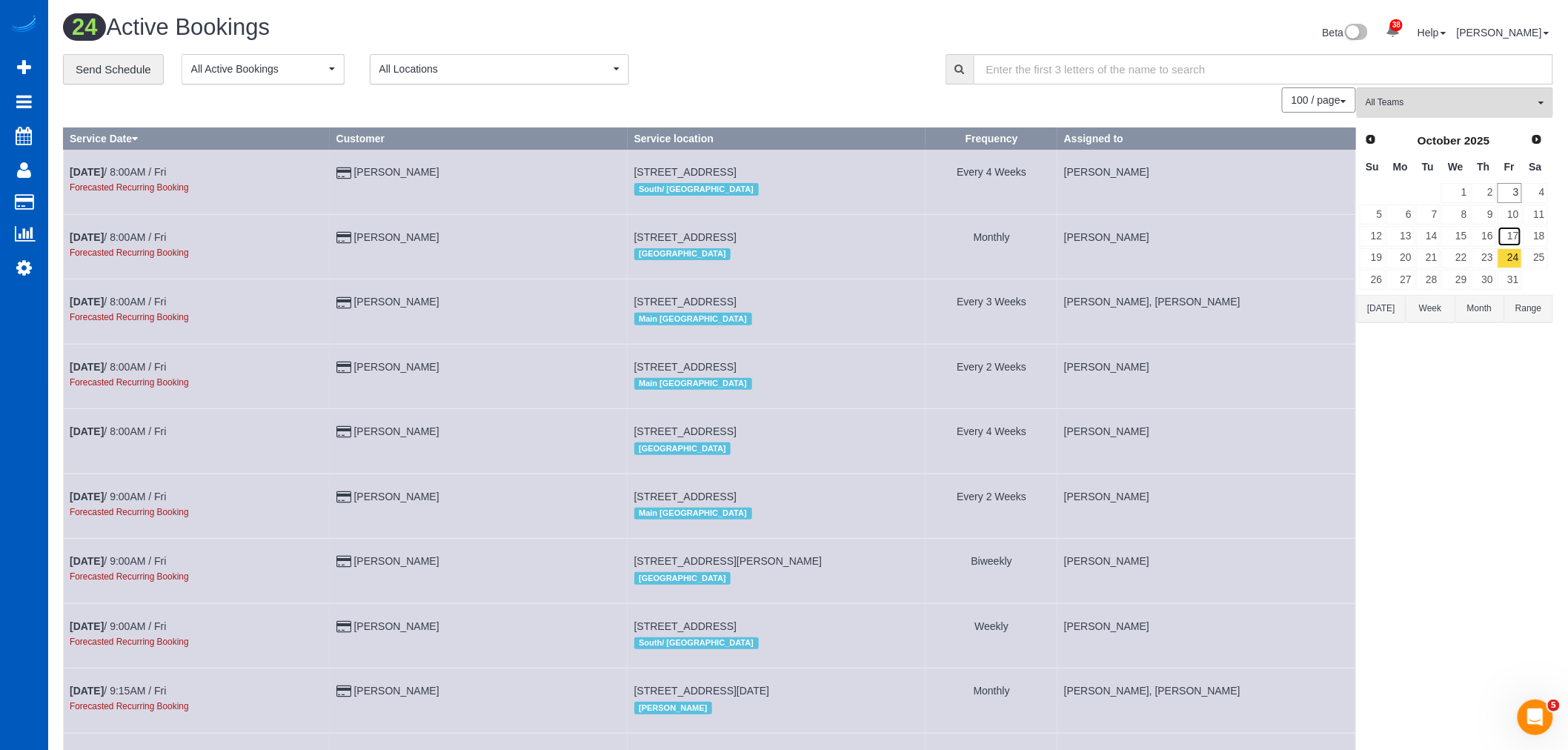
click at [1512, 244] on link "17" at bounding box center [1509, 235] width 24 height 20
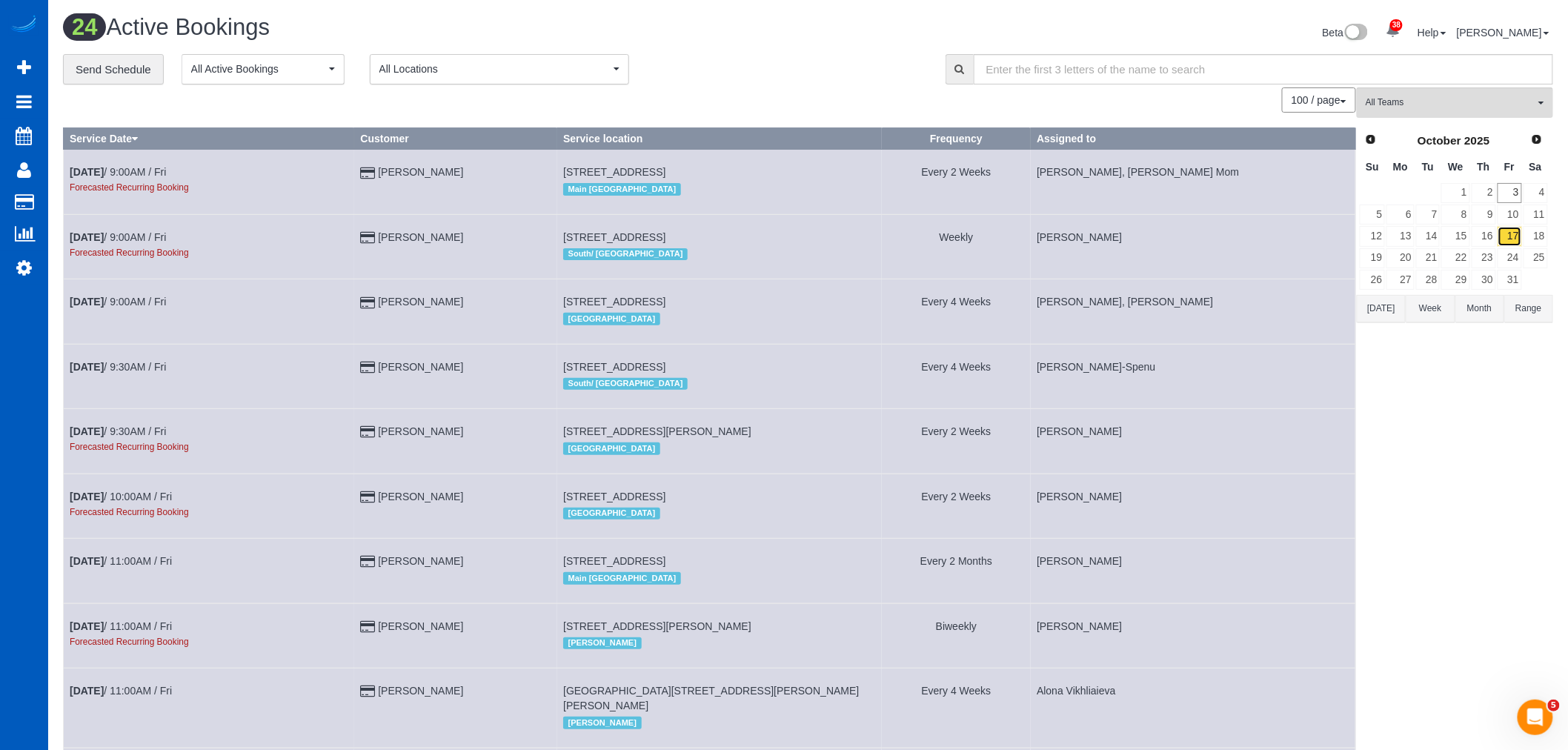
click at [1513, 233] on link "17" at bounding box center [1509, 235] width 24 height 20
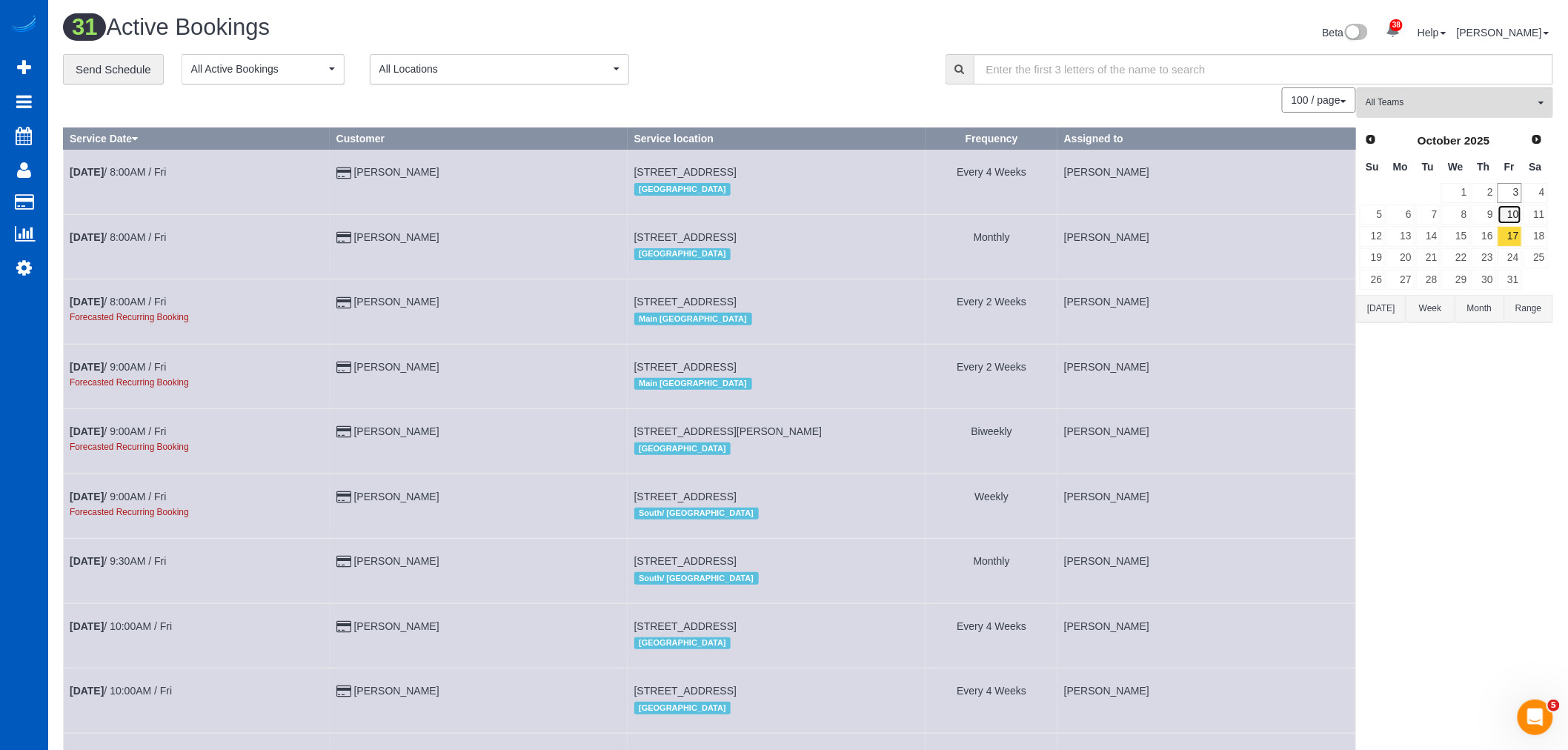
click at [1513, 217] on link "10" at bounding box center [1509, 214] width 24 height 20
click at [1515, 233] on link "17" at bounding box center [1509, 235] width 24 height 20
click at [1513, 252] on link "24" at bounding box center [1509, 258] width 24 height 20
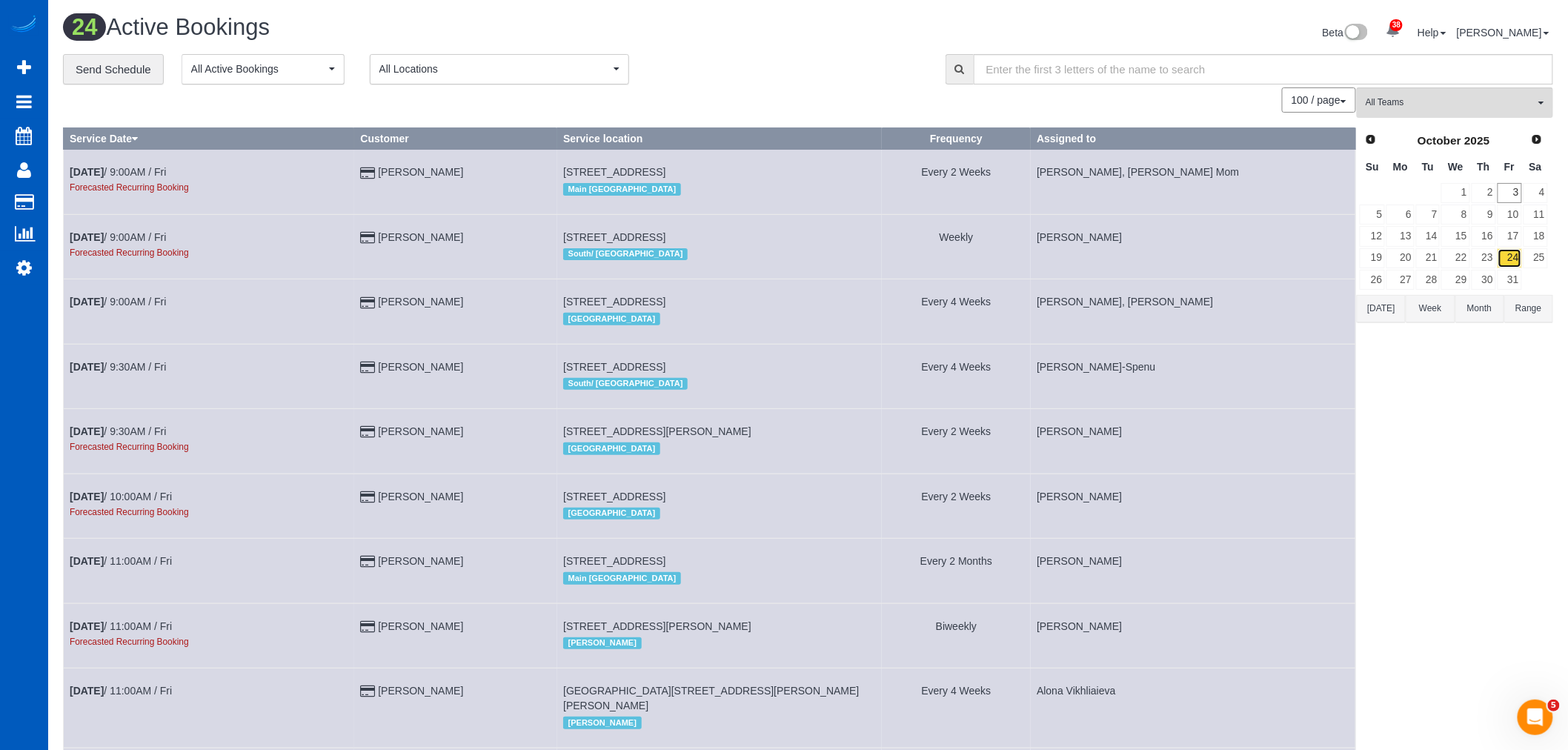
drag, startPoint x: 1513, startPoint y: 252, endPoint x: 1510, endPoint y: 265, distance: 13.3
click at [1510, 265] on link "24" at bounding box center [1509, 258] width 24 height 20
click at [1509, 283] on link "31" at bounding box center [1509, 279] width 24 height 20
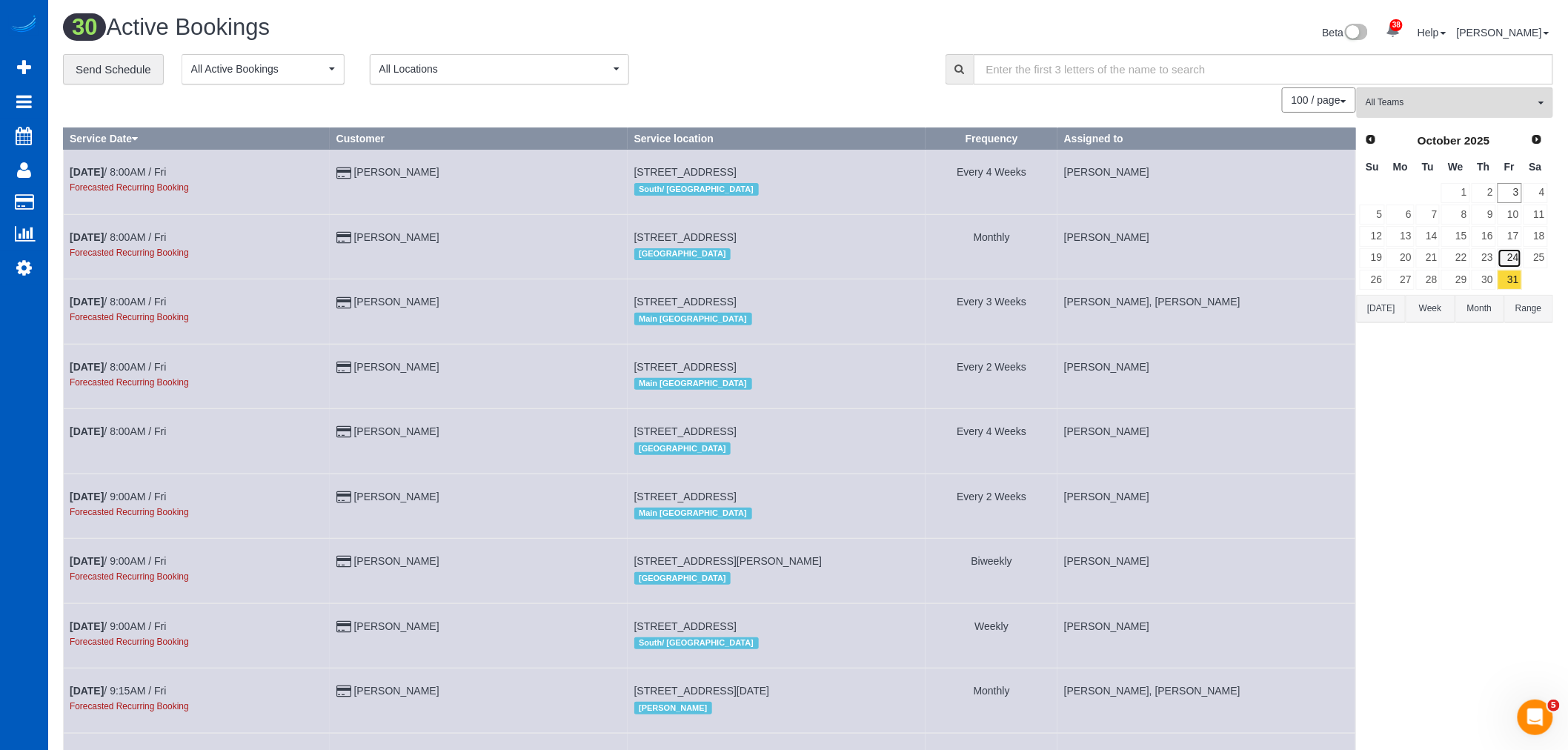
click at [1509, 265] on link "24" at bounding box center [1509, 258] width 24 height 20
click at [1510, 246] on link "17" at bounding box center [1509, 235] width 24 height 20
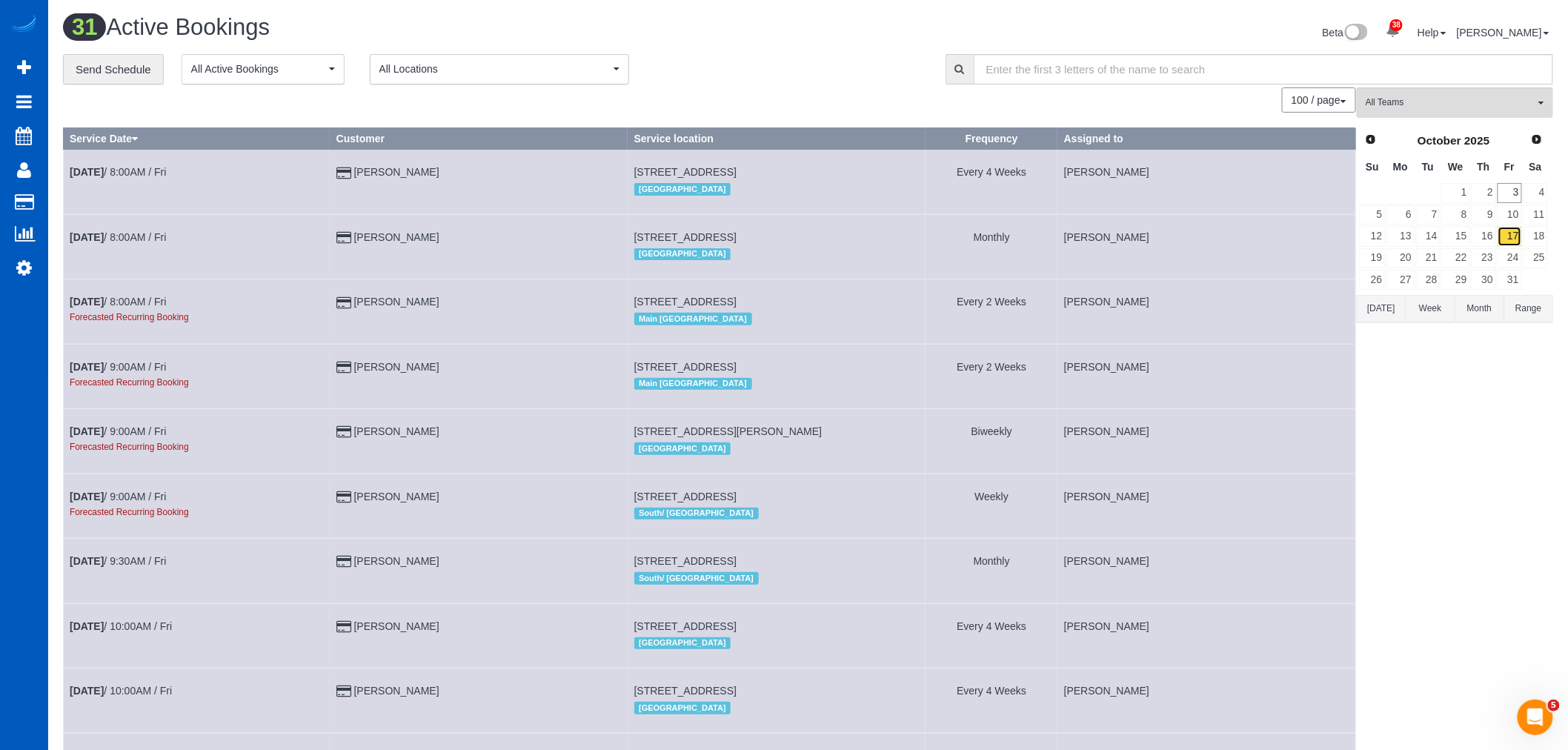
click at [1513, 235] on link "17" at bounding box center [1509, 235] width 24 height 20
click at [1512, 226] on td "17" at bounding box center [1510, 236] width 26 height 21
click at [1509, 221] on link "10" at bounding box center [1509, 214] width 24 height 20
click at [1509, 234] on link "17" at bounding box center [1509, 235] width 24 height 20
click at [1509, 256] on link "24" at bounding box center [1509, 258] width 24 height 20
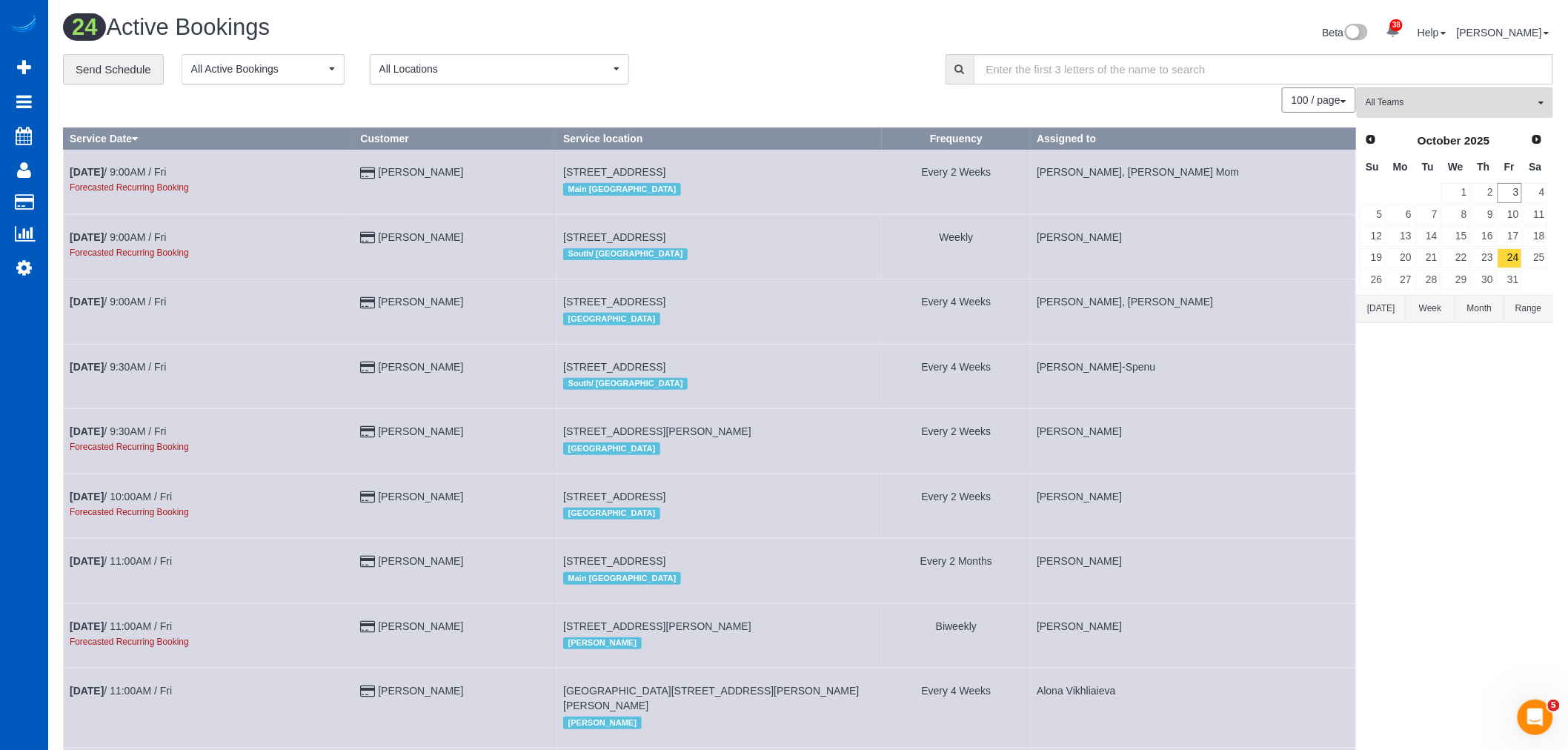
click at [1509, 257] on link "24" at bounding box center [1509, 258] width 24 height 20
click at [1507, 280] on link "31" at bounding box center [1509, 279] width 24 height 20
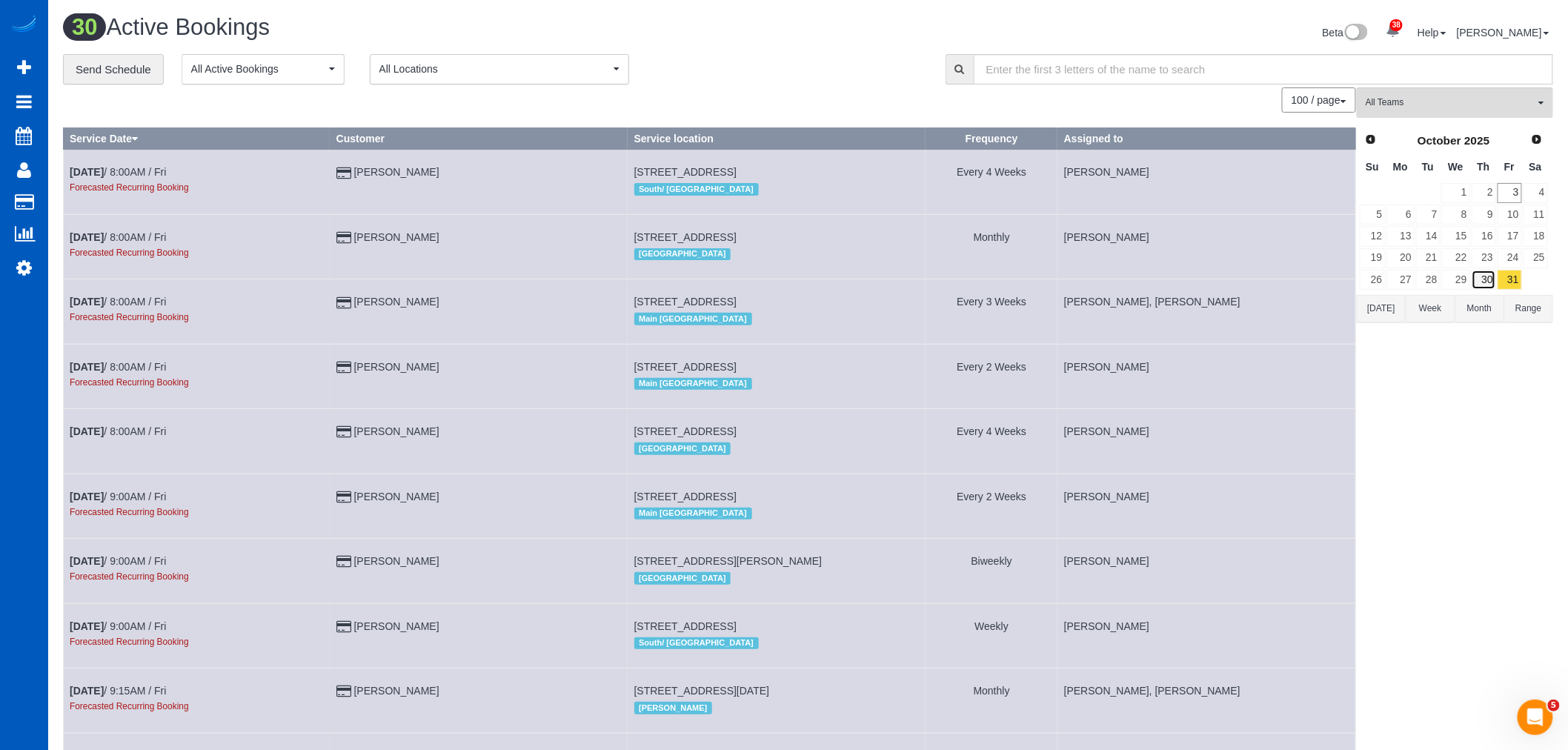
click at [1496, 273] on link "30" at bounding box center [1484, 279] width 24 height 20
click at [1492, 262] on link "23" at bounding box center [1484, 258] width 24 height 20
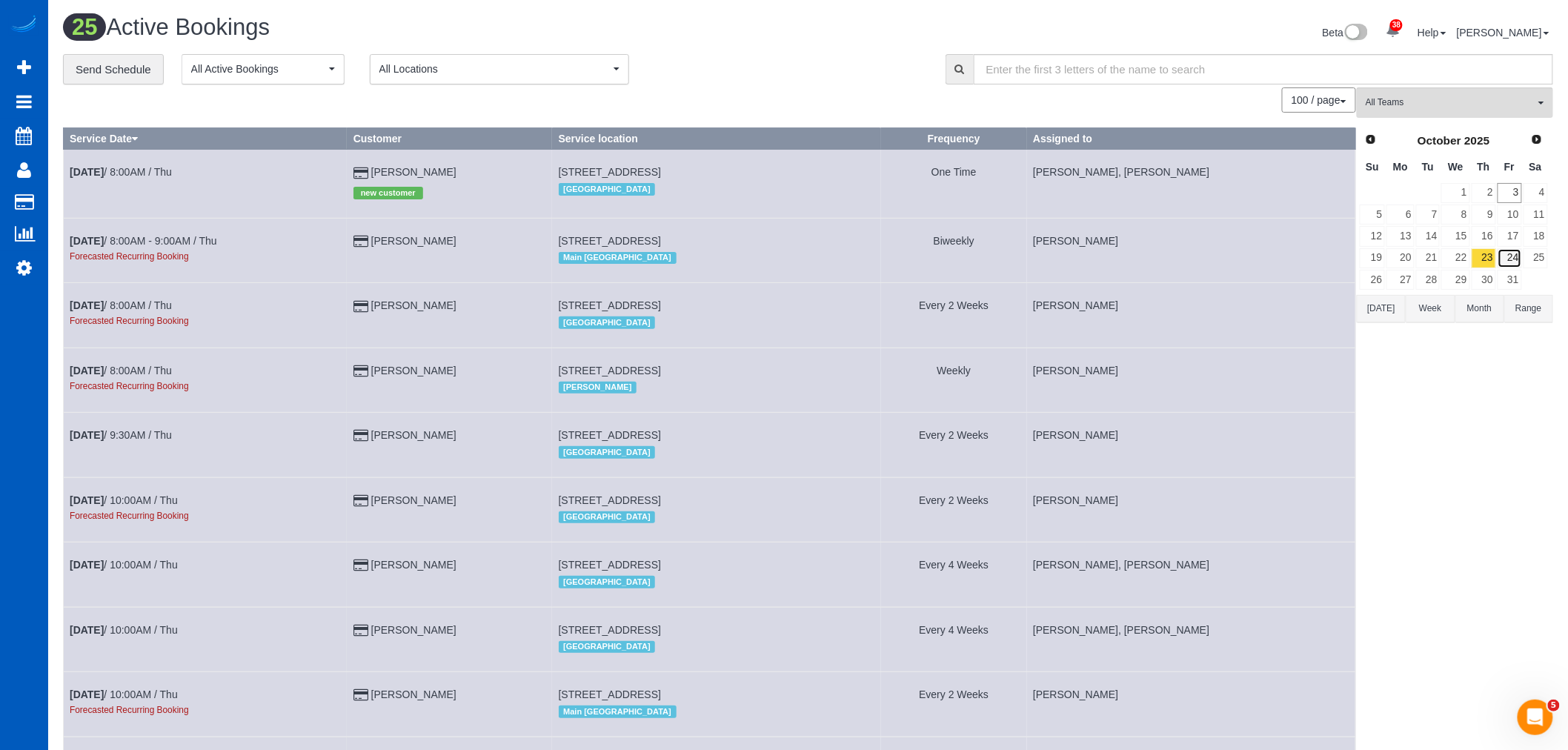
click at [1497, 263] on link "24" at bounding box center [1509, 258] width 24 height 20
click at [1506, 244] on link "17" at bounding box center [1509, 235] width 24 height 20
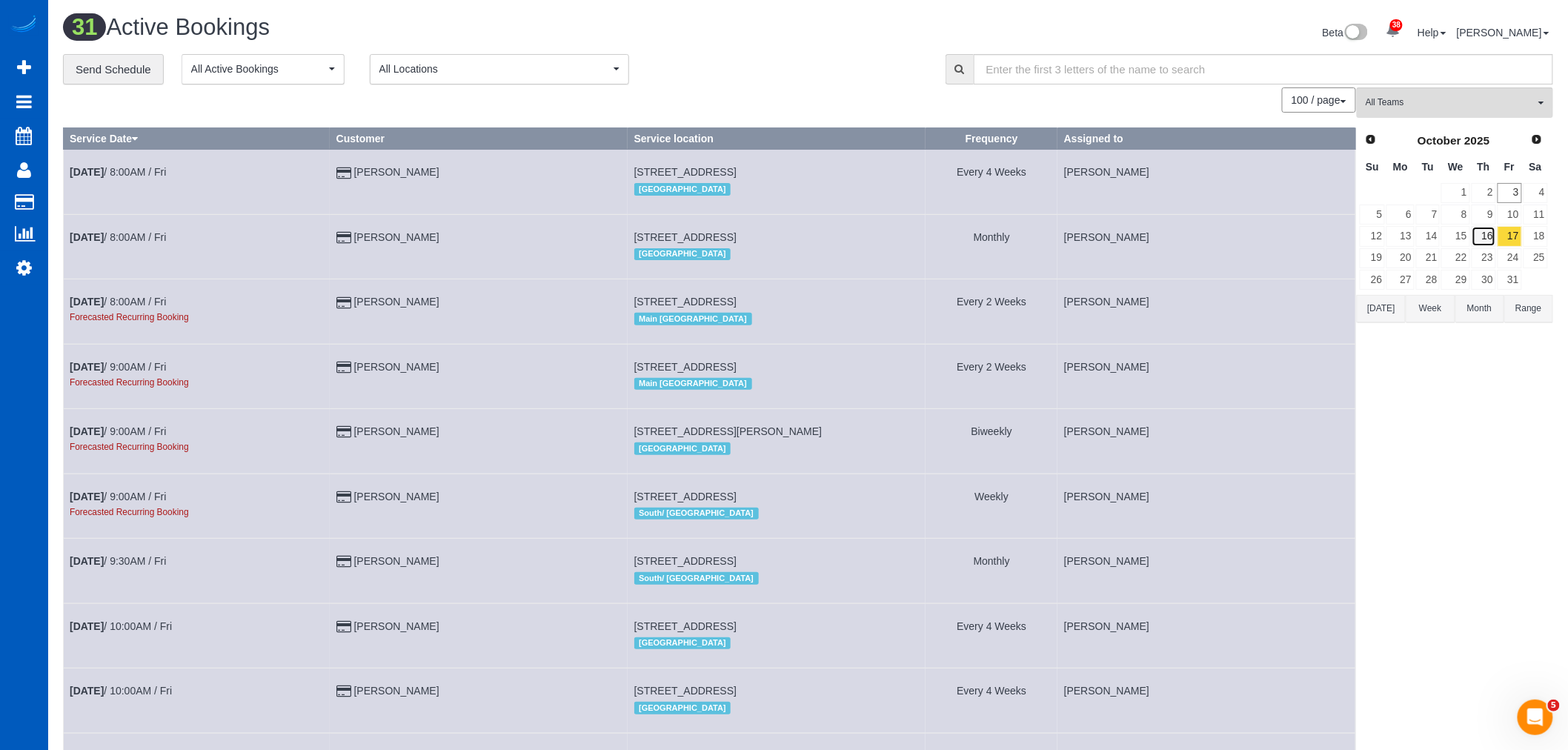
click at [1491, 233] on link "16" at bounding box center [1484, 235] width 24 height 20
click at [1488, 220] on link "9" at bounding box center [1484, 214] width 24 height 20
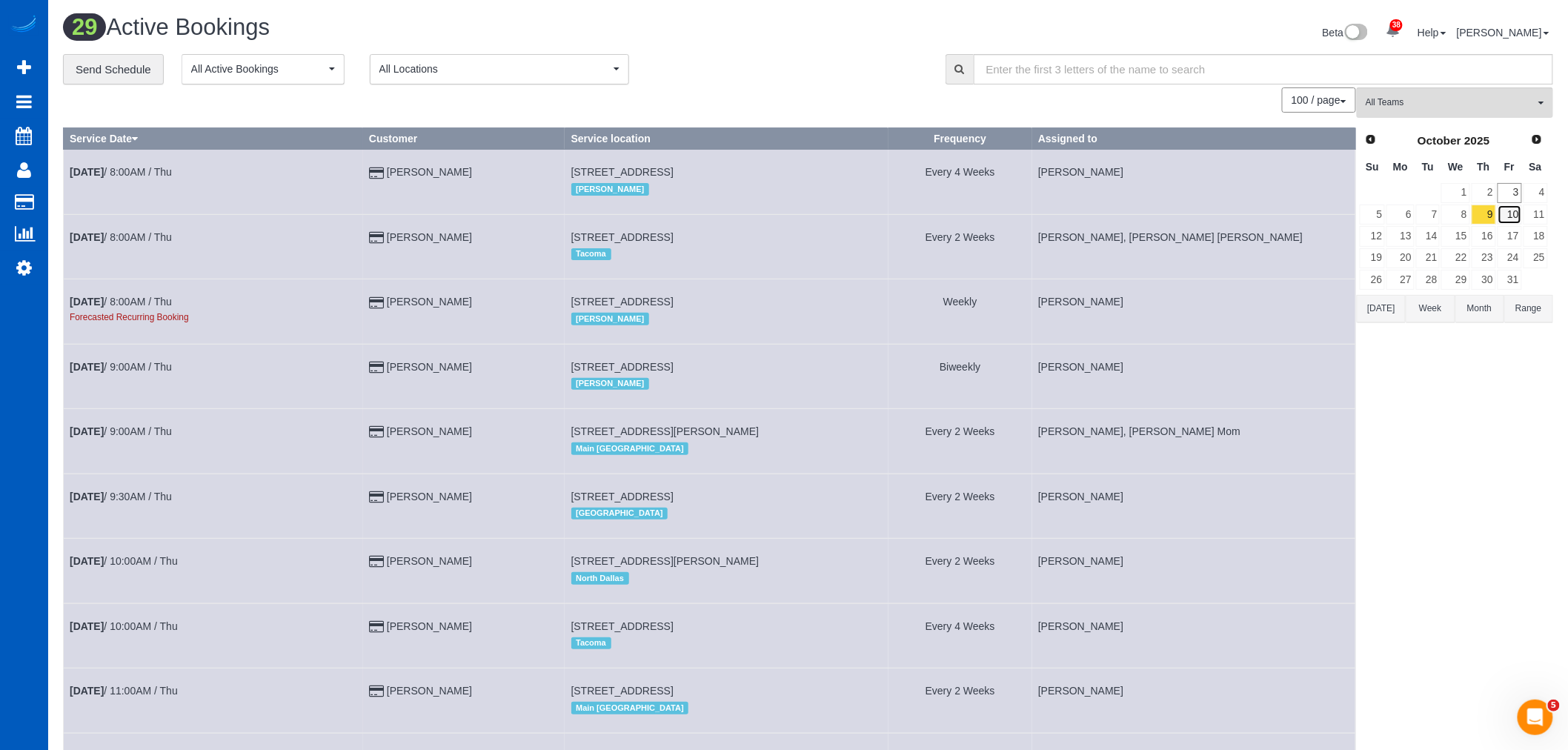
click at [1513, 223] on link "10" at bounding box center [1509, 214] width 24 height 20
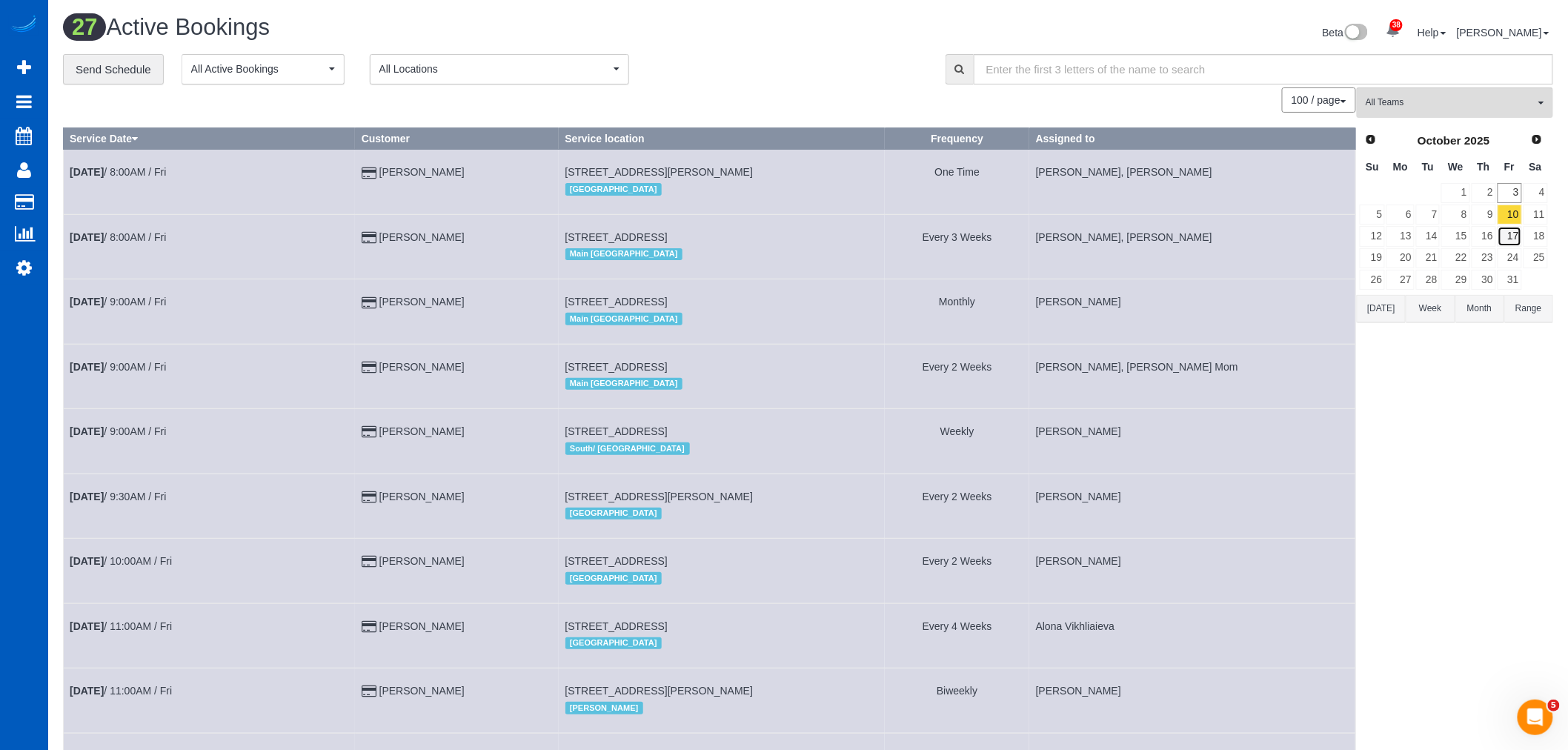
click at [1513, 238] on link "17" at bounding box center [1509, 235] width 24 height 20
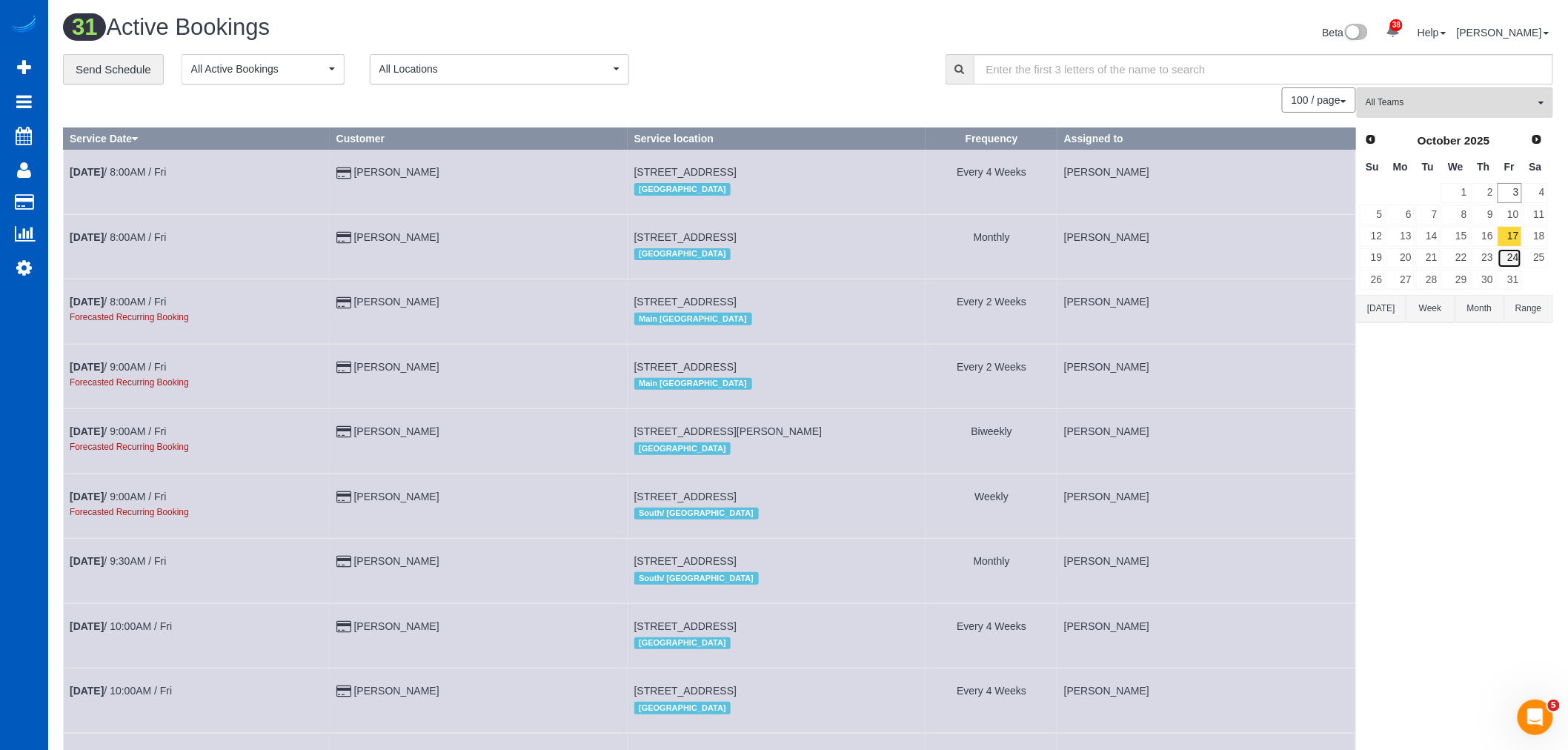
click at [1515, 254] on link "24" at bounding box center [1509, 258] width 24 height 20
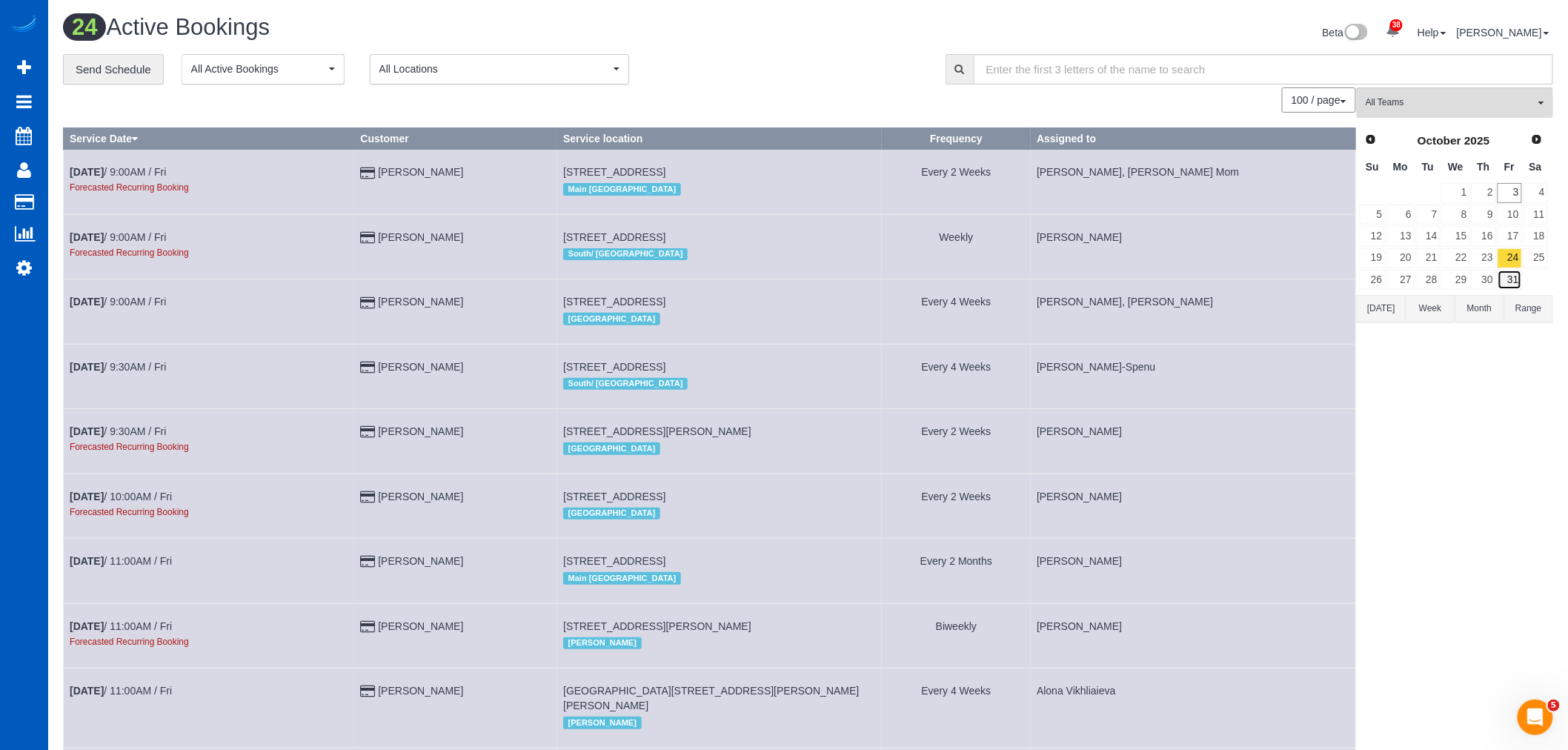
click at [1515, 276] on link "31" at bounding box center [1509, 279] width 24 height 20
click at [1514, 264] on link "24" at bounding box center [1509, 258] width 24 height 20
click at [1510, 244] on link "17" at bounding box center [1509, 235] width 24 height 20
click at [1509, 230] on link "17" at bounding box center [1509, 235] width 24 height 20
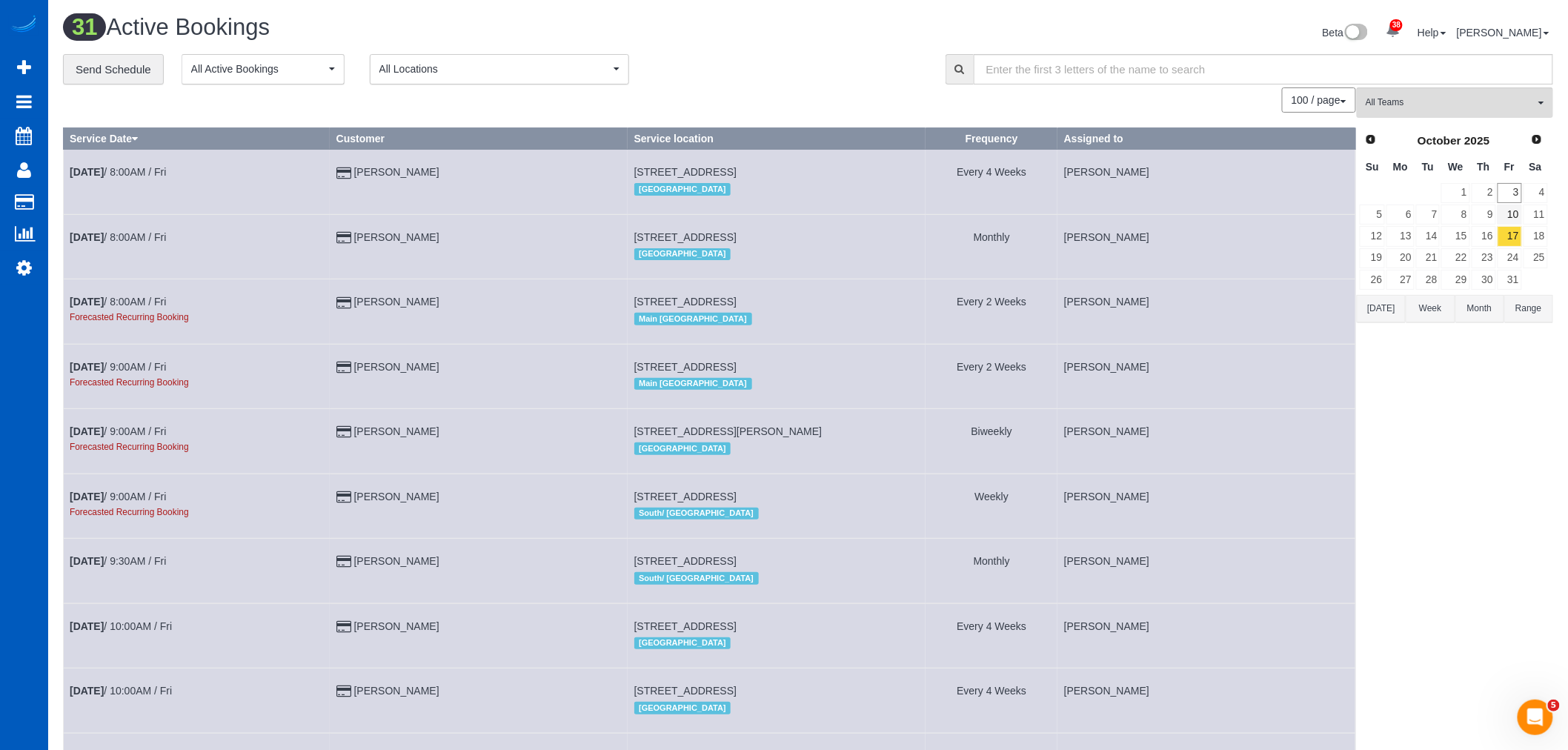
click at [1509, 213] on link "10" at bounding box center [1509, 214] width 24 height 20
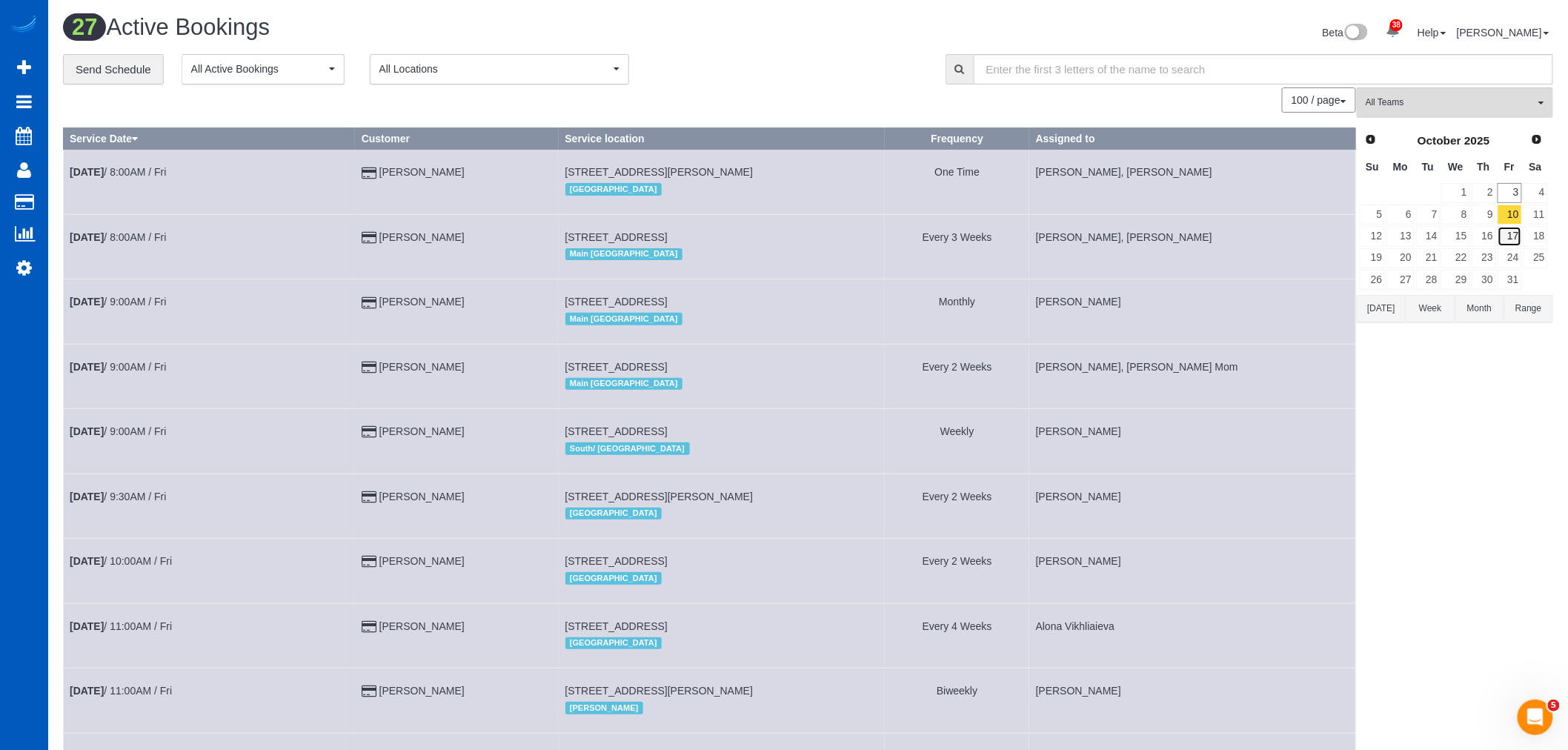
click at [1513, 234] on link "17" at bounding box center [1509, 235] width 24 height 20
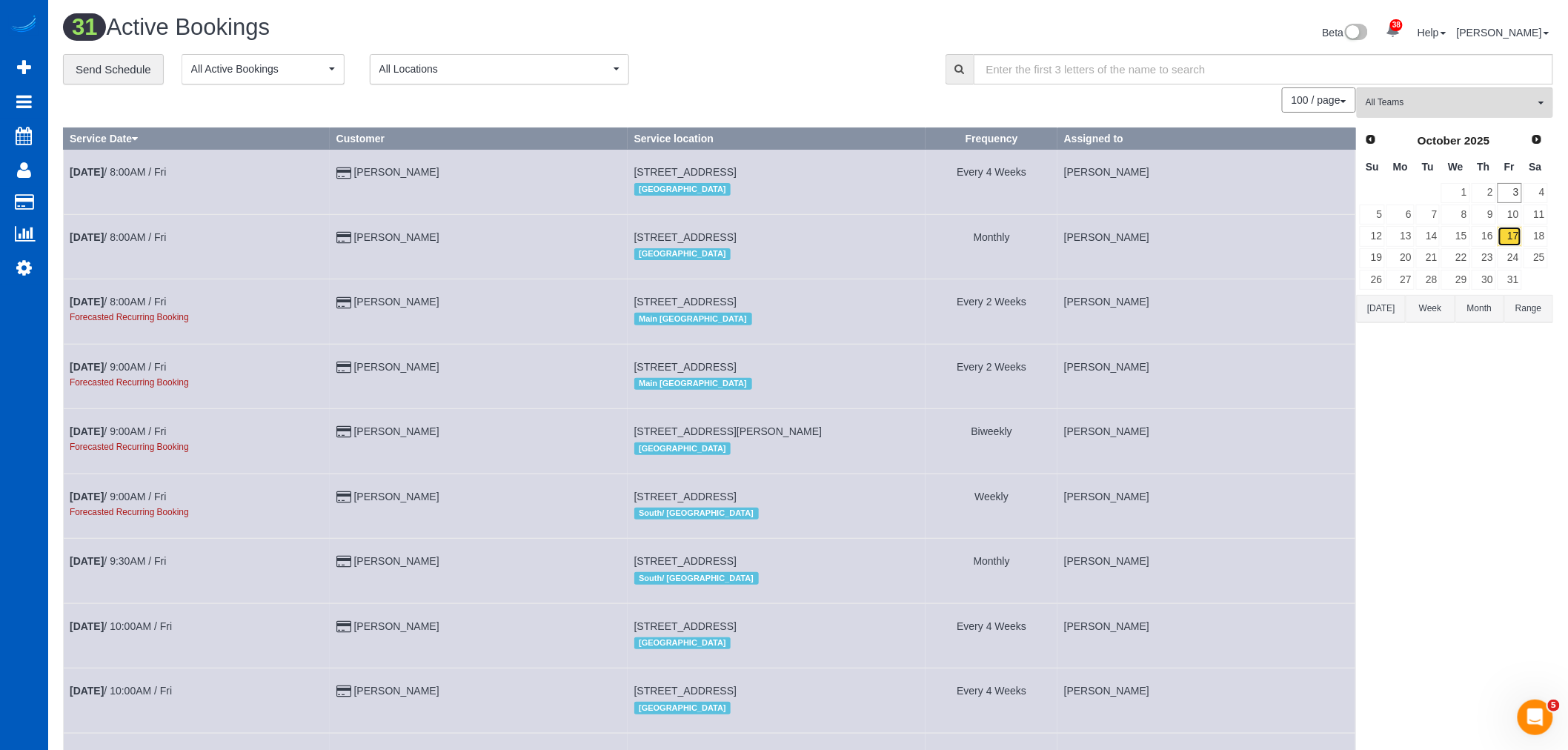
click at [1513, 240] on link "17" at bounding box center [1509, 235] width 24 height 20
click at [1512, 256] on link "24" at bounding box center [1509, 258] width 24 height 20
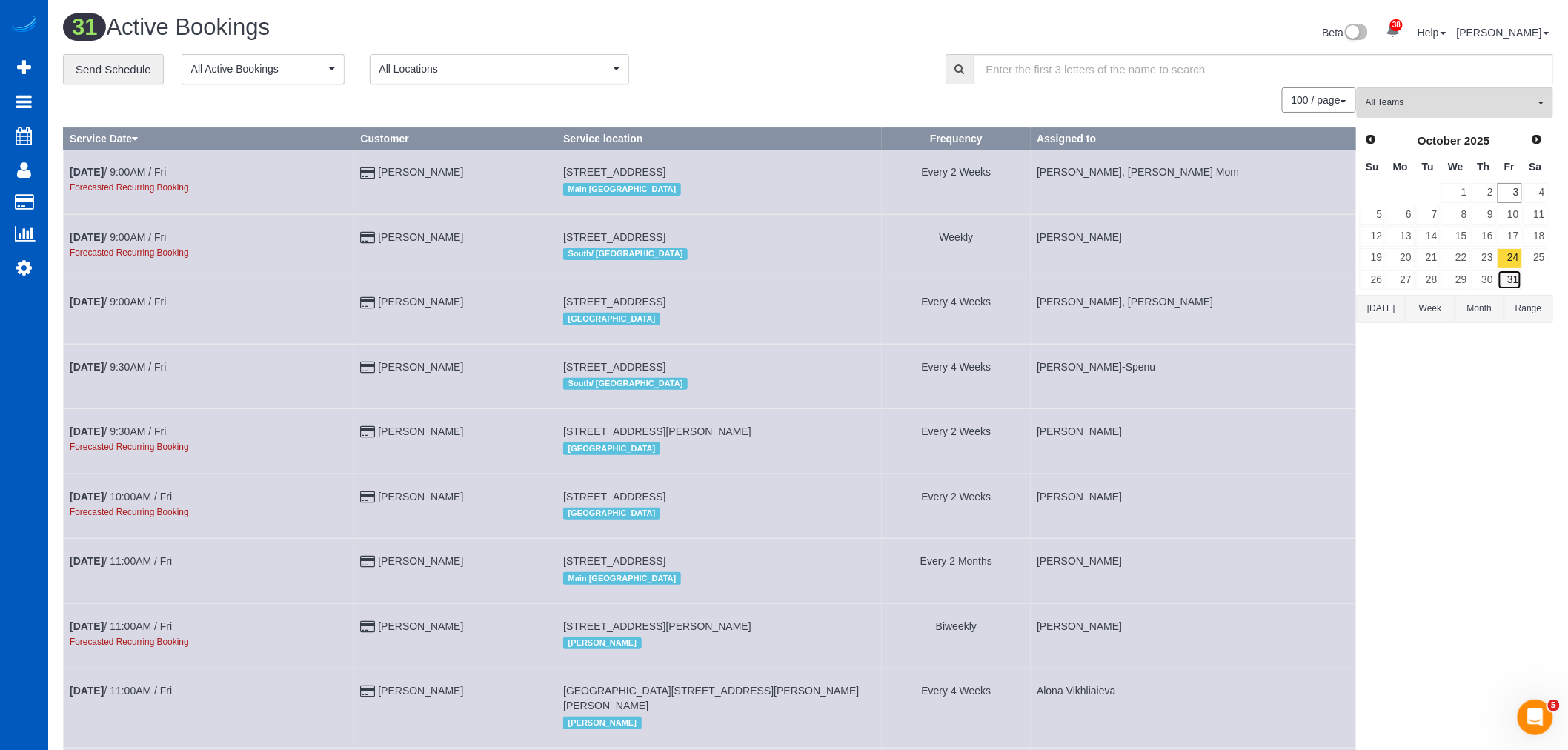
click at [1513, 274] on link "31" at bounding box center [1509, 279] width 24 height 20
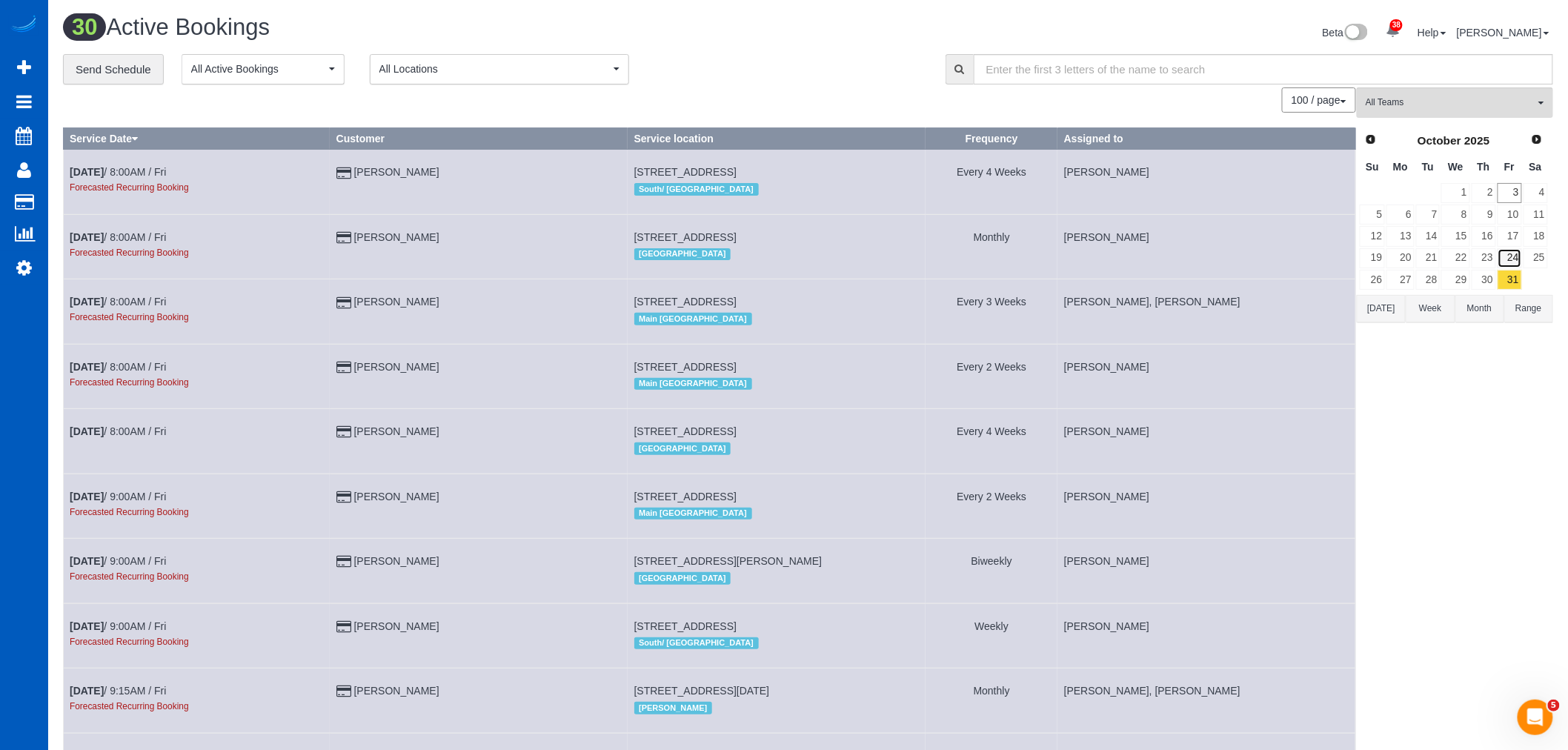
click at [1509, 258] on link "24" at bounding box center [1509, 258] width 24 height 20
click at [1509, 232] on link "17" at bounding box center [1509, 235] width 24 height 20
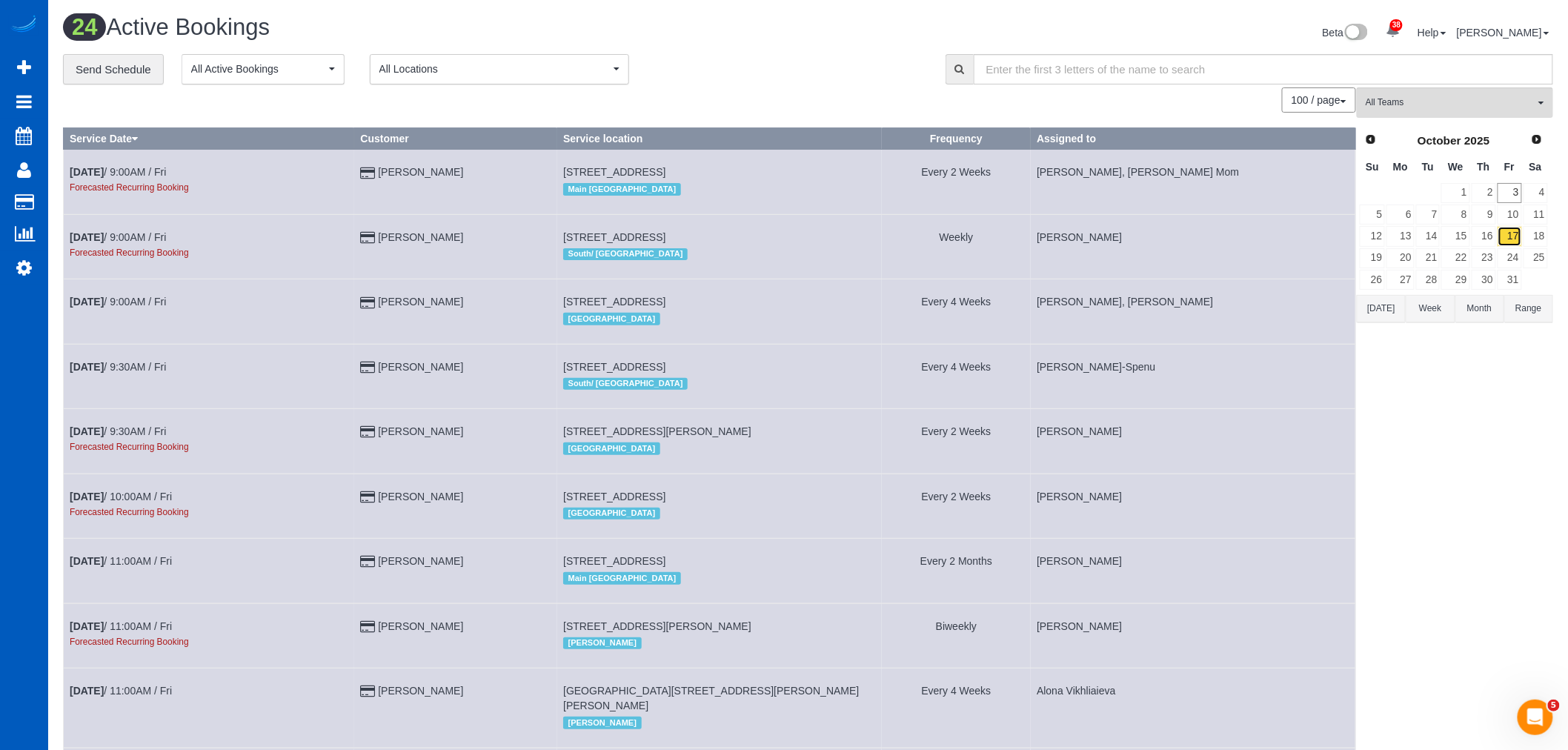
click at [1508, 226] on link "17" at bounding box center [1509, 235] width 24 height 20
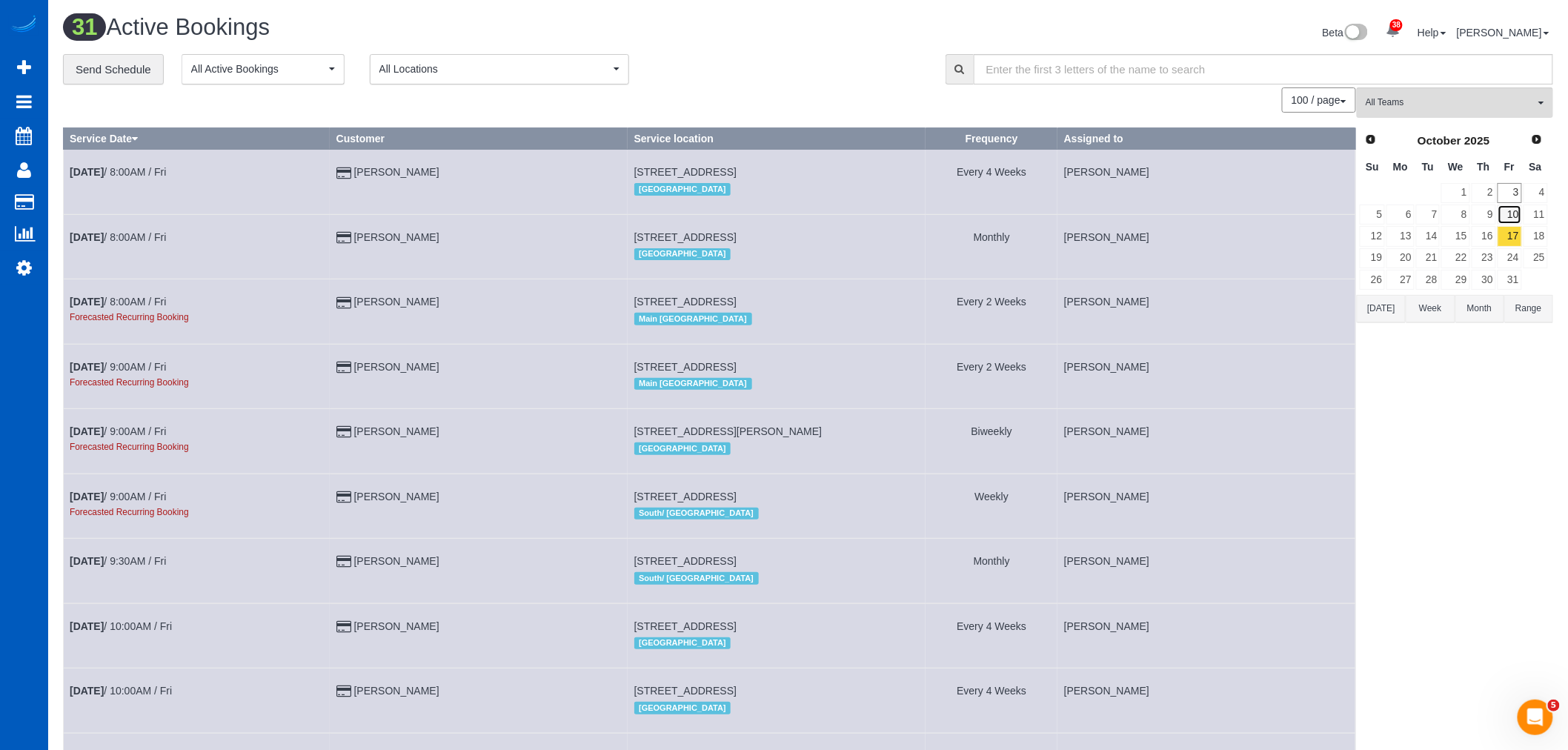
click at [1506, 218] on link "10" at bounding box center [1509, 214] width 24 height 20
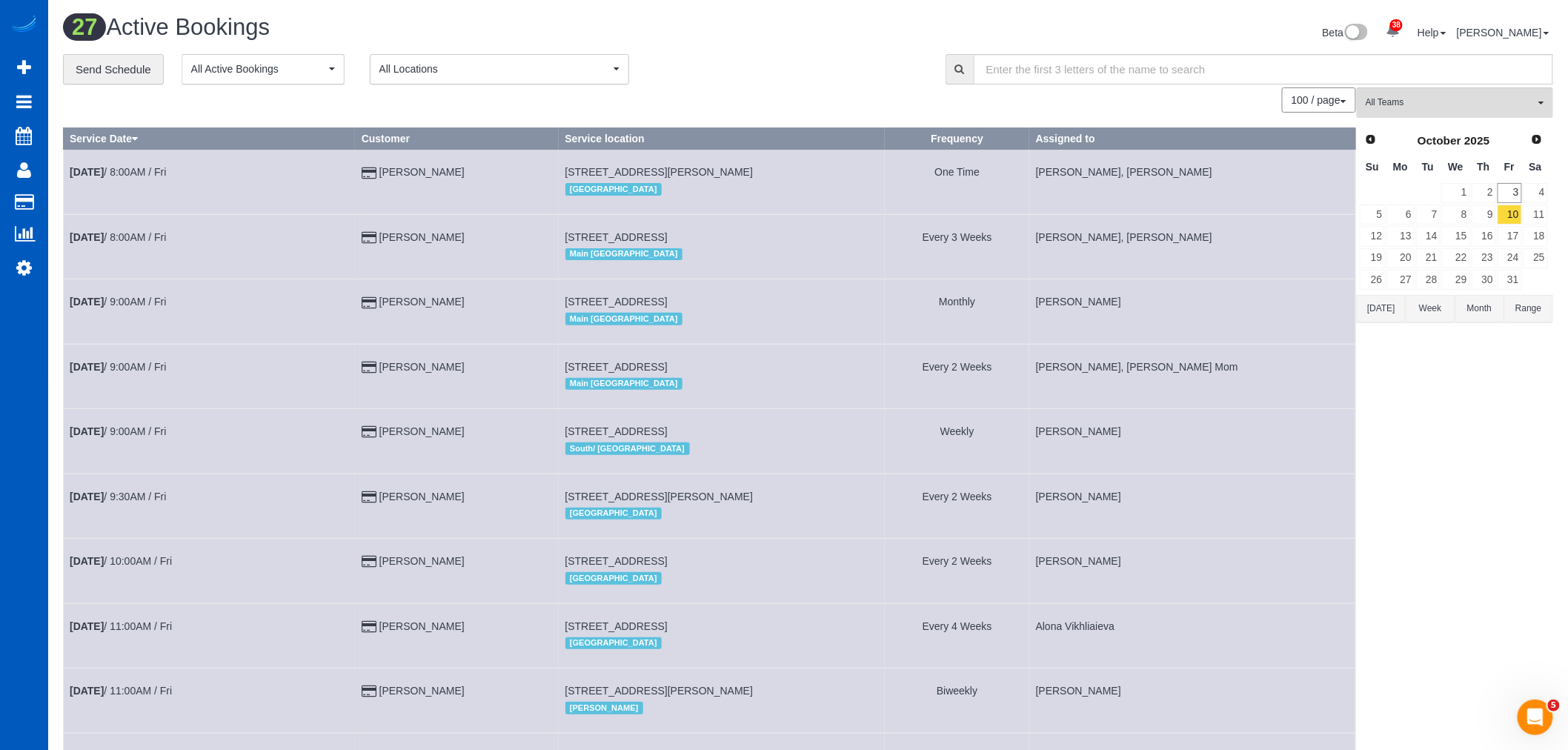
click at [1508, 226] on td "17" at bounding box center [1510, 236] width 26 height 21
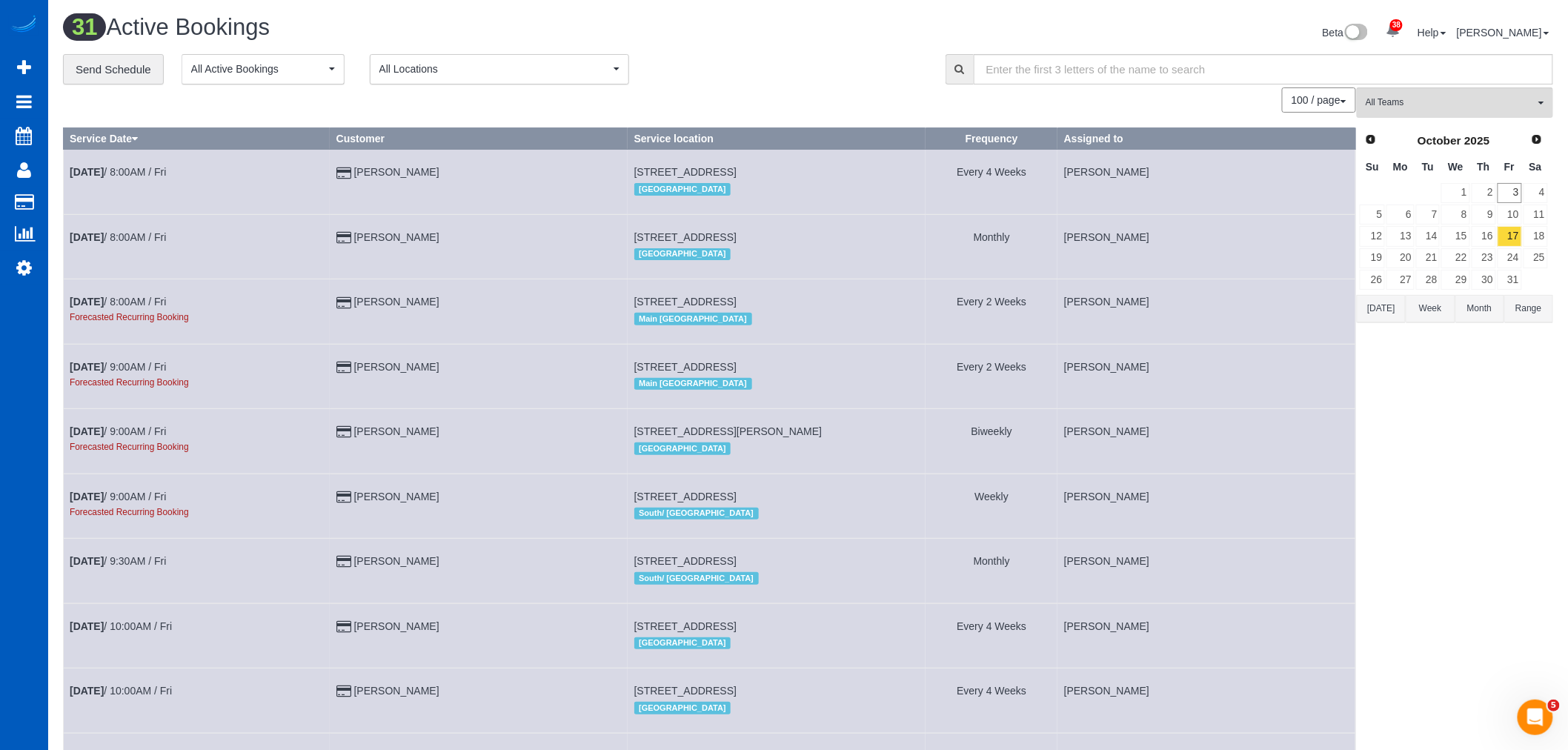
click at [1508, 234] on link "17" at bounding box center [1509, 235] width 24 height 20
click at [1507, 250] on link "24" at bounding box center [1509, 258] width 24 height 20
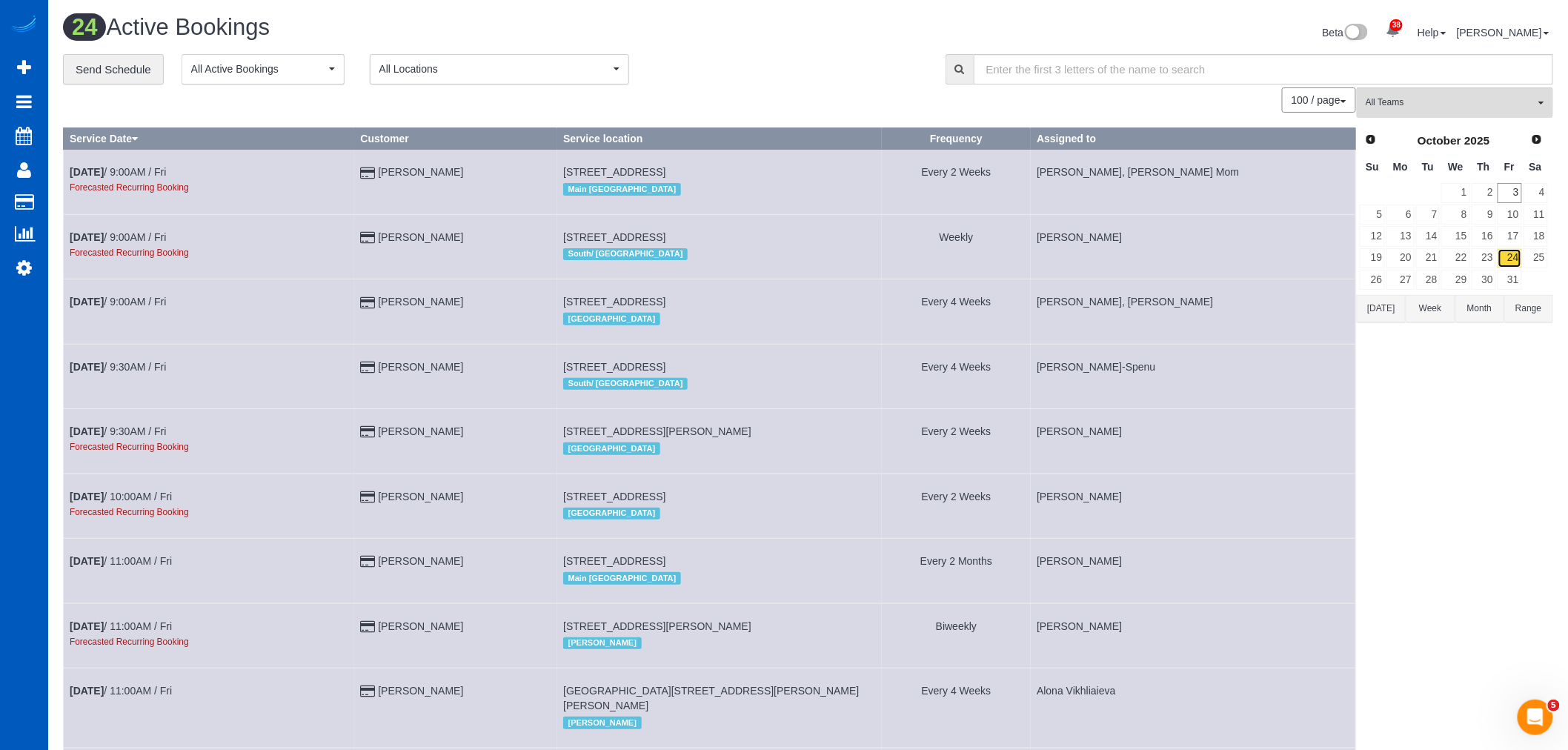
click at [1513, 267] on link "24" at bounding box center [1509, 258] width 24 height 20
drag, startPoint x: 1513, startPoint y: 267, endPoint x: 1515, endPoint y: 279, distance: 12.2
click at [1515, 279] on link "31" at bounding box center [1509, 279] width 24 height 20
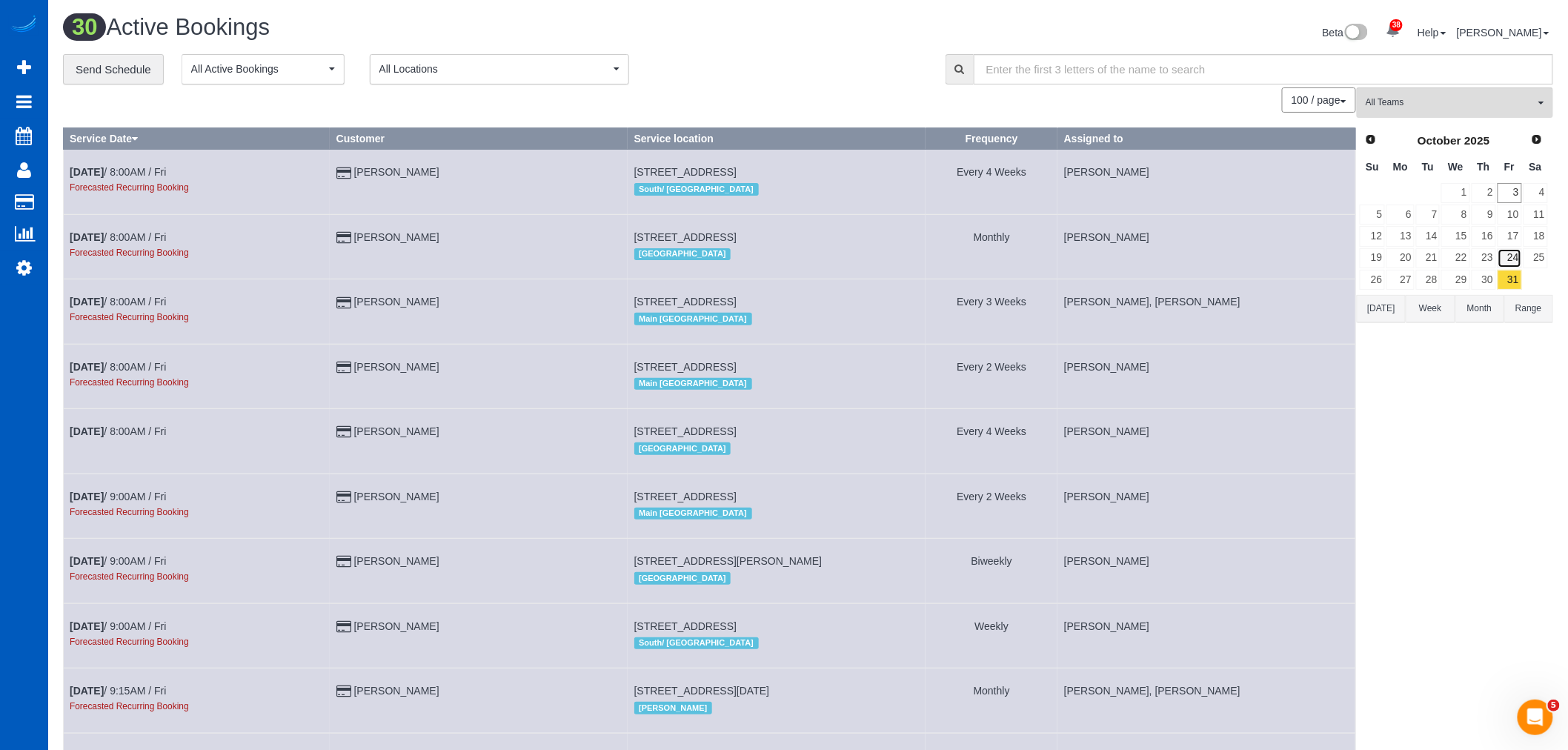
click at [1510, 257] on link "24" at bounding box center [1509, 258] width 24 height 20
click at [1510, 243] on link "17" at bounding box center [1509, 235] width 24 height 20
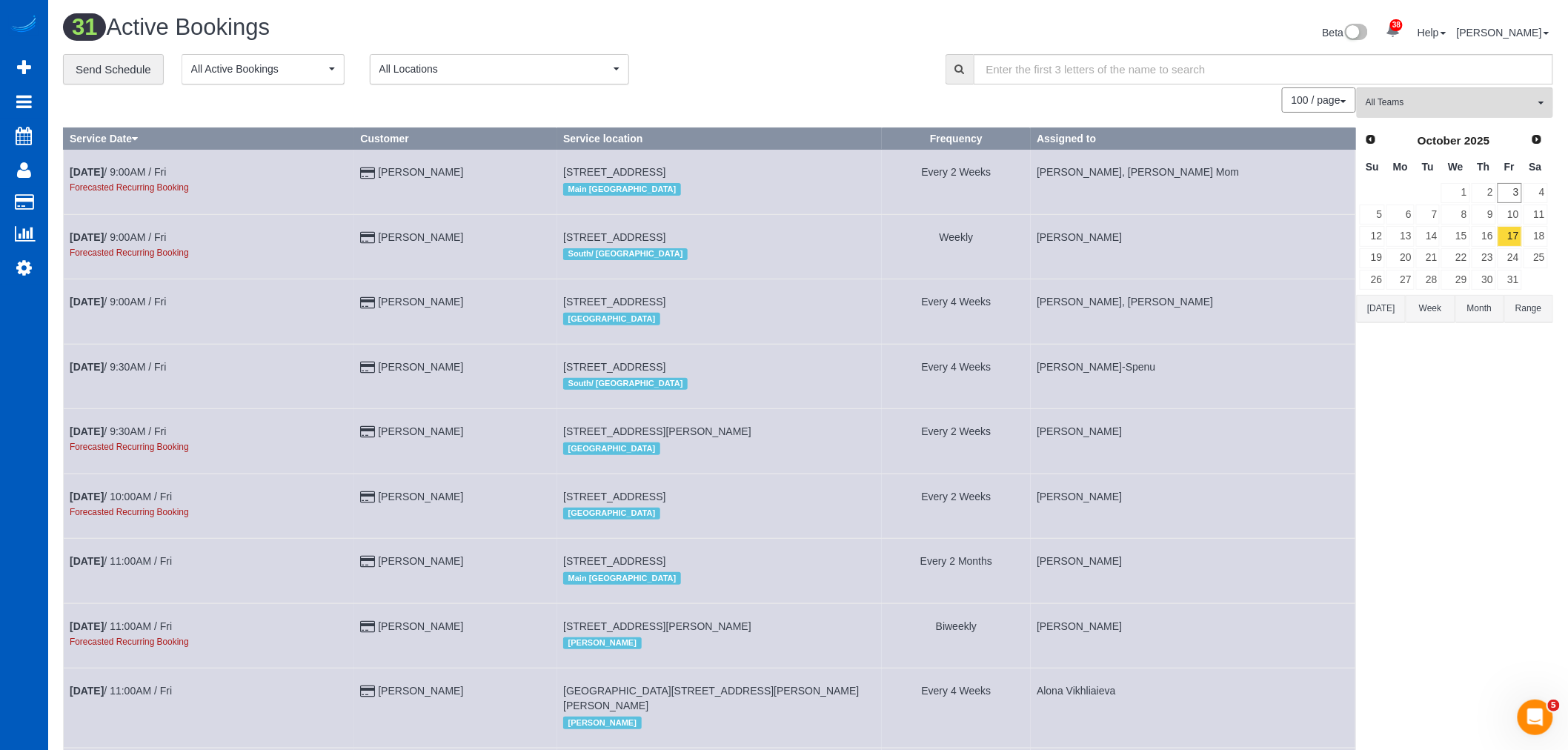
click at [1510, 235] on link "17" at bounding box center [1509, 235] width 24 height 20
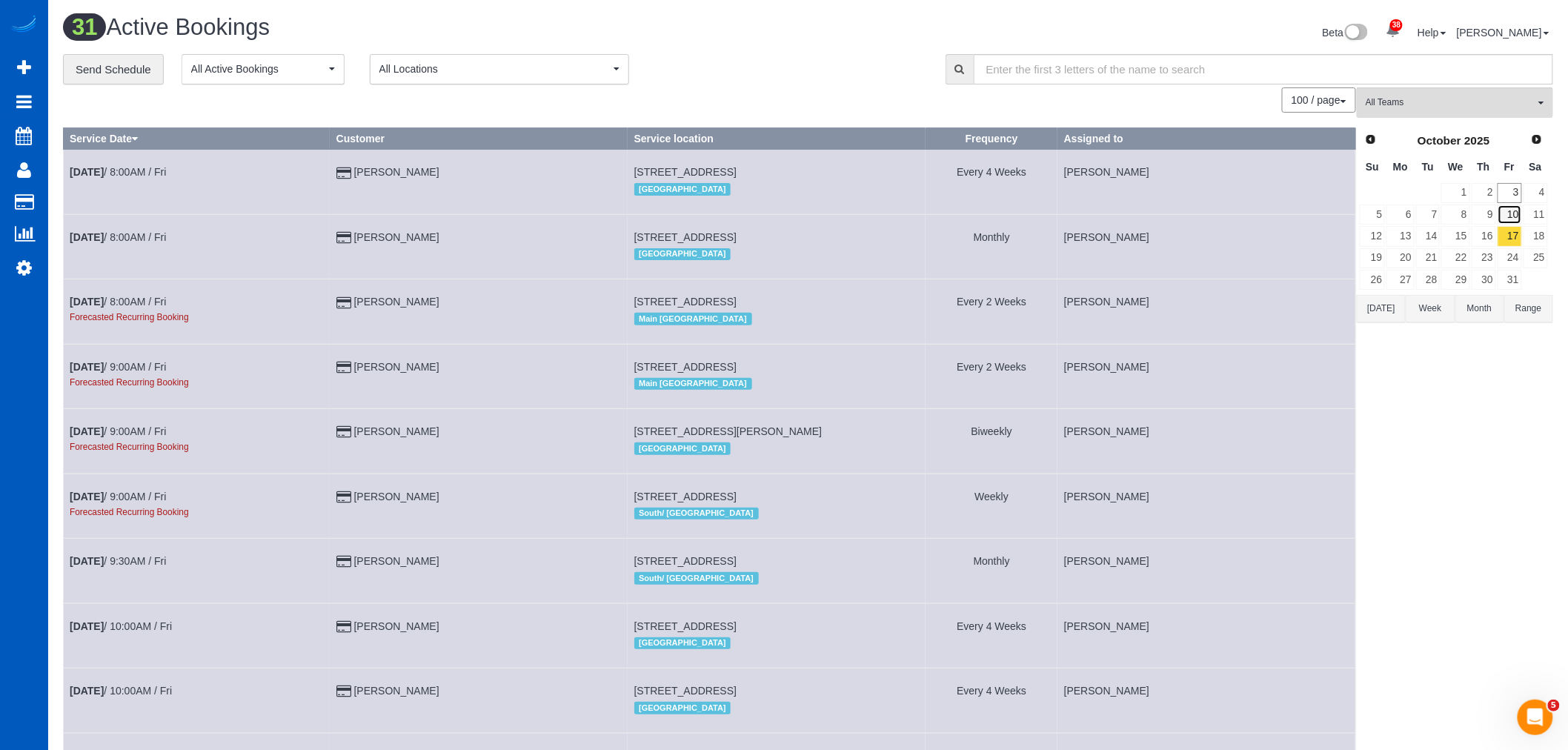
click at [1510, 225] on link "10" at bounding box center [1509, 214] width 24 height 20
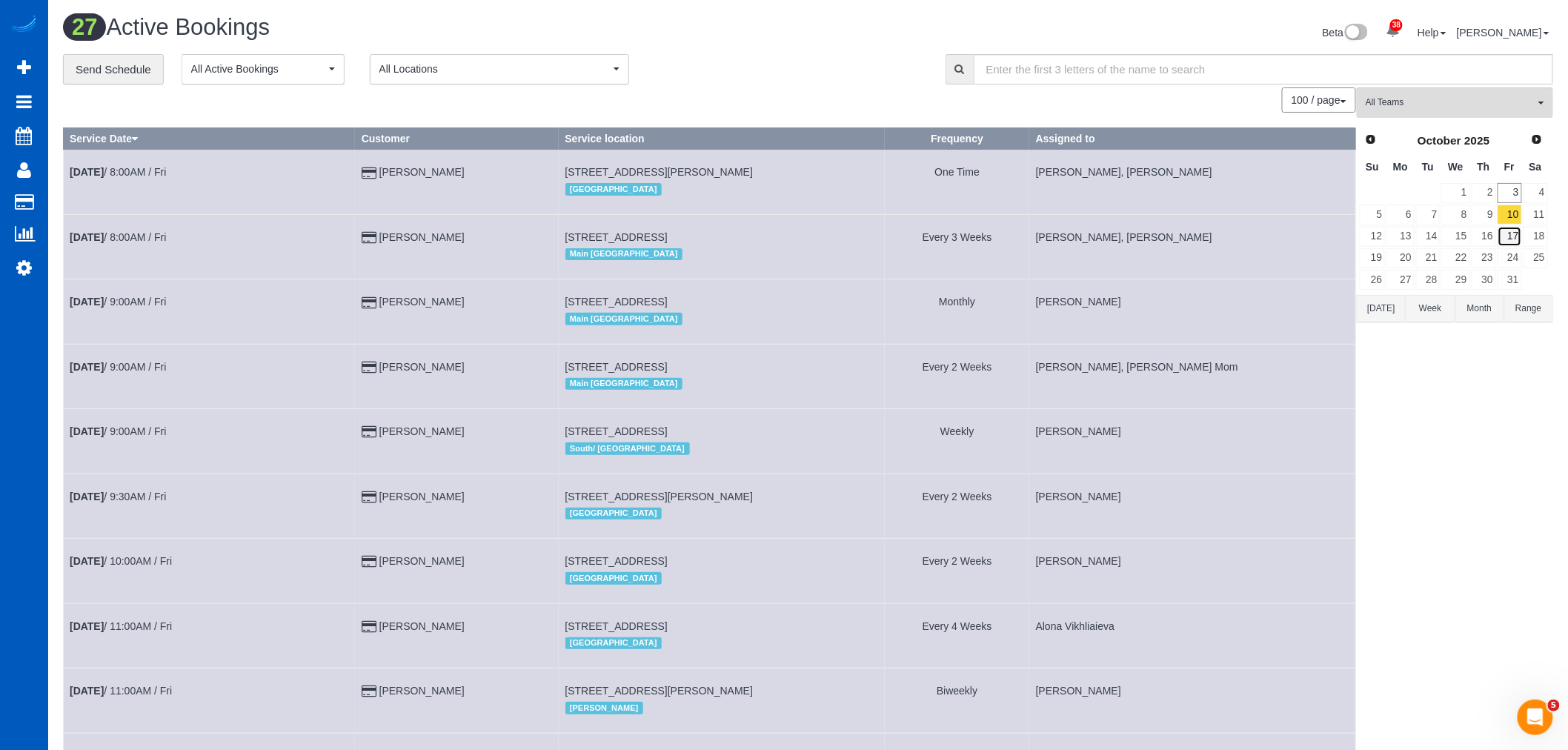
click at [1514, 235] on link "17" at bounding box center [1509, 235] width 24 height 20
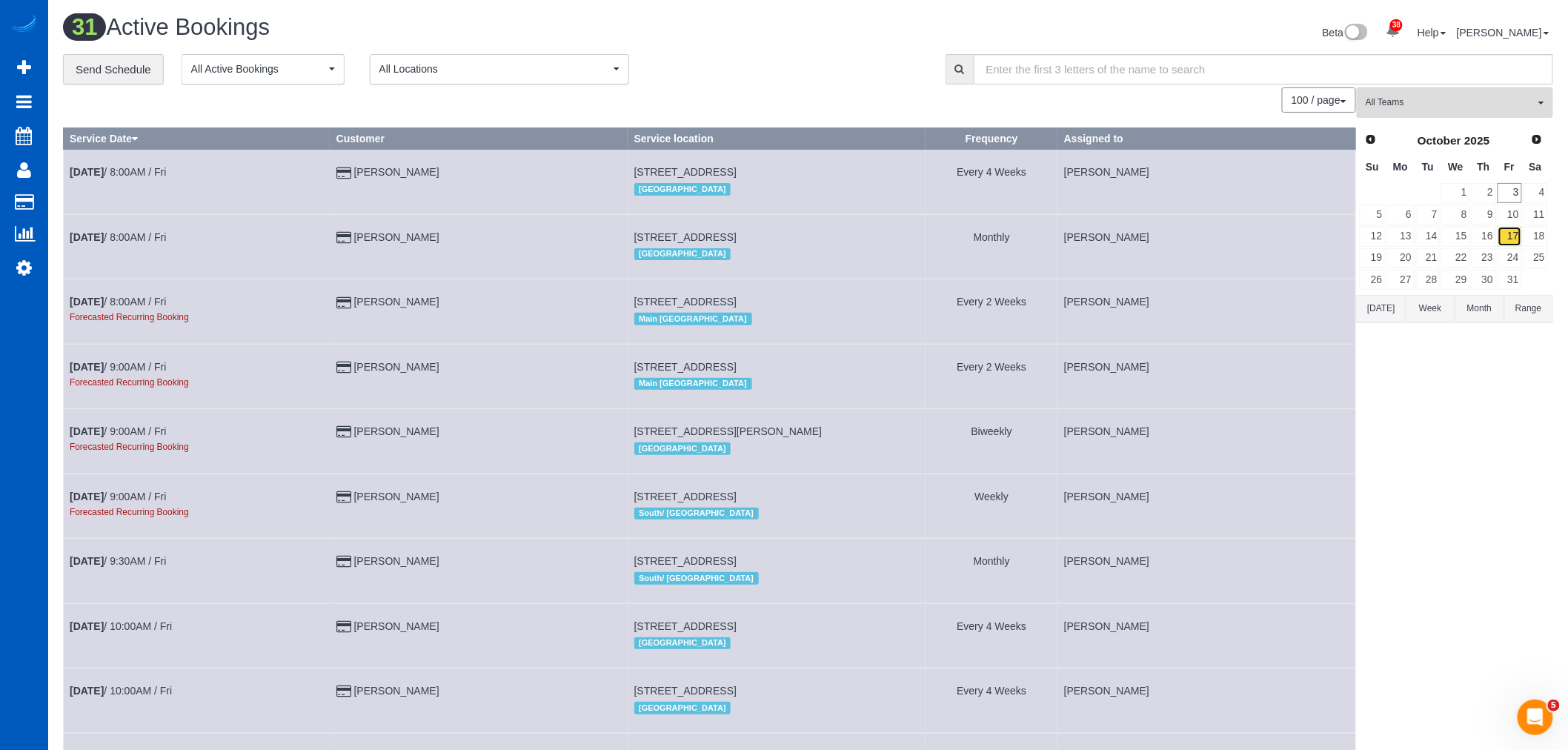
drag, startPoint x: 1514, startPoint y: 235, endPoint x: 1513, endPoint y: 248, distance: 13.0
click at [1513, 246] on link "17" at bounding box center [1509, 235] width 24 height 20
click at [1516, 265] on link "24" at bounding box center [1509, 258] width 24 height 20
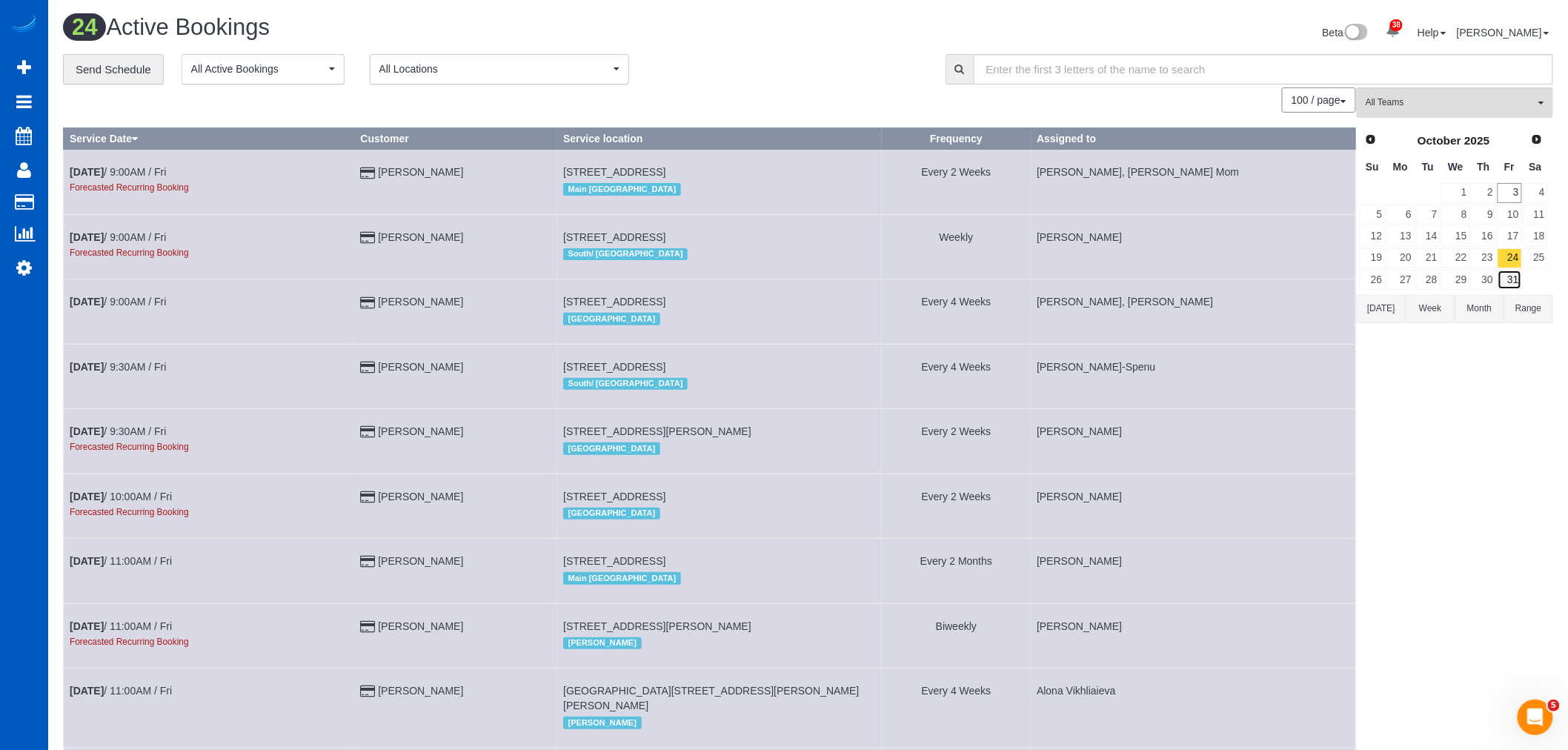
drag, startPoint x: 1516, startPoint y: 265, endPoint x: 1519, endPoint y: 272, distance: 7.6
click at [1519, 272] on link "31" at bounding box center [1509, 279] width 24 height 20
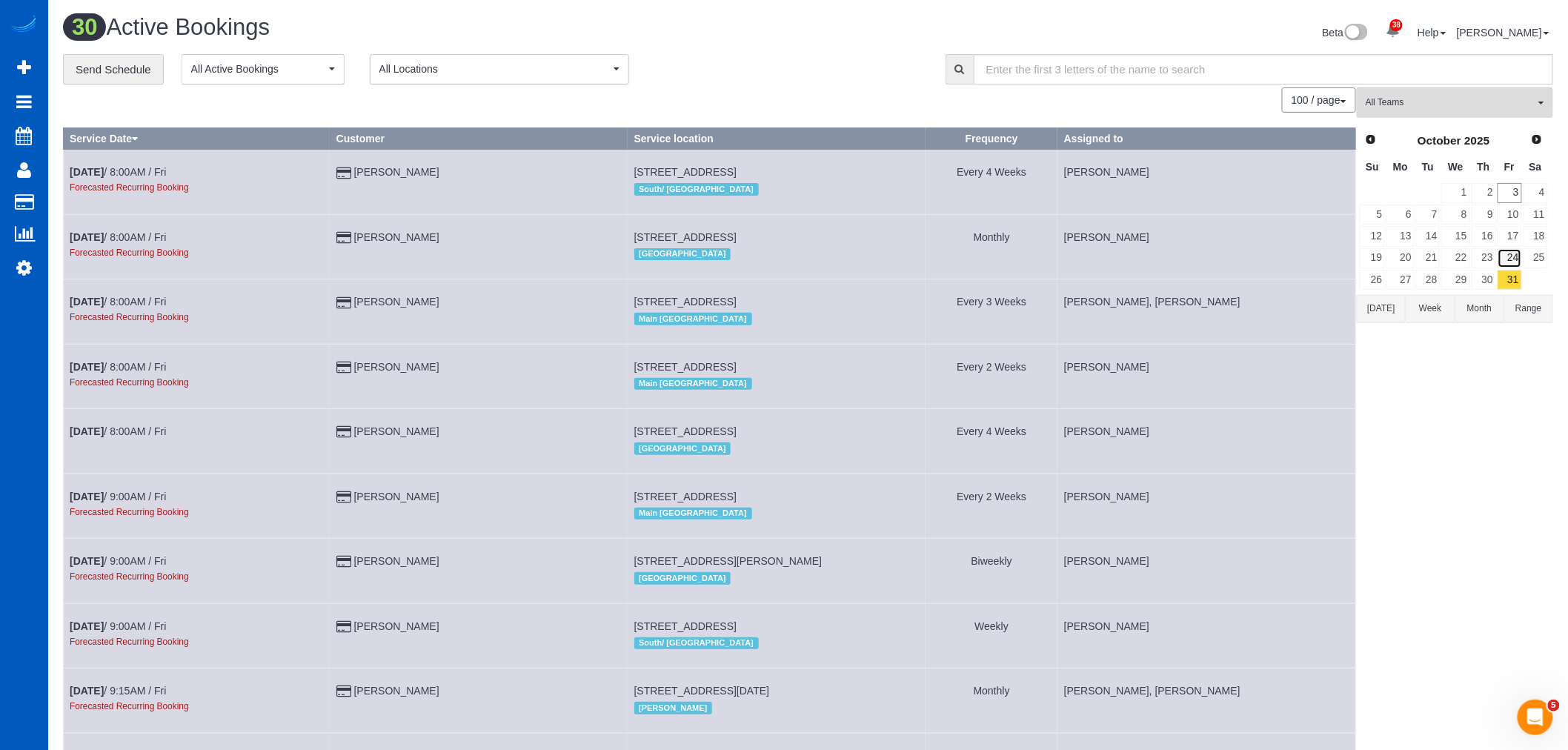
click at [1517, 264] on link "24" at bounding box center [1509, 258] width 24 height 20
click at [1517, 231] on link "17" at bounding box center [1509, 235] width 24 height 20
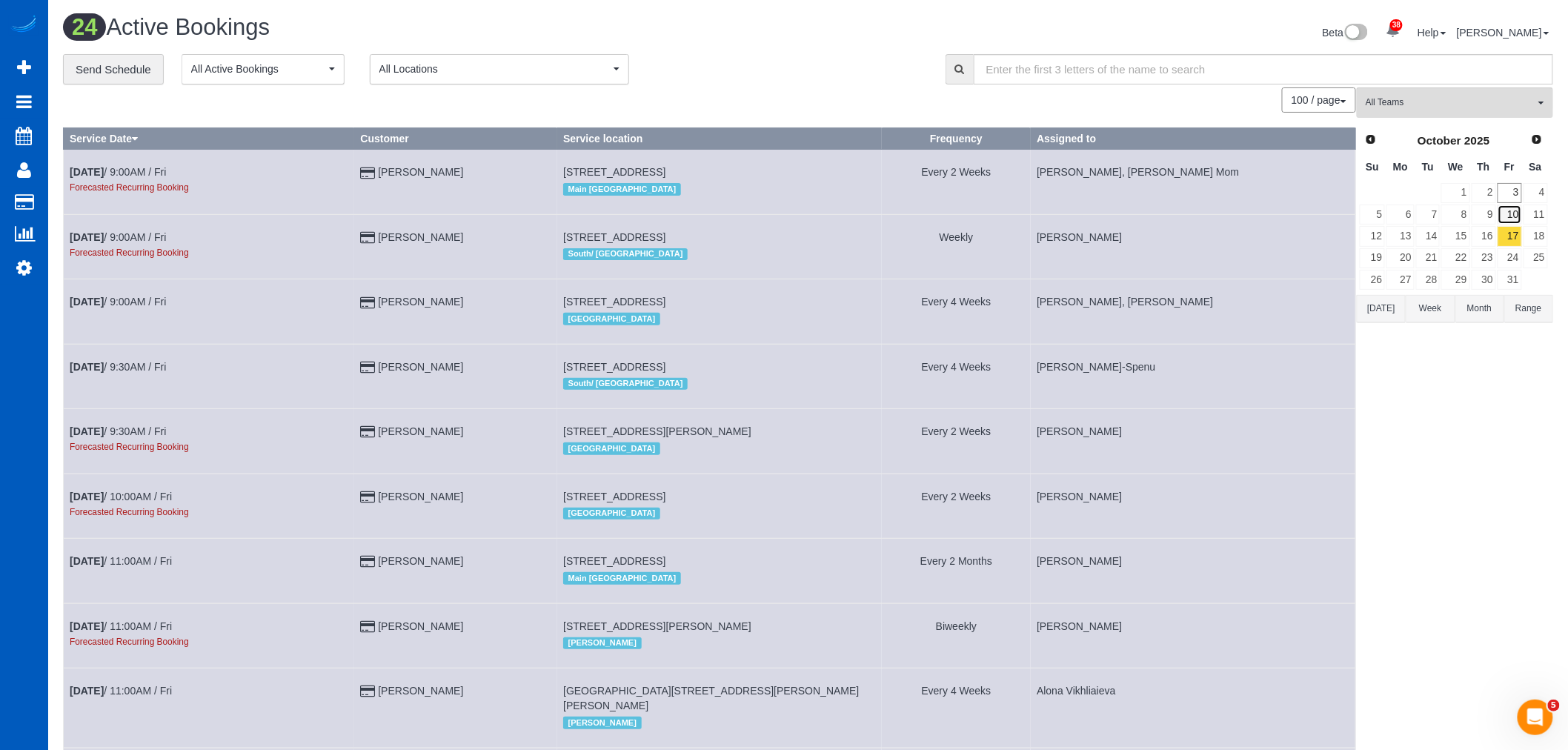
click at [1517, 217] on link "10" at bounding box center [1509, 214] width 24 height 20
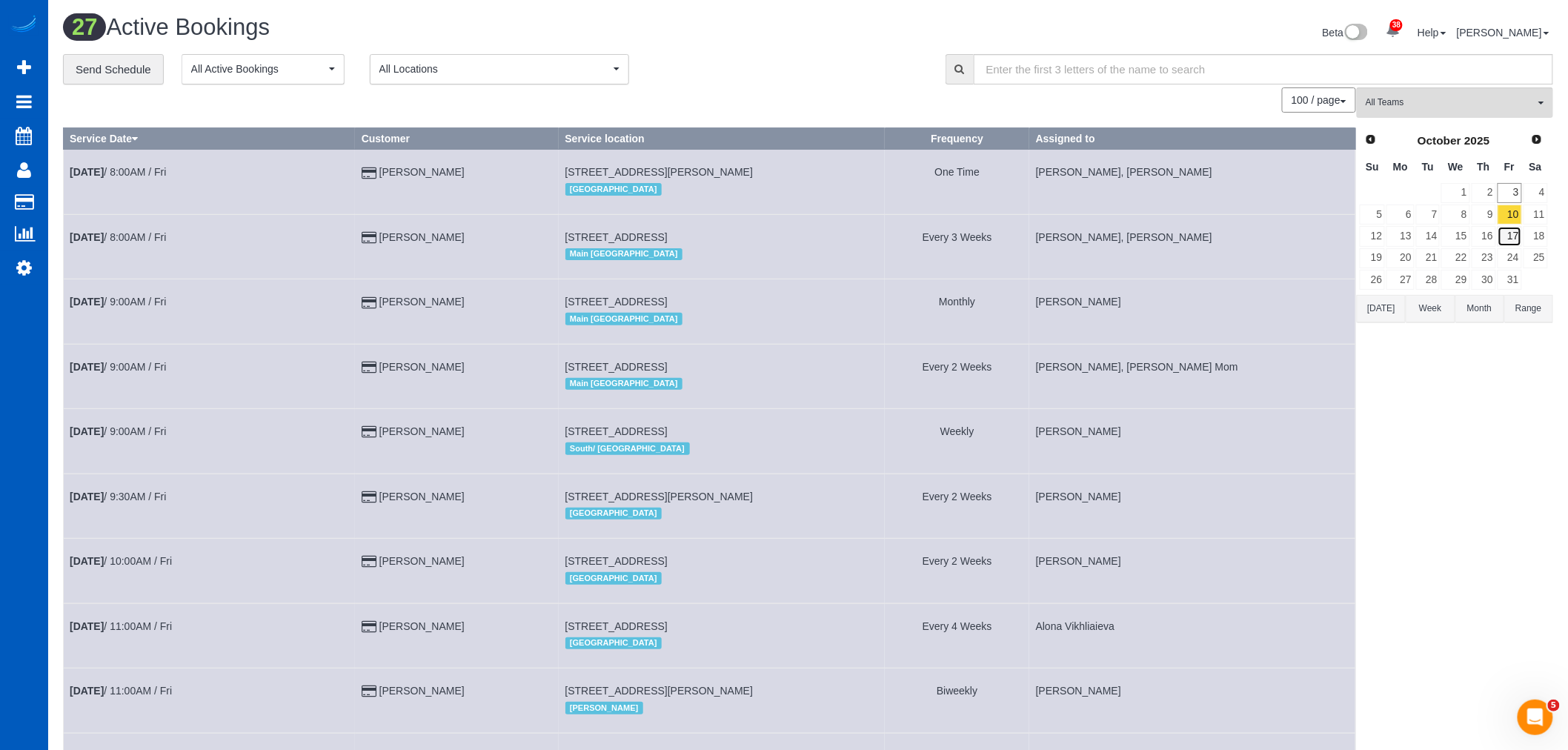
click at [1517, 242] on link "17" at bounding box center [1509, 235] width 24 height 20
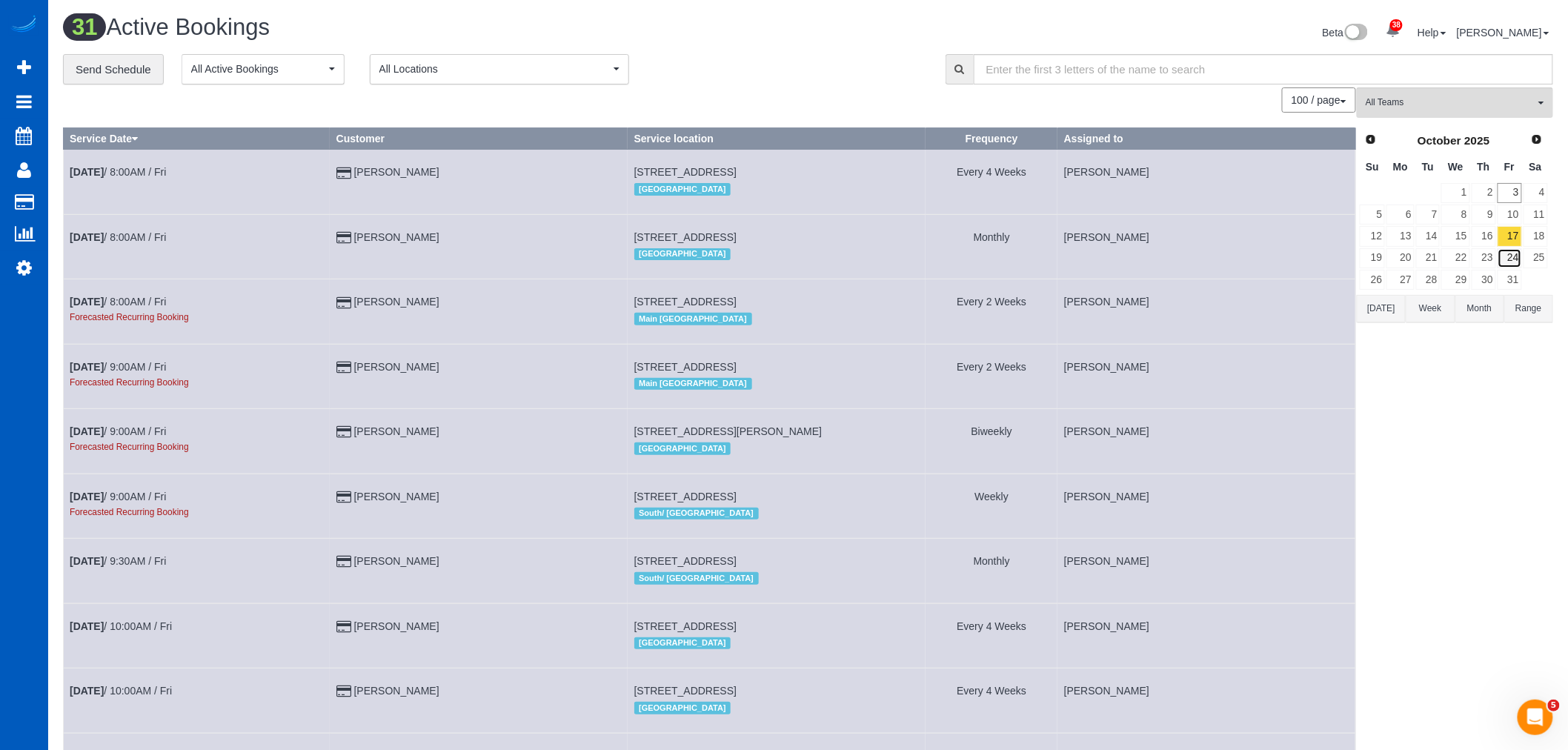
click at [1515, 252] on link "24" at bounding box center [1509, 258] width 24 height 20
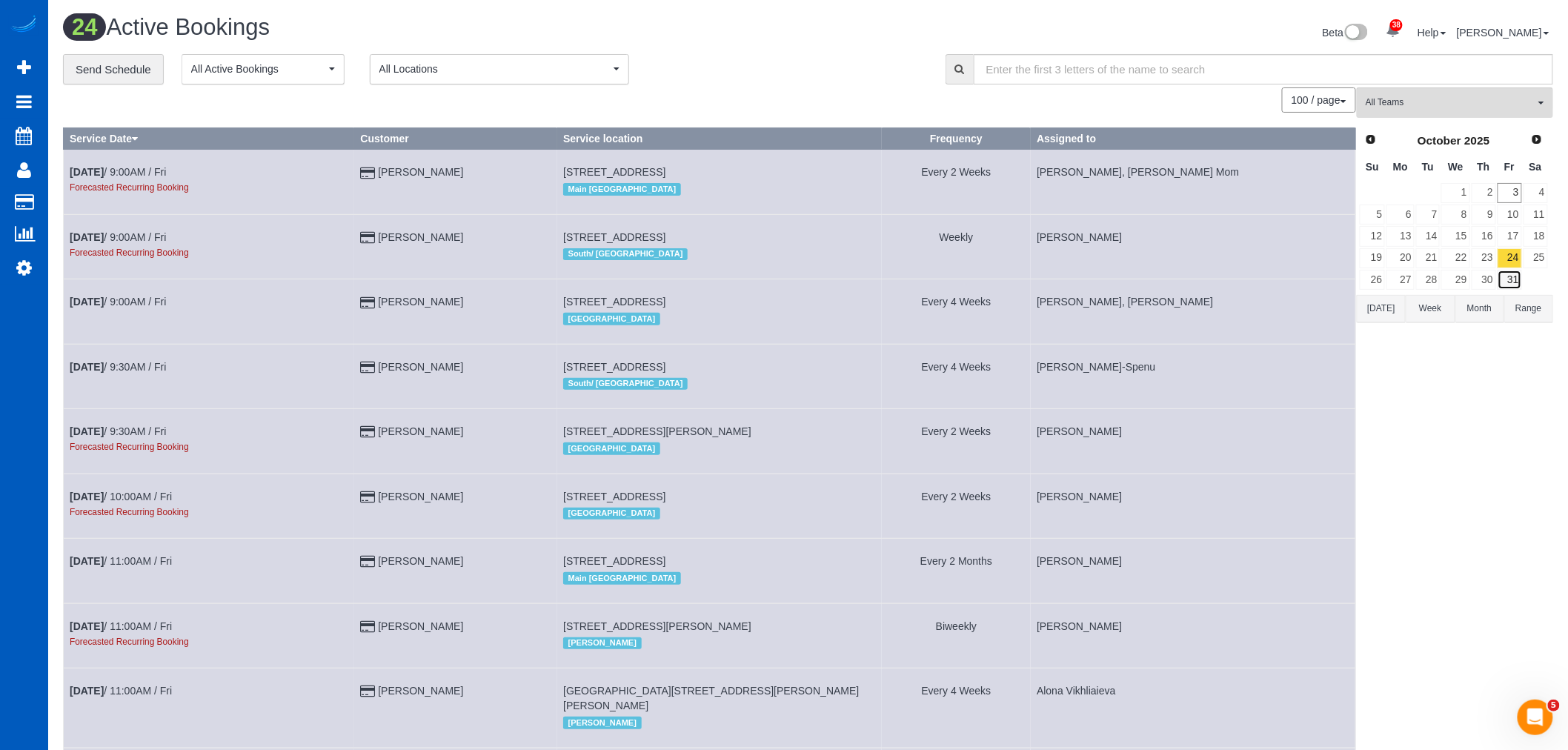
click at [1517, 271] on link "31" at bounding box center [1509, 279] width 24 height 20
click at [1515, 263] on link "24" at bounding box center [1509, 258] width 24 height 20
click at [1516, 235] on link "17" at bounding box center [1509, 235] width 24 height 20
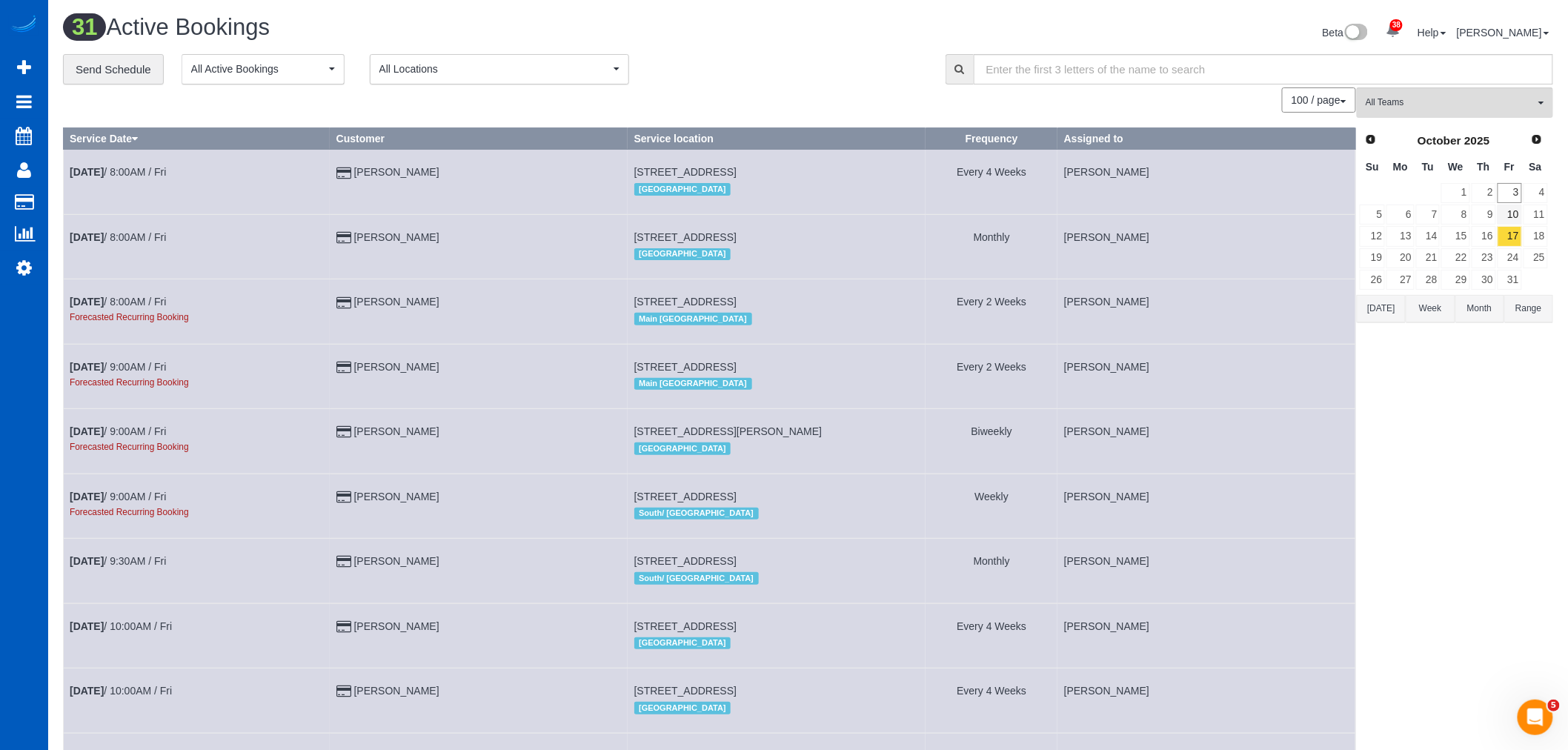
click at [1513, 217] on link "10" at bounding box center [1509, 214] width 24 height 20
click at [1513, 213] on link "10" at bounding box center [1509, 214] width 24 height 20
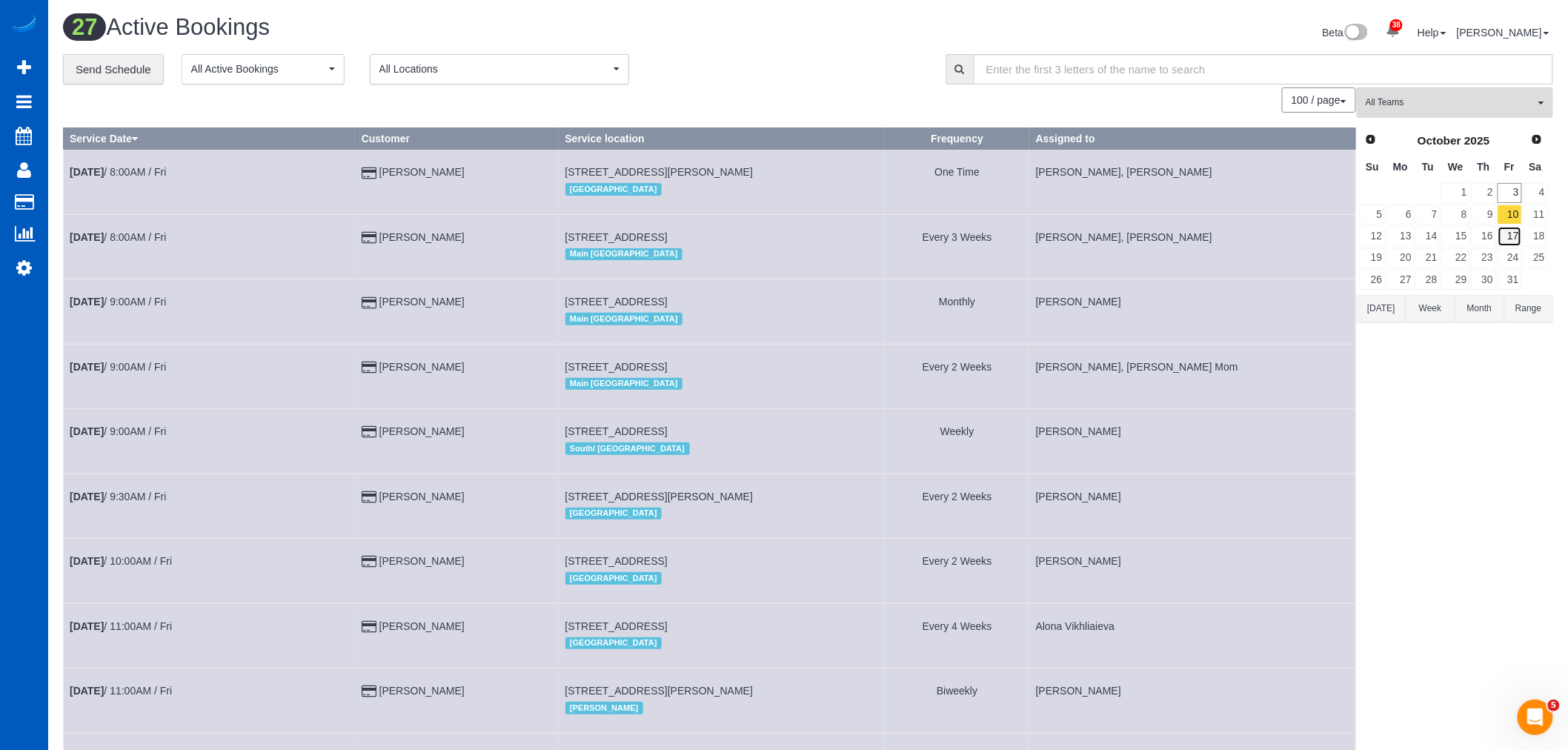
click at [1514, 228] on link "17" at bounding box center [1509, 235] width 24 height 20
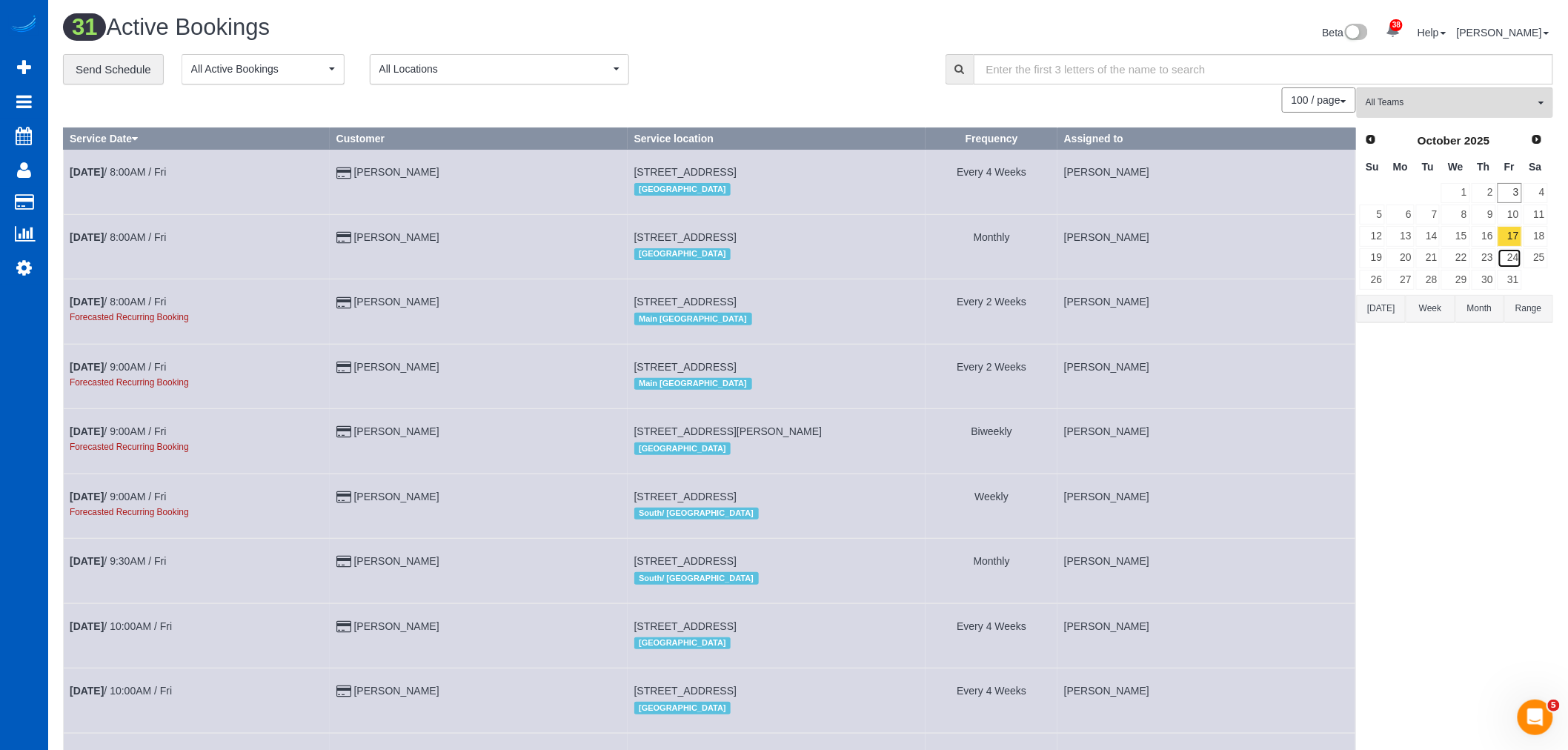
click at [1514, 257] on link "24" at bounding box center [1509, 258] width 24 height 20
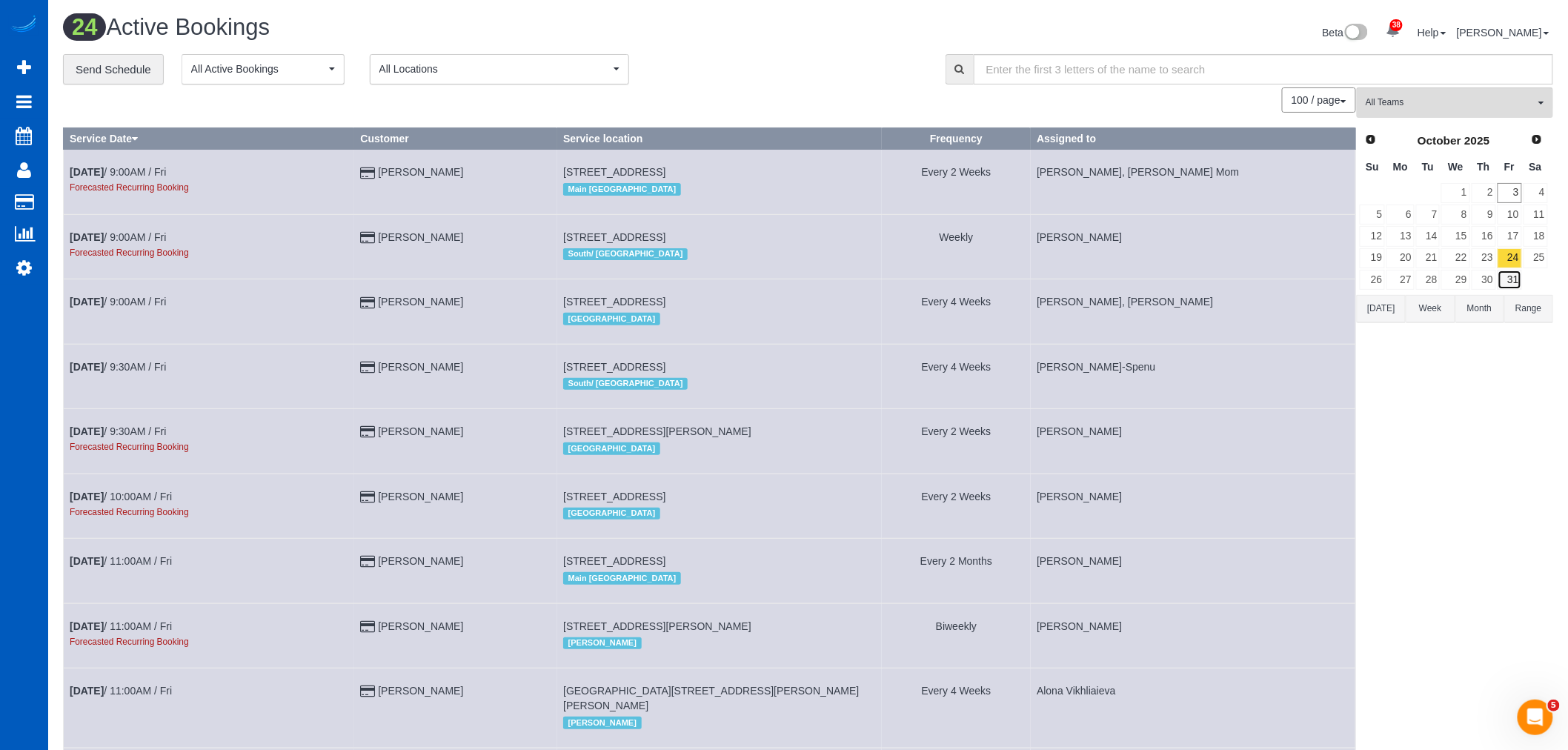
click at [1513, 278] on link "31" at bounding box center [1509, 279] width 24 height 20
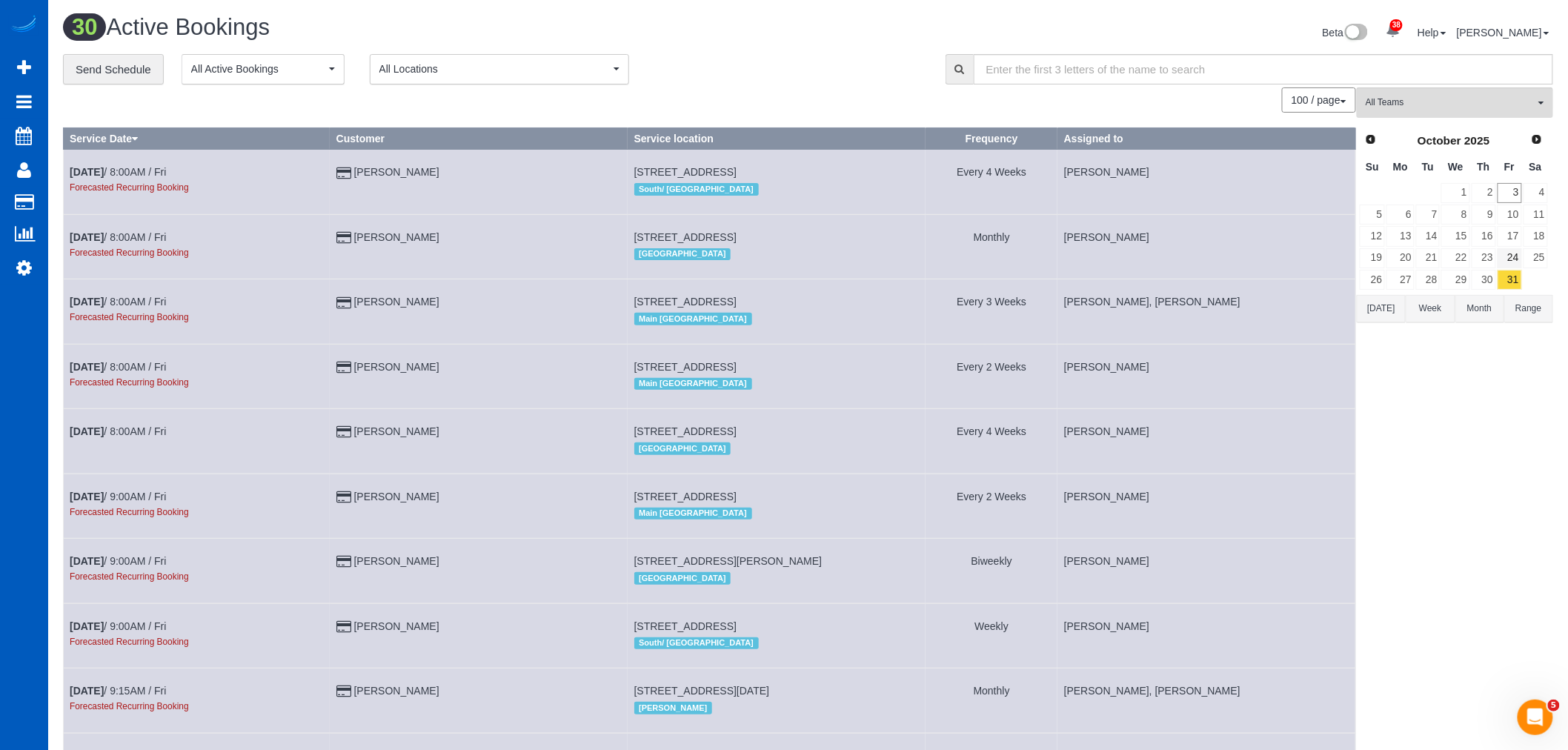
click at [1506, 256] on link "24" at bounding box center [1509, 258] width 24 height 20
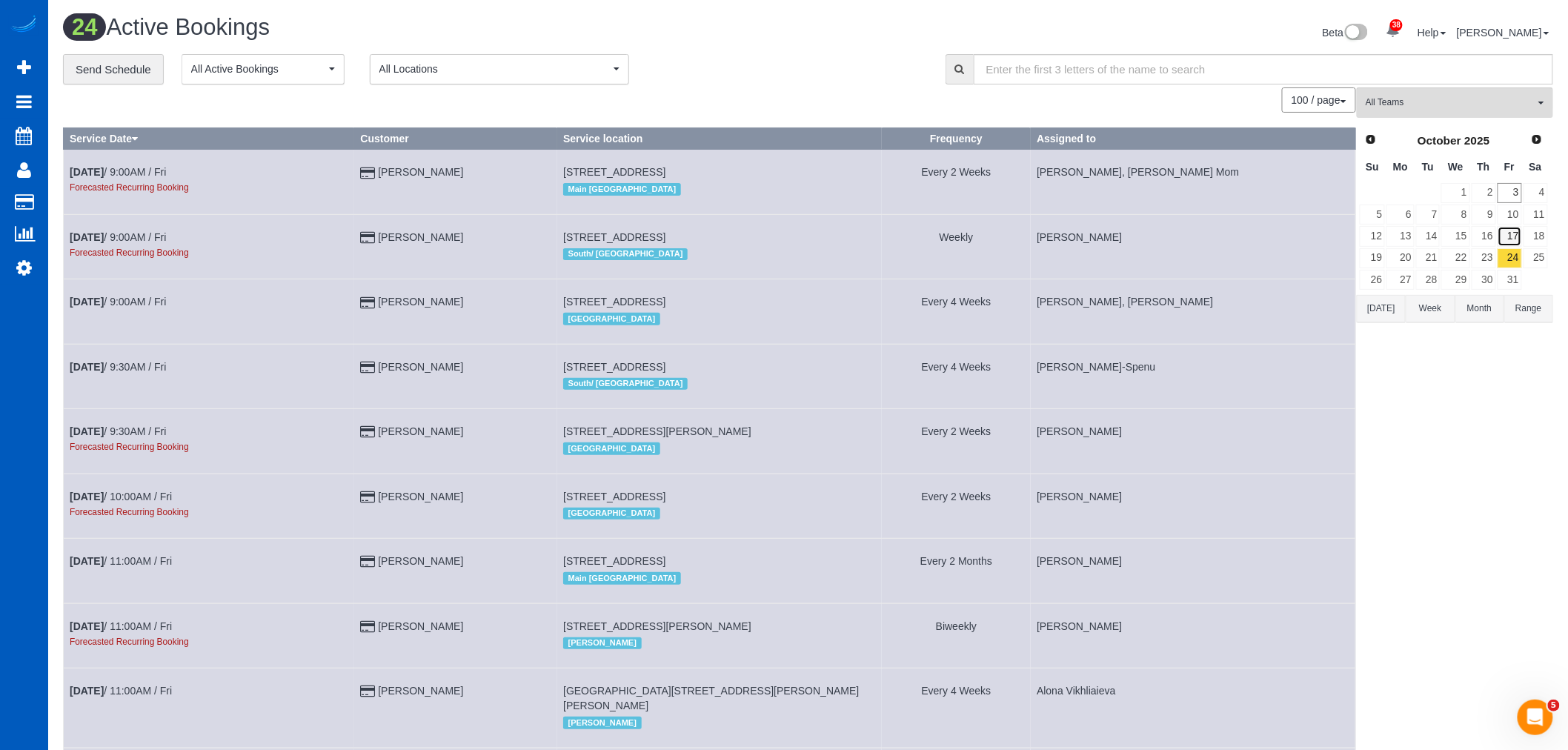
drag, startPoint x: 1513, startPoint y: 278, endPoint x: 1510, endPoint y: 237, distance: 41.1
click at [1510, 237] on link "17" at bounding box center [1509, 235] width 24 height 20
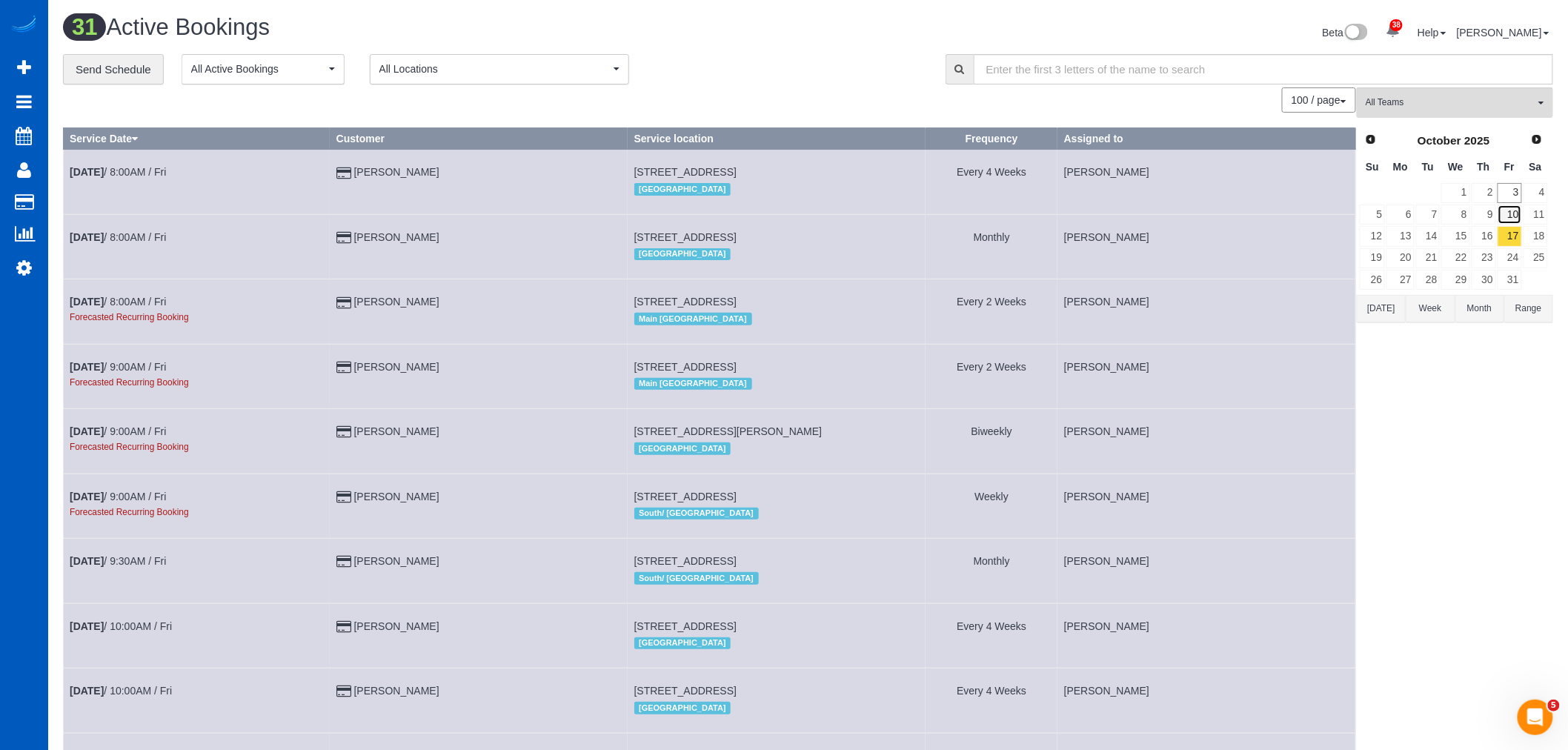
click at [1510, 219] on link "10" at bounding box center [1509, 214] width 24 height 20
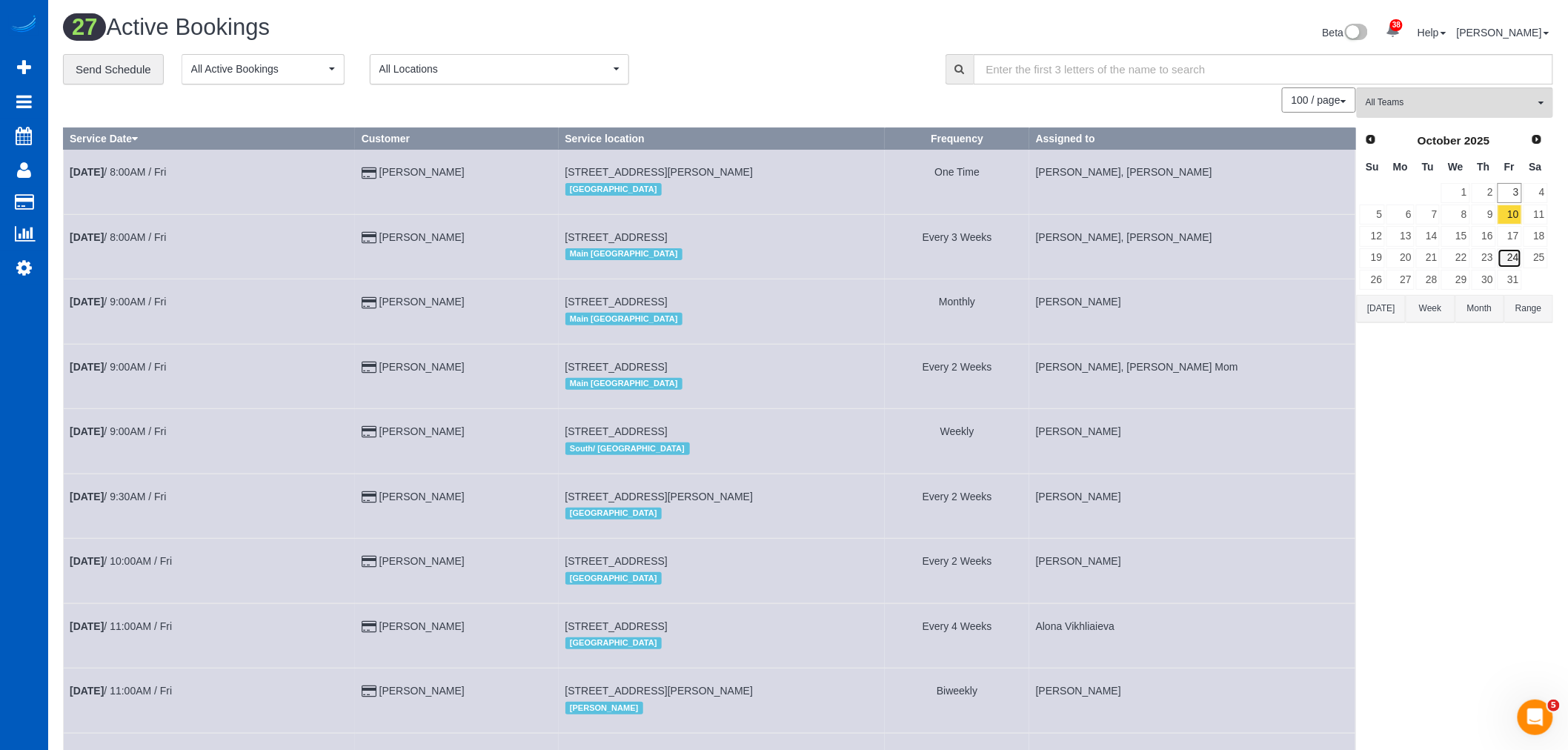
click at [1508, 259] on link "24" at bounding box center [1509, 258] width 24 height 20
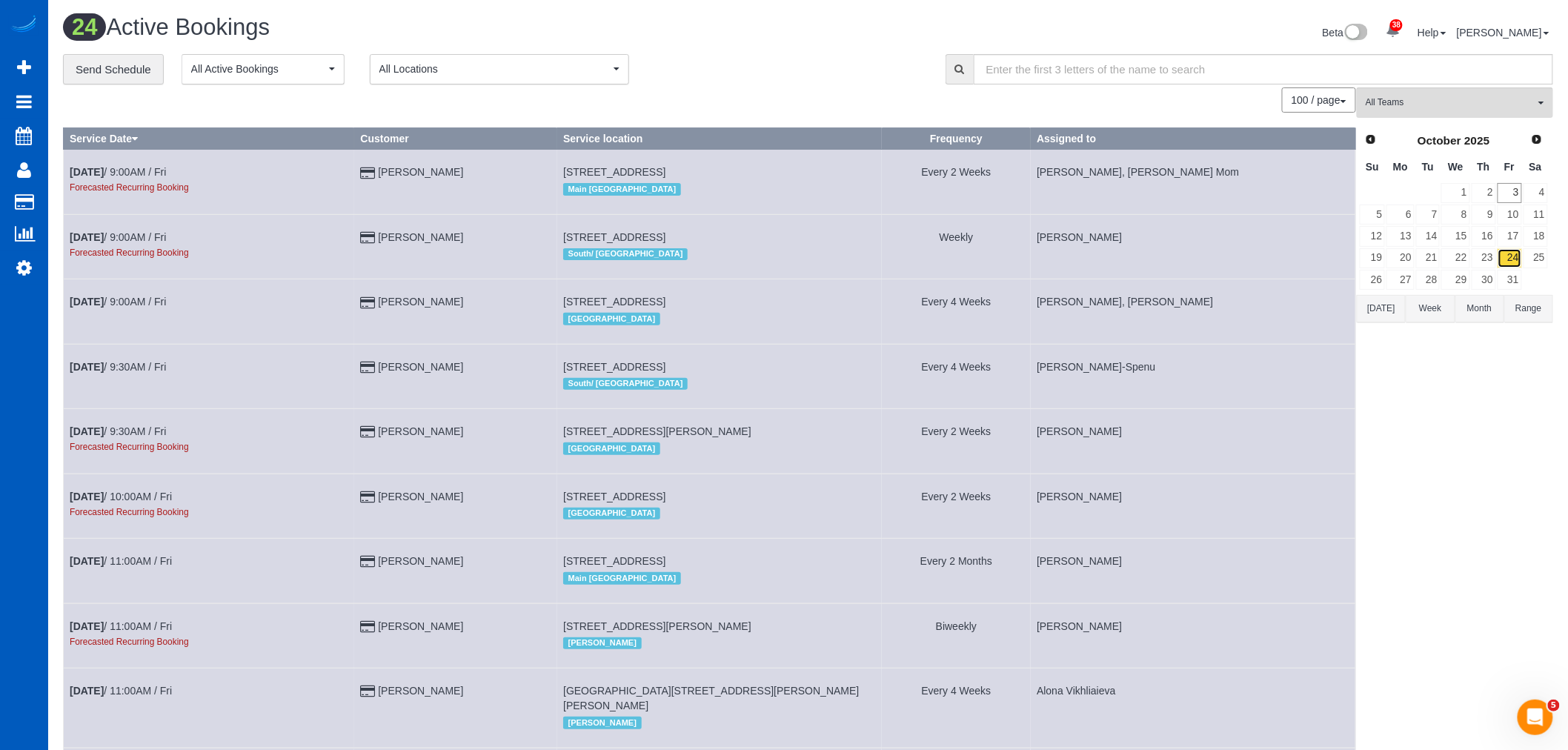
click at [1508, 266] on link "24" at bounding box center [1509, 258] width 24 height 20
click at [1508, 270] on link "31" at bounding box center [1509, 279] width 24 height 20
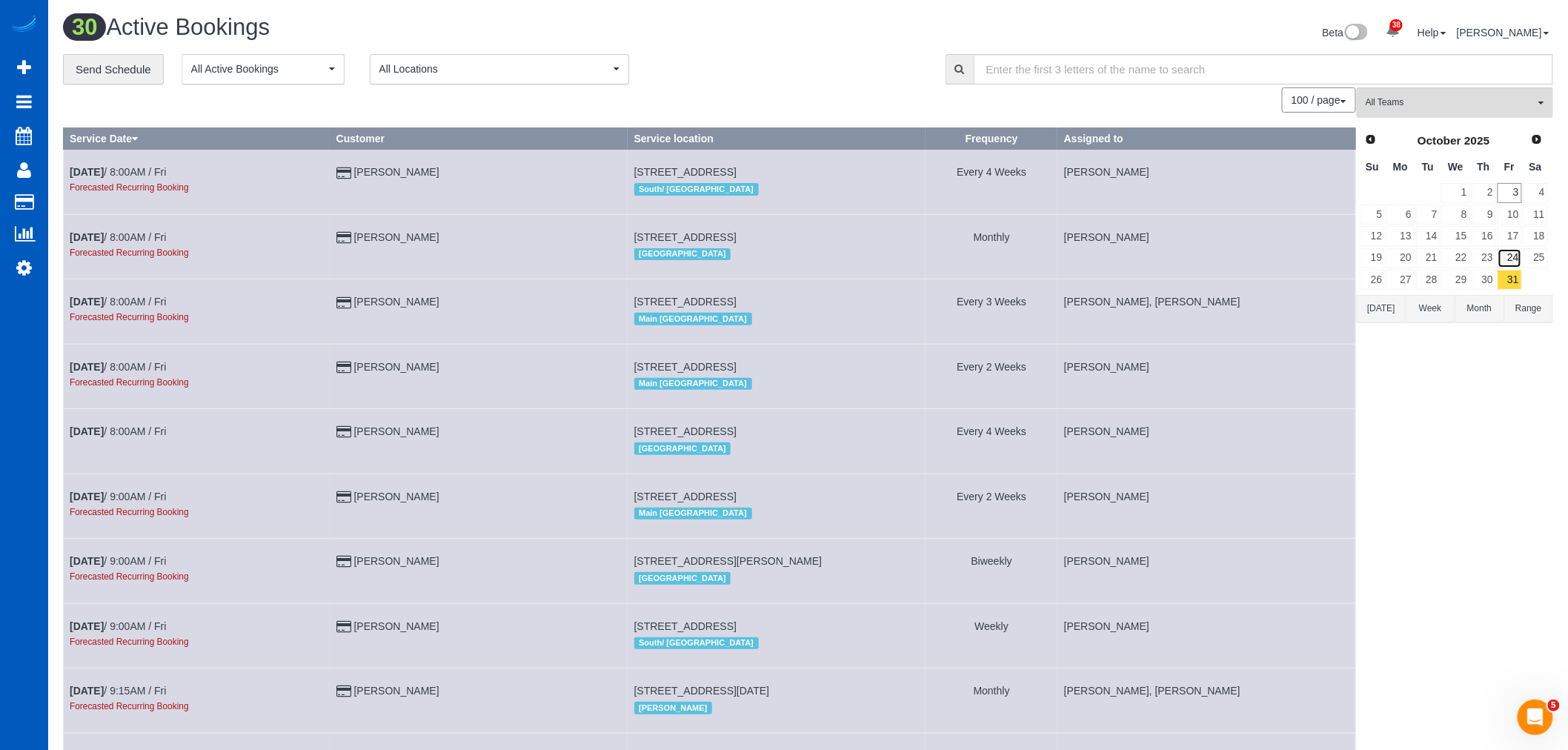
click at [1505, 252] on link "24" at bounding box center [1509, 258] width 24 height 20
click at [1506, 234] on link "17" at bounding box center [1509, 235] width 24 height 20
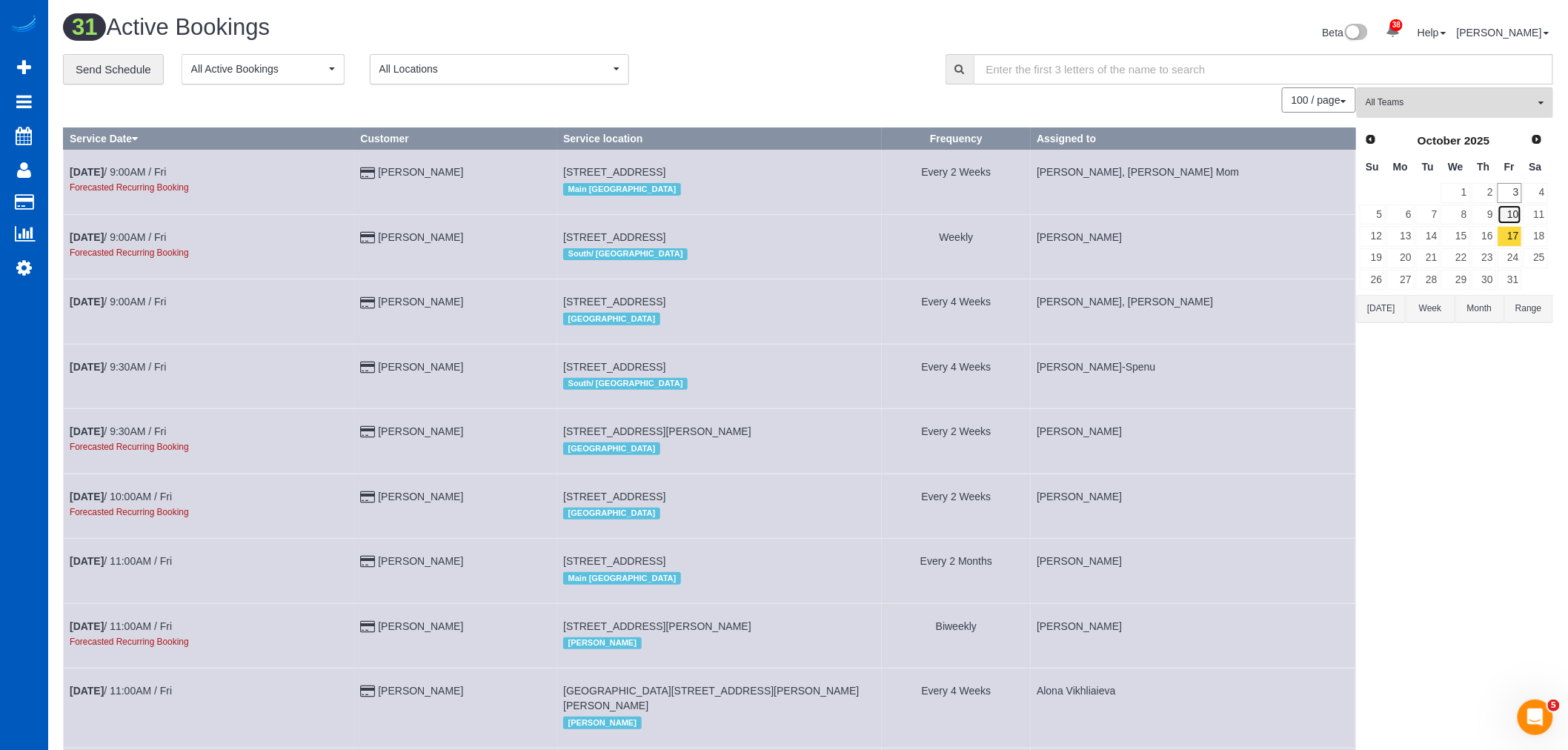
click at [1513, 208] on link "10" at bounding box center [1509, 214] width 24 height 20
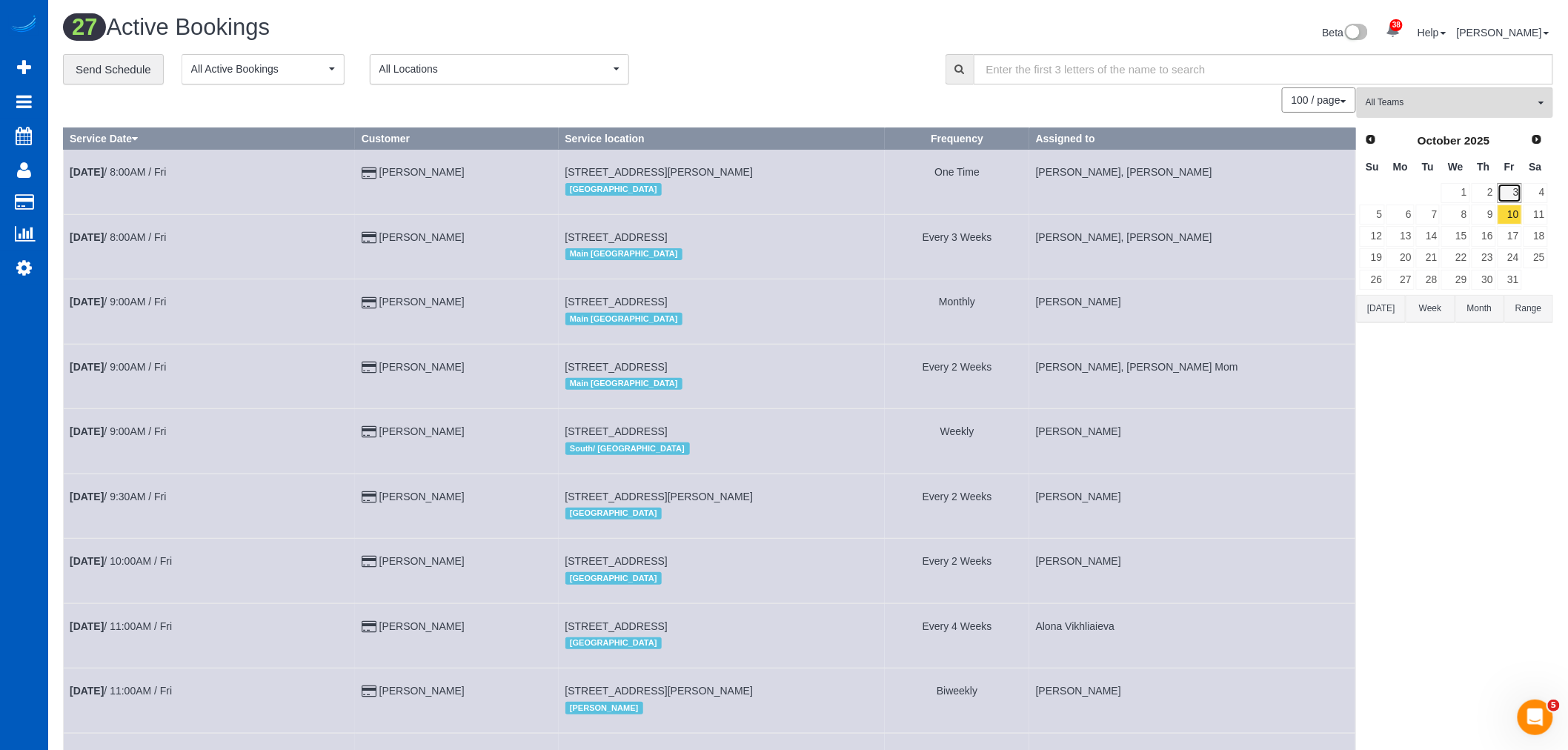
click at [1512, 202] on link "3" at bounding box center [1509, 193] width 24 height 20
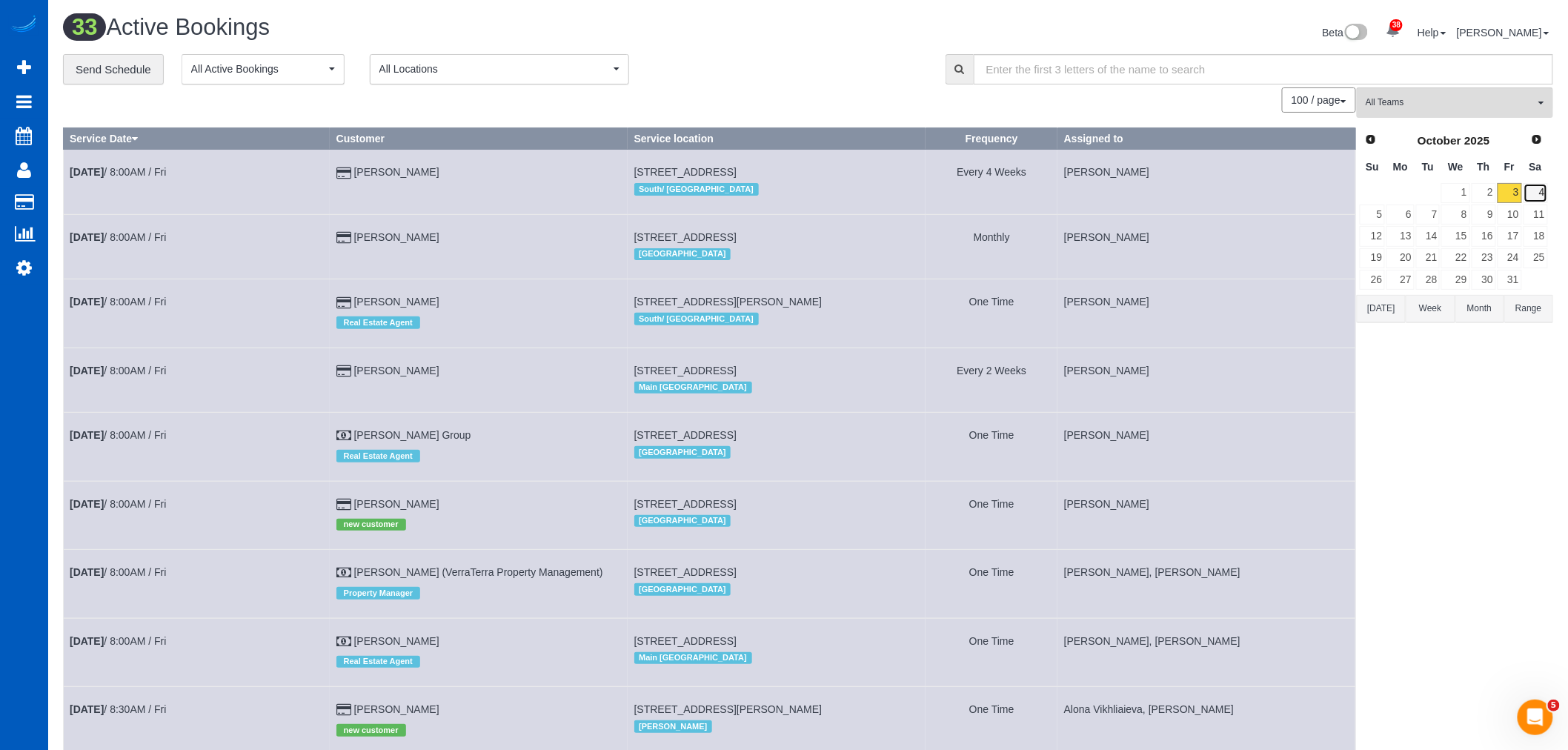
click at [1545, 201] on link "4" at bounding box center [1535, 193] width 24 height 20
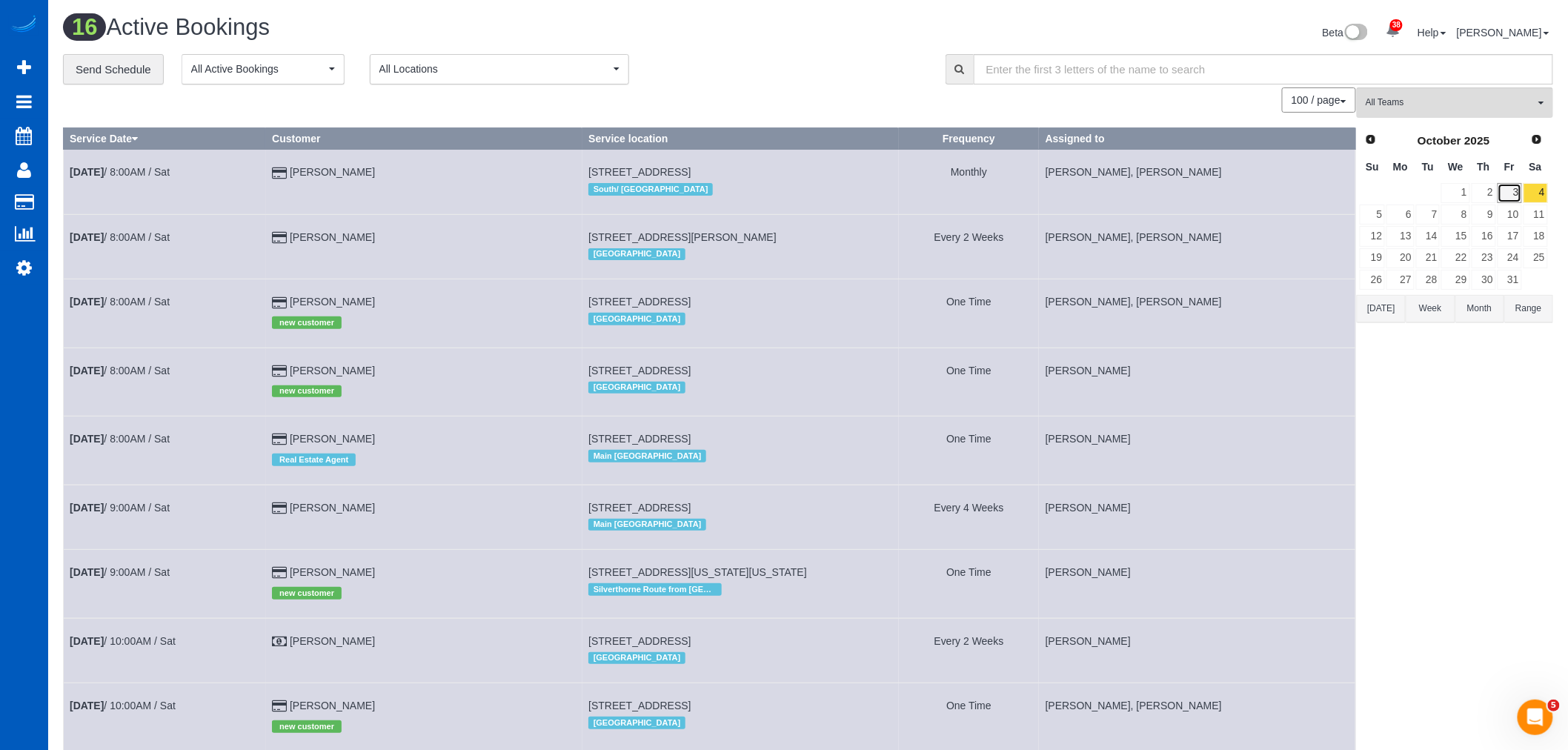
click at [1497, 191] on link "3" at bounding box center [1509, 193] width 24 height 20
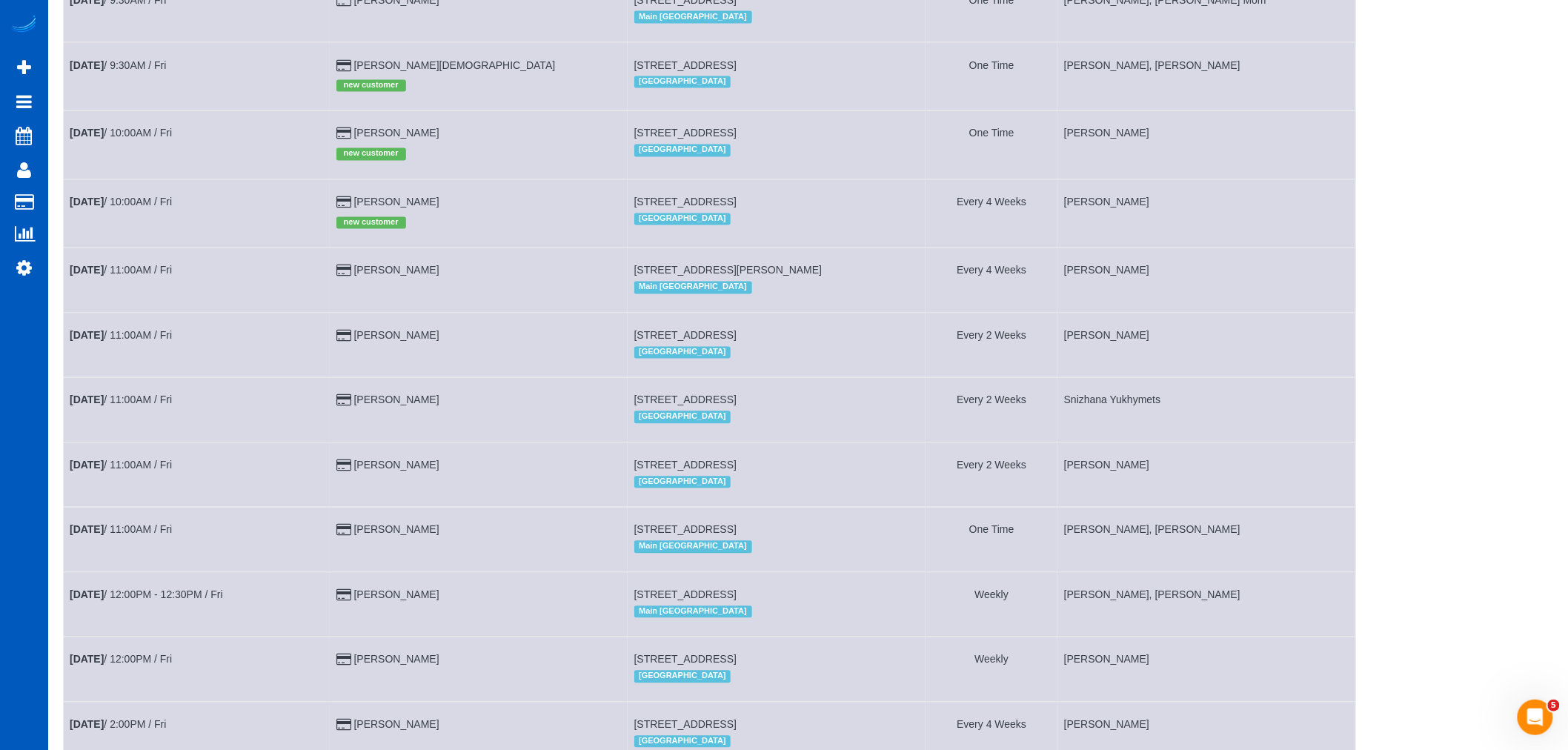
scroll to position [996, 0]
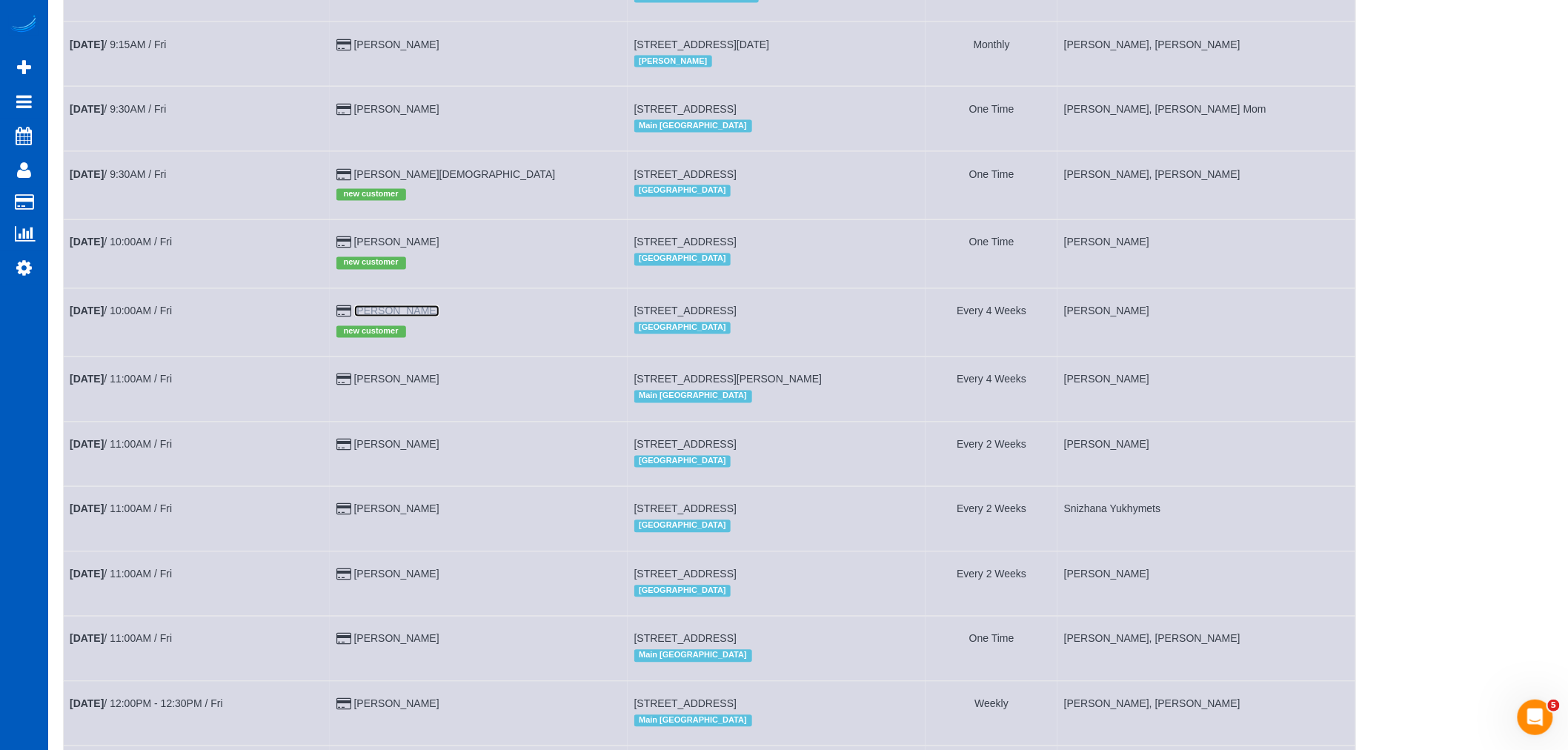
click at [400, 317] on link "Grace Silicato" at bounding box center [397, 311] width 86 height 12
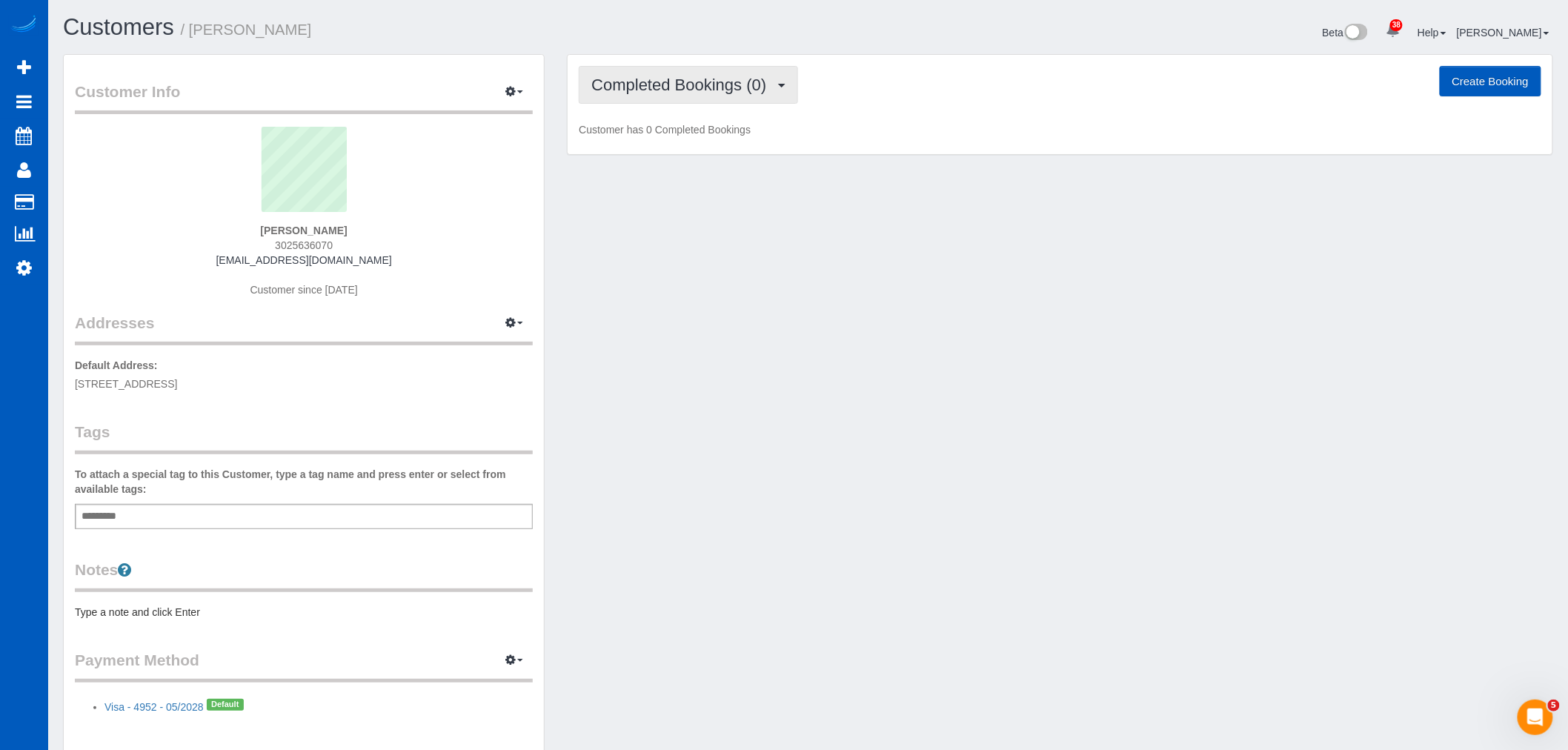
click at [641, 97] on button "Completed Bookings (0)" at bounding box center [687, 85] width 219 height 37
click at [652, 136] on link "Upcoming Bookings (11)" at bounding box center [657, 138] width 156 height 20
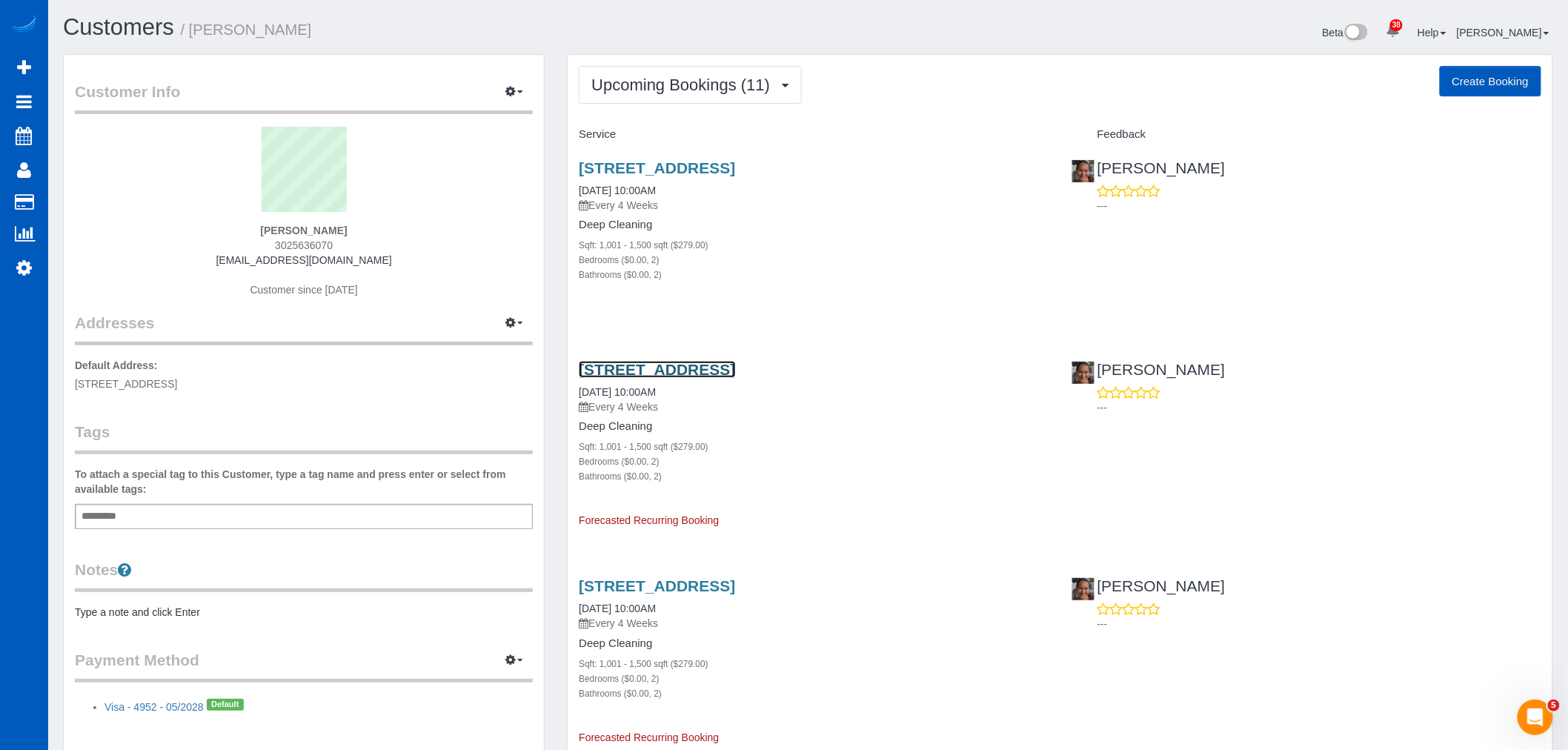
click at [714, 366] on link "8590 Gold Peak Drive, Unit C, Highlands Ranch, CO 80130" at bounding box center [657, 369] width 156 height 17
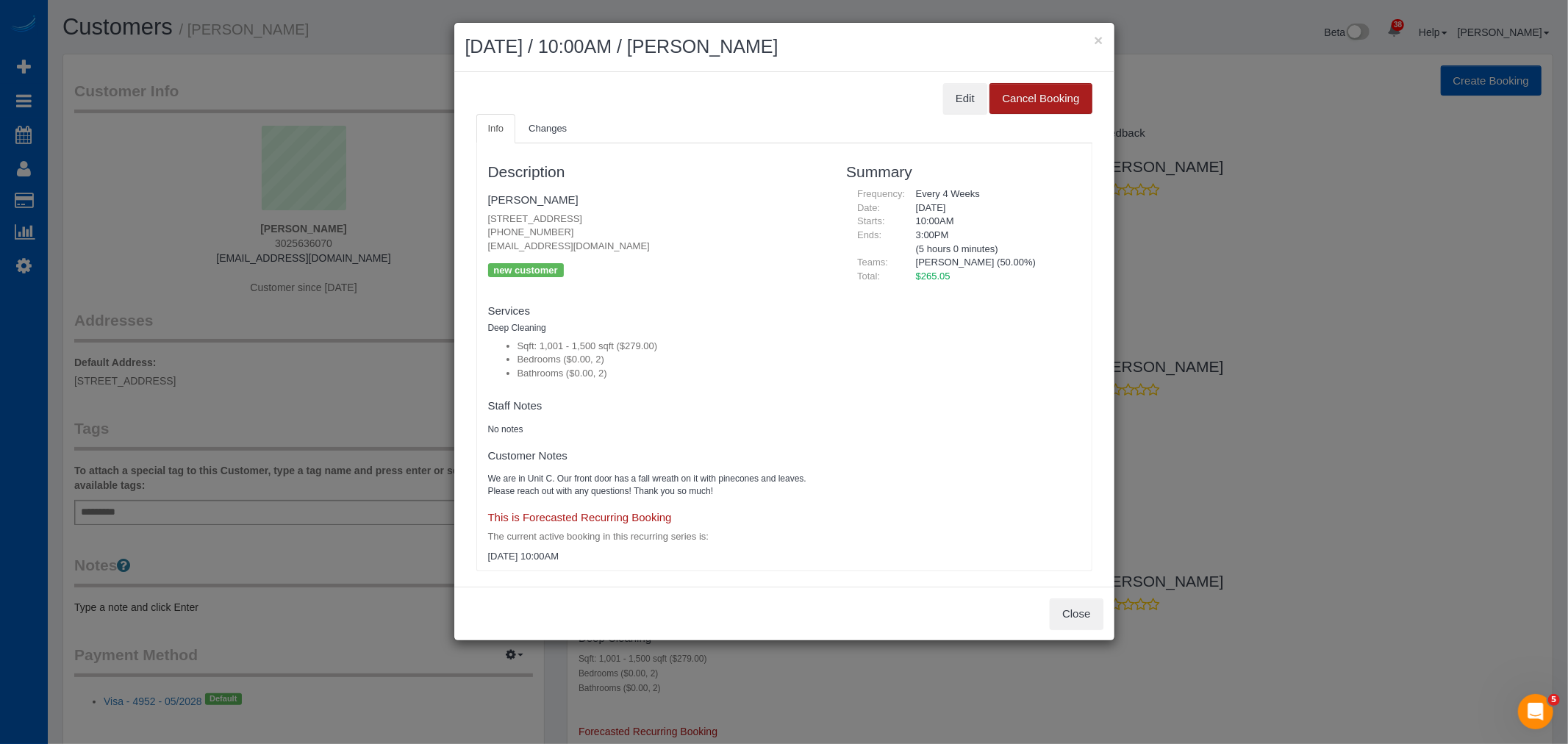
click at [1021, 101] on button "Cancel Booking" at bounding box center [1040, 99] width 102 height 31
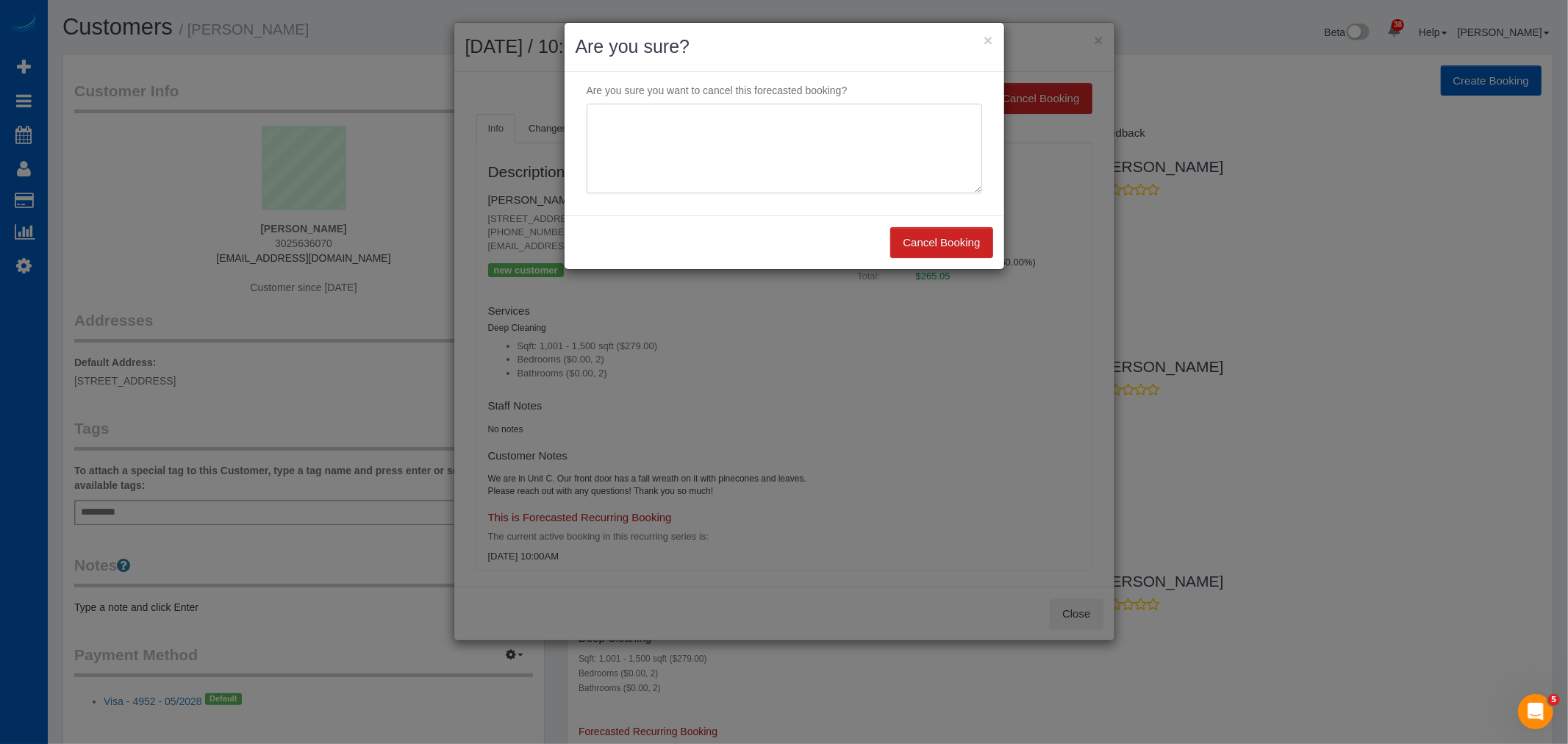
click at [639, 160] on textarea at bounding box center [784, 148] width 395 height 90
type textarea "not needed"
click at [938, 248] on button "Cancel Booking" at bounding box center [942, 242] width 102 height 31
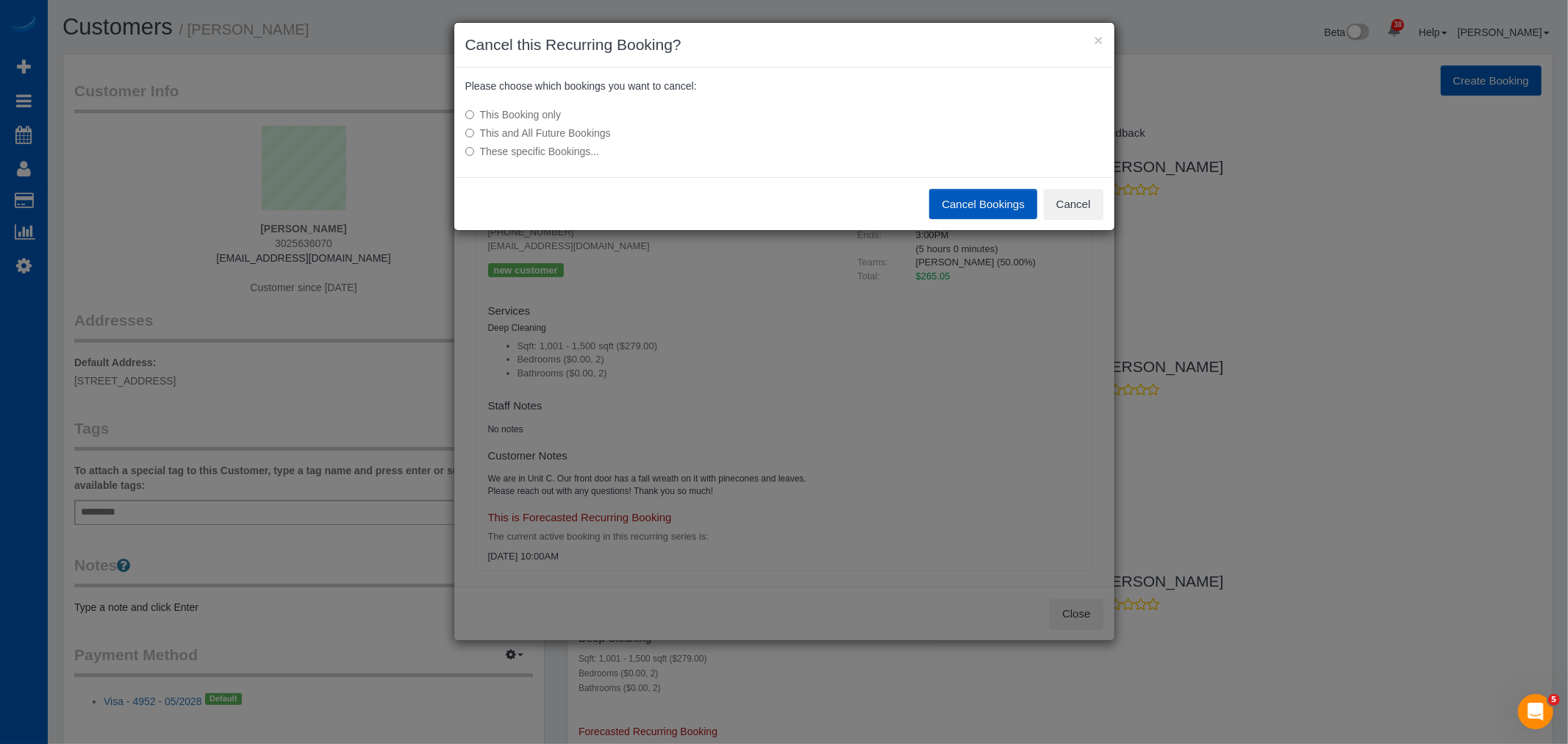
click at [586, 135] on label "This and All Future Bookings" at bounding box center [675, 133] width 419 height 15
click at [942, 200] on button "Cancel Bookings" at bounding box center [984, 204] width 108 height 31
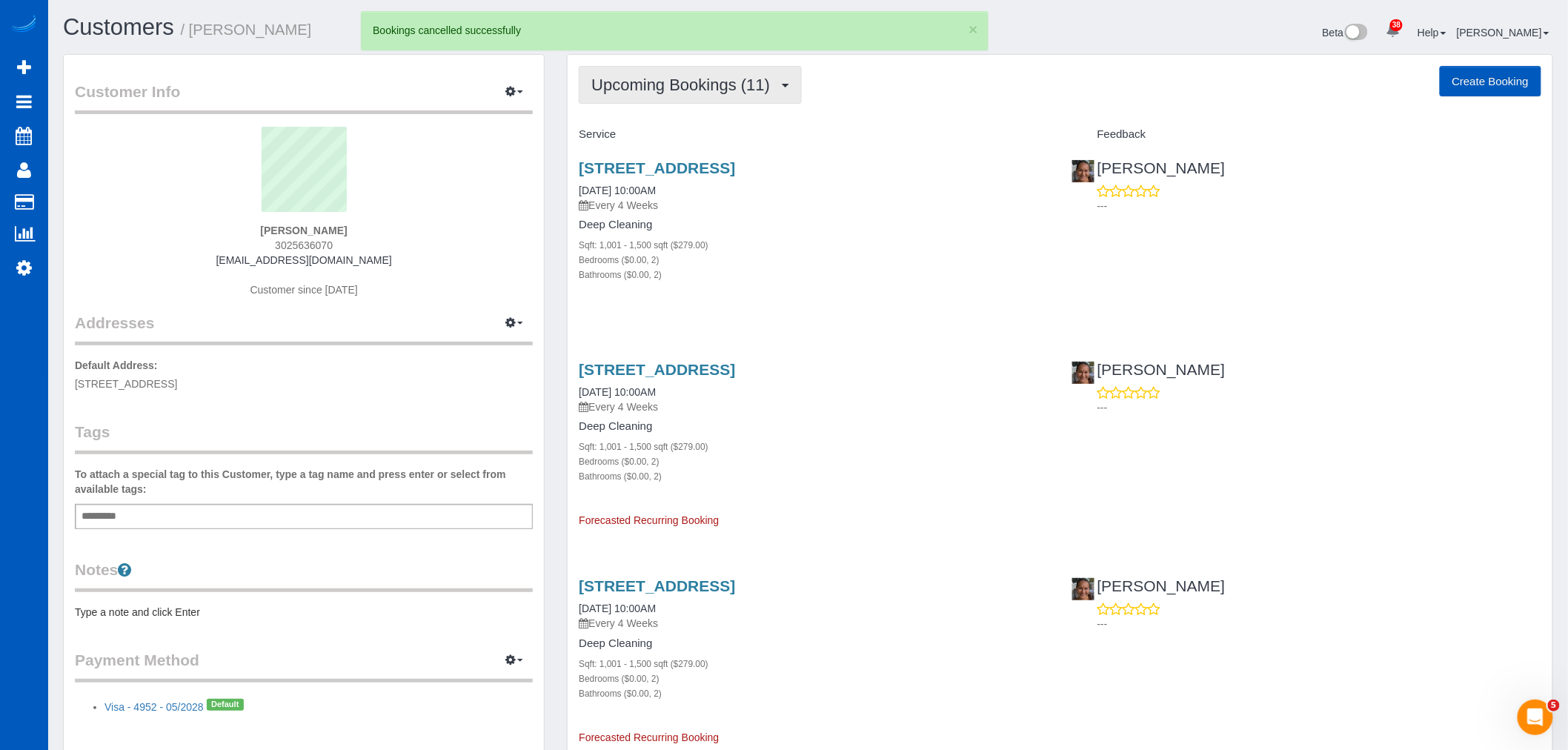
click at [685, 101] on button "Upcoming Bookings (11)" at bounding box center [690, 85] width 223 height 37
click at [663, 135] on link "Upcoming Bookings (11)" at bounding box center [657, 138] width 156 height 20
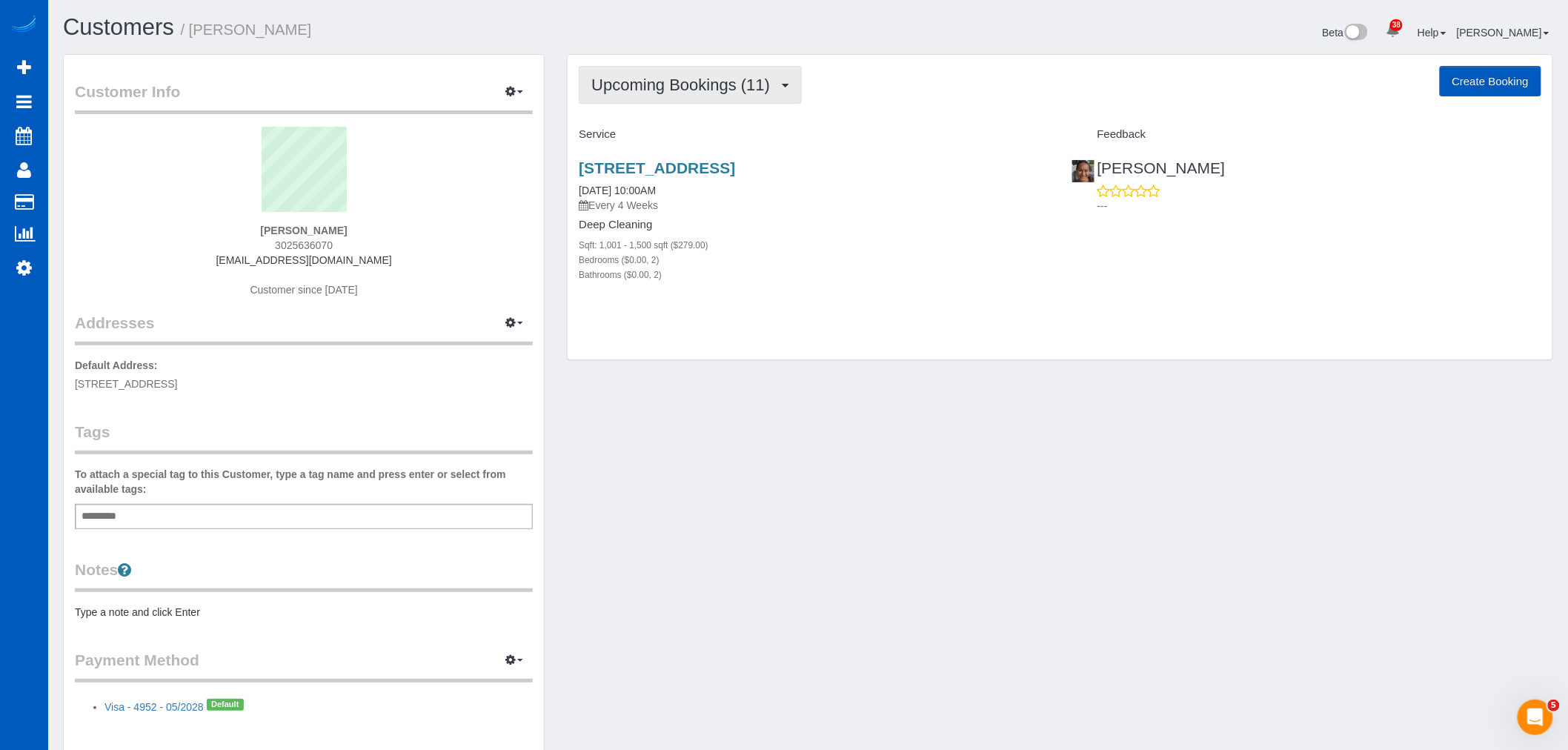
click at [669, 84] on span "Upcoming Bookings (11)" at bounding box center [684, 85] width 186 height 19
click at [650, 119] on link "Completed Bookings (0)" at bounding box center [657, 120] width 156 height 20
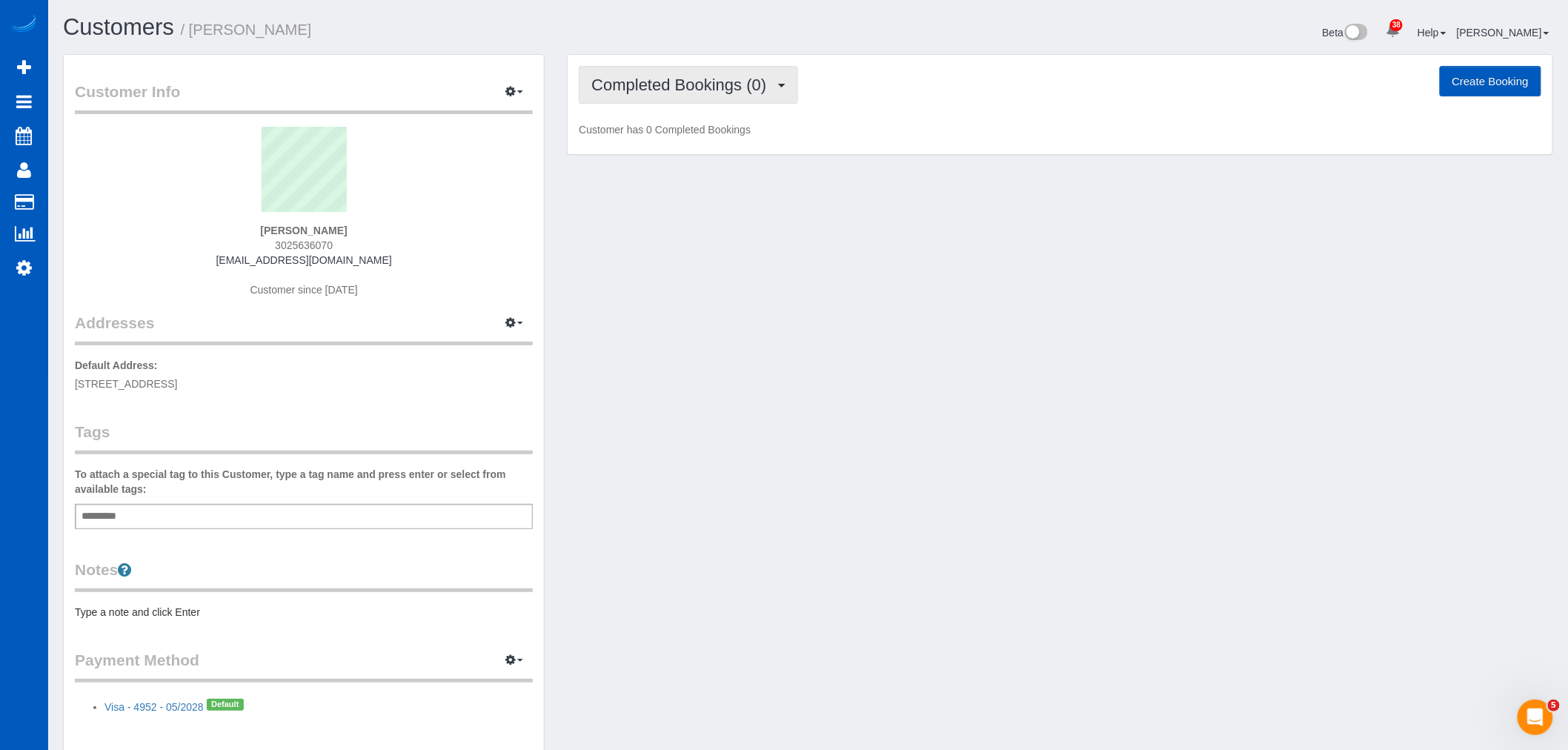
click at [661, 91] on span "Completed Bookings (0)" at bounding box center [683, 85] width 182 height 19
click at [657, 138] on link "Upcoming Bookings (11)" at bounding box center [657, 138] width 156 height 20
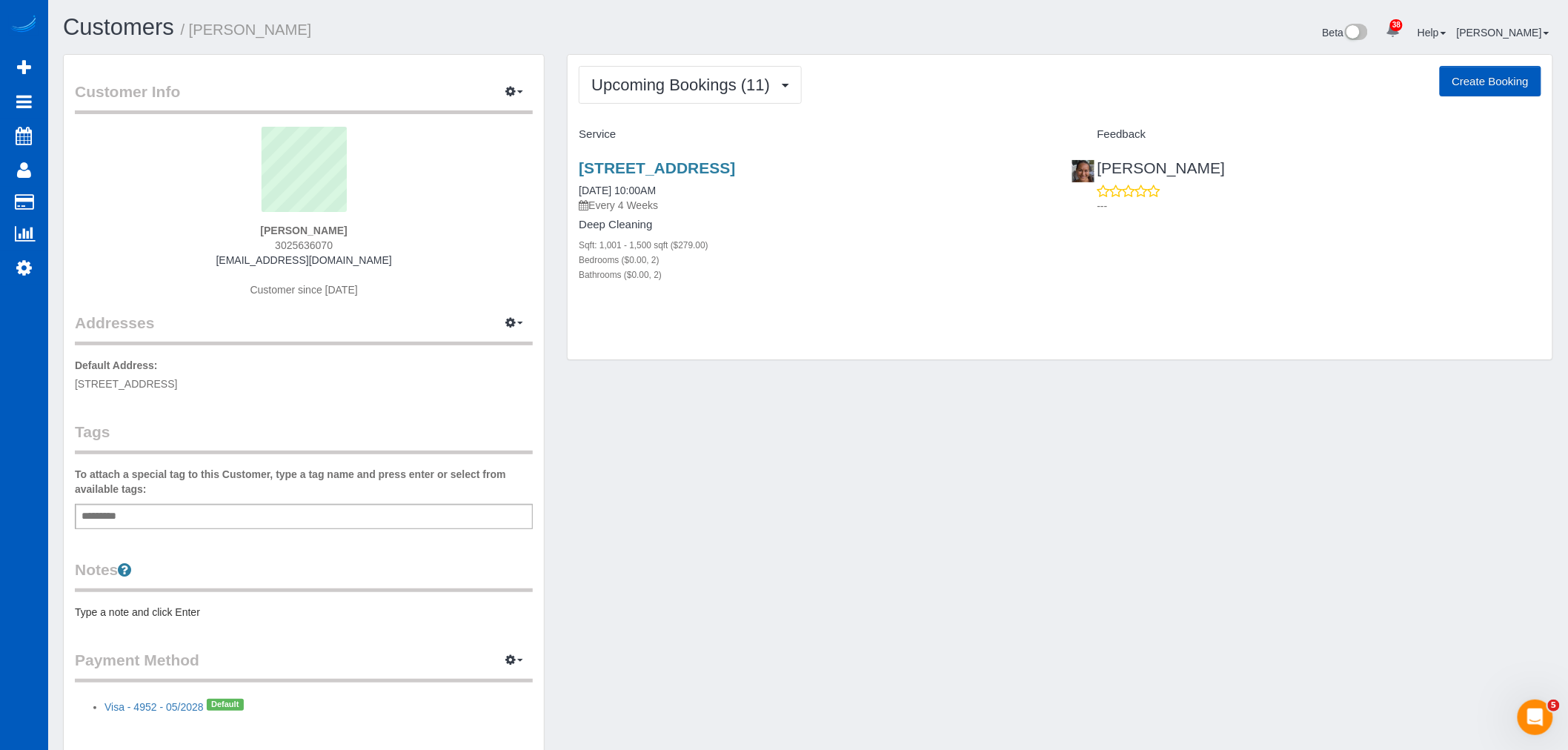
click at [657, 151] on div "8590 Gold Peak Drive, Unit C, Highlands Ranch, CO 80130 10/03/2025 10:00AM Ever…" at bounding box center [814, 229] width 492 height 164
click at [655, 158] on div "8590 Gold Peak Drive, Unit C, Highlands Ranch, CO 80130 10/03/2025 10:00AM Ever…" at bounding box center [814, 229] width 492 height 164
click at [655, 167] on link "8590 Gold Peak Drive, Unit C, Highlands Ranch, CO 80130" at bounding box center [657, 168] width 156 height 17
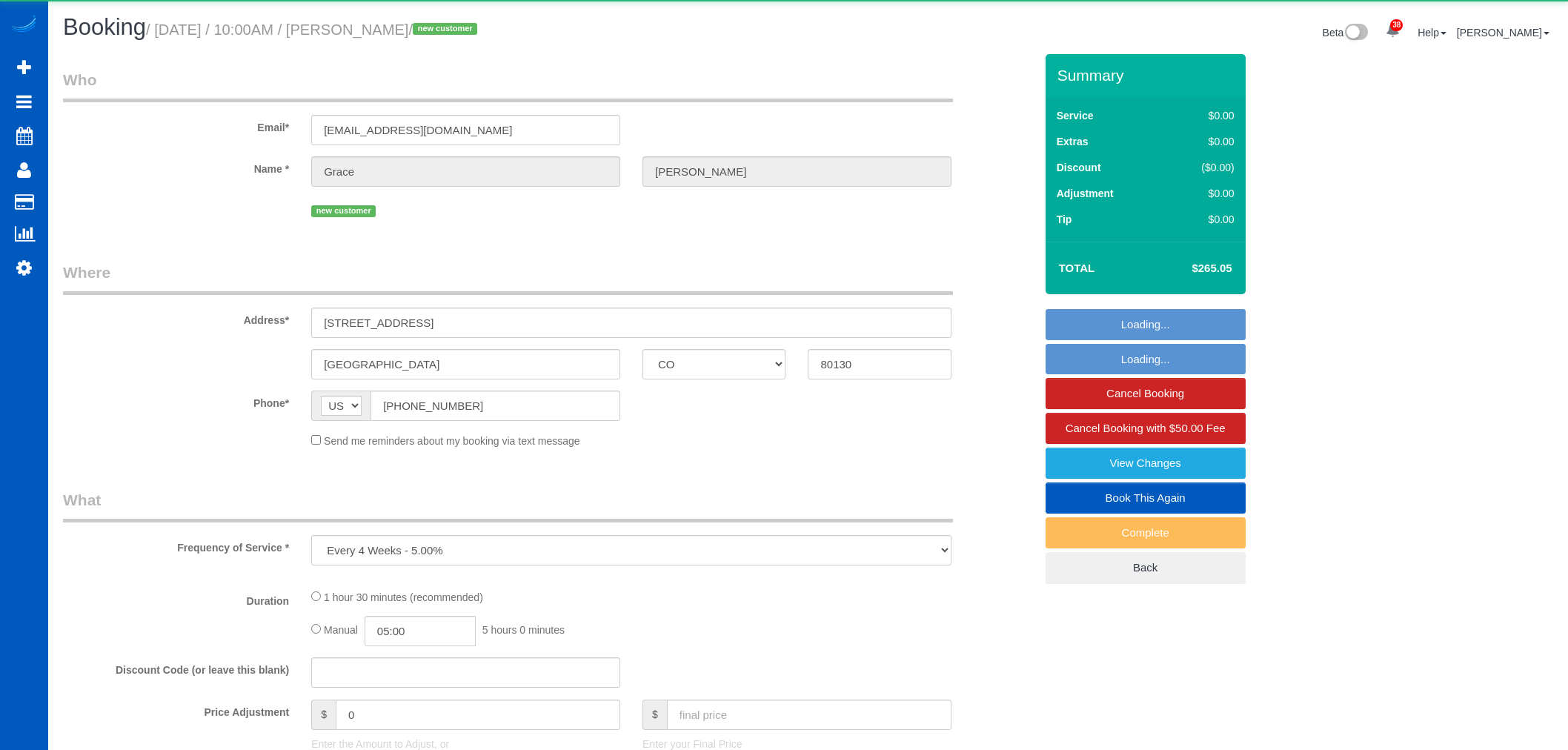
select select "CO"
select select "number:8"
select select "object:1100"
select select "199"
select select "1001"
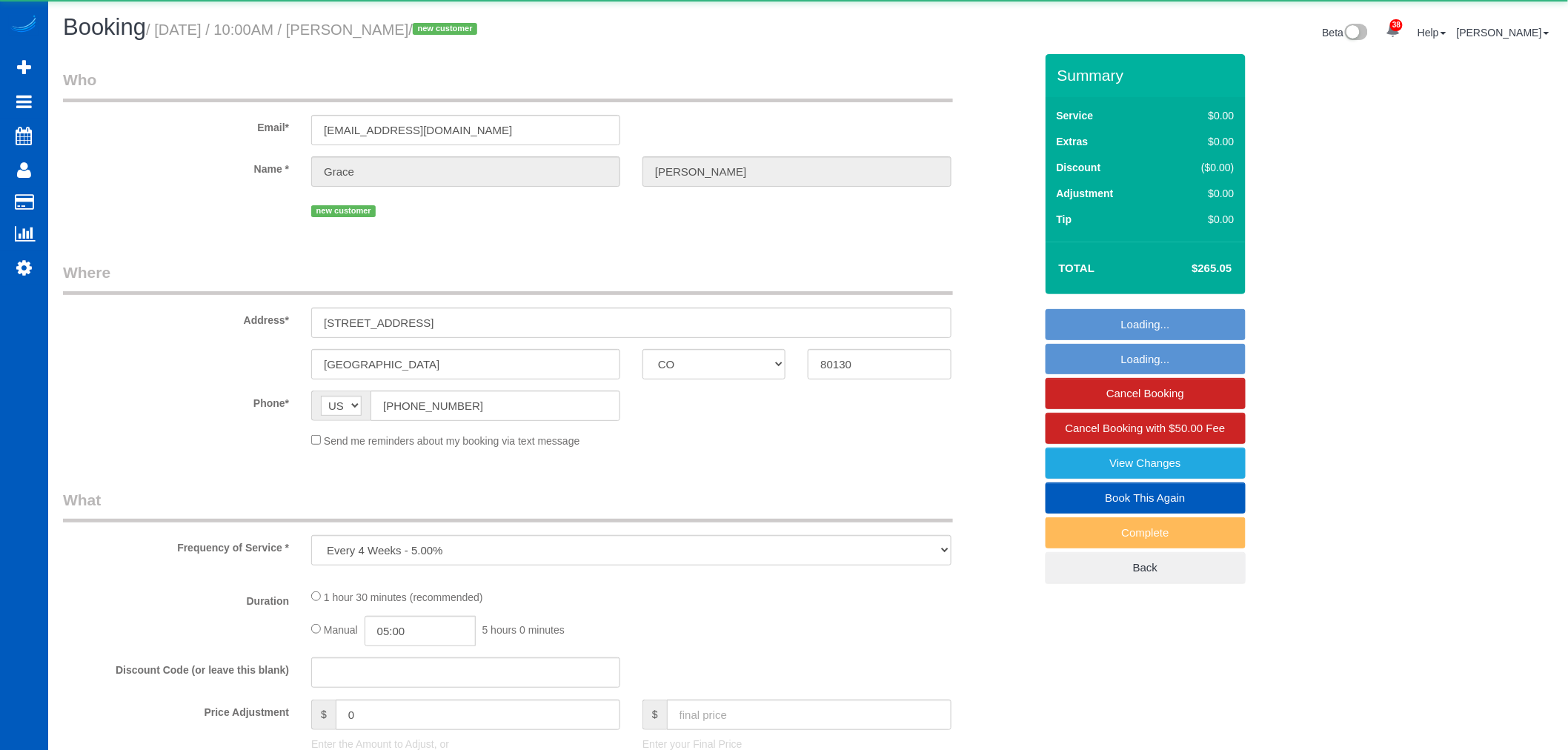
select select "2"
select select "spot1"
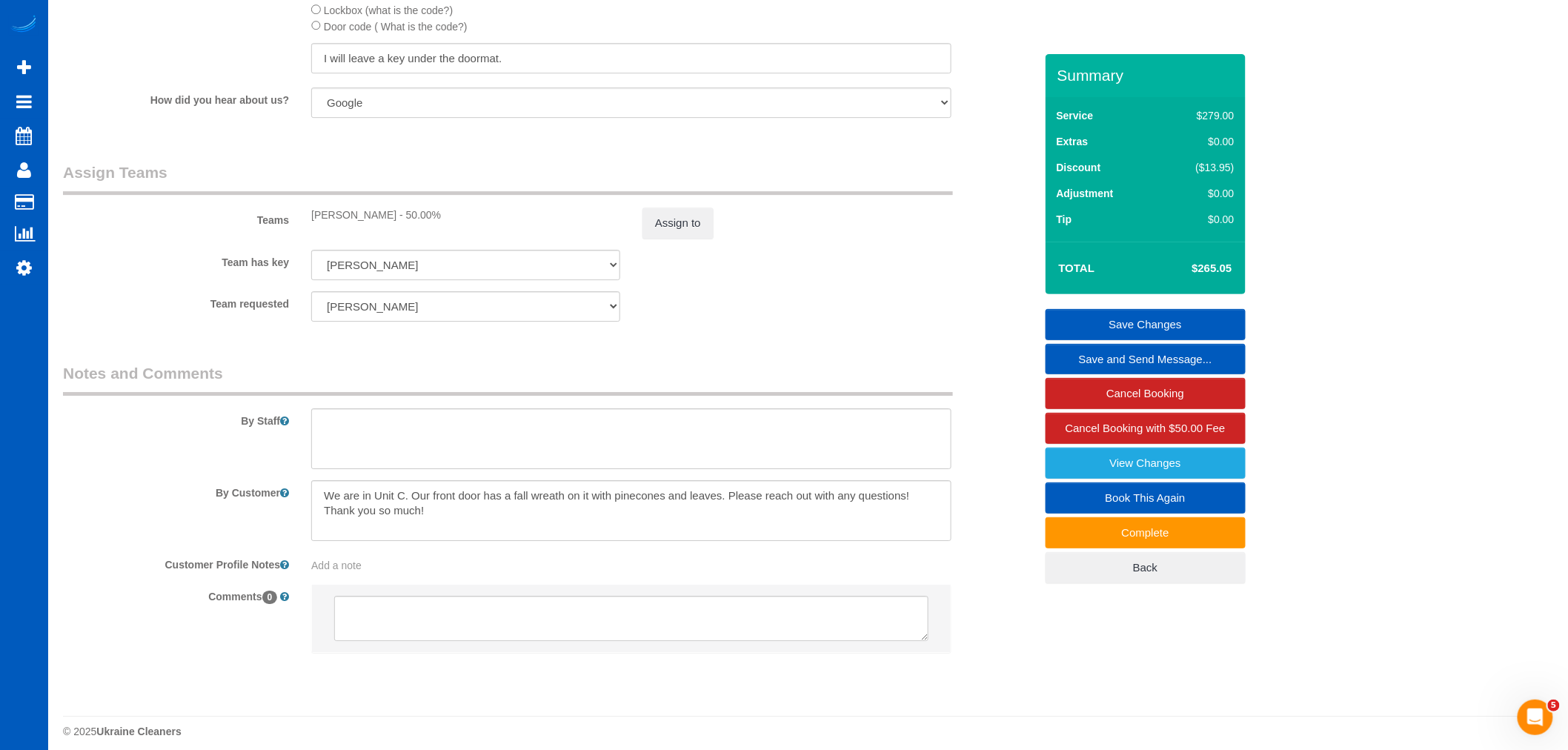
scroll to position [1893, 0]
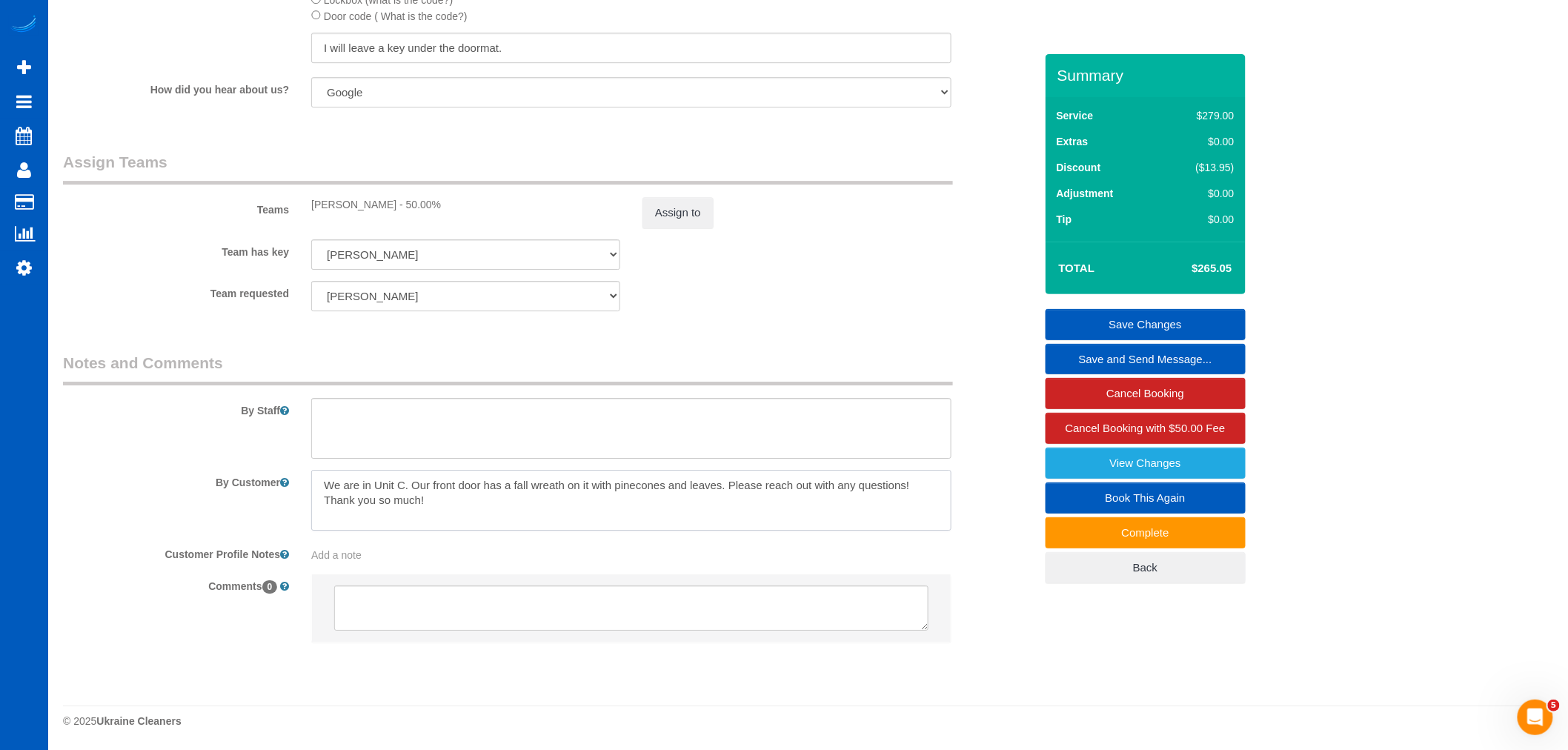
click at [701, 530] on textarea at bounding box center [631, 500] width 640 height 61
click at [669, 227] on button "Assign to" at bounding box center [678, 213] width 71 height 31
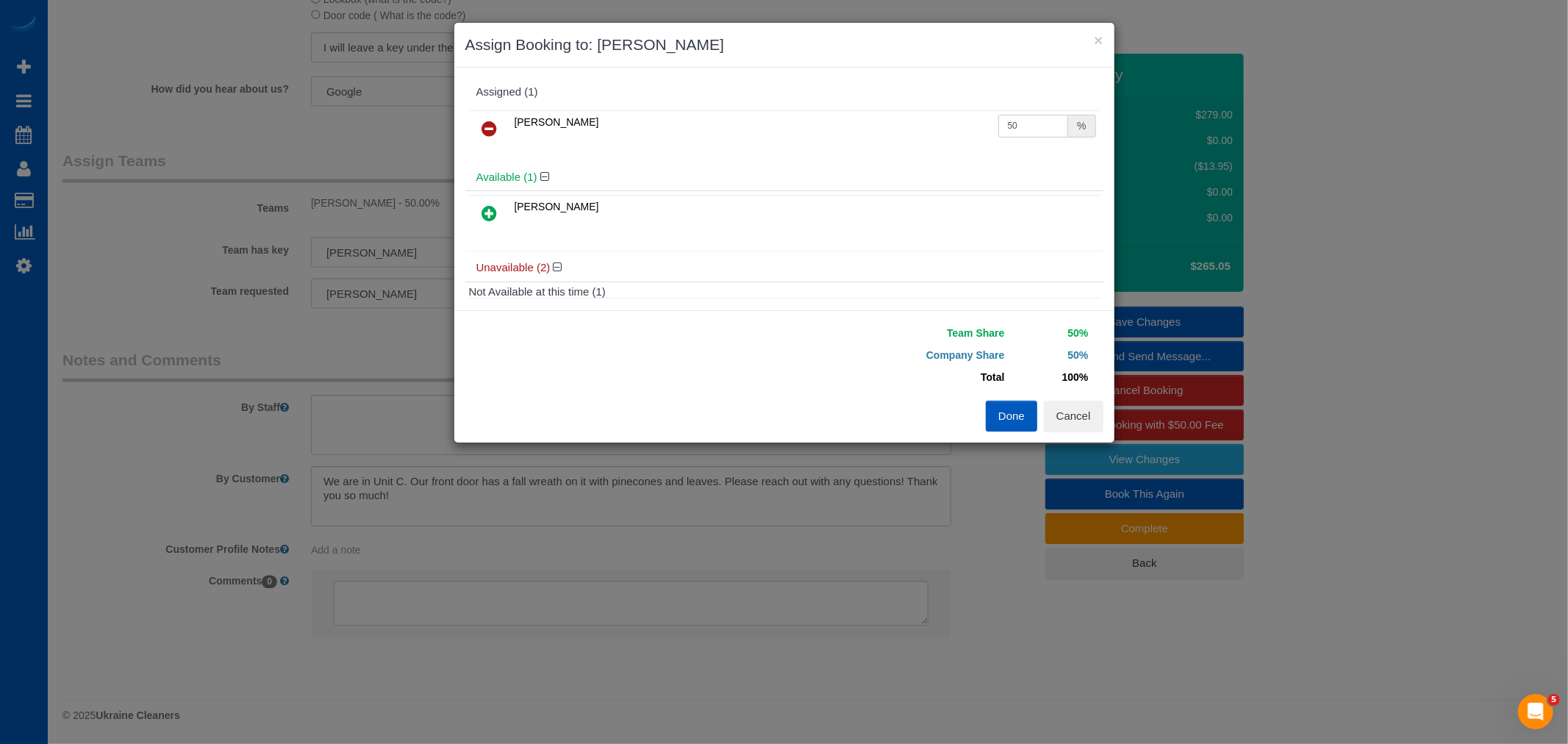
drag, startPoint x: 1001, startPoint y: 128, endPoint x: 1012, endPoint y: 128, distance: 11.0
click at [1012, 128] on input "50" at bounding box center [1033, 126] width 70 height 23
type input "59.5"
click at [1010, 407] on button "Done" at bounding box center [1012, 416] width 52 height 31
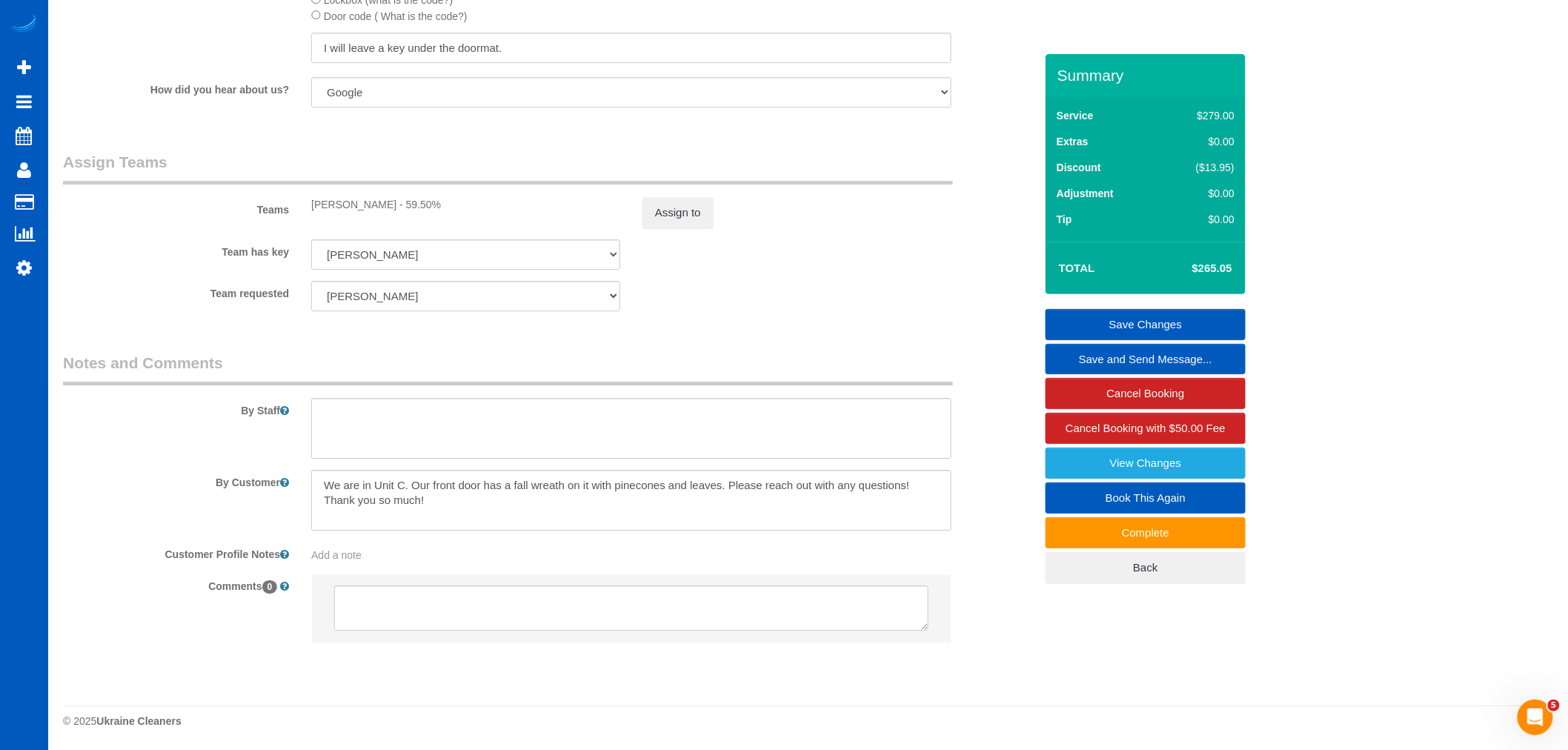
click at [1131, 322] on link "Save Changes" at bounding box center [1146, 324] width 200 height 31
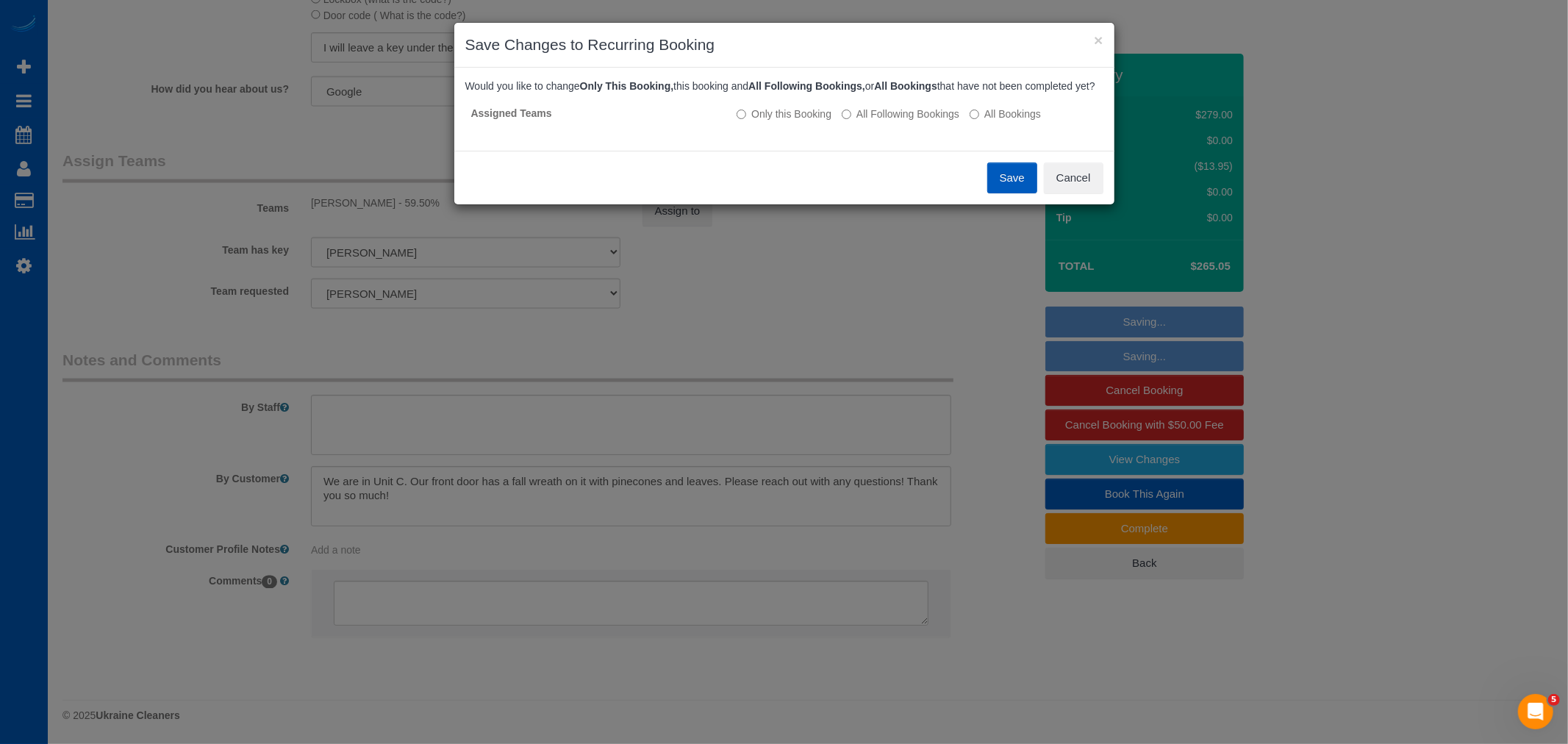
click at [1014, 184] on button "Save" at bounding box center [1013, 178] width 50 height 31
